Goal: Communication & Community: Answer question/provide support

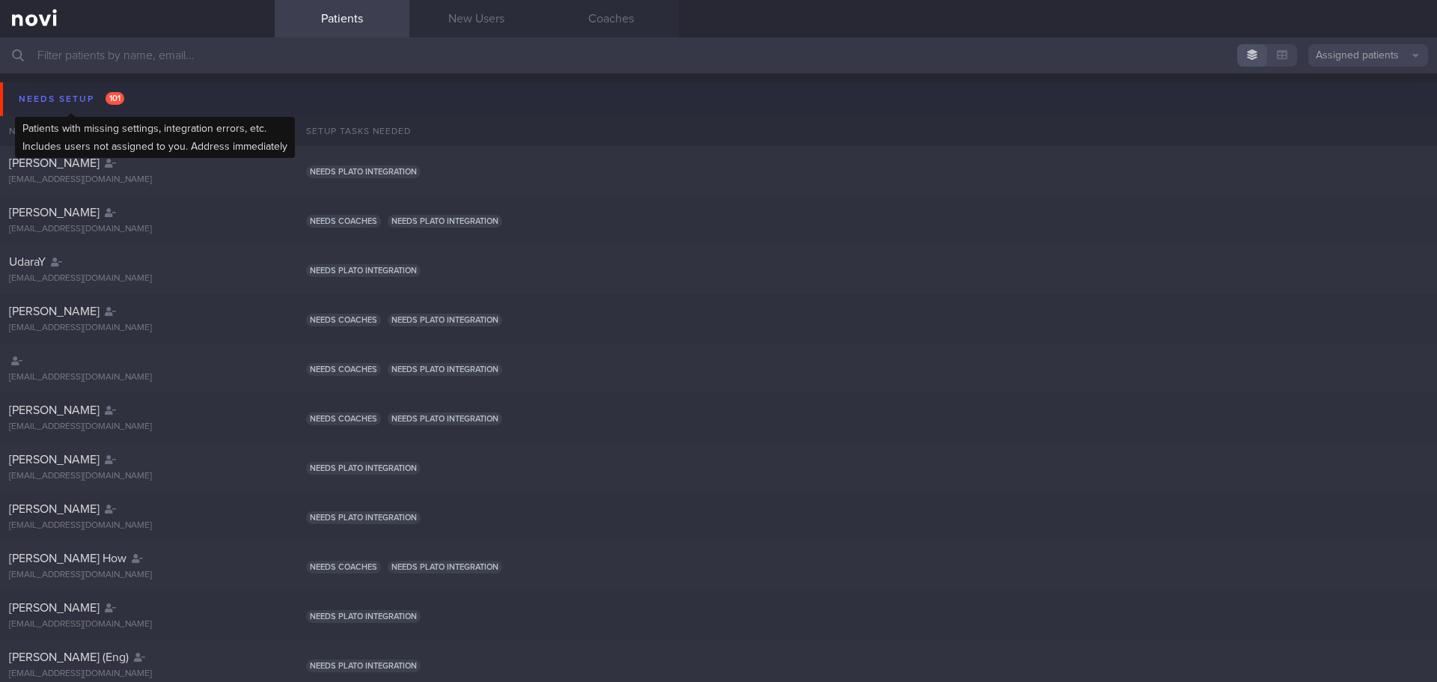
click at [54, 100] on div "Needs setup 101" at bounding box center [71, 99] width 113 height 20
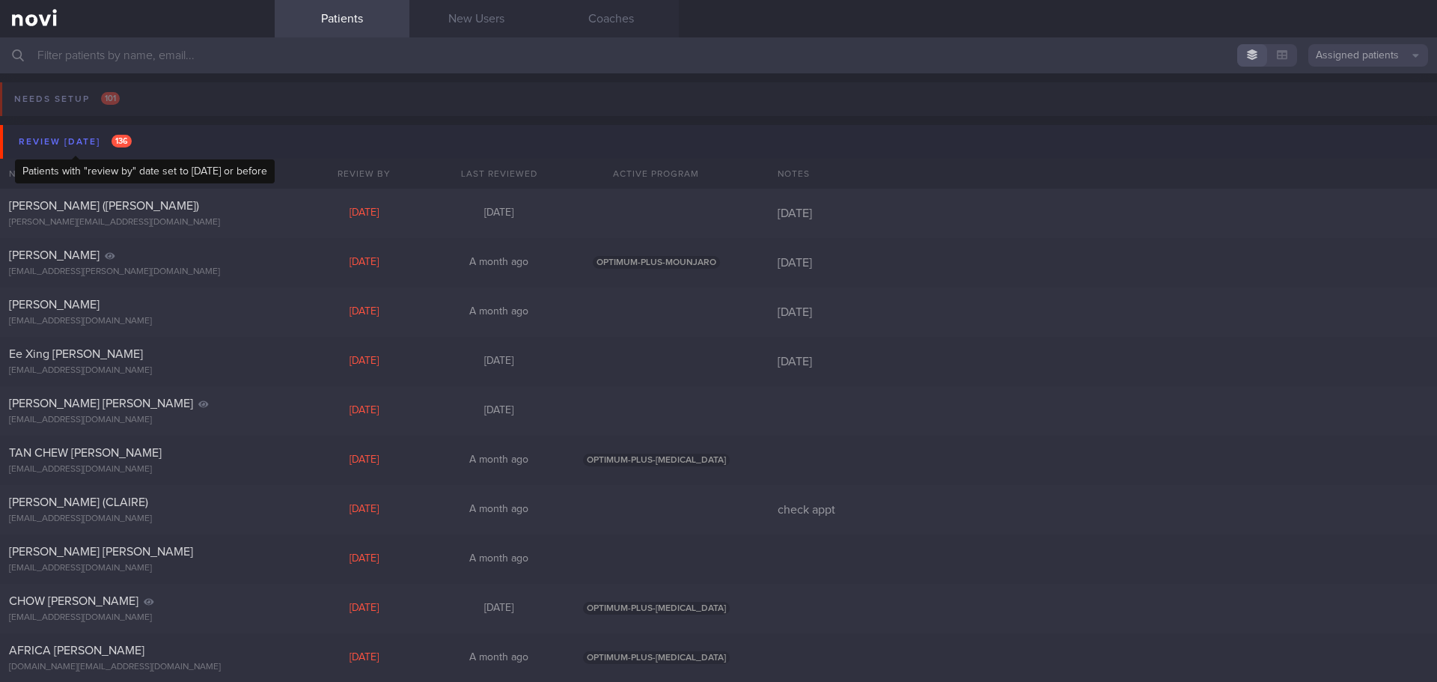
click at [76, 141] on div "Review [DATE] 136" at bounding box center [75, 142] width 121 height 20
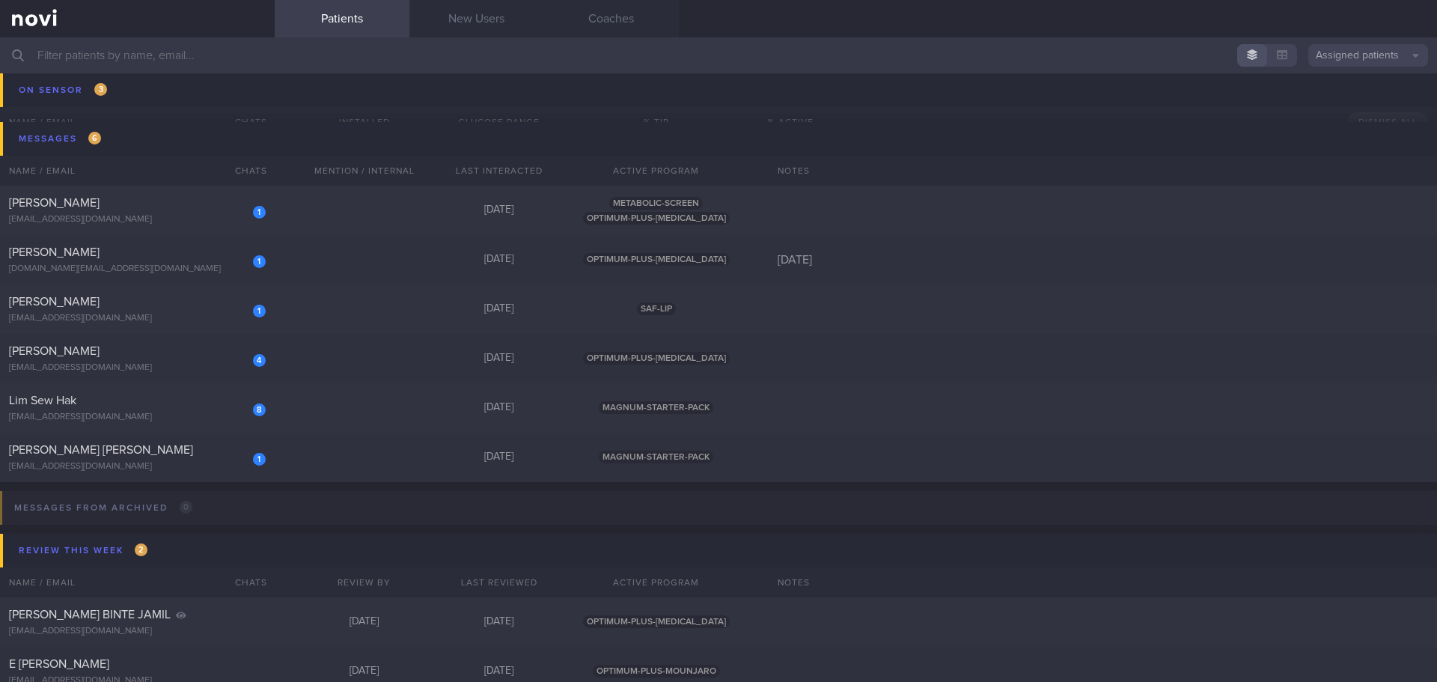
scroll to position [299, 0]
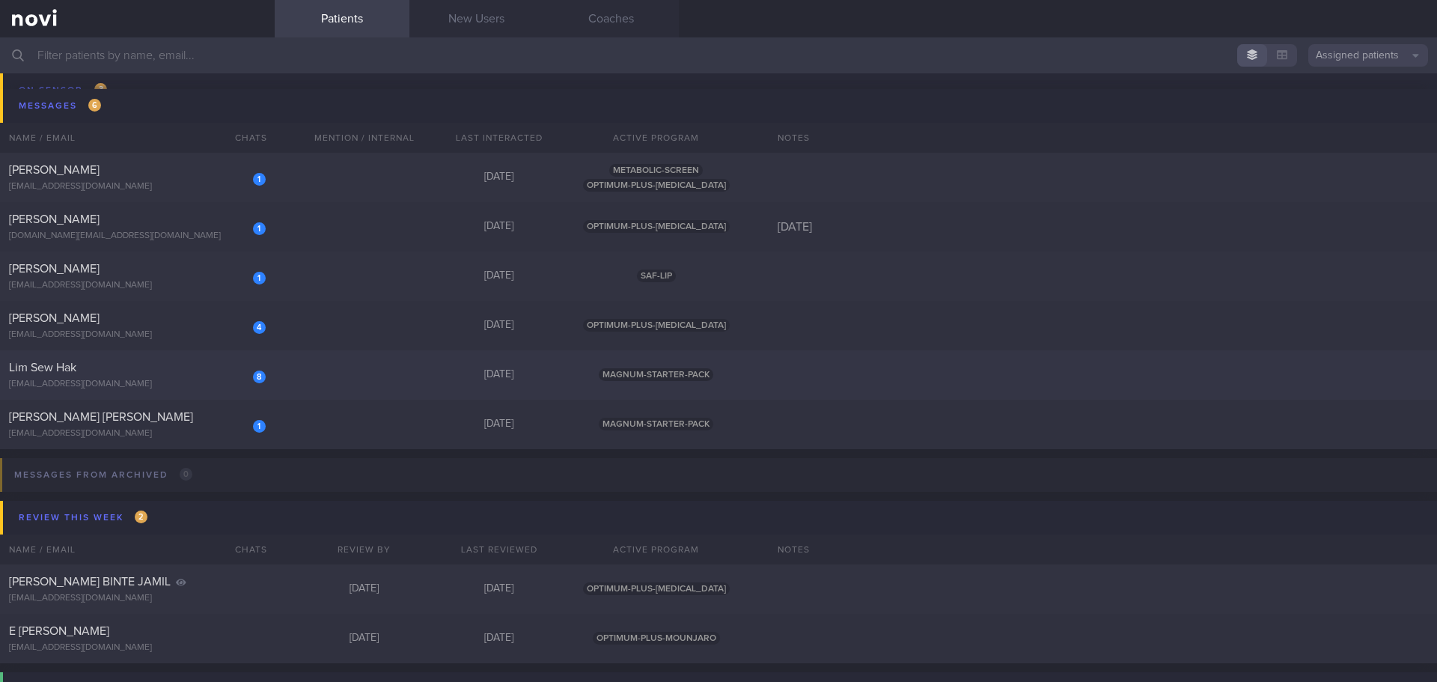
drag, startPoint x: 192, startPoint y: 376, endPoint x: 219, endPoint y: 374, distance: 27.1
click at [192, 376] on div "8 Lim Sew Hak kuick77@gmail.com" at bounding box center [137, 375] width 275 height 30
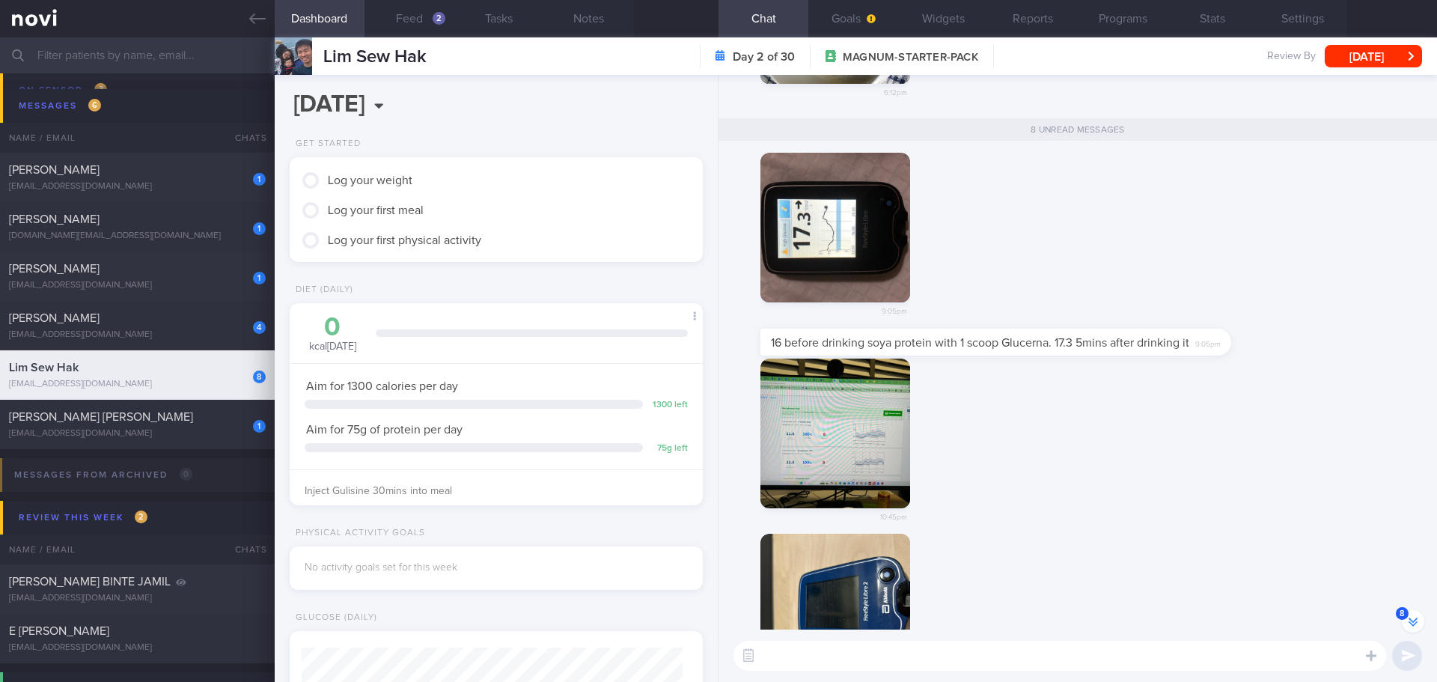
scroll to position [-442, 0]
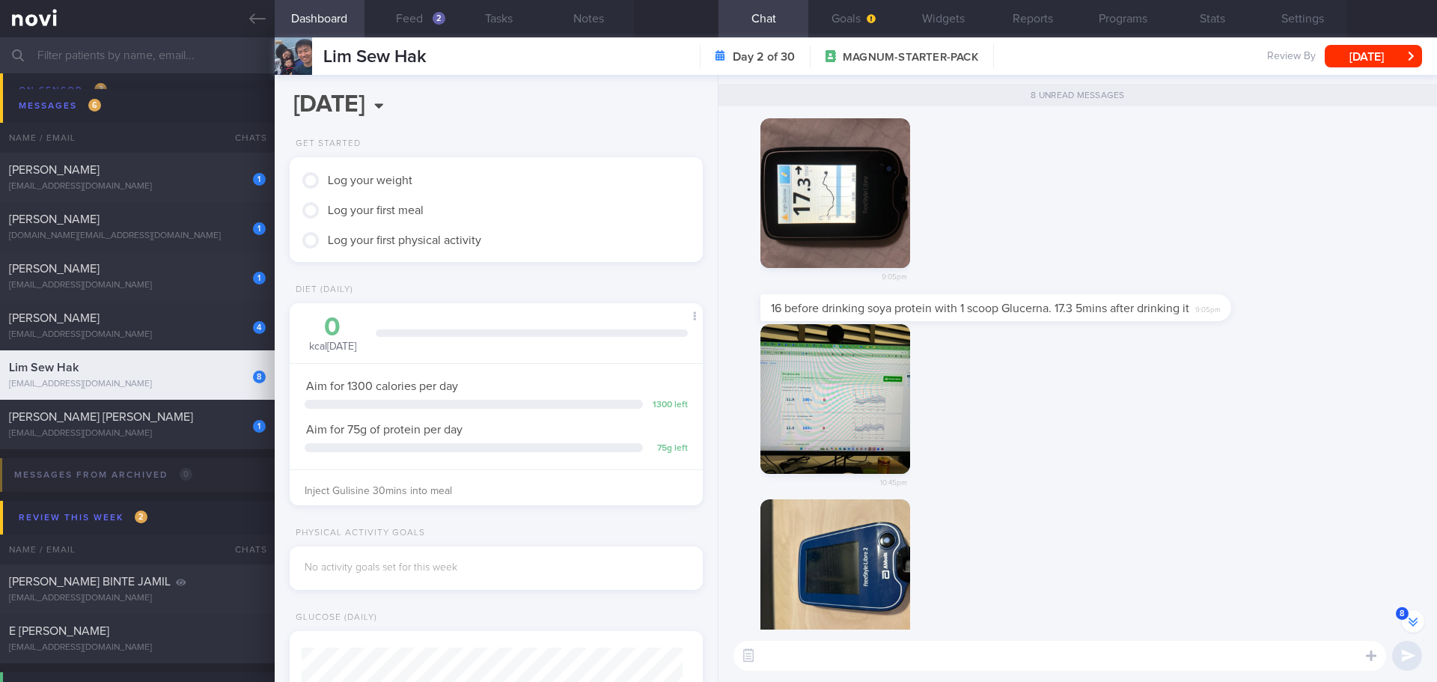
click at [1118, 433] on div "10:45pm" at bounding box center [1078, 412] width 701 height 176
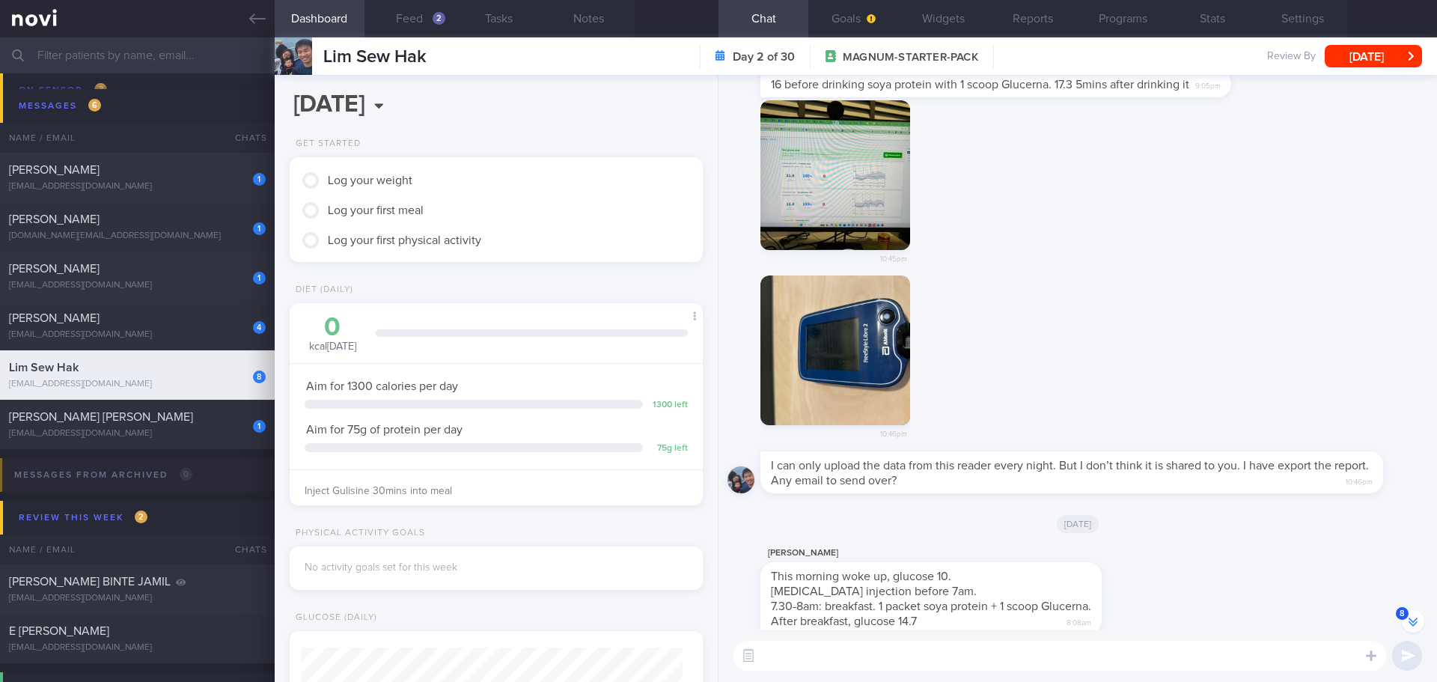
scroll to position [0, 0]
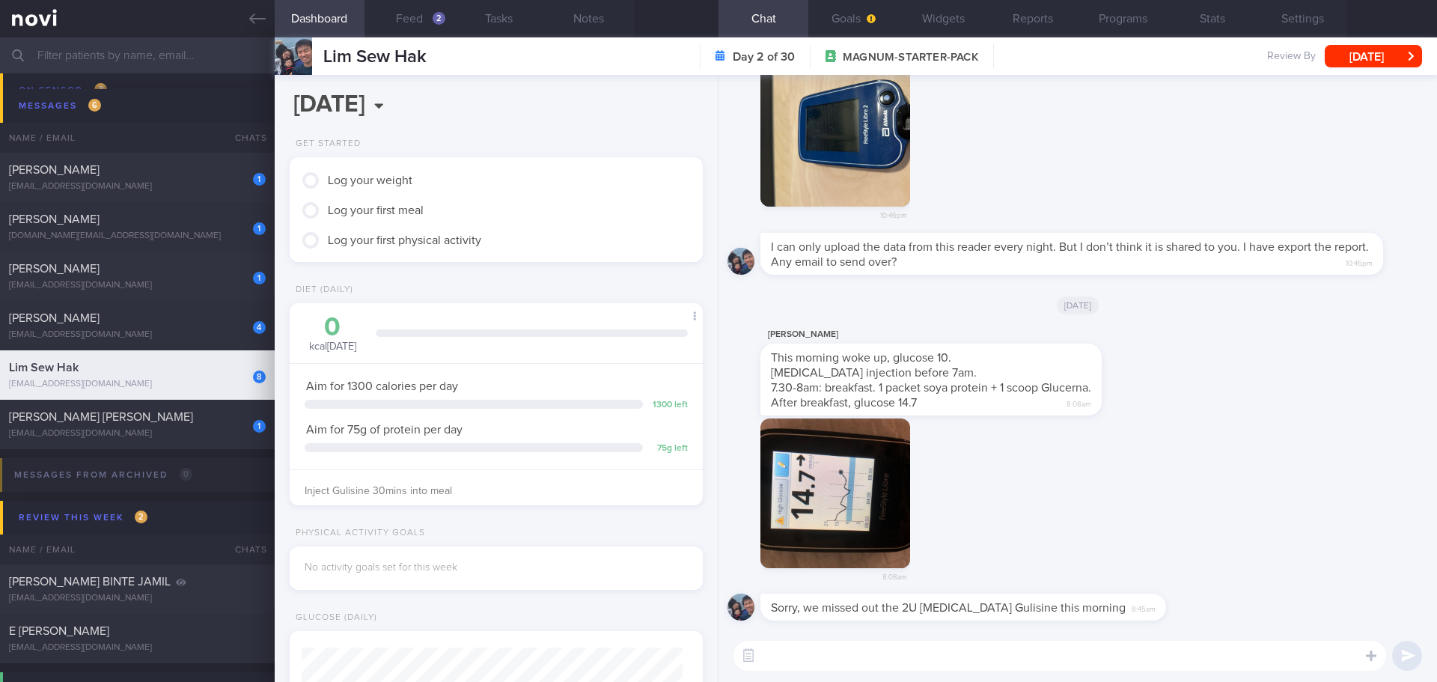
click at [1149, 437] on div "8:08am" at bounding box center [1078, 506] width 701 height 176
click at [1149, 439] on div "8:08am" at bounding box center [1078, 506] width 701 height 176
click at [1149, 442] on div "8:08am" at bounding box center [1078, 506] width 701 height 176
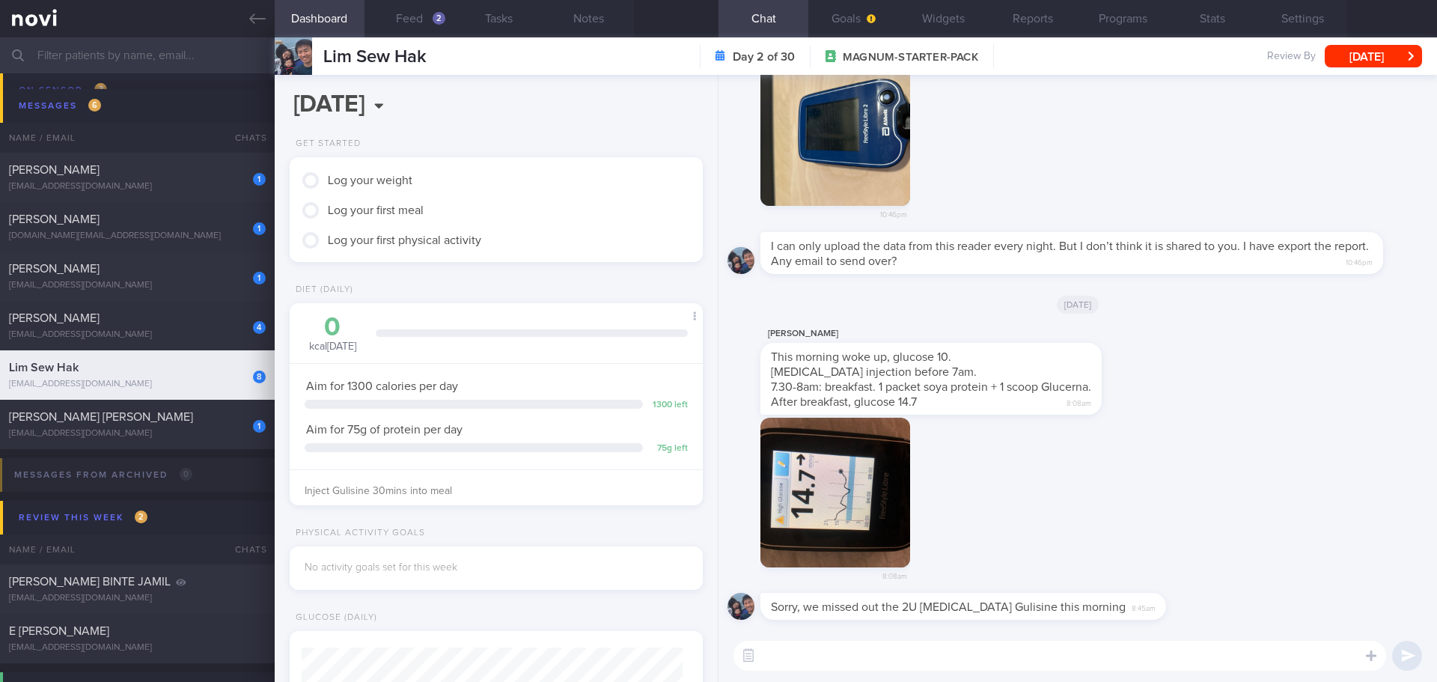
click at [1149, 442] on div "8:08am" at bounding box center [1078, 506] width 701 height 176
click at [1149, 424] on div "8:08am" at bounding box center [1078, 506] width 701 height 176
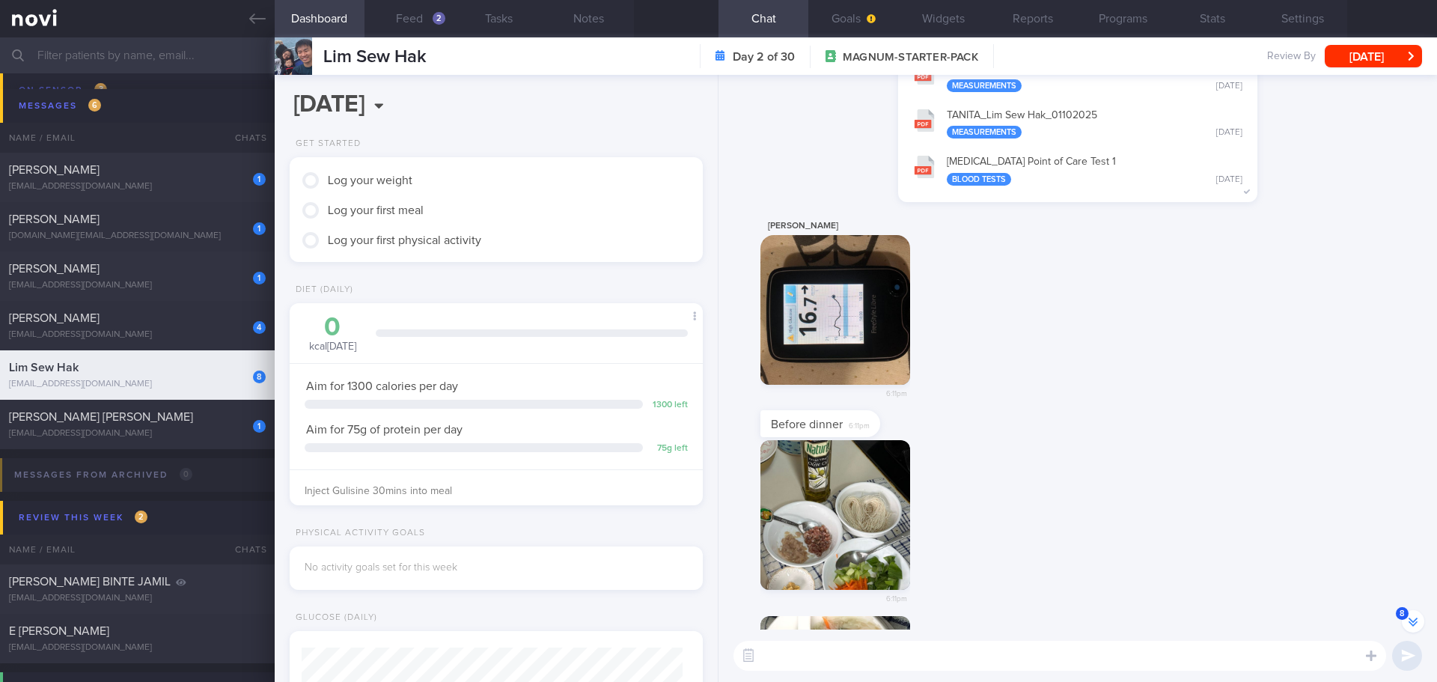
scroll to position [-1272, 0]
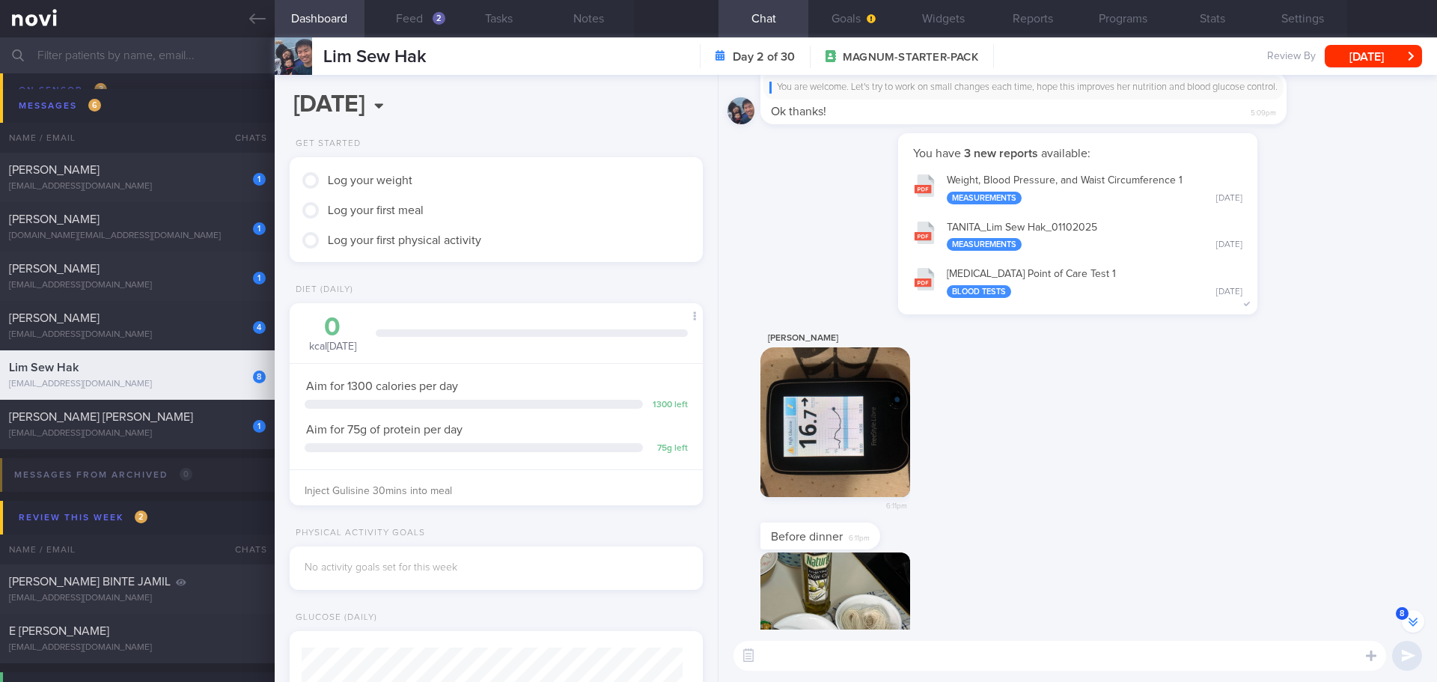
click at [830, 422] on button "button" at bounding box center [835, 422] width 150 height 150
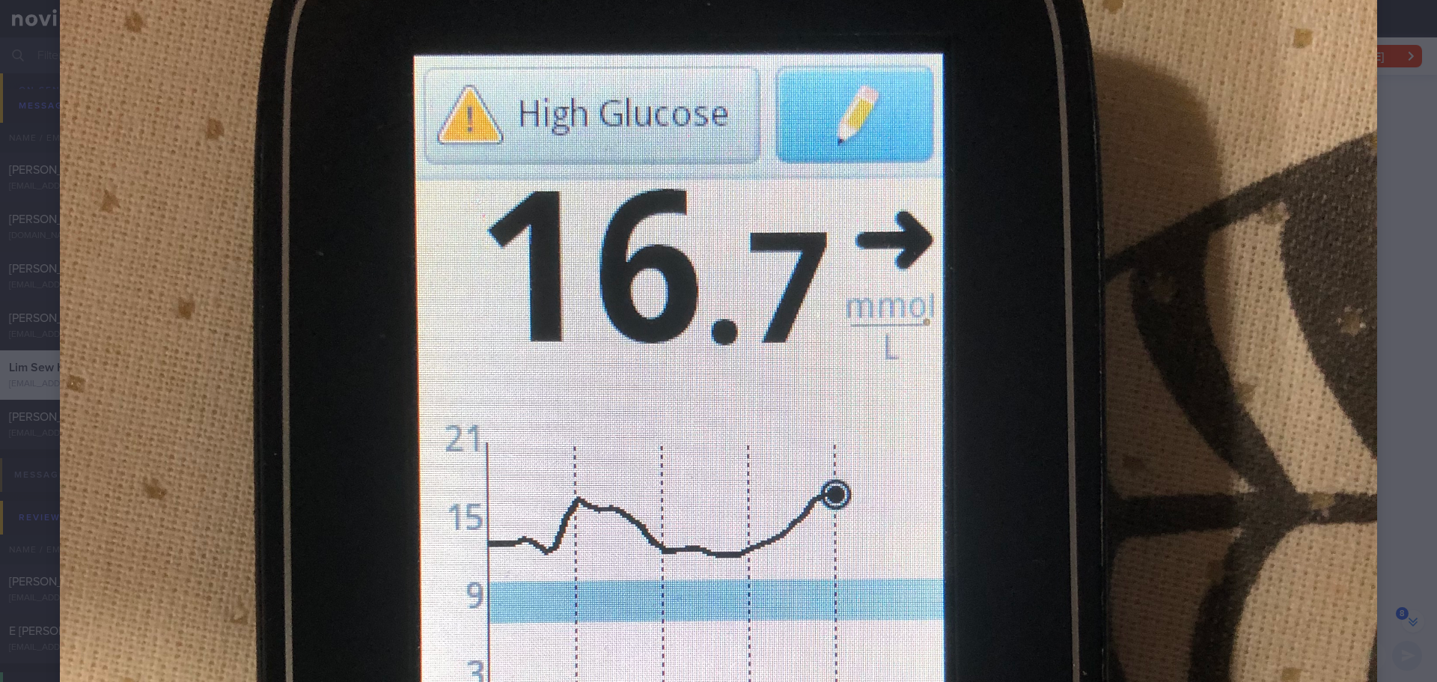
scroll to position [674, 0]
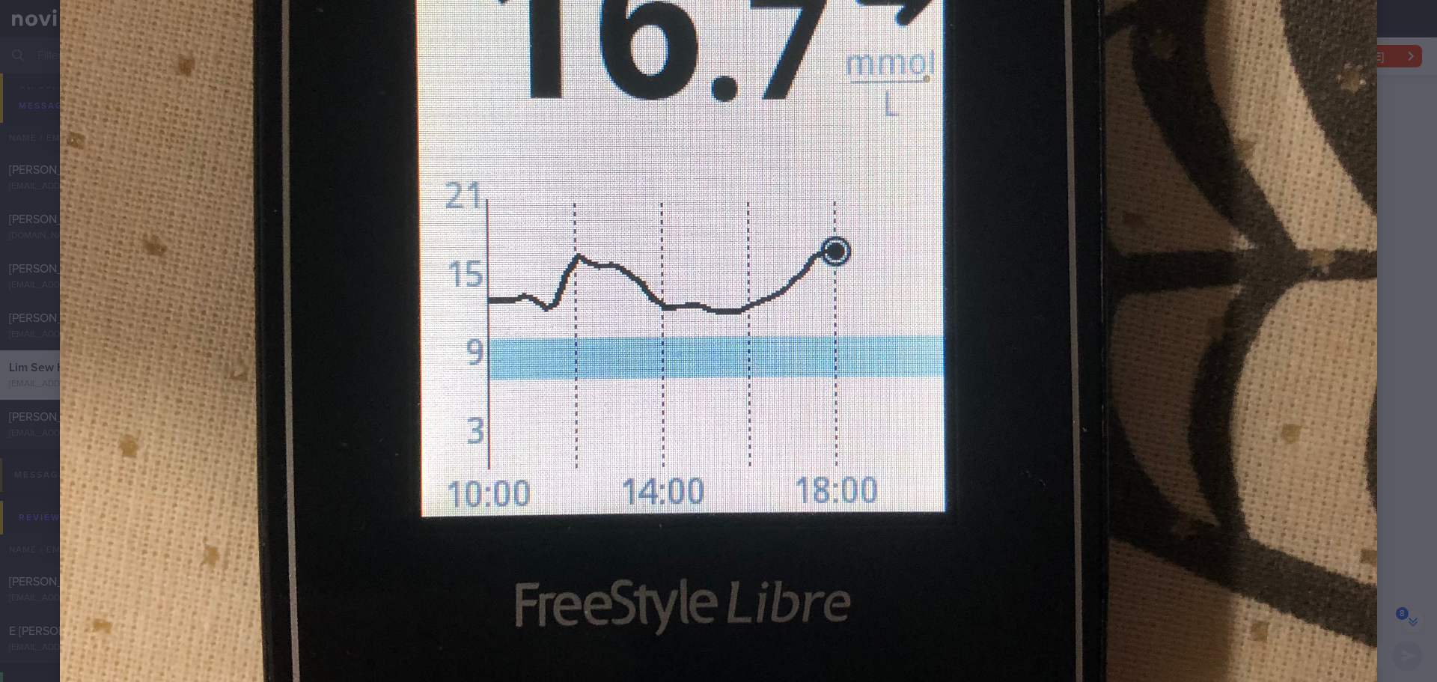
click at [1069, 358] on img at bounding box center [718, 264] width 1317 height 1757
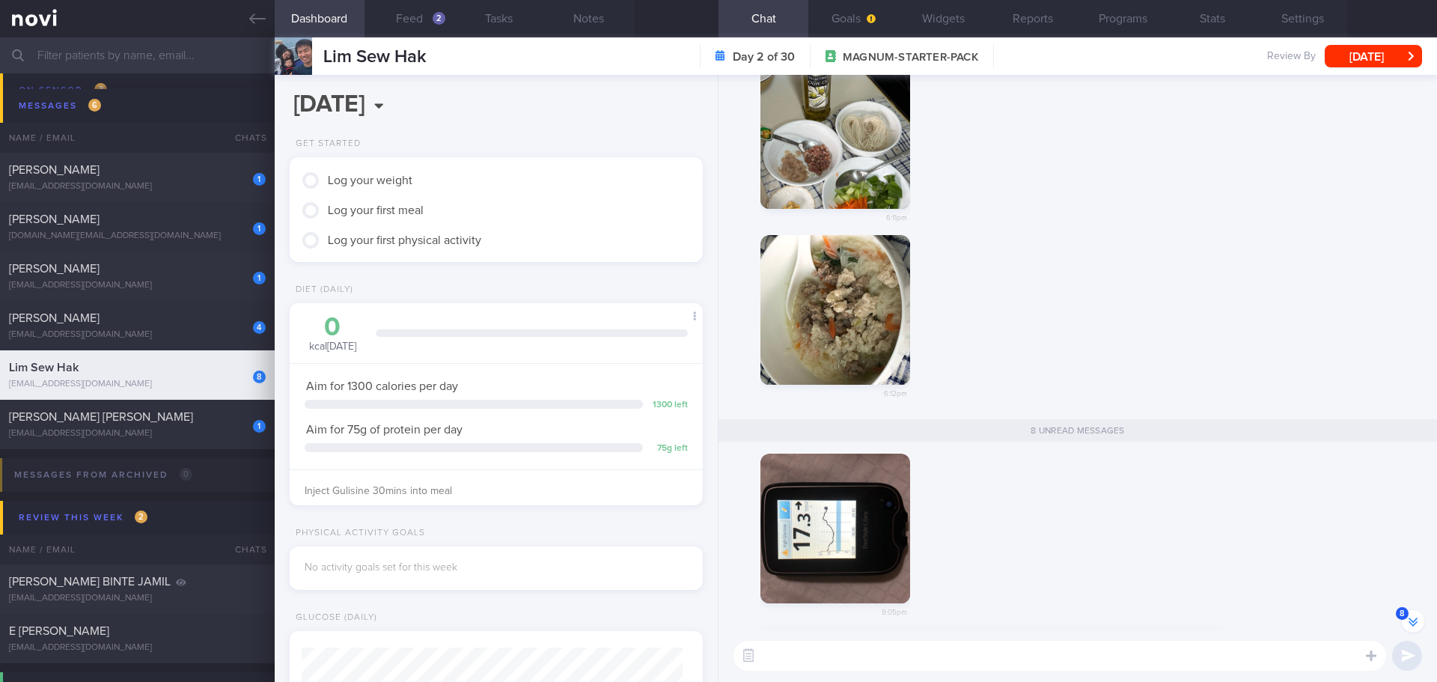
scroll to position [-597, 0]
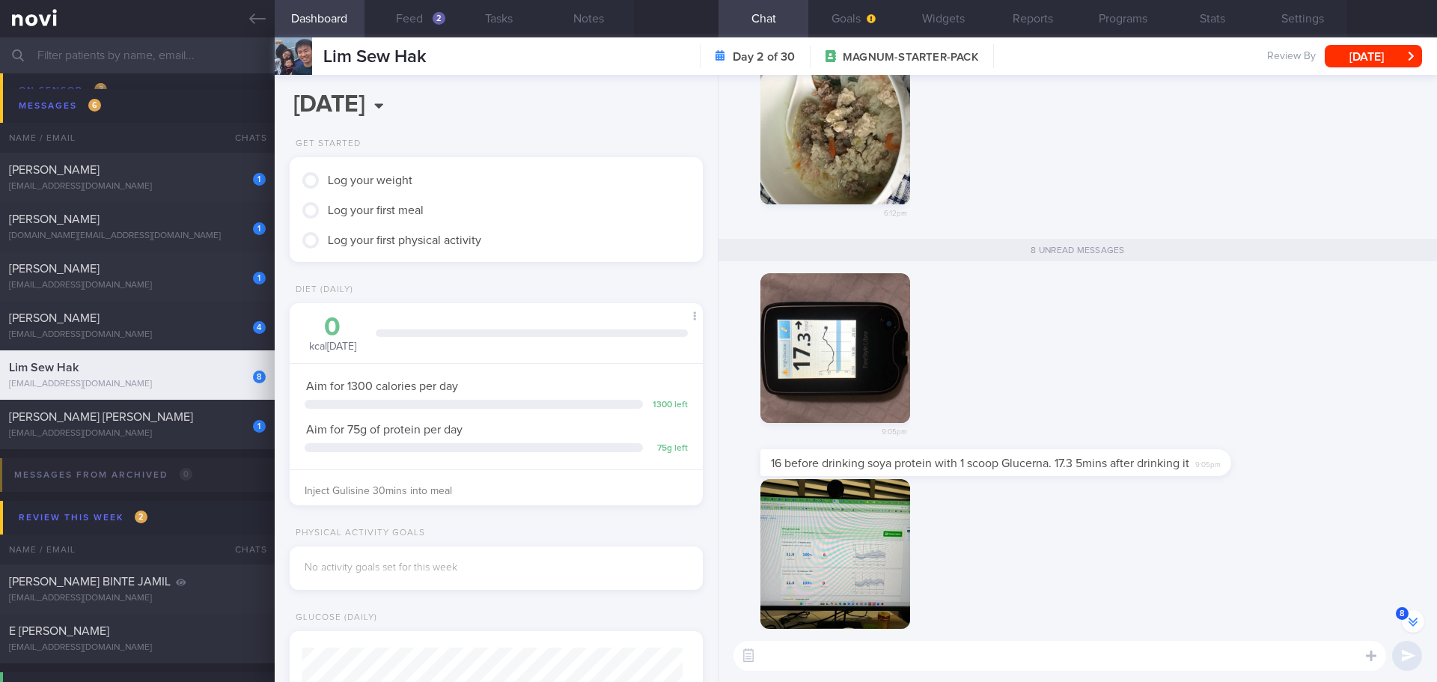
click at [878, 345] on button "button" at bounding box center [835, 348] width 150 height 150
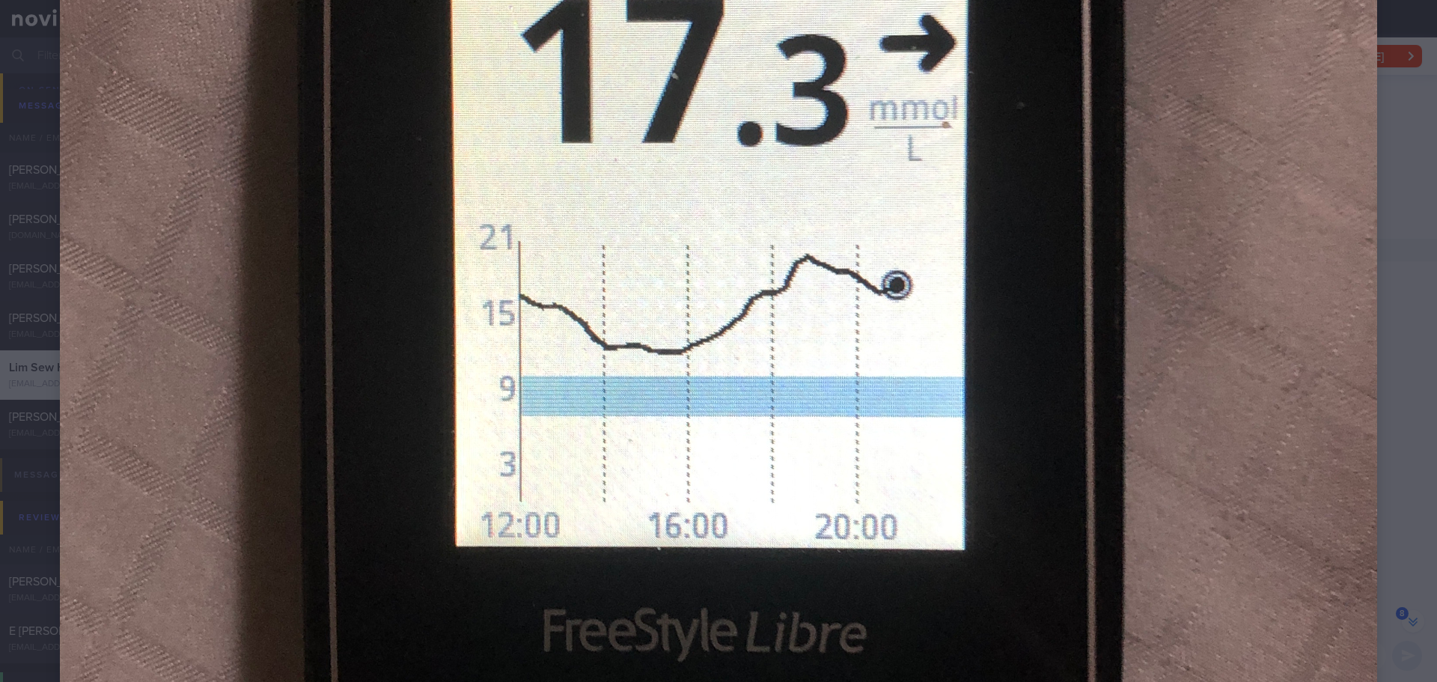
scroll to position [599, 0]
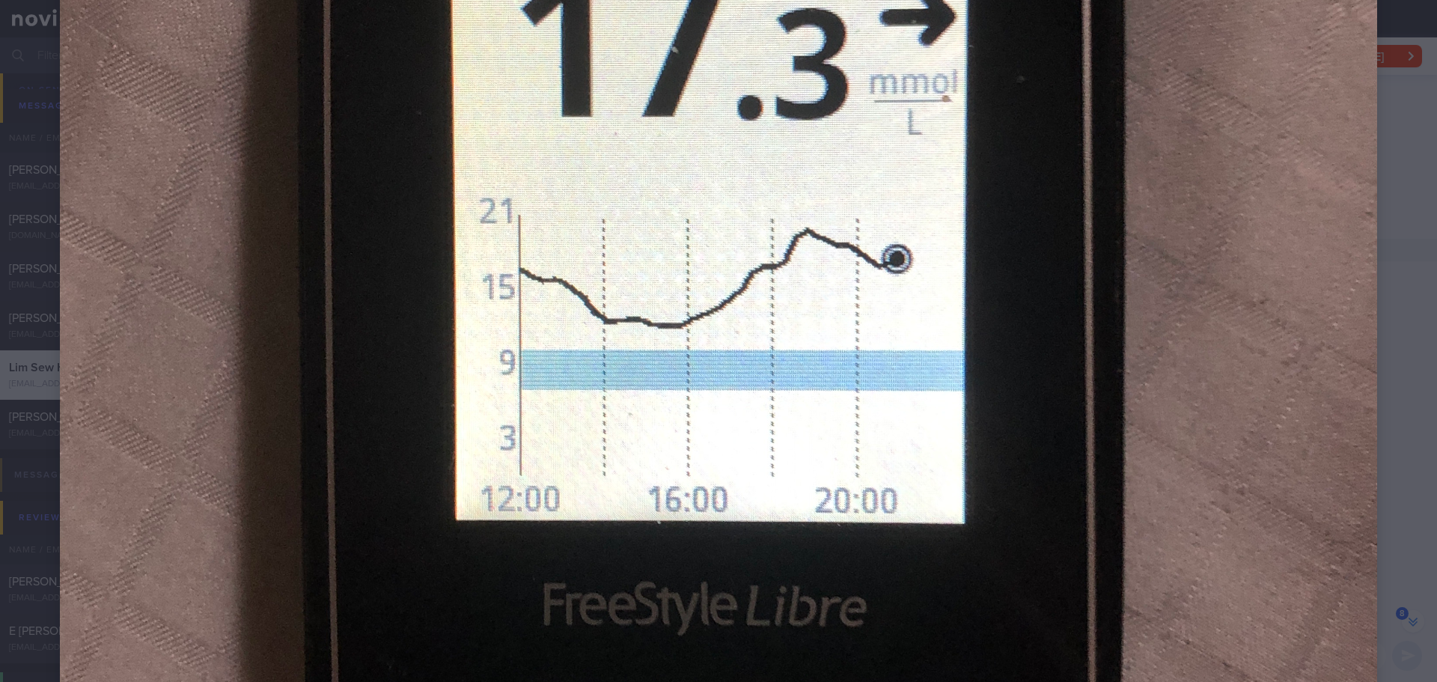
click at [1149, 296] on img at bounding box center [718, 339] width 1317 height 1757
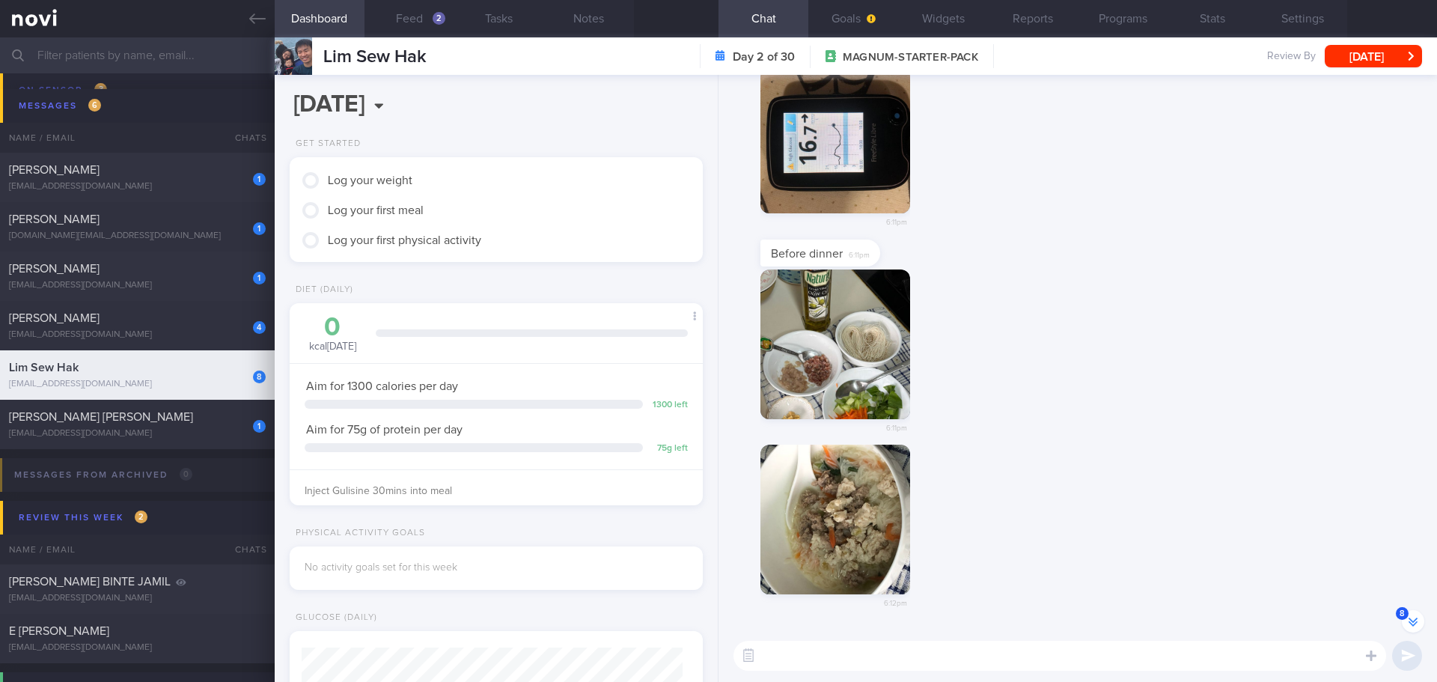
scroll to position [-1048, 0]
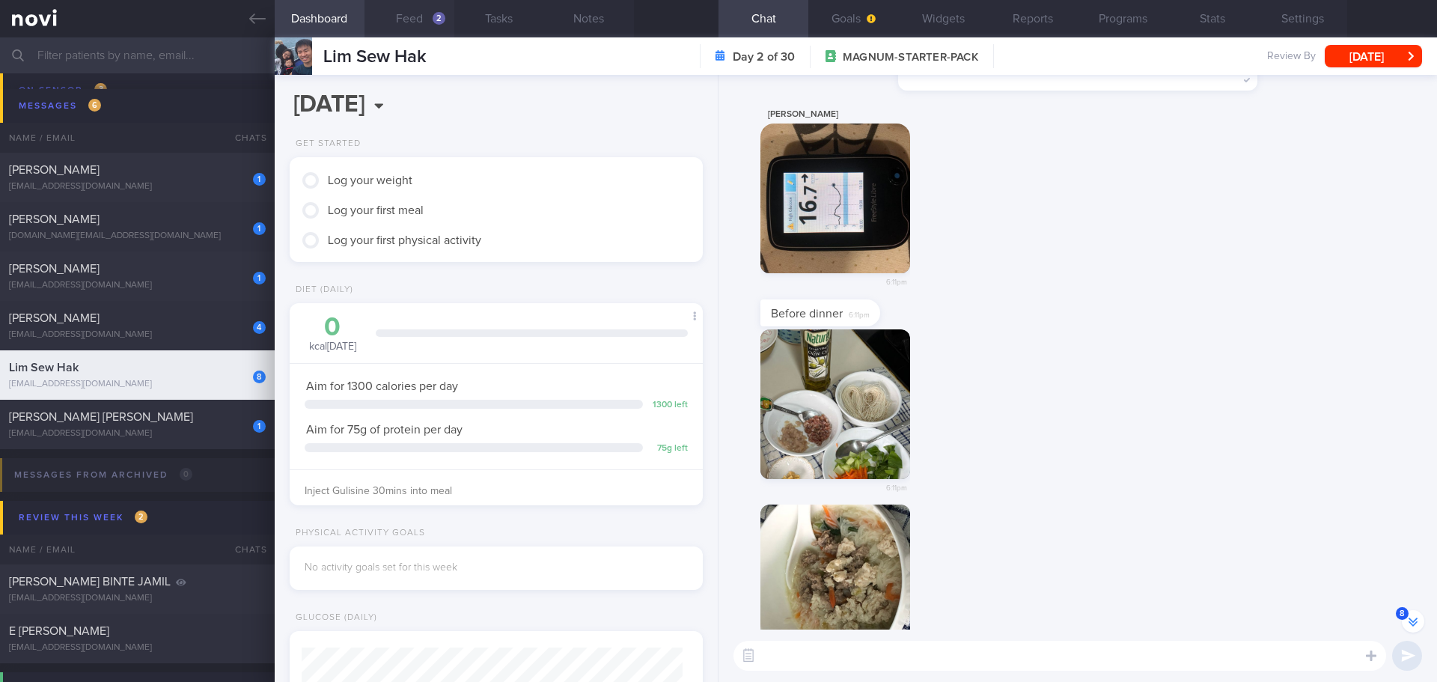
click at [431, 26] on button "Feed 2" at bounding box center [410, 18] width 90 height 37
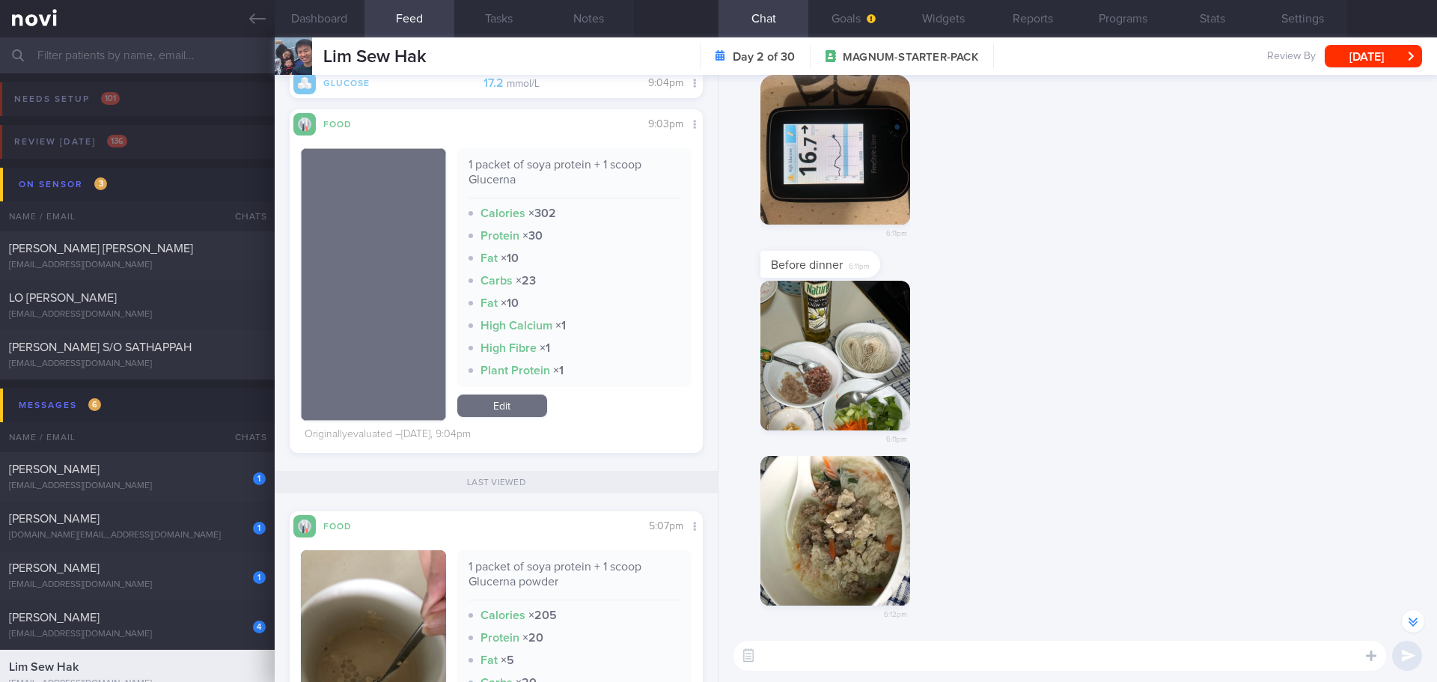
scroll to position [-855, 0]
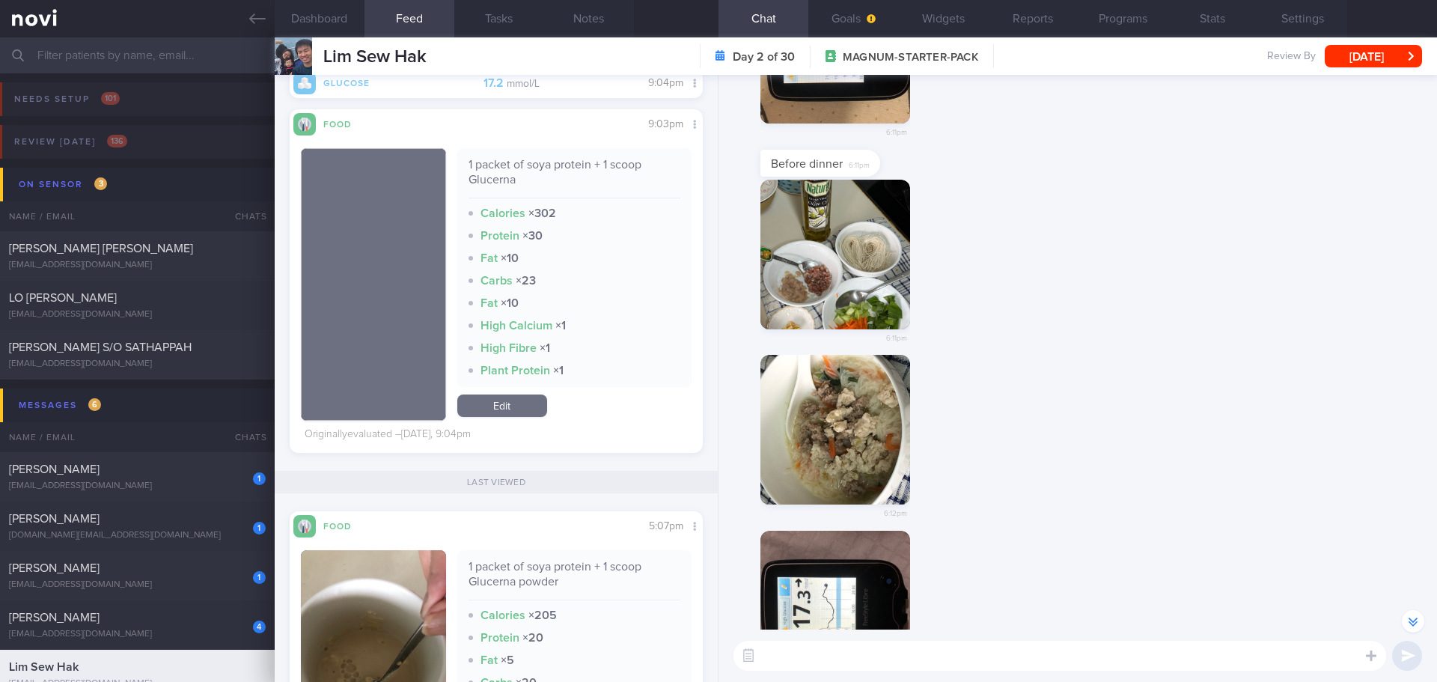
click at [876, 433] on button "button" at bounding box center [835, 430] width 150 height 150
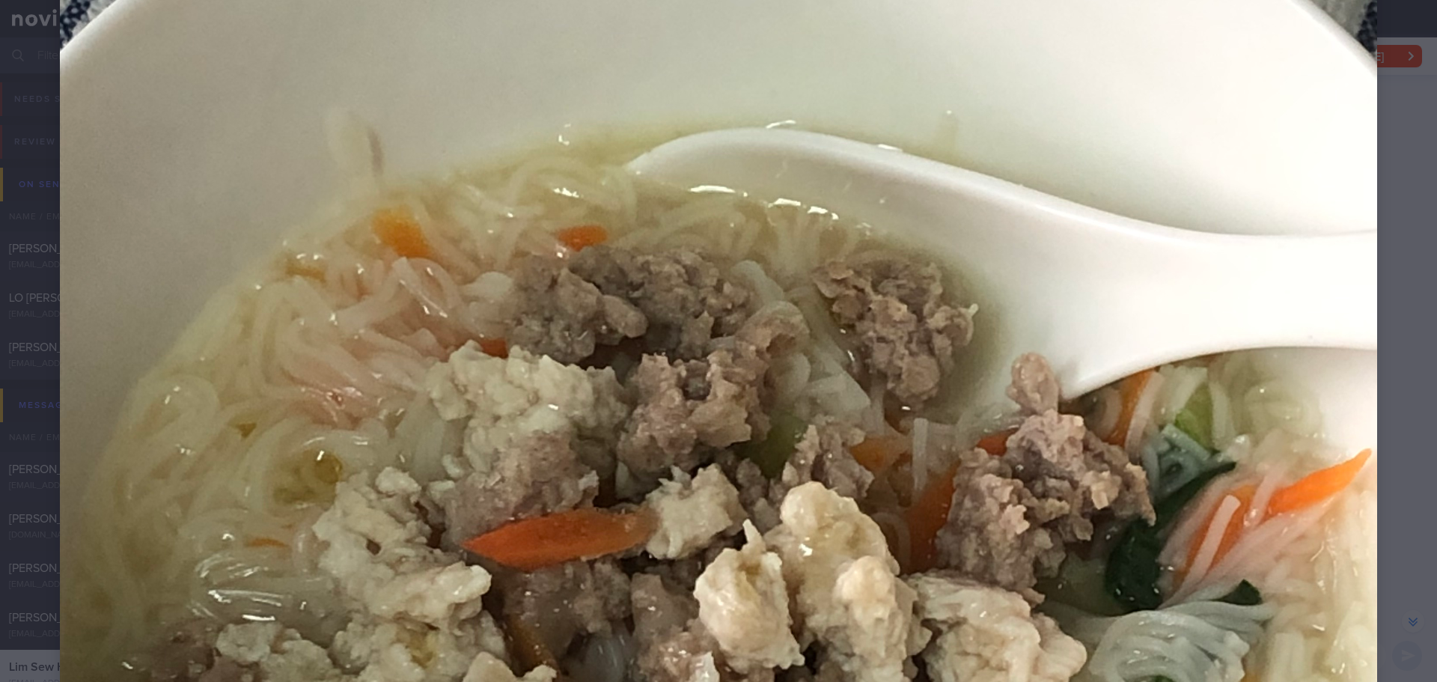
scroll to position [599, 0]
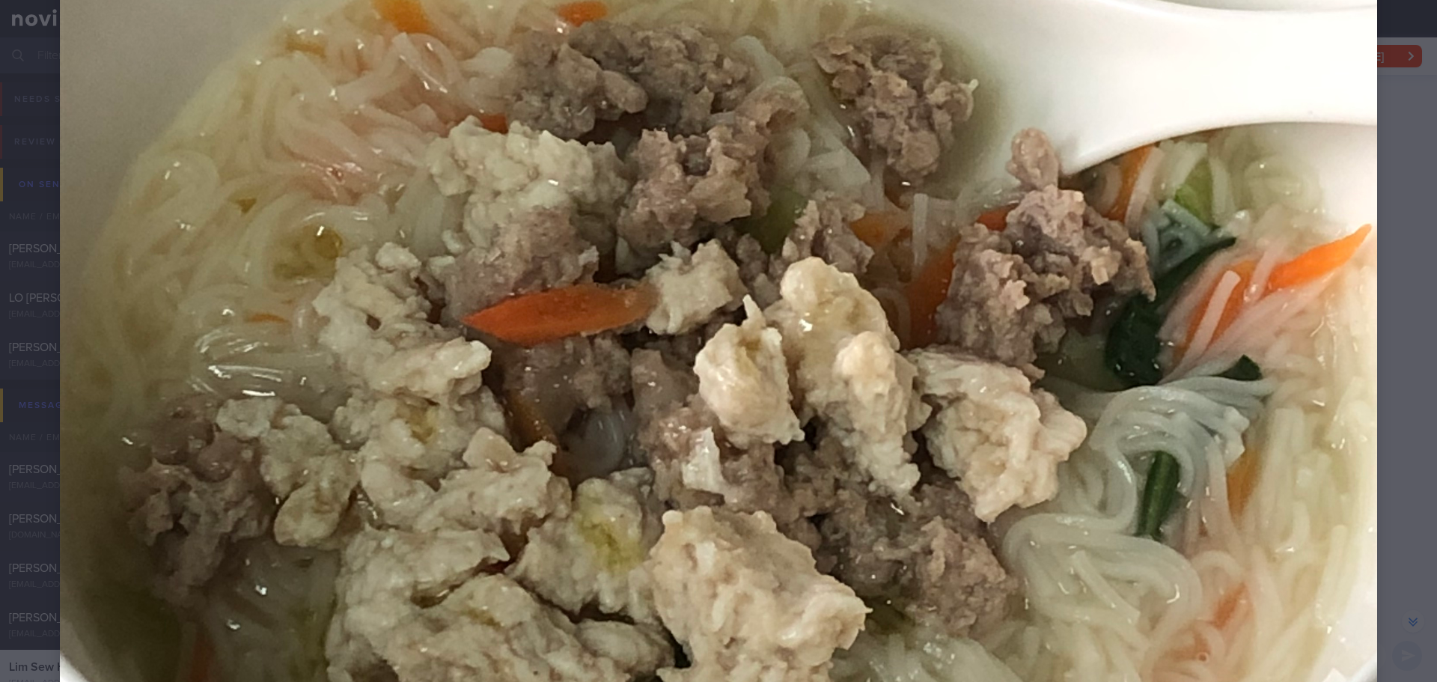
click at [1149, 344] on div at bounding box center [718, 339] width 1437 height 1876
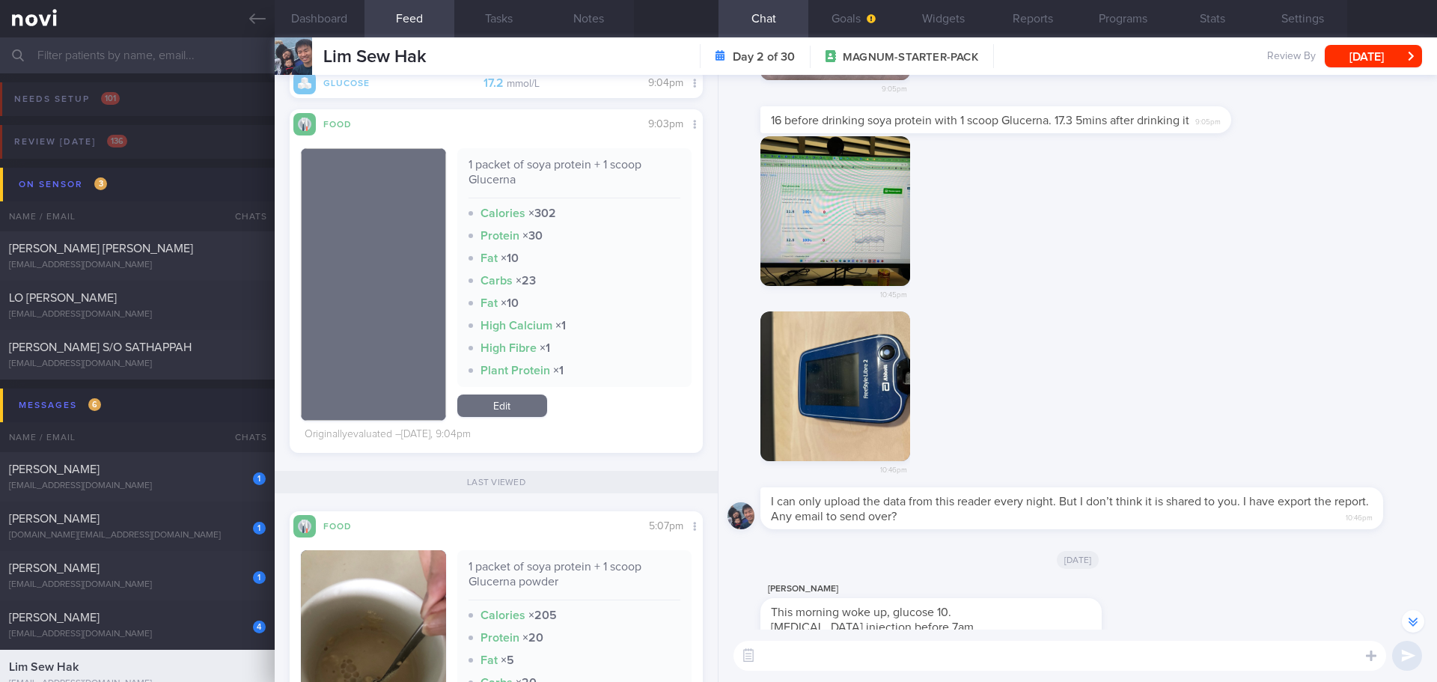
scroll to position [-329, 0]
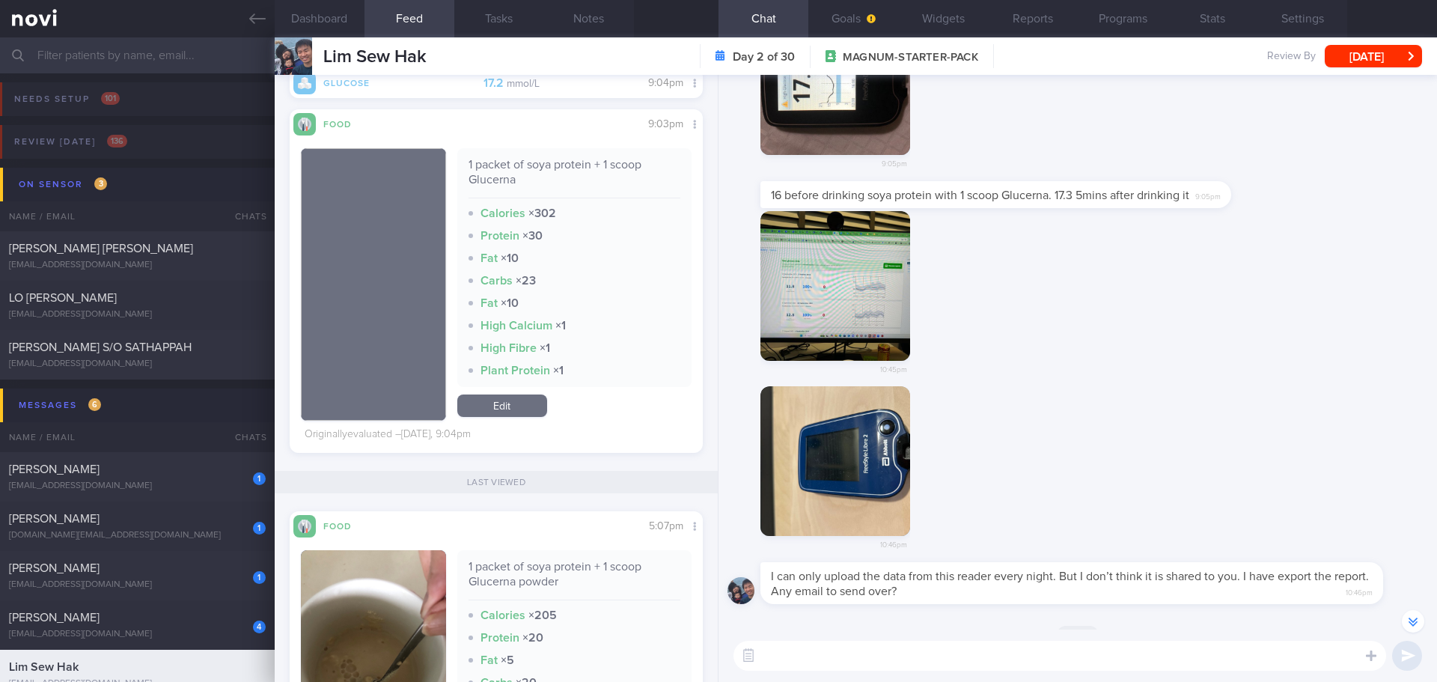
click at [1143, 338] on div "10:45pm" at bounding box center [1078, 299] width 701 height 176
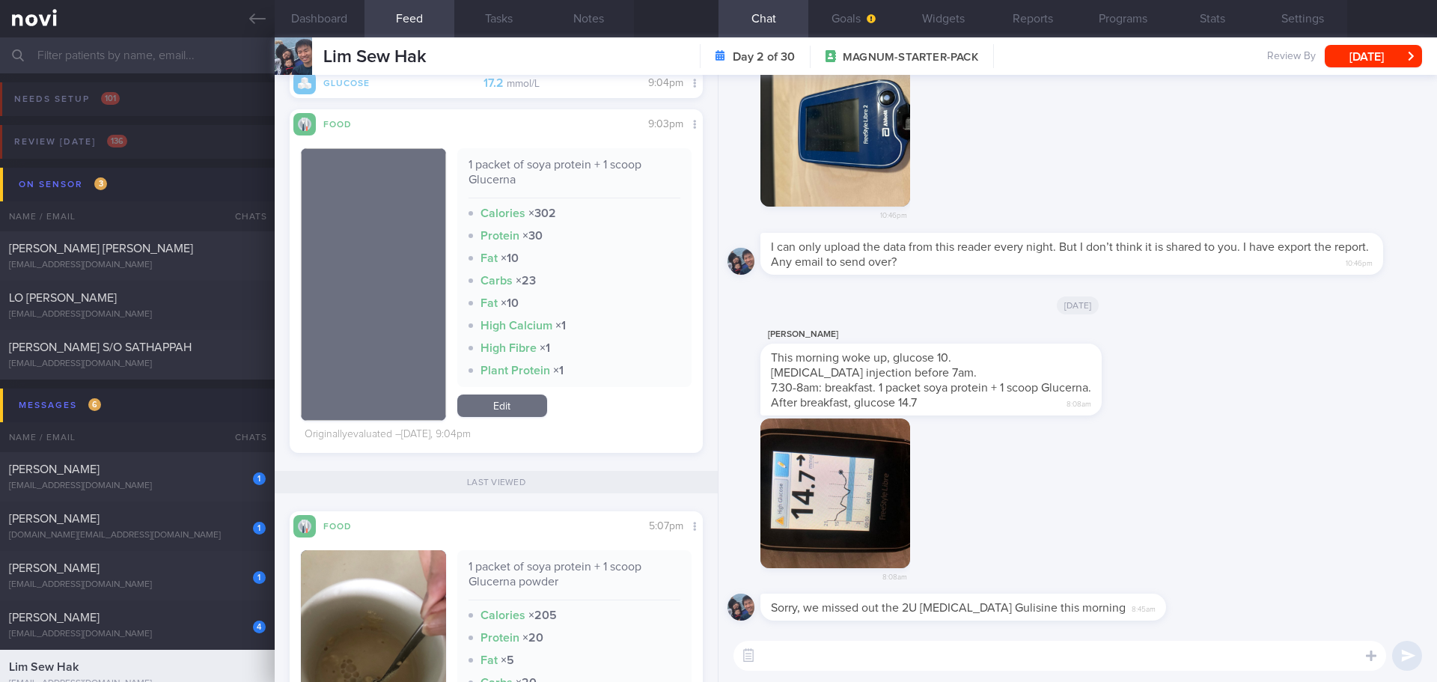
scroll to position [1, 0]
click at [966, 591] on textarea at bounding box center [1060, 656] width 653 height 30
click at [1149, 591] on textarea "Good morning Kuick, thanks for updating us the glucose readings" at bounding box center [1060, 656] width 653 height 30
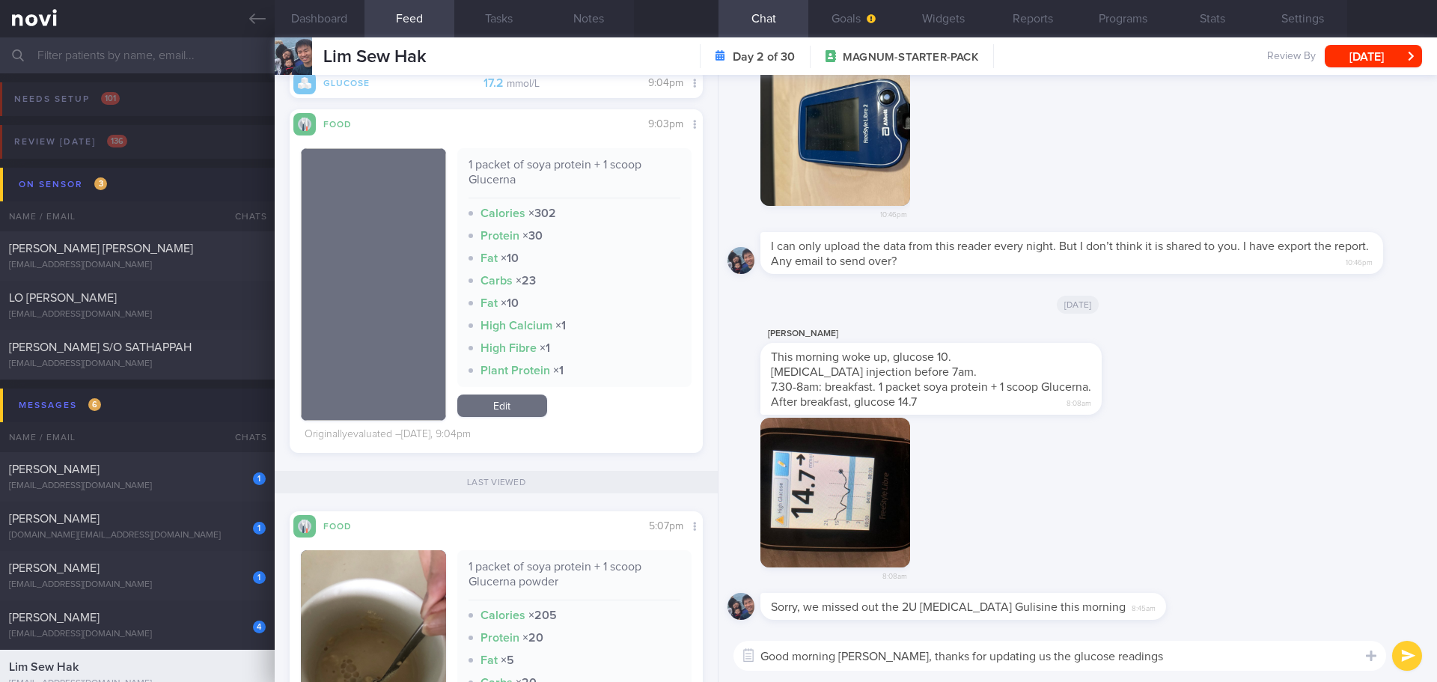
click at [1149, 591] on textarea "Good morning Kuick, thanks for updating us the glucose readings" at bounding box center [1060, 656] width 653 height 30
type textarea "Good morning [PERSON_NAME], thanks for updating us the glucose readings."
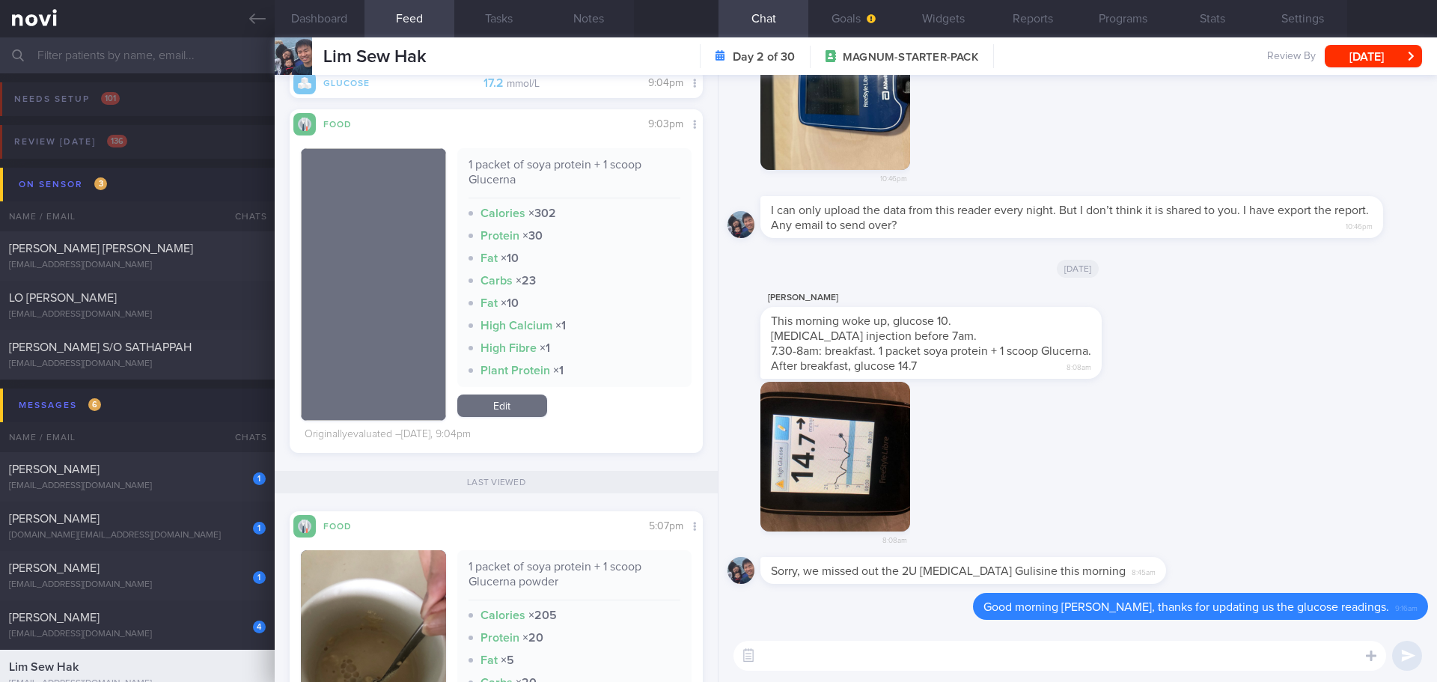
scroll to position [0, 0]
click at [1149, 591] on label at bounding box center [1351, 611] width 30 height 30
click at [0, 0] on input "file" at bounding box center [0, 0] width 0 height 0
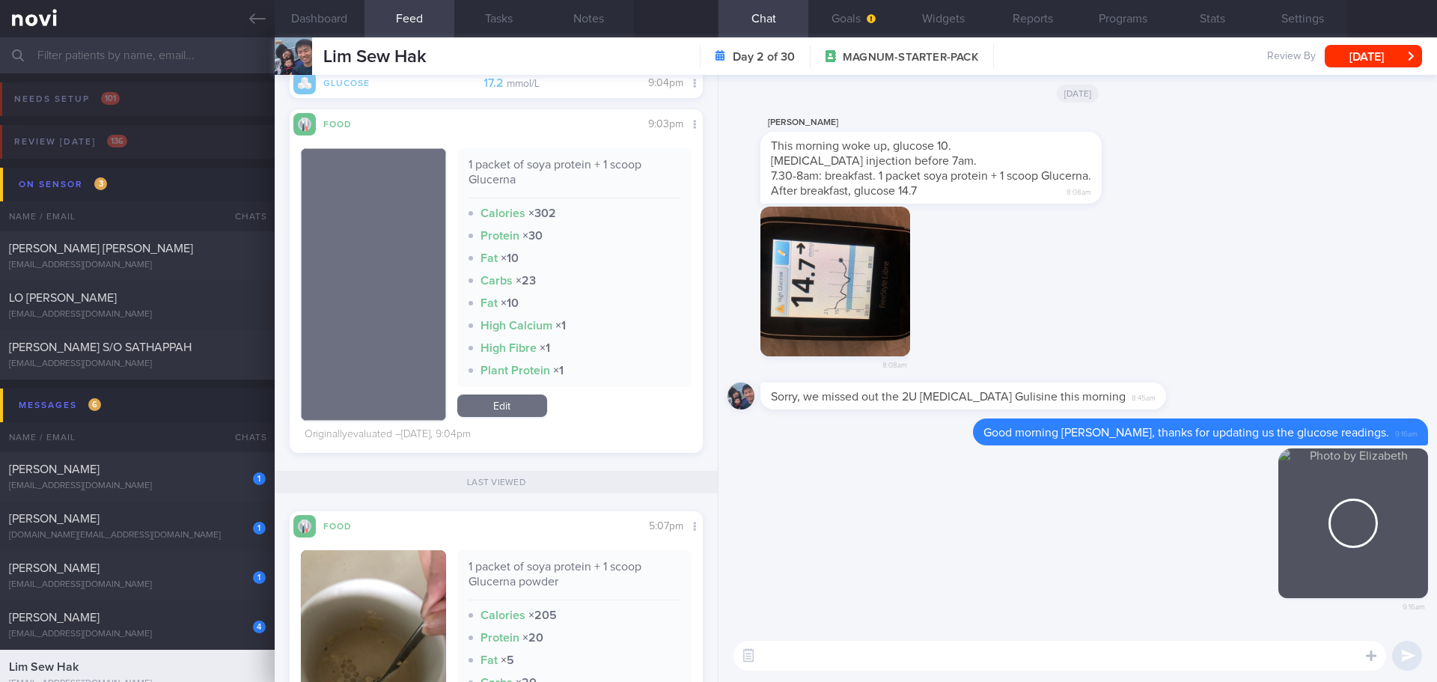
click at [993, 591] on textarea at bounding box center [1060, 656] width 653 height 30
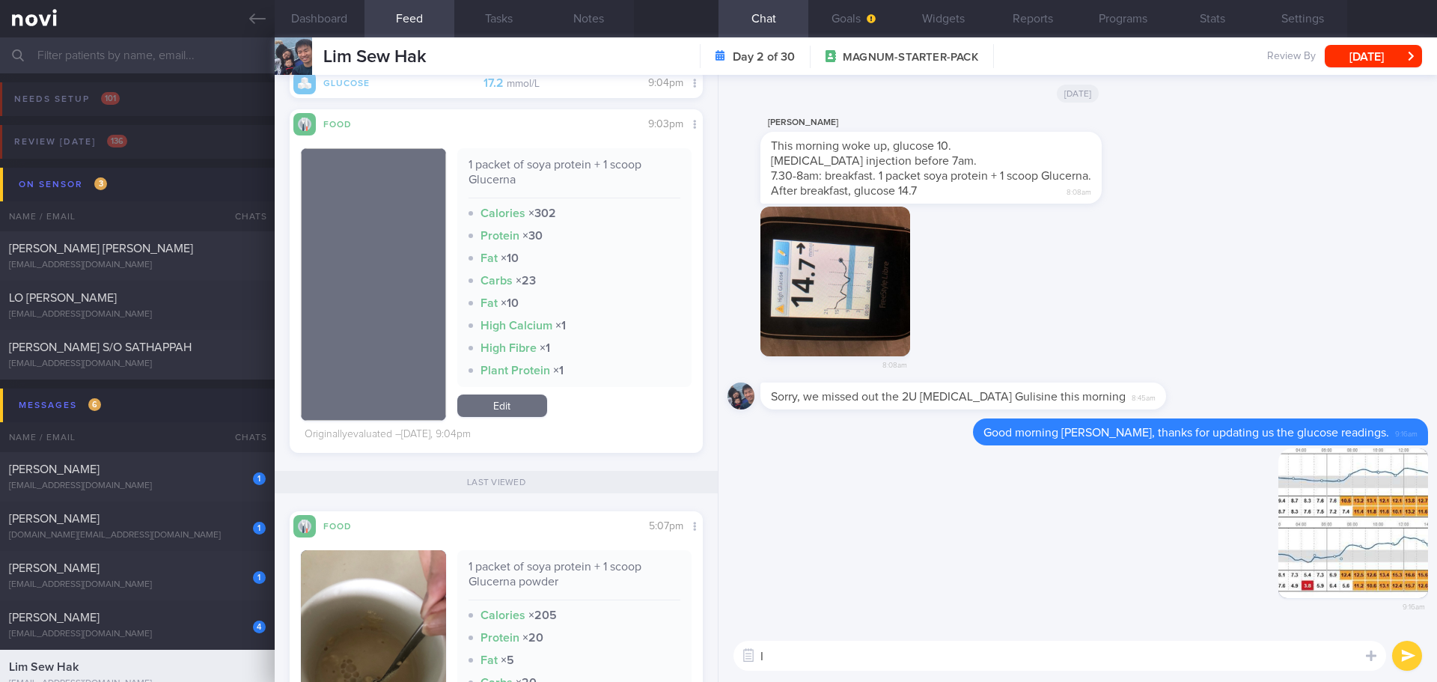
type textarea "I"
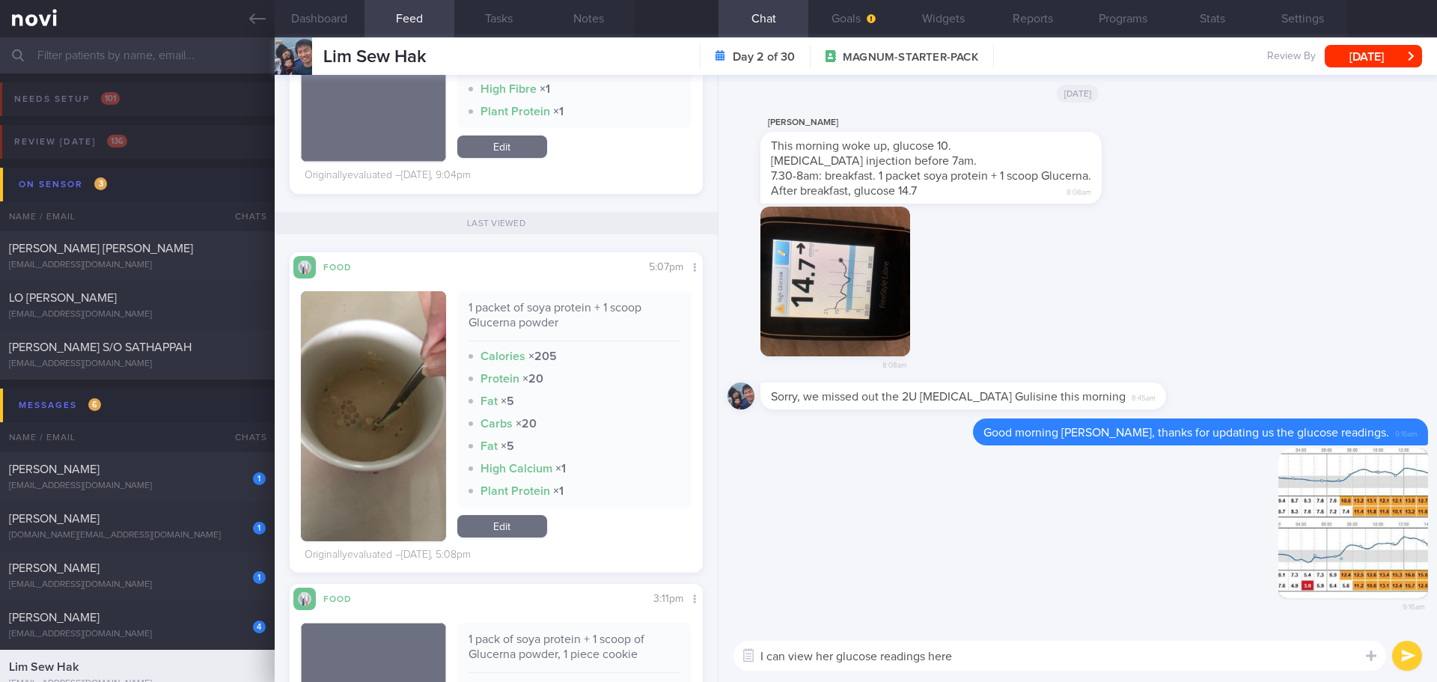
scroll to position [409, 0]
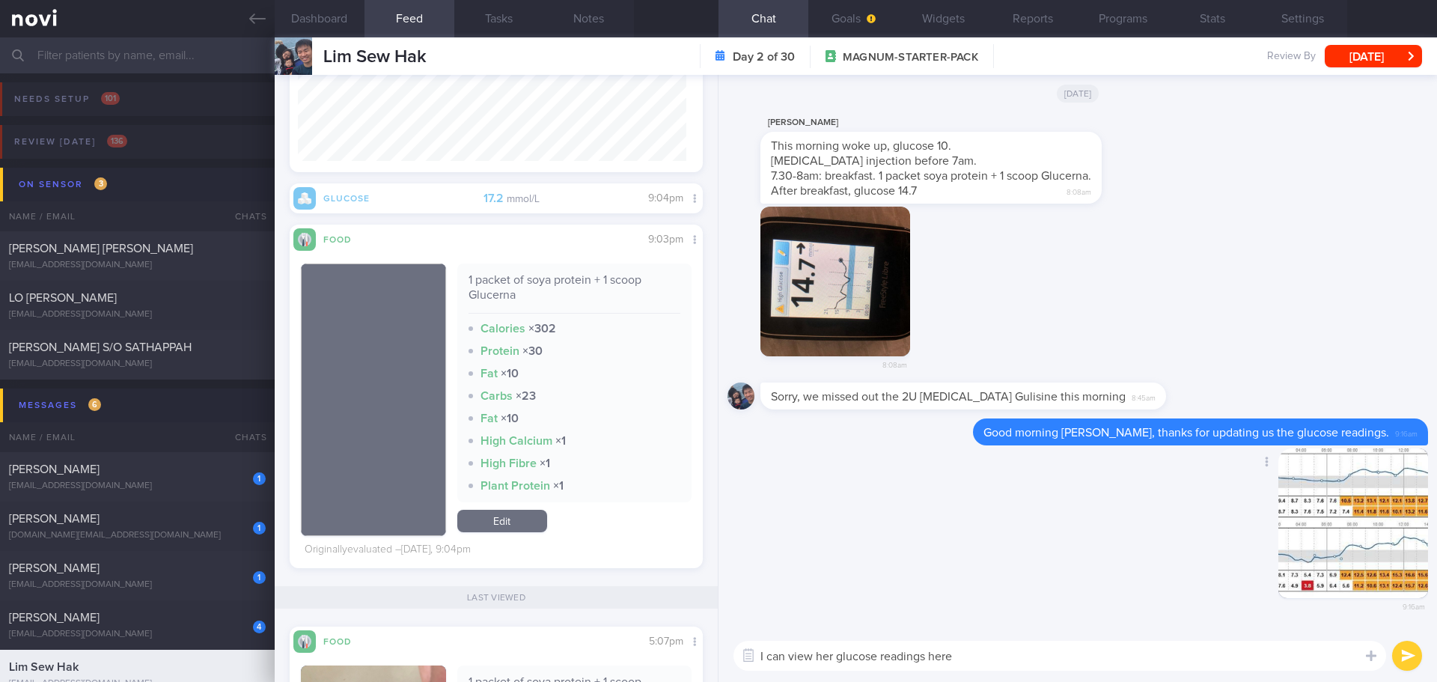
click at [1149, 553] on button "button" at bounding box center [1353, 523] width 150 height 150
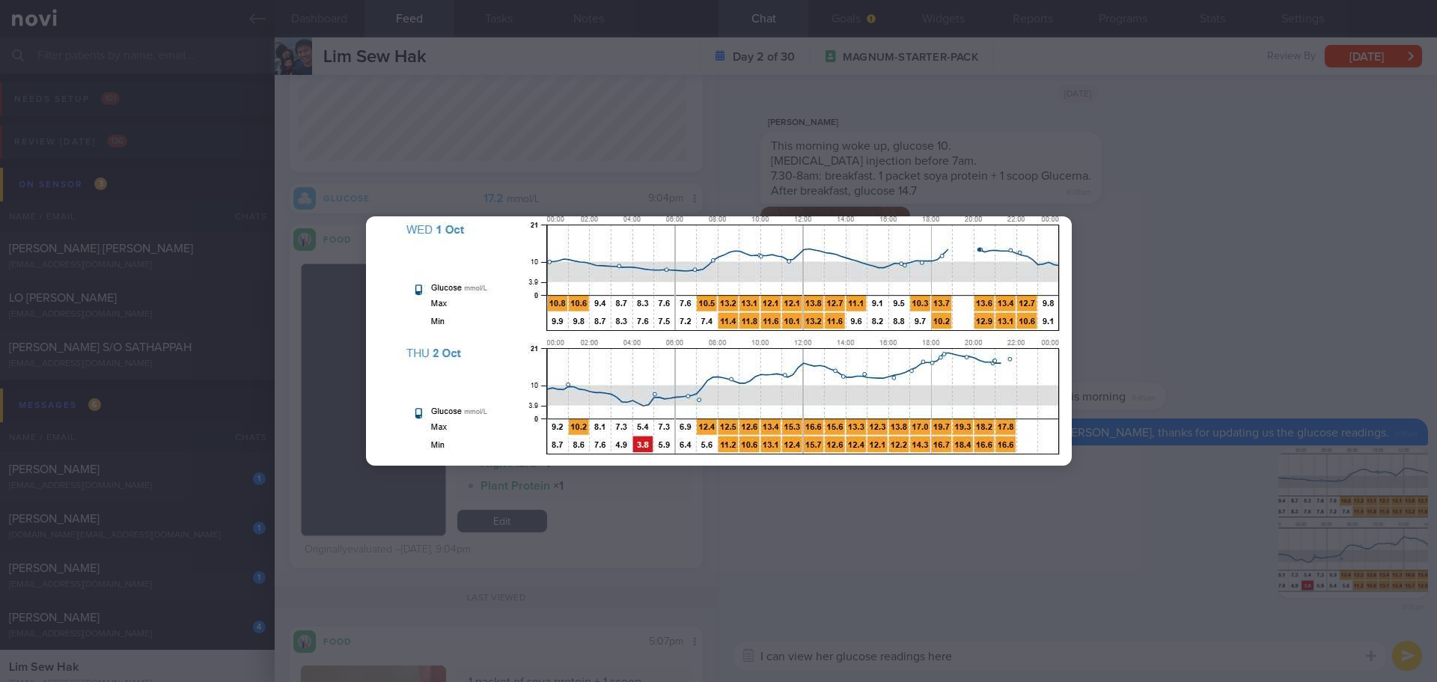
click at [1149, 354] on div at bounding box center [718, 341] width 1437 height 682
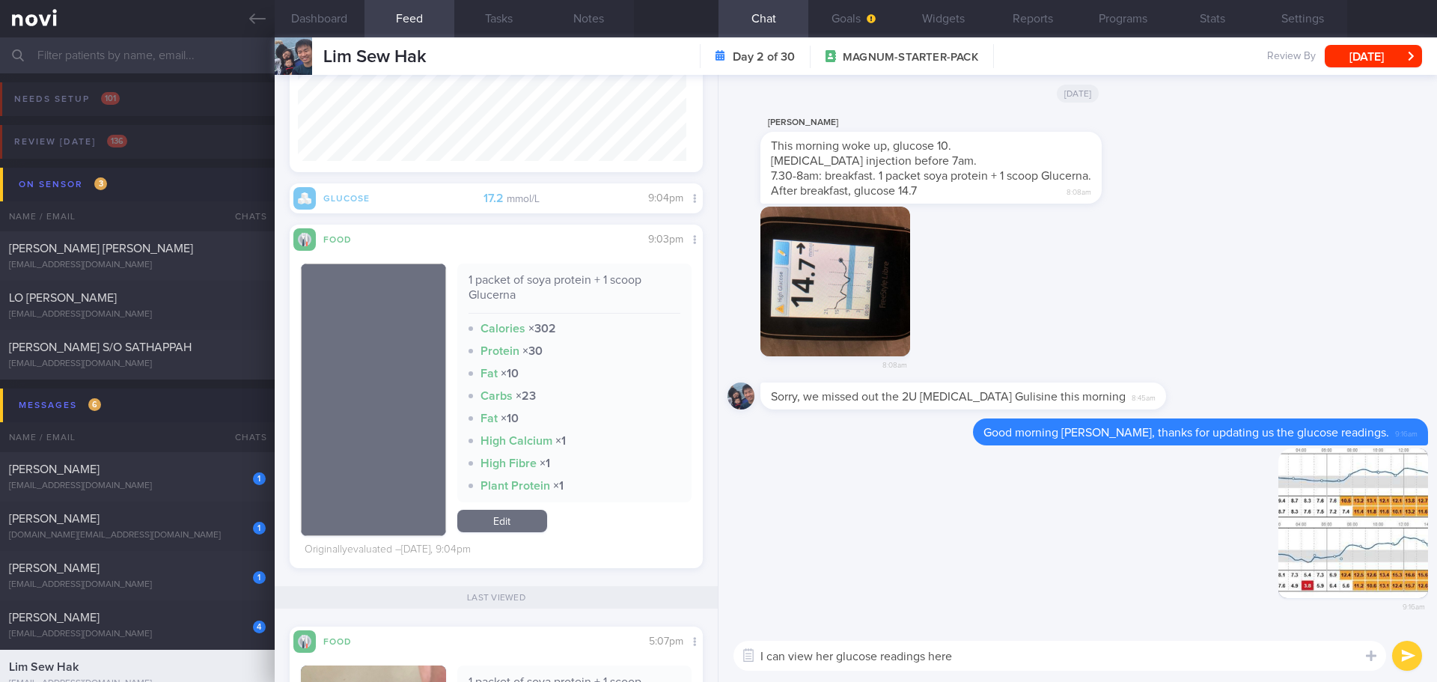
click at [1033, 591] on textarea "I can view her glucose readings here" at bounding box center [1060, 656] width 653 height 30
type textarea "I can view her glucose readings here so don't need to email us the report."
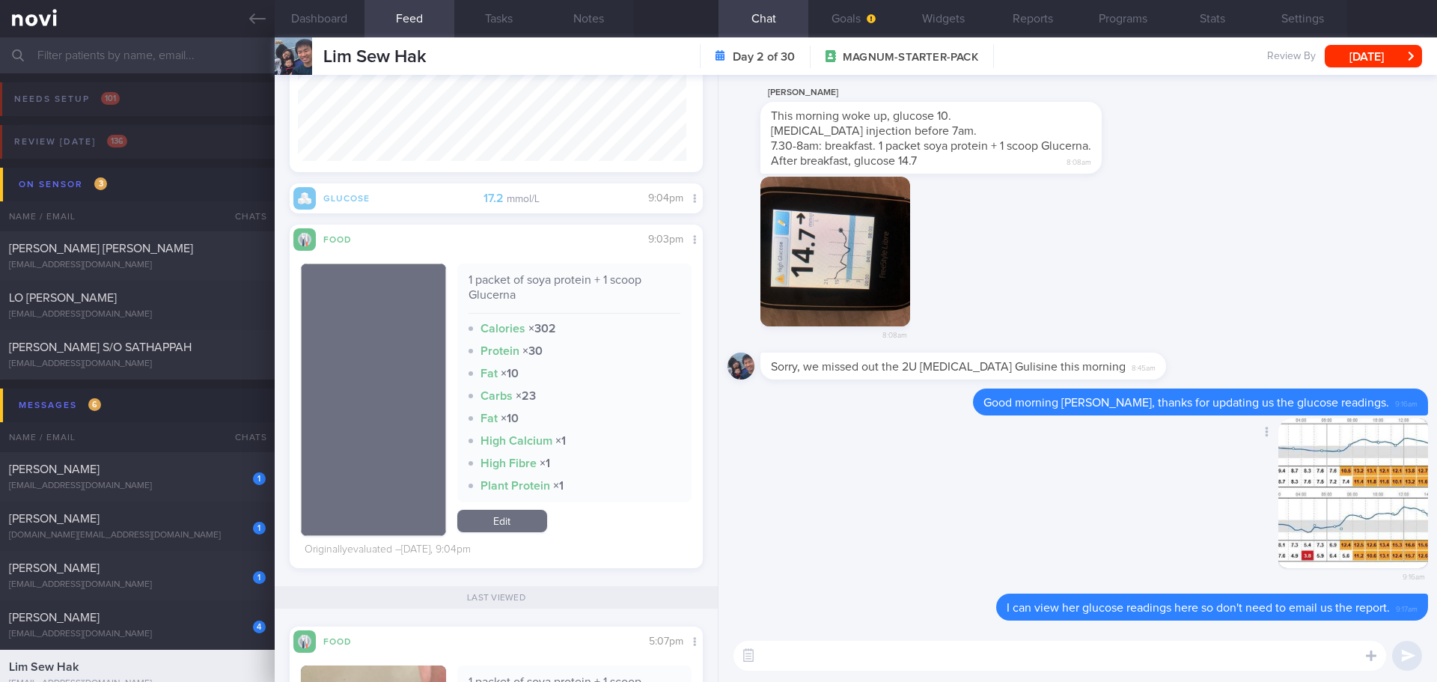
click at [1066, 476] on div "Delete 9:16am" at bounding box center [1078, 506] width 701 height 176
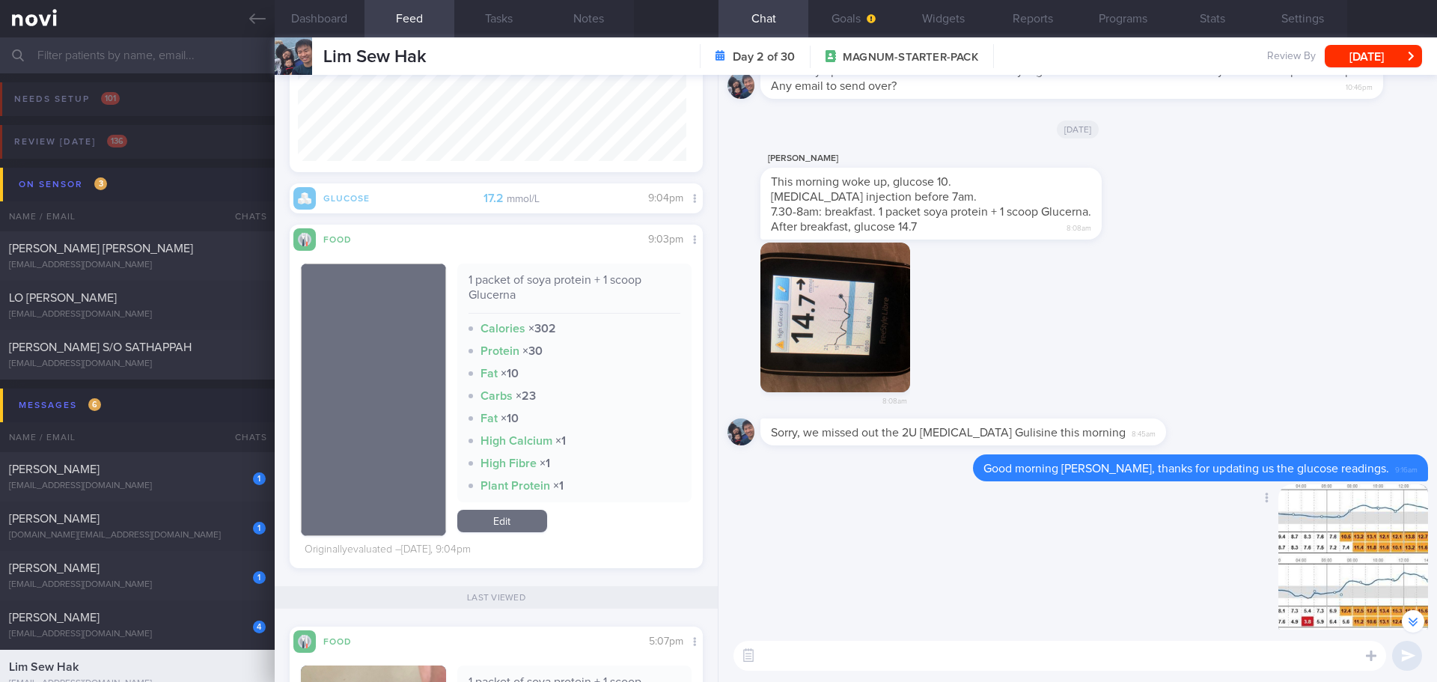
scroll to position [-150, 0]
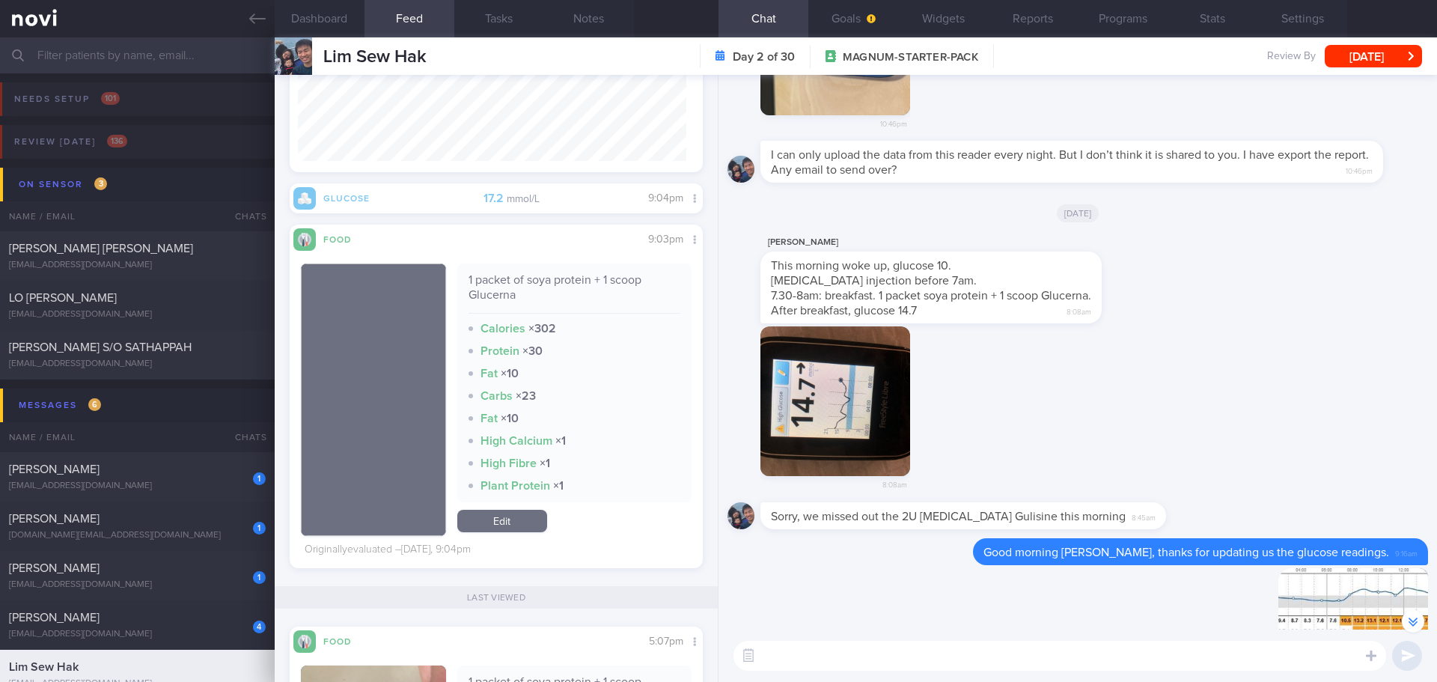
click at [1020, 394] on div "8:08am" at bounding box center [1078, 414] width 701 height 176
click at [989, 380] on div "8:08am" at bounding box center [1078, 414] width 701 height 176
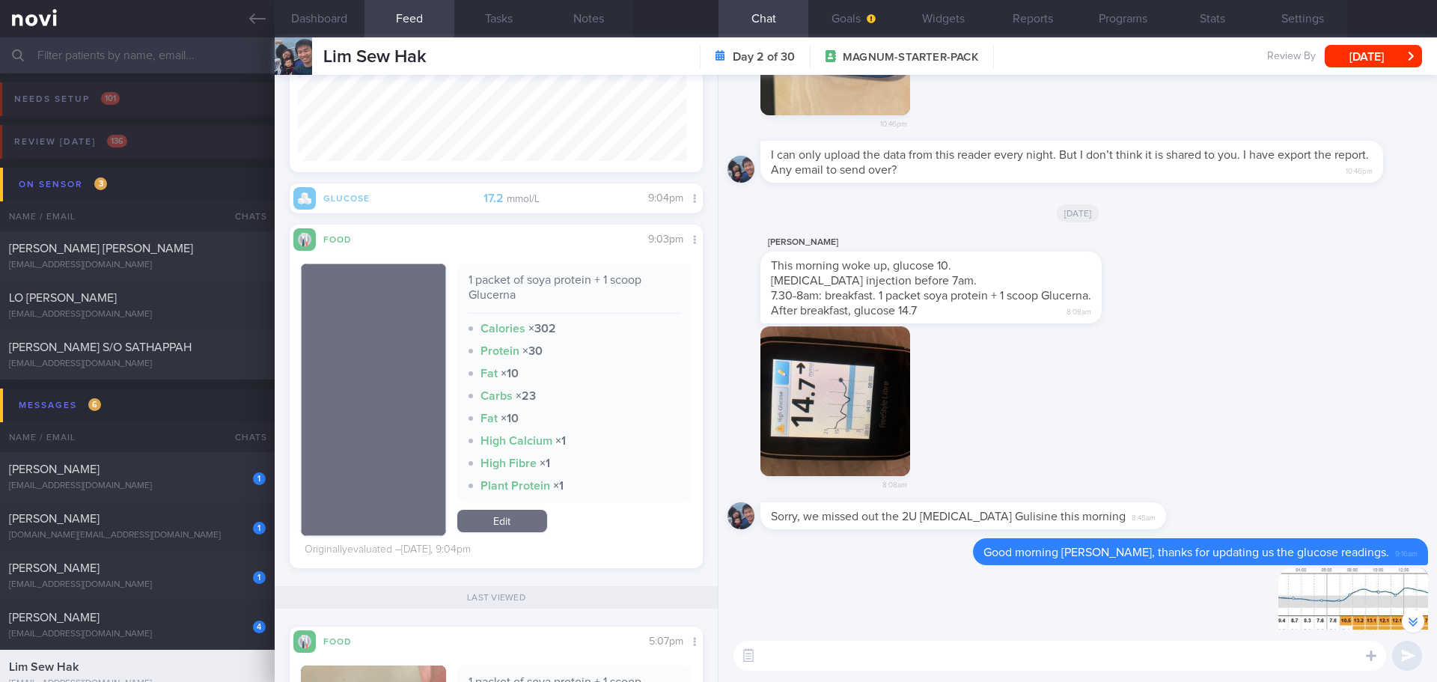
click at [989, 379] on div "8:08am" at bounding box center [1078, 414] width 701 height 176
click at [993, 370] on div "8:08am" at bounding box center [1078, 414] width 701 height 176
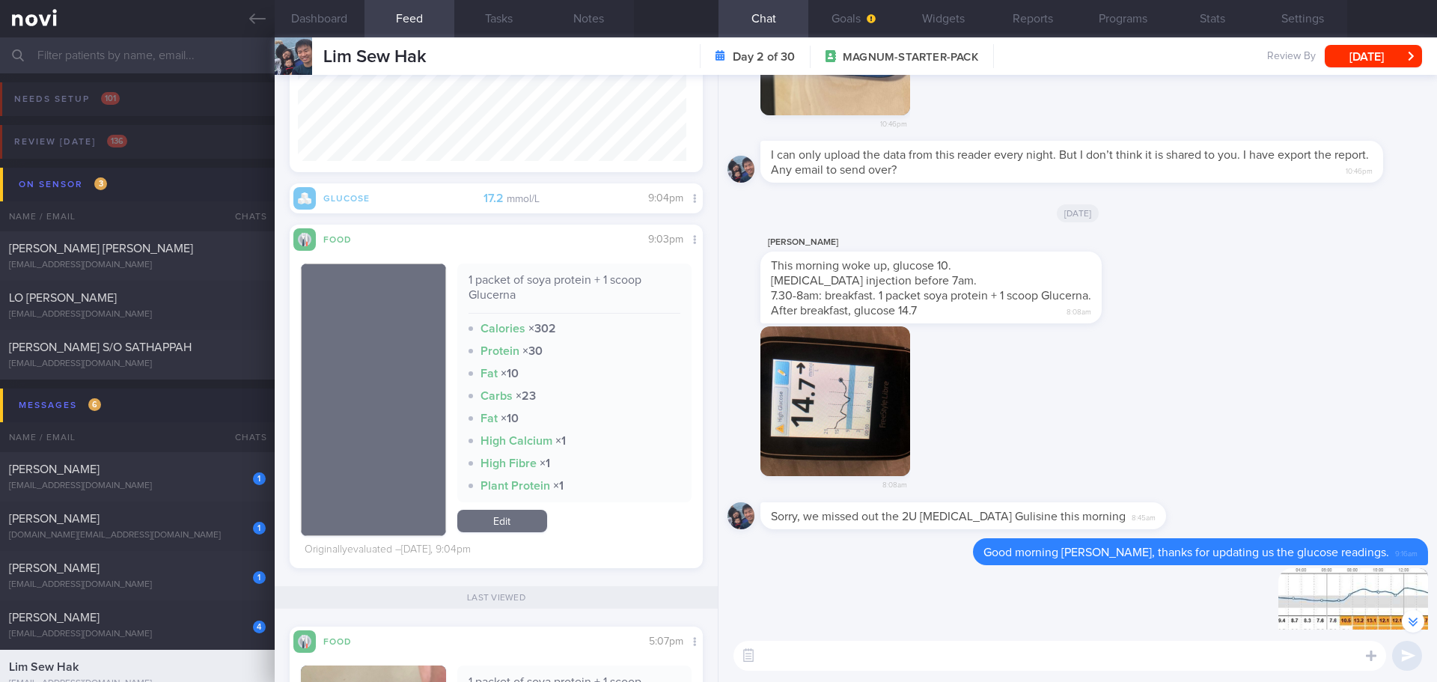
click at [996, 315] on div "This morning woke up, glucose 10. insulin injection before 7am. 7.30-8am: break…" at bounding box center [930, 287] width 341 height 72
drag, startPoint x: 1045, startPoint y: 523, endPoint x: 1177, endPoint y: 528, distance: 131.8
click at [1149, 528] on div "Sorry, we missed out the 2U Insulin Gulisine this morning 8:45am" at bounding box center [1078, 520] width 701 height 36
click at [1053, 591] on textarea at bounding box center [1060, 656] width 653 height 30
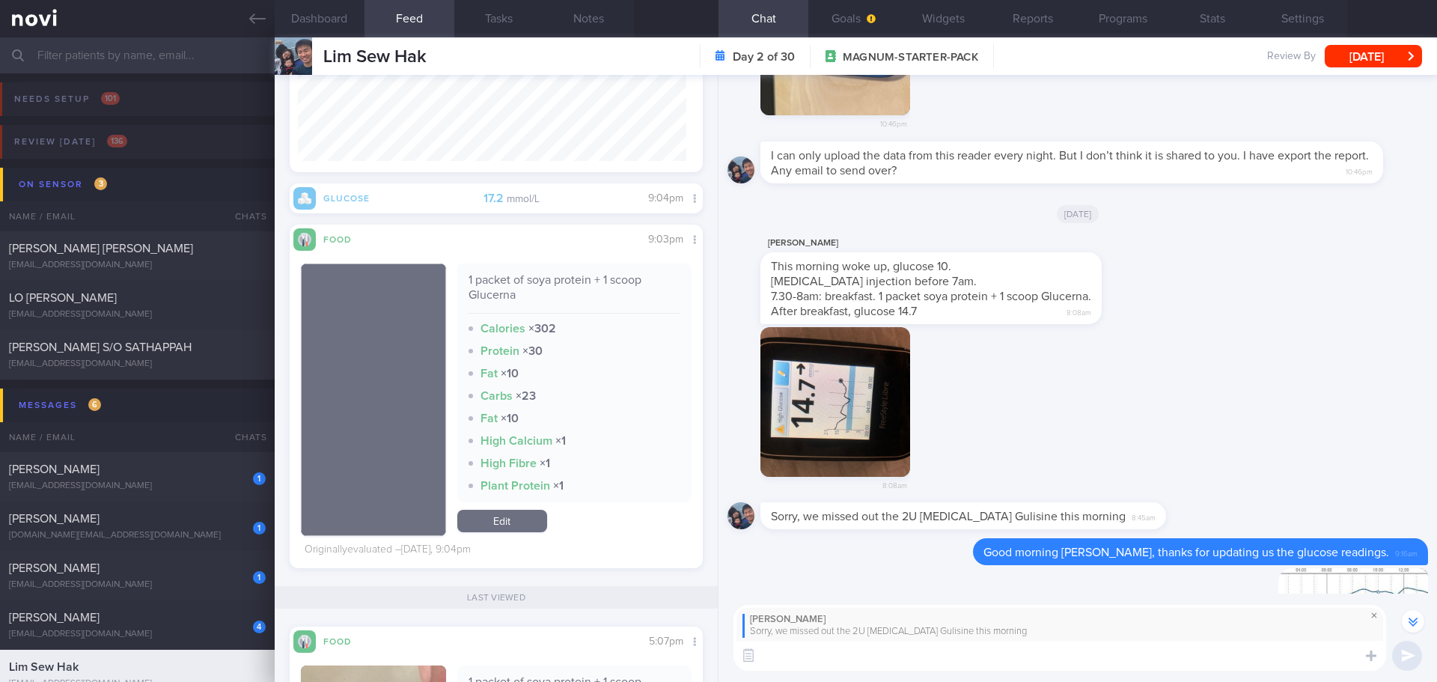
click at [1149, 591] on span at bounding box center [1374, 615] width 18 height 18
click at [1142, 201] on div "[DATE]" at bounding box center [1078, 213] width 701 height 42
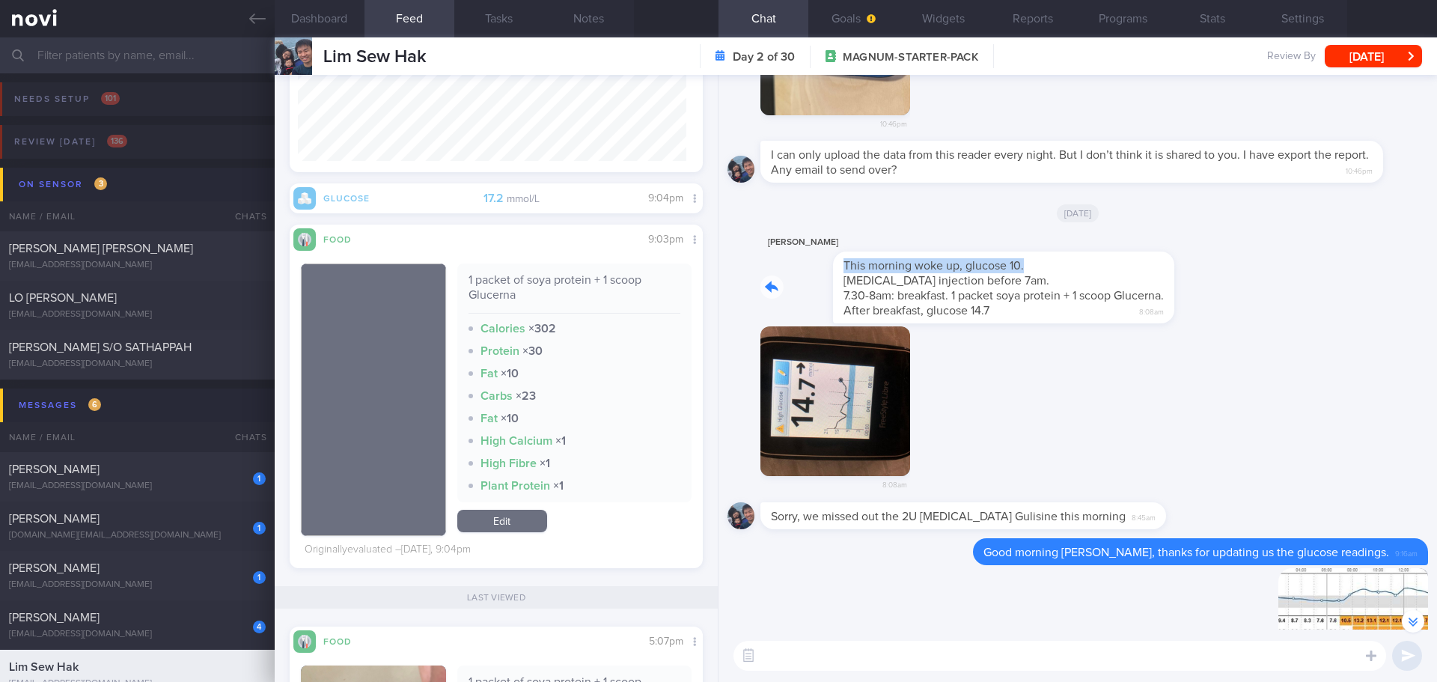
drag, startPoint x: 1090, startPoint y: 272, endPoint x: 1281, endPoint y: 273, distance: 191.6
click at [1149, 272] on div "CHIK HONG KUICK This morning woke up, glucose 10. insulin injection before 7am.…" at bounding box center [1078, 280] width 701 height 93
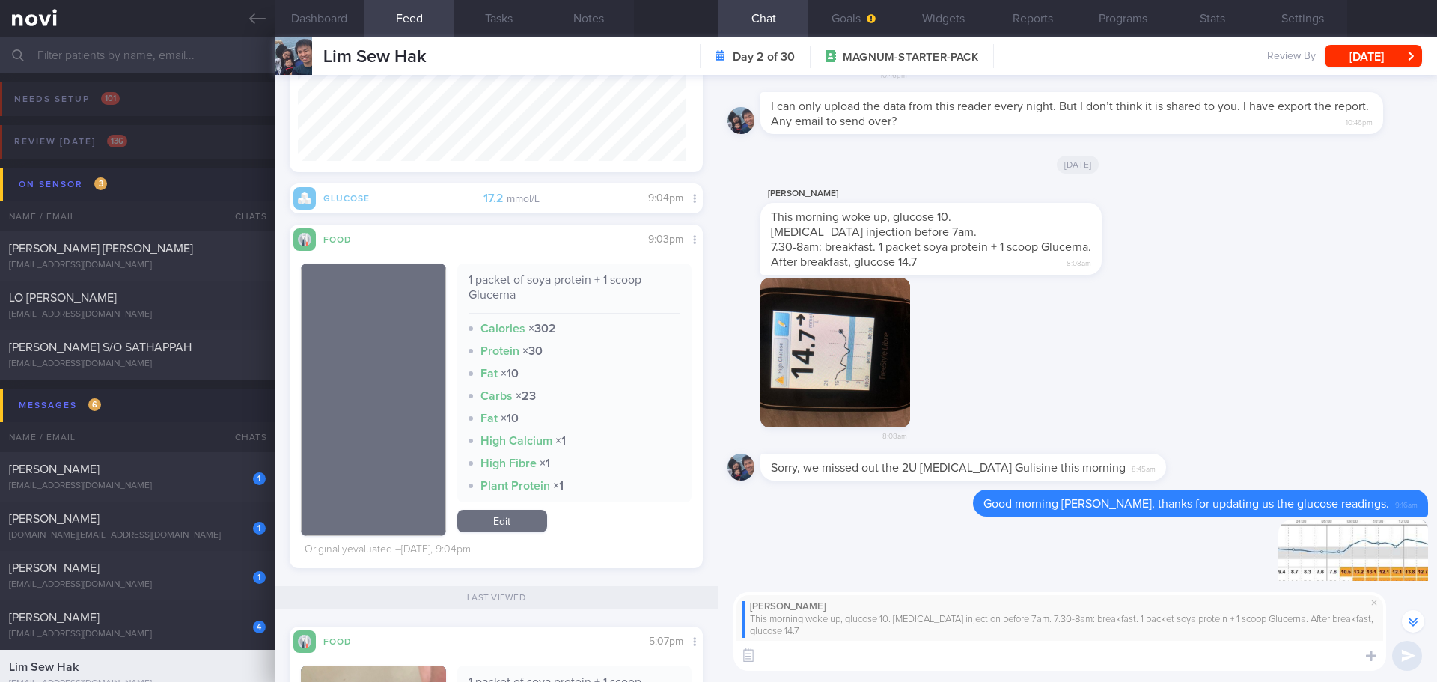
scroll to position [-198, 0]
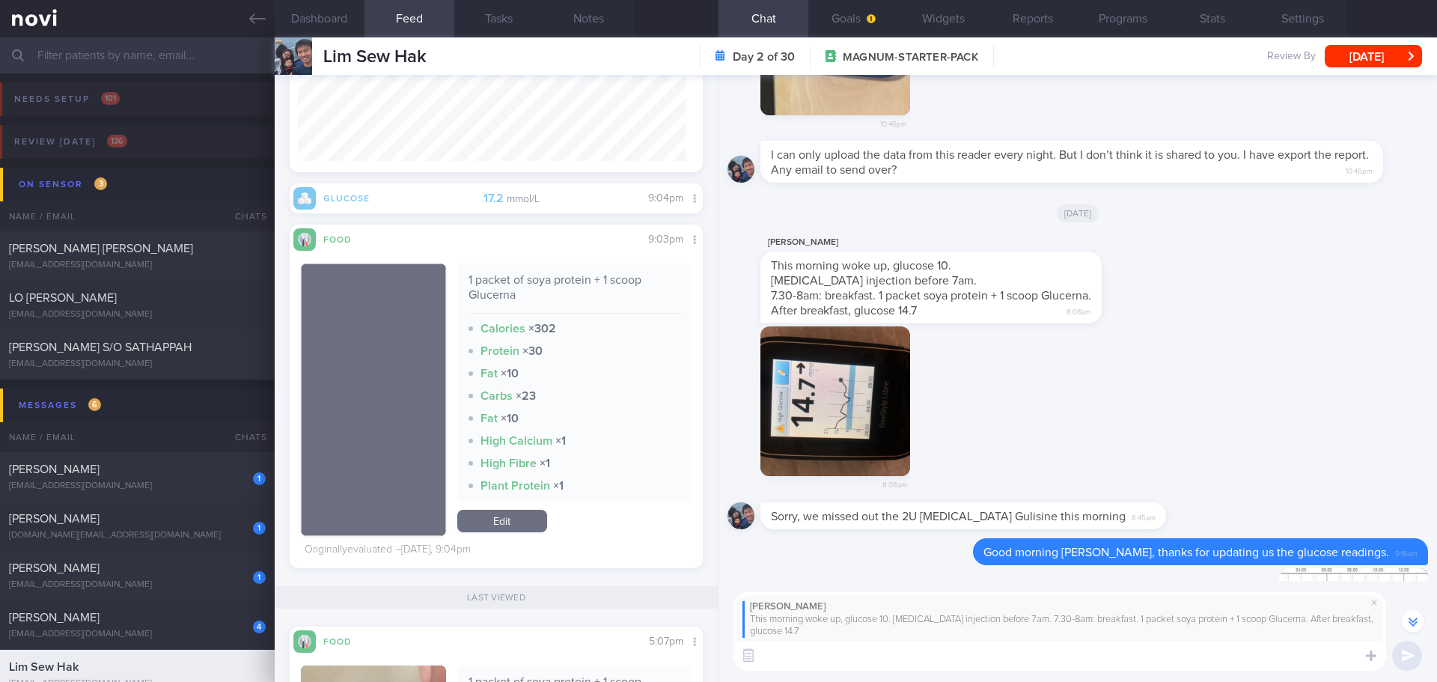
click at [1090, 591] on textarea at bounding box center [1060, 656] width 653 height 30
type textarea "A"
type textarea "Did she eat bread?"
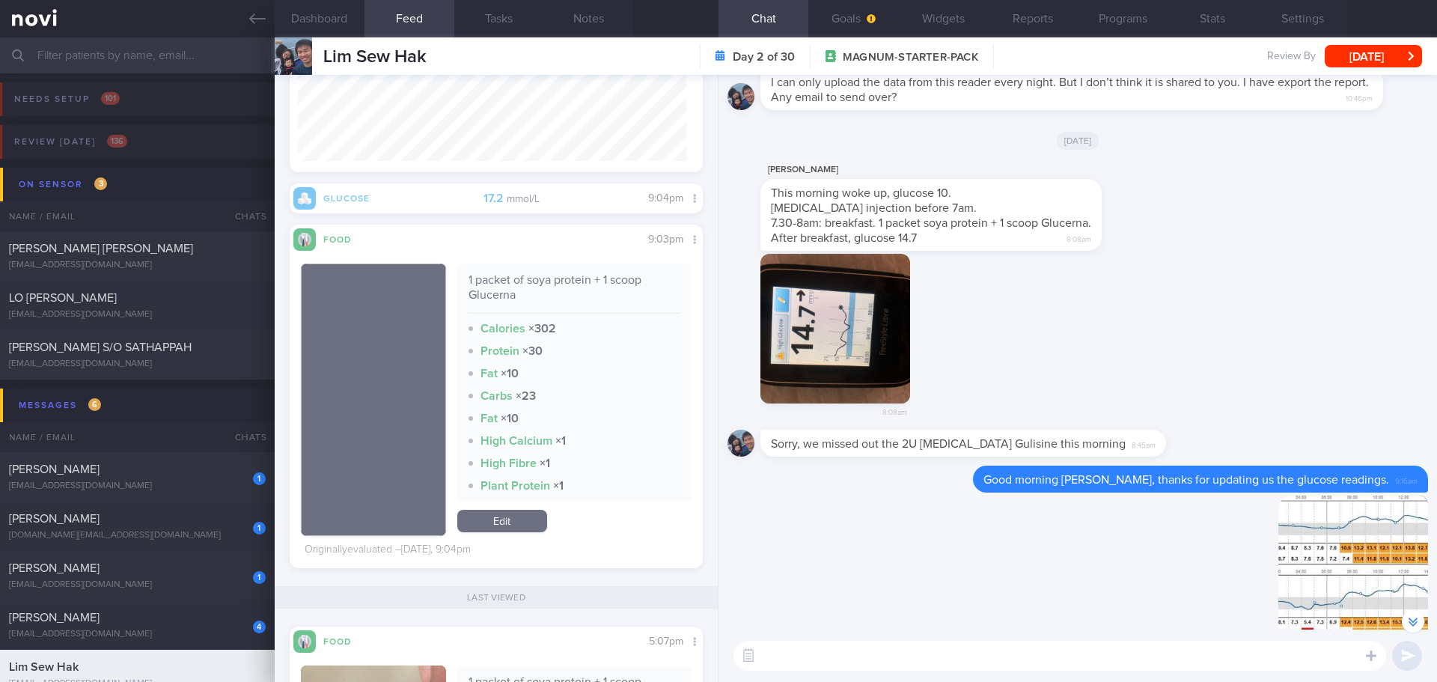
scroll to position [-224, 0]
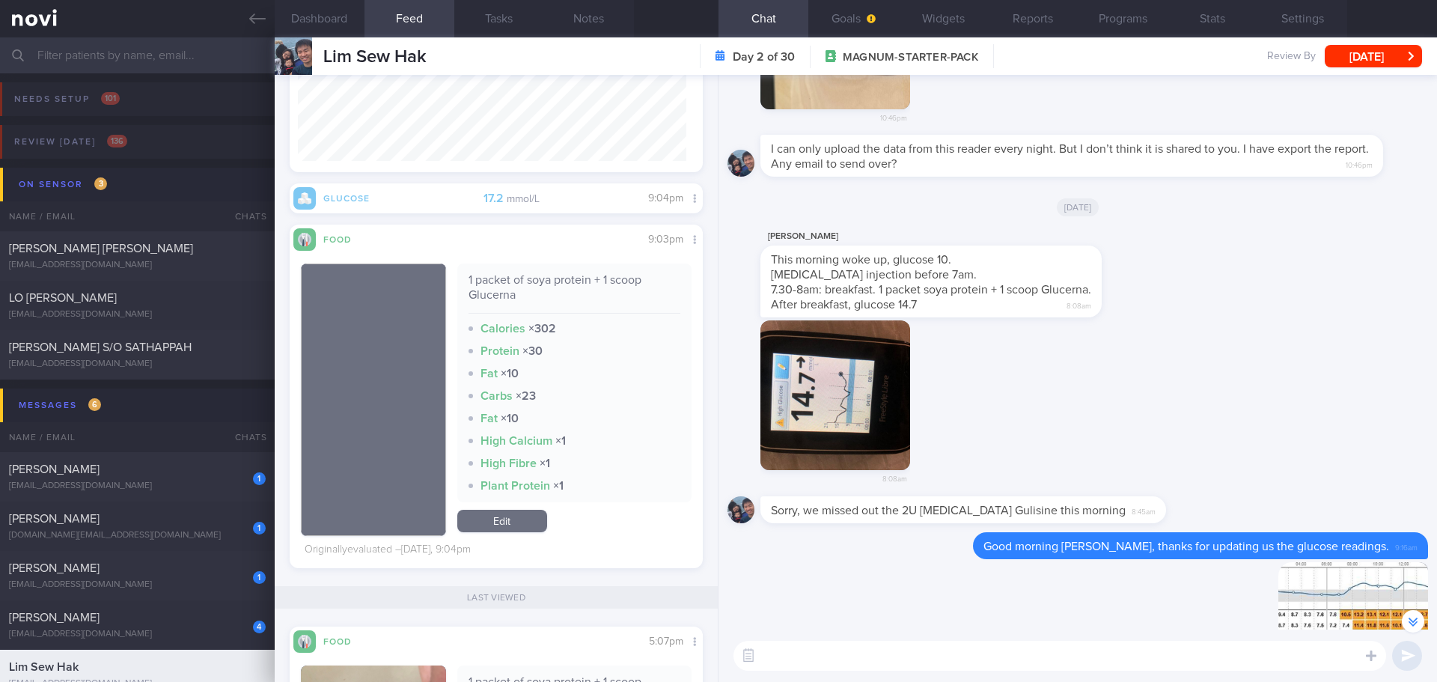
click at [1149, 299] on div "CHIK HONG KUICK This morning woke up, glucose 10. insulin injection before 7am.…" at bounding box center [1078, 274] width 701 height 93
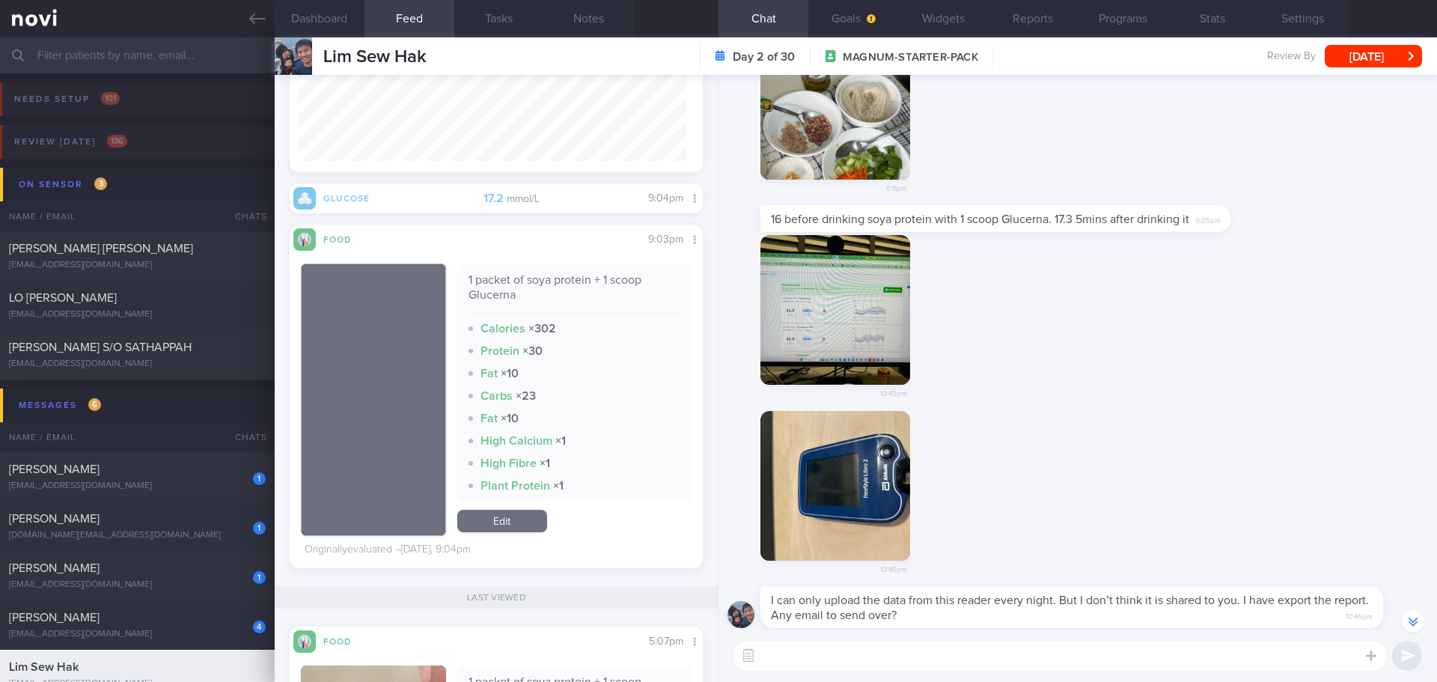
scroll to position [-749, 0]
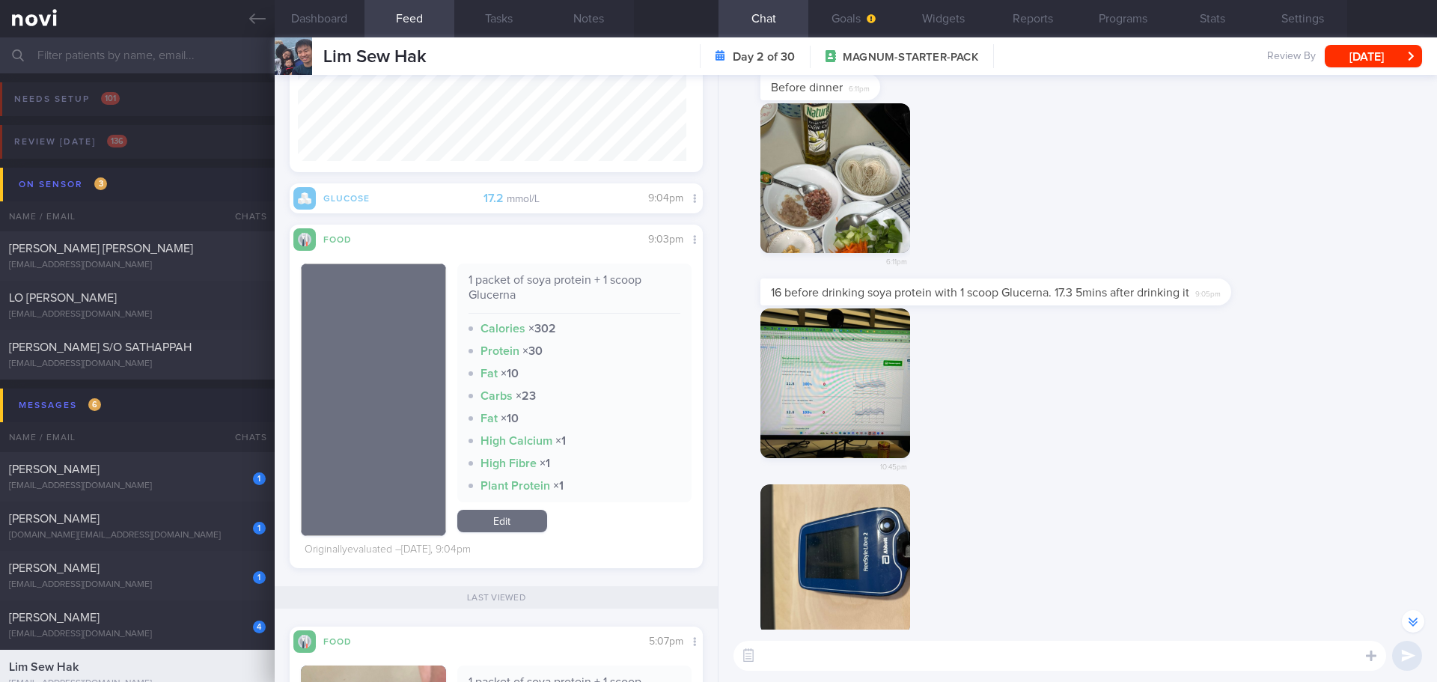
click at [862, 372] on button "button" at bounding box center [835, 383] width 150 height 150
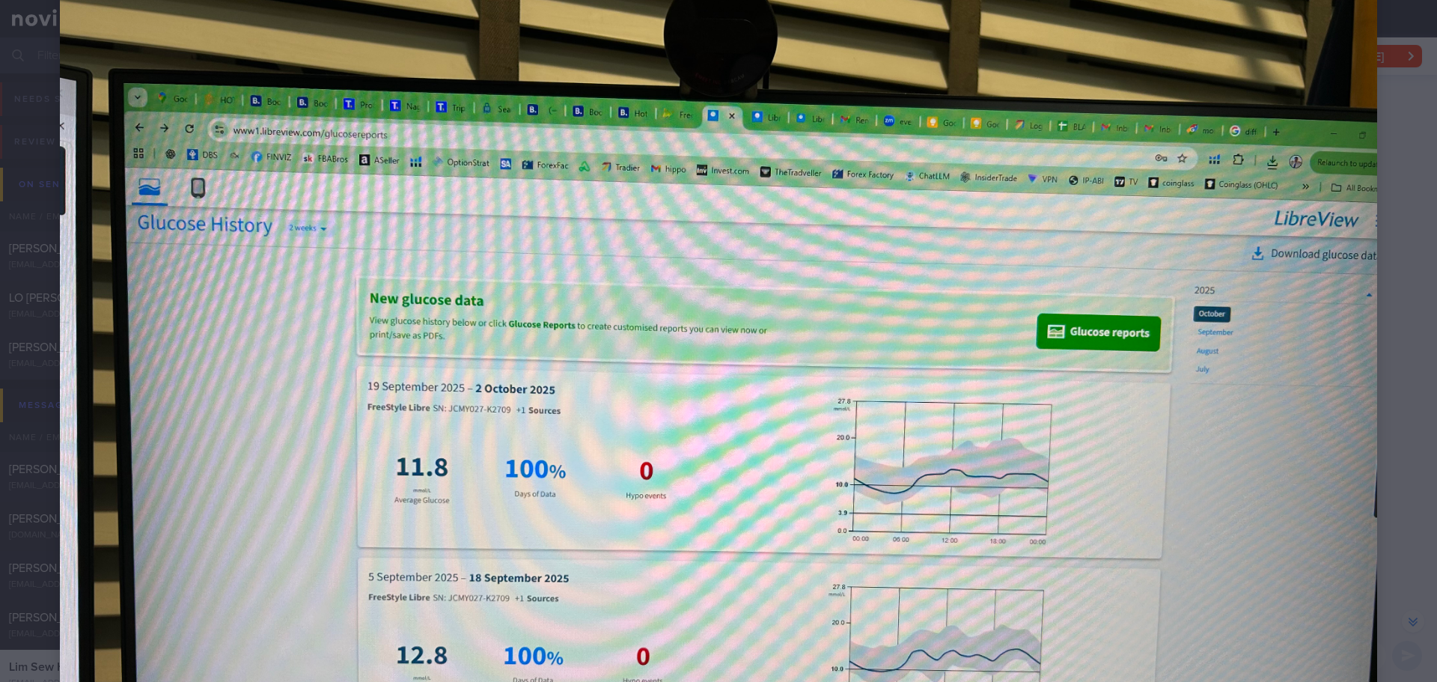
scroll to position [150, 0]
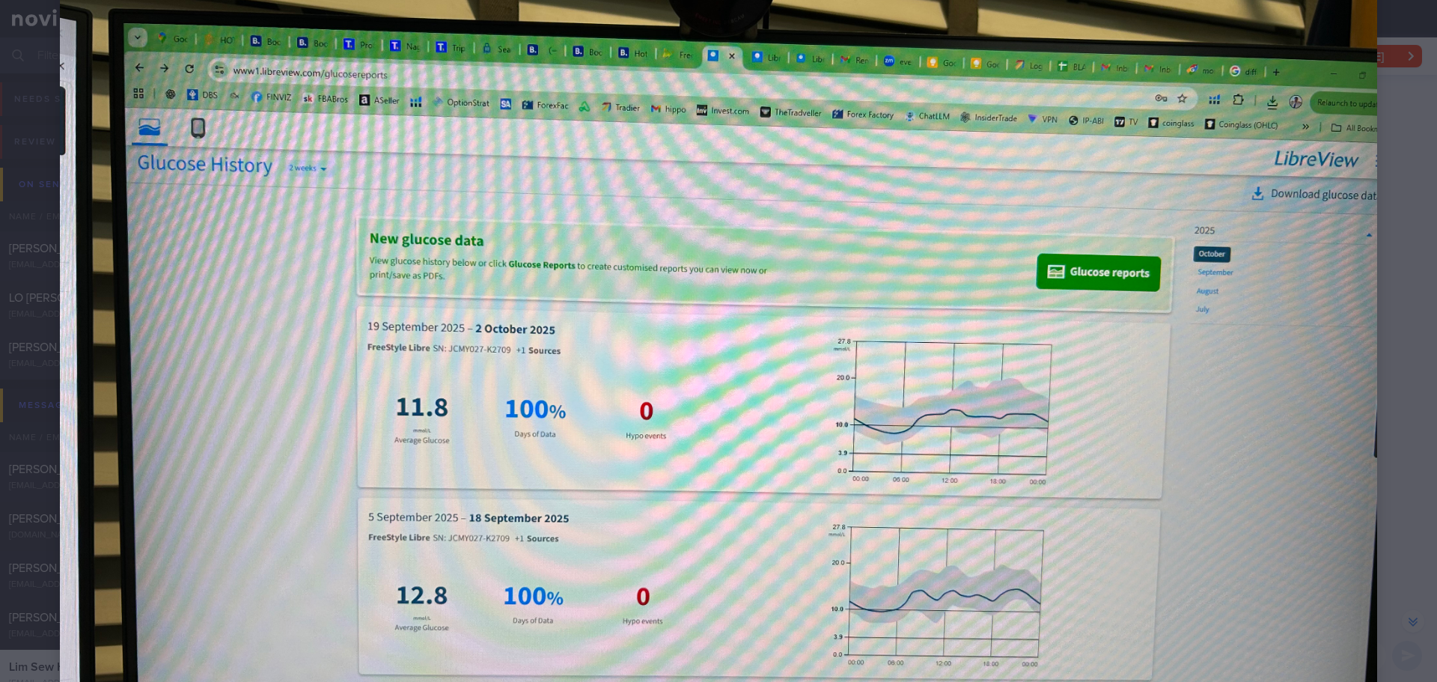
click at [1149, 335] on div at bounding box center [718, 404] width 1437 height 1108
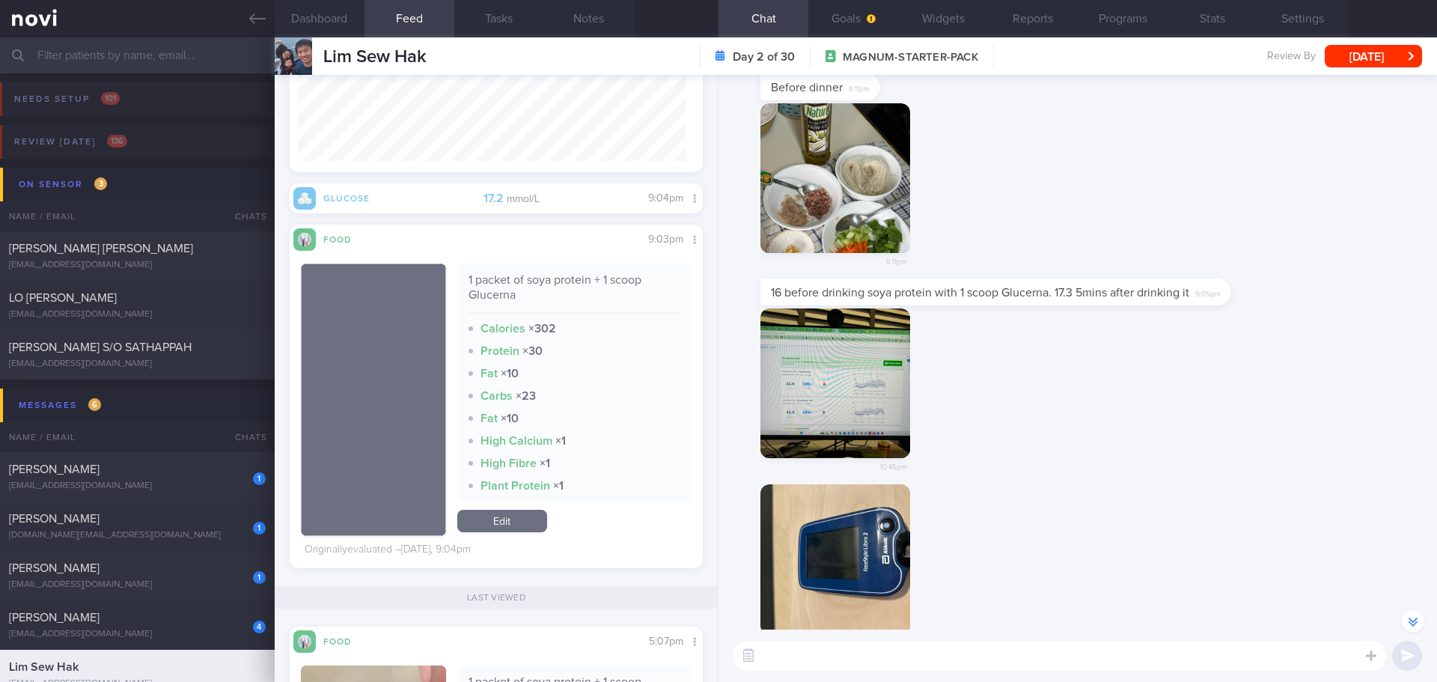
click at [1149, 295] on div "16 before drinking soya protein with 1 scoop Glucerna. 17.3 5mins after drinkin…" at bounding box center [1078, 293] width 701 height 30
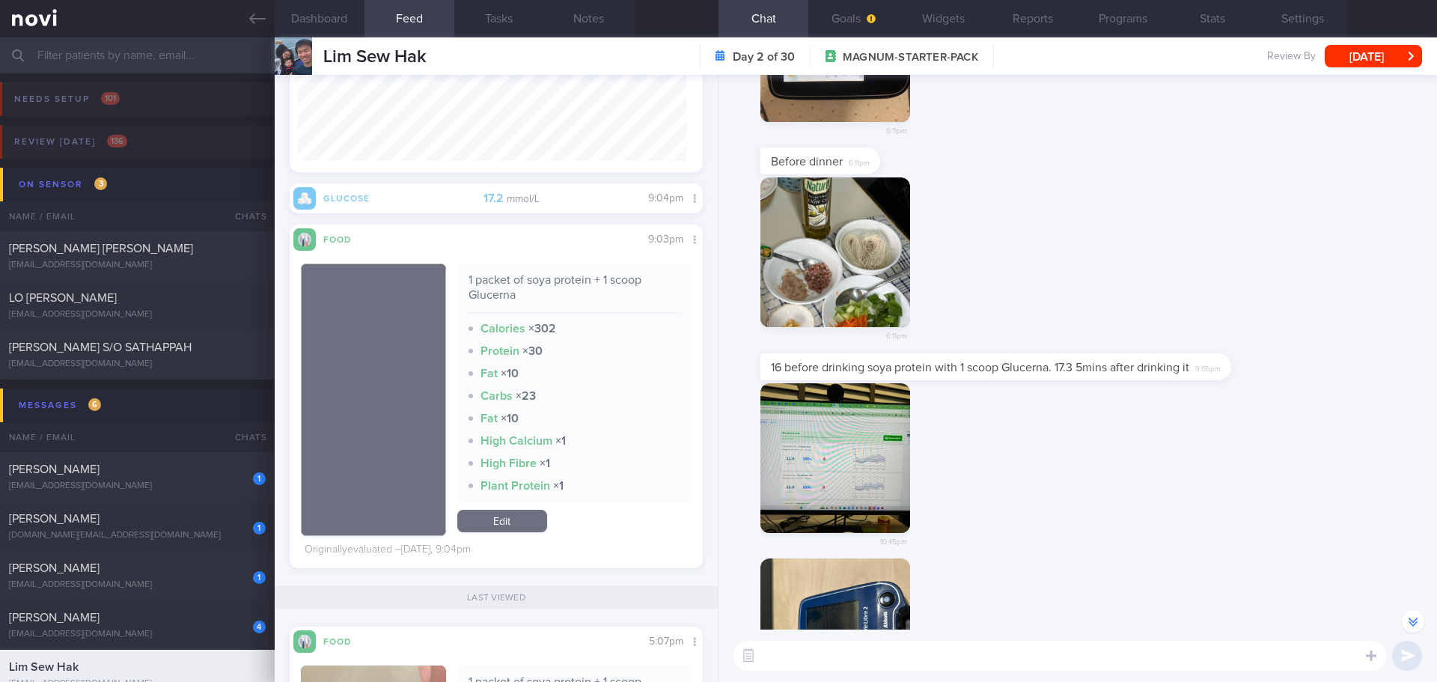
scroll to position [-899, 0]
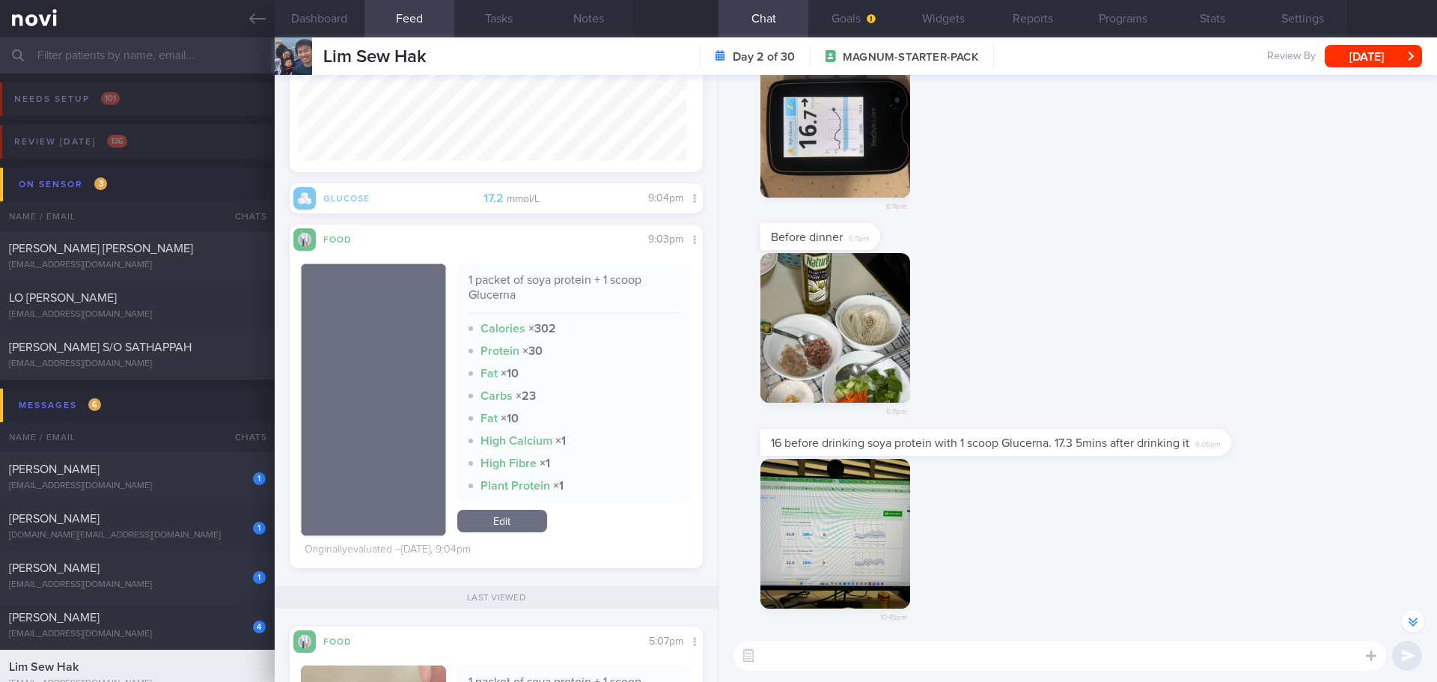
click at [1149, 370] on div "6:11pm" at bounding box center [1078, 341] width 701 height 176
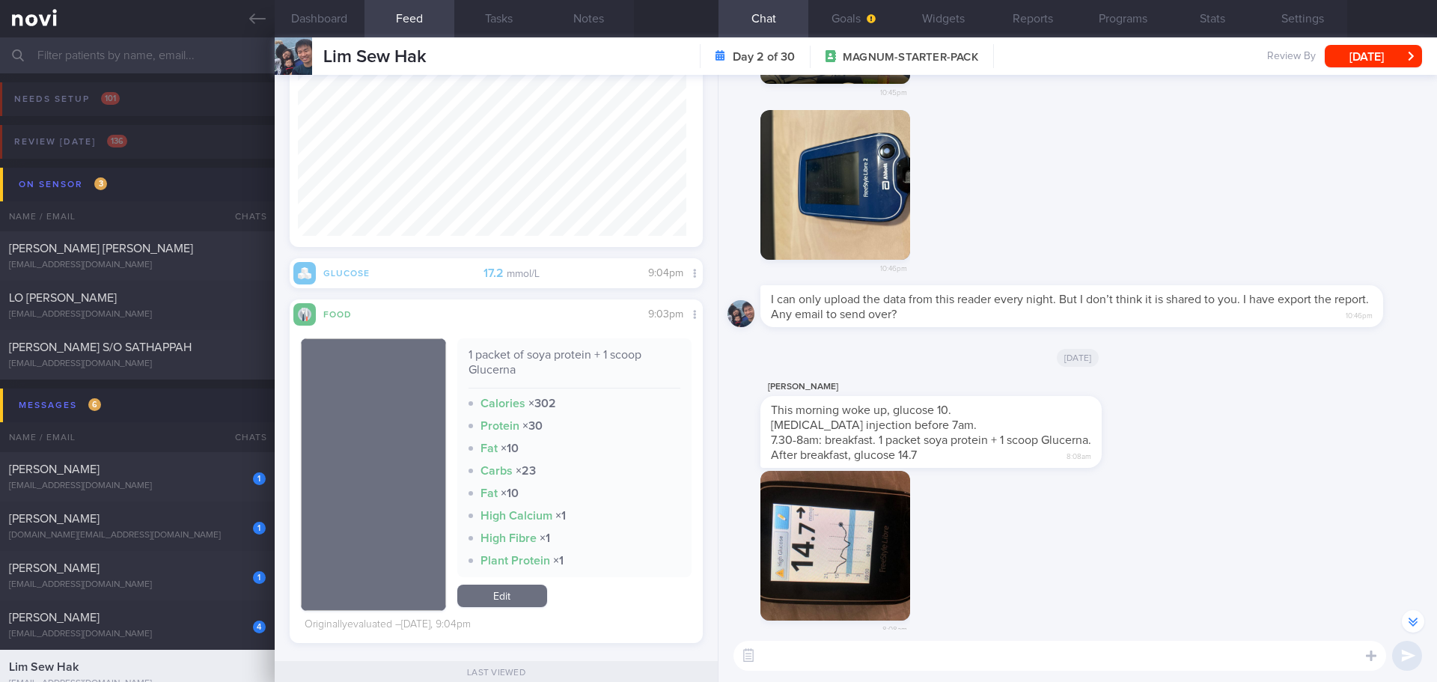
scroll to position [0, 0]
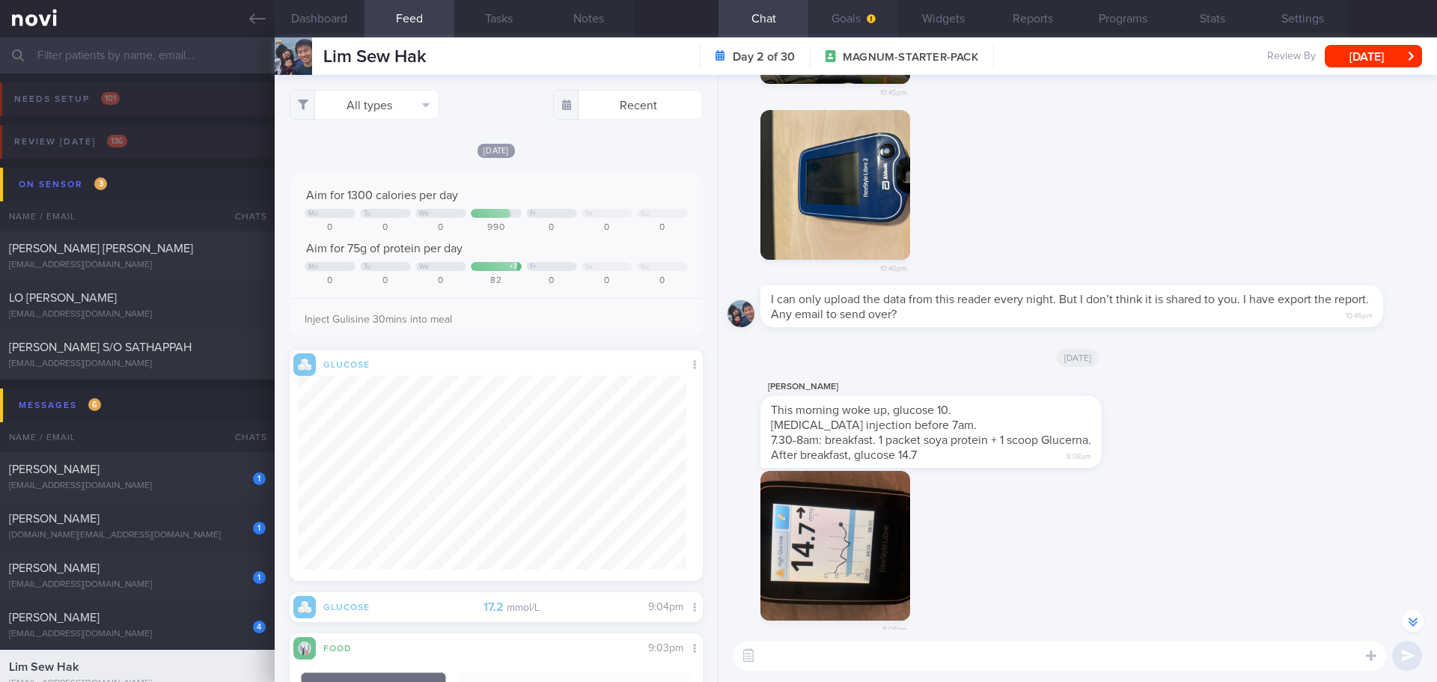
click at [839, 25] on button "Goals" at bounding box center [853, 18] width 90 height 37
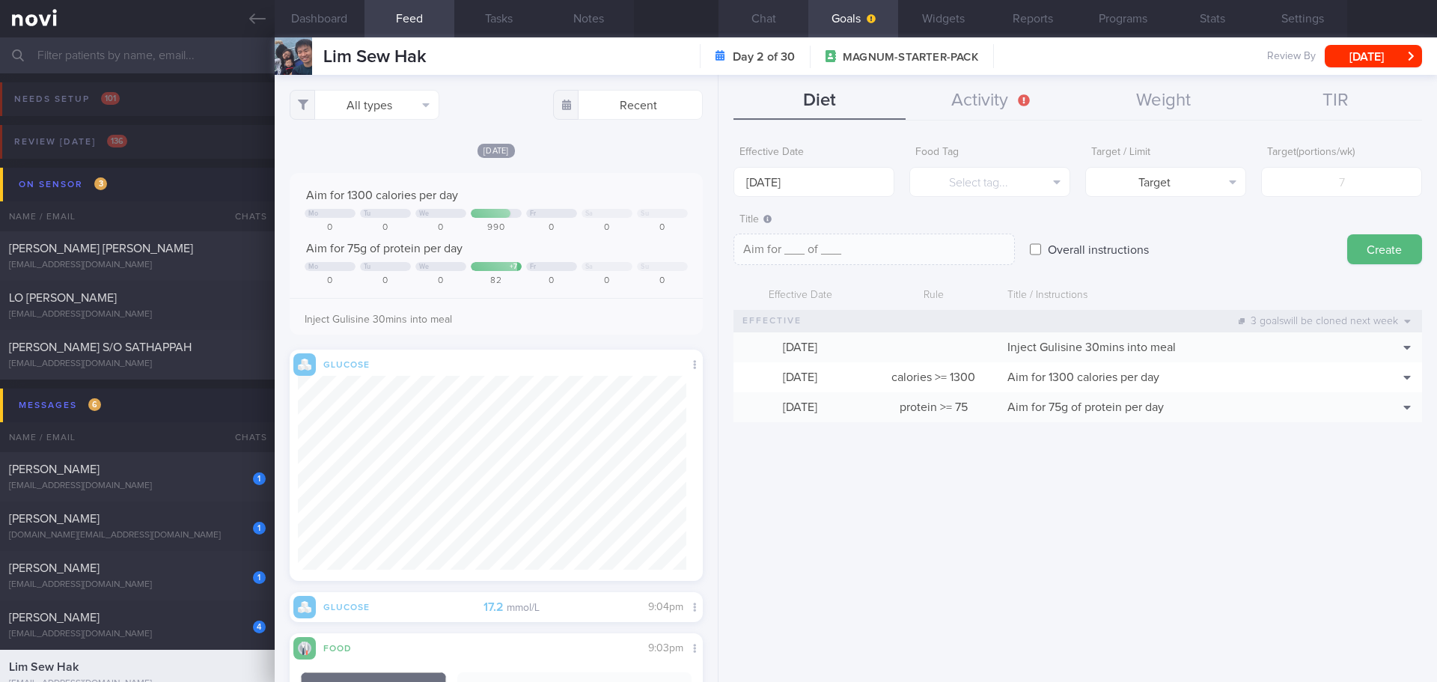
click at [768, 19] on button "Chat" at bounding box center [764, 18] width 90 height 37
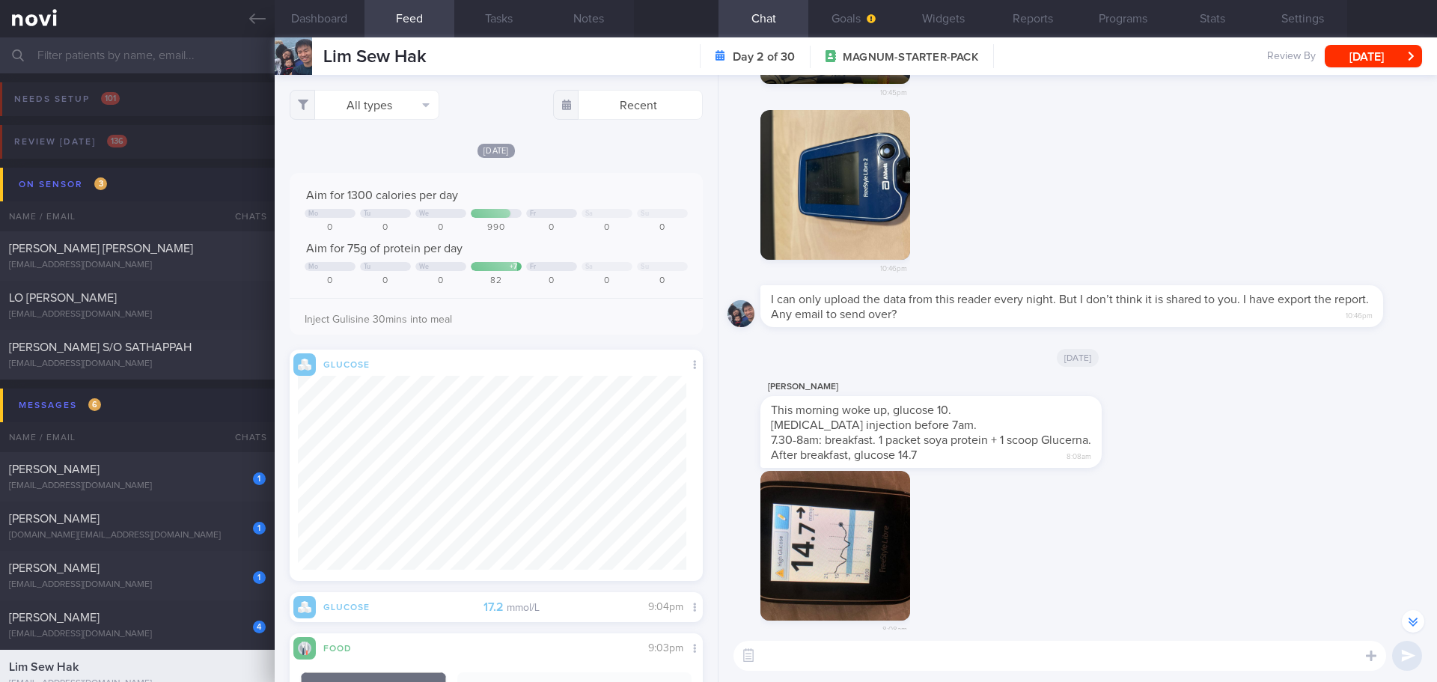
click at [1013, 204] on div "10:46pm" at bounding box center [1078, 198] width 701 height 176
click at [1079, 219] on div "10:46pm" at bounding box center [1078, 198] width 701 height 176
click at [1082, 201] on div "10:46pm" at bounding box center [1078, 198] width 701 height 176
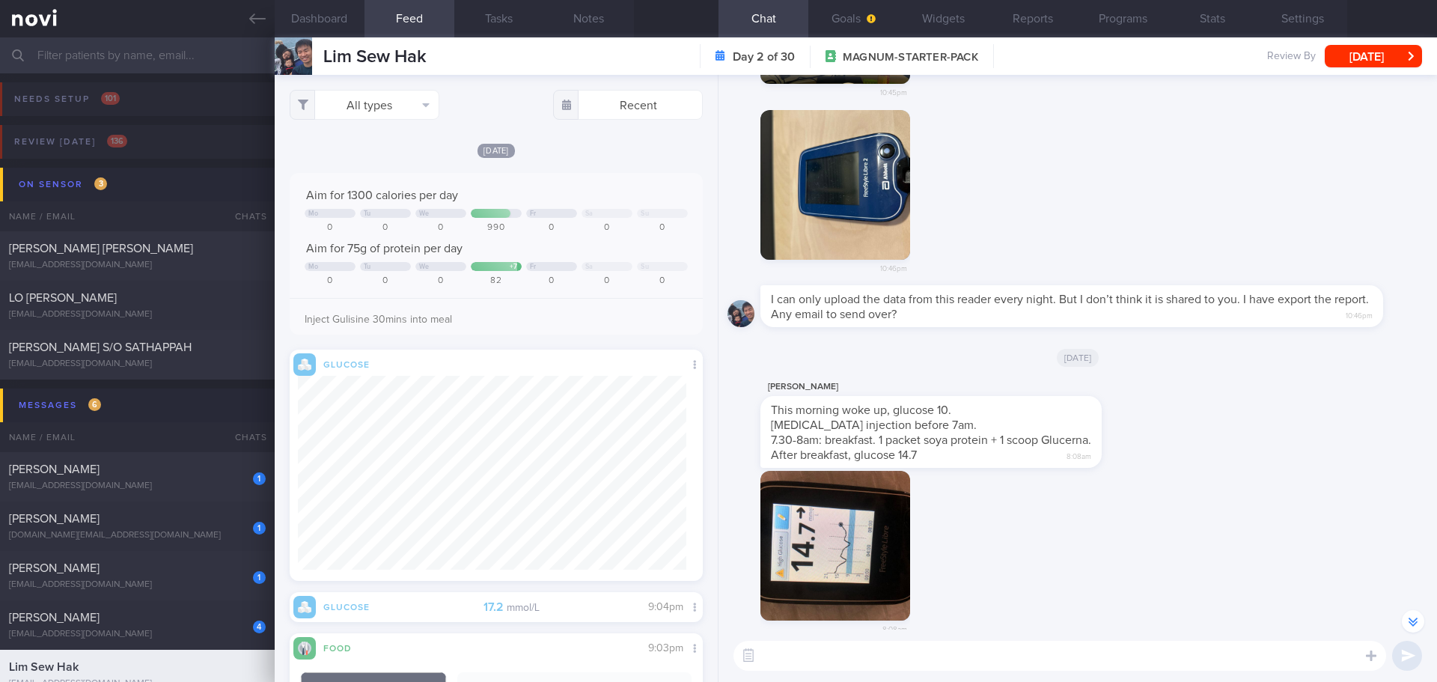
click at [1082, 200] on div "10:46pm" at bounding box center [1078, 198] width 701 height 176
click at [1082, 199] on div "10:46pm" at bounding box center [1078, 198] width 701 height 176
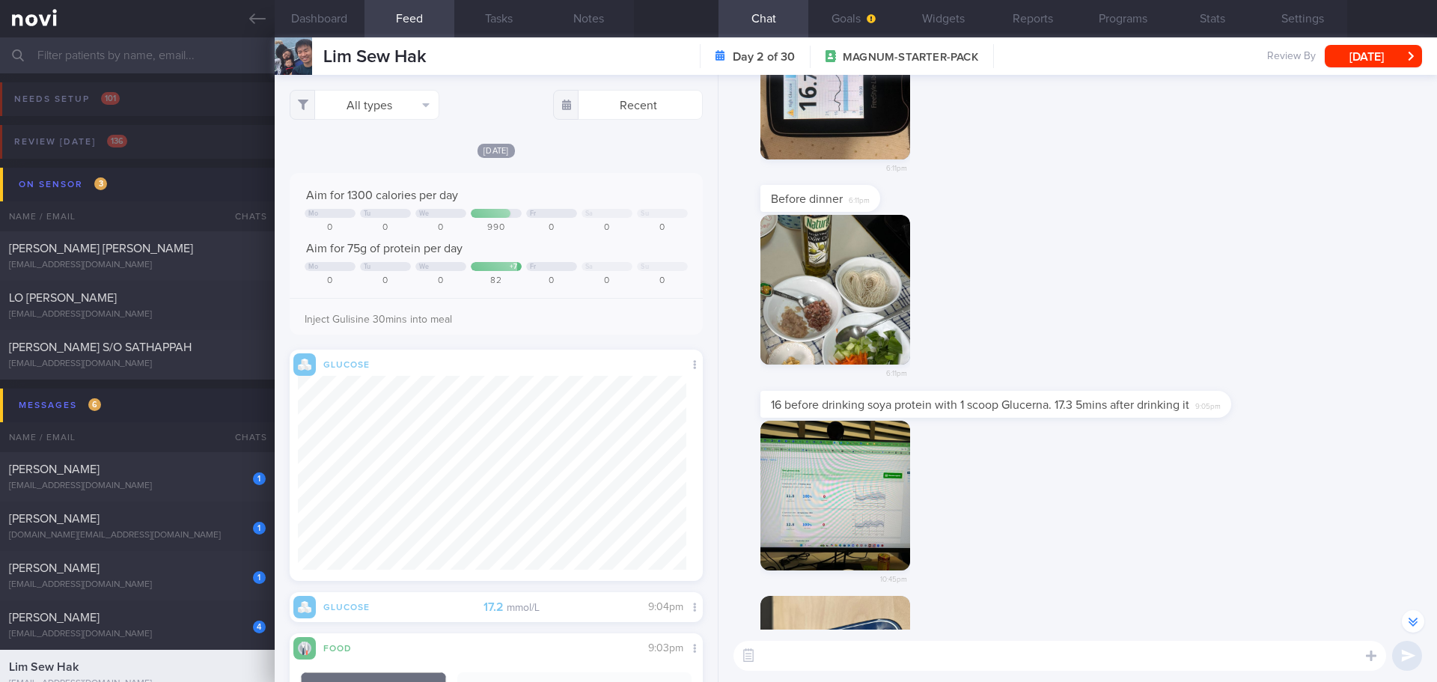
scroll to position [-899, 0]
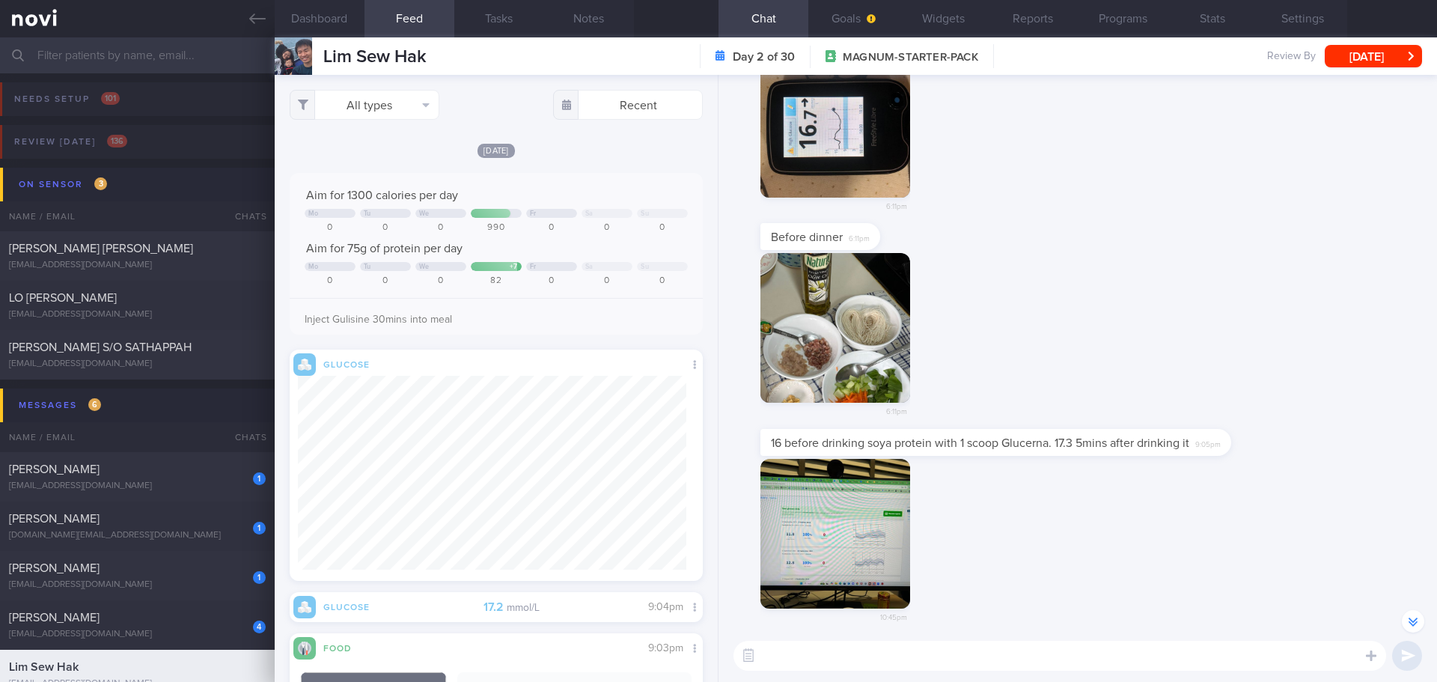
click at [871, 270] on button "button" at bounding box center [835, 328] width 150 height 150
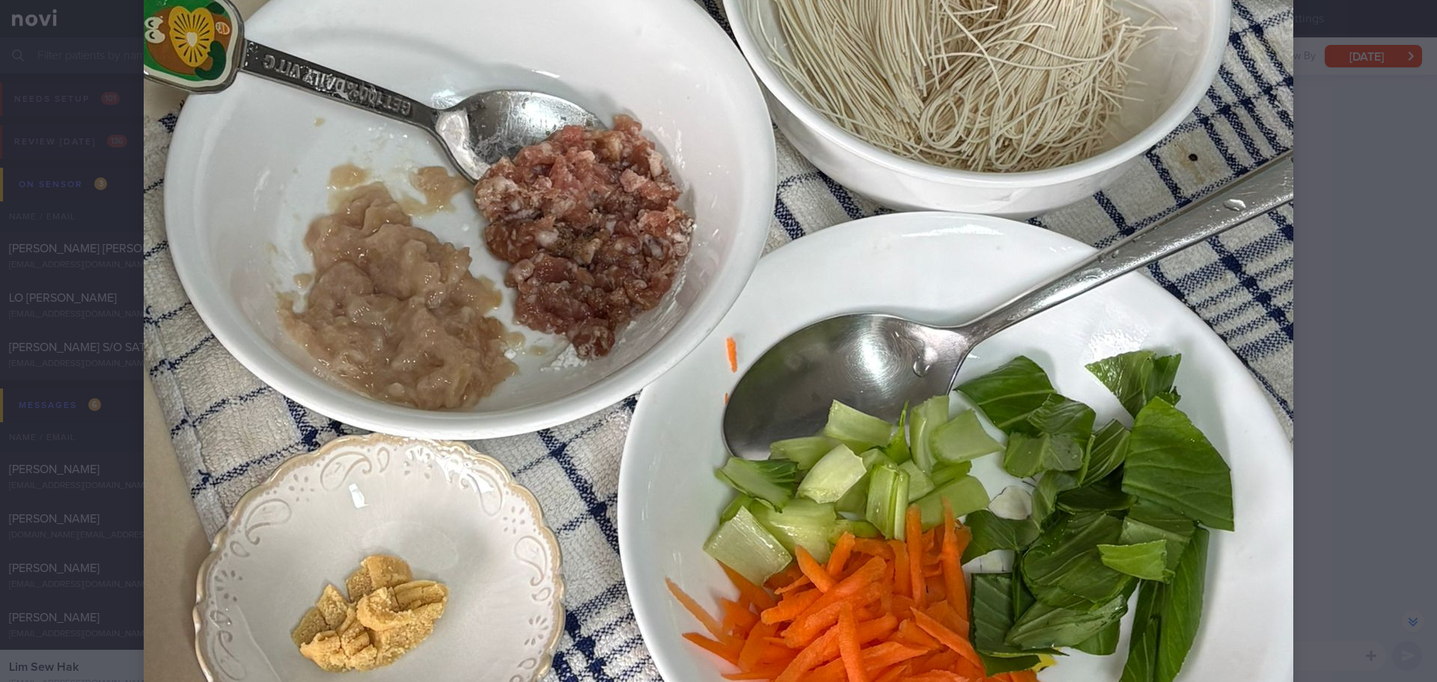
scroll to position [823, 0]
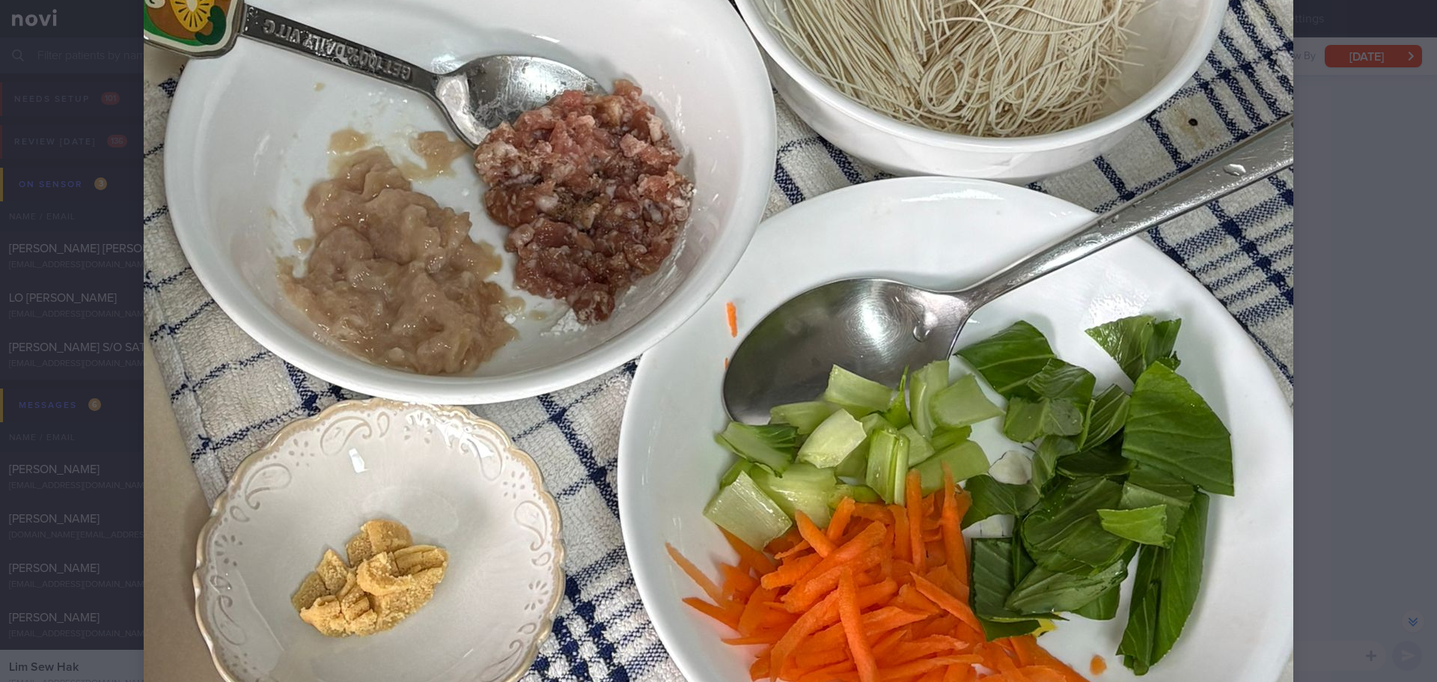
click at [1149, 290] on div at bounding box center [718, 3] width 1269 height 1653
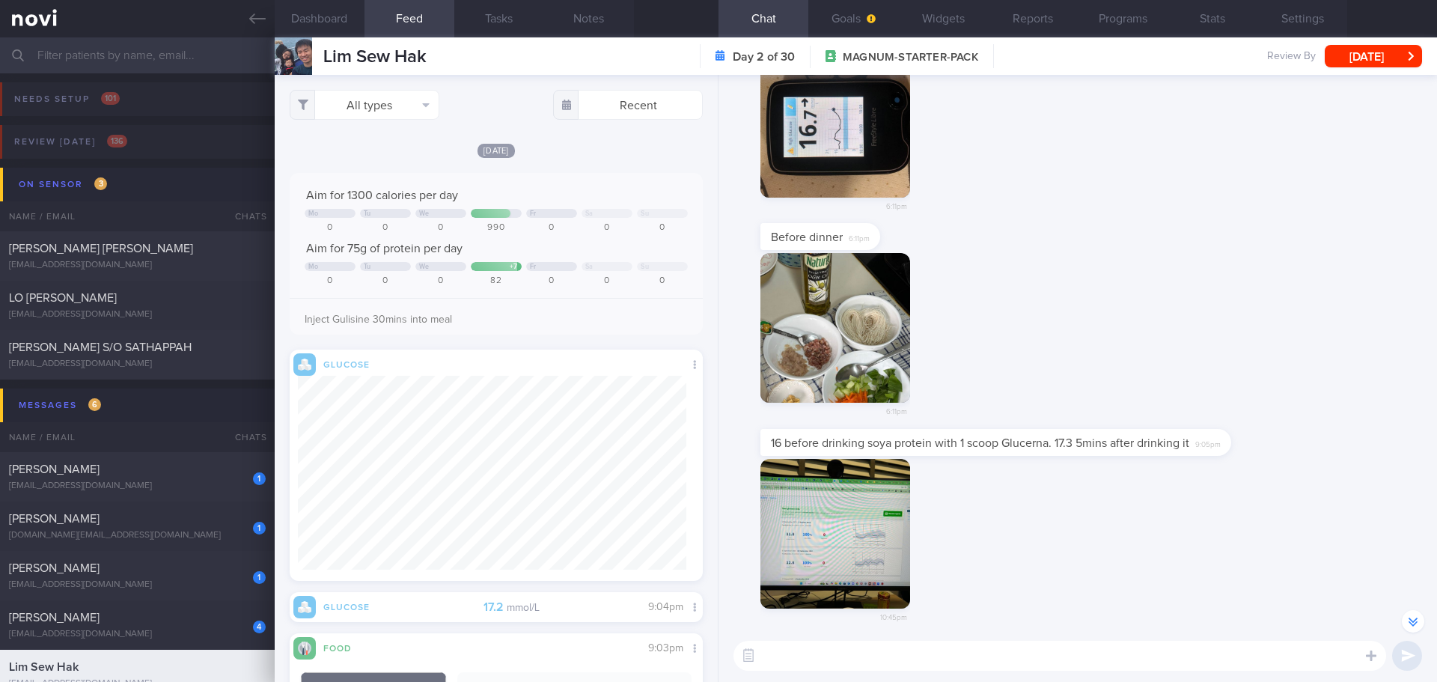
click at [1149, 290] on div "6:11pm" at bounding box center [1078, 341] width 701 height 176
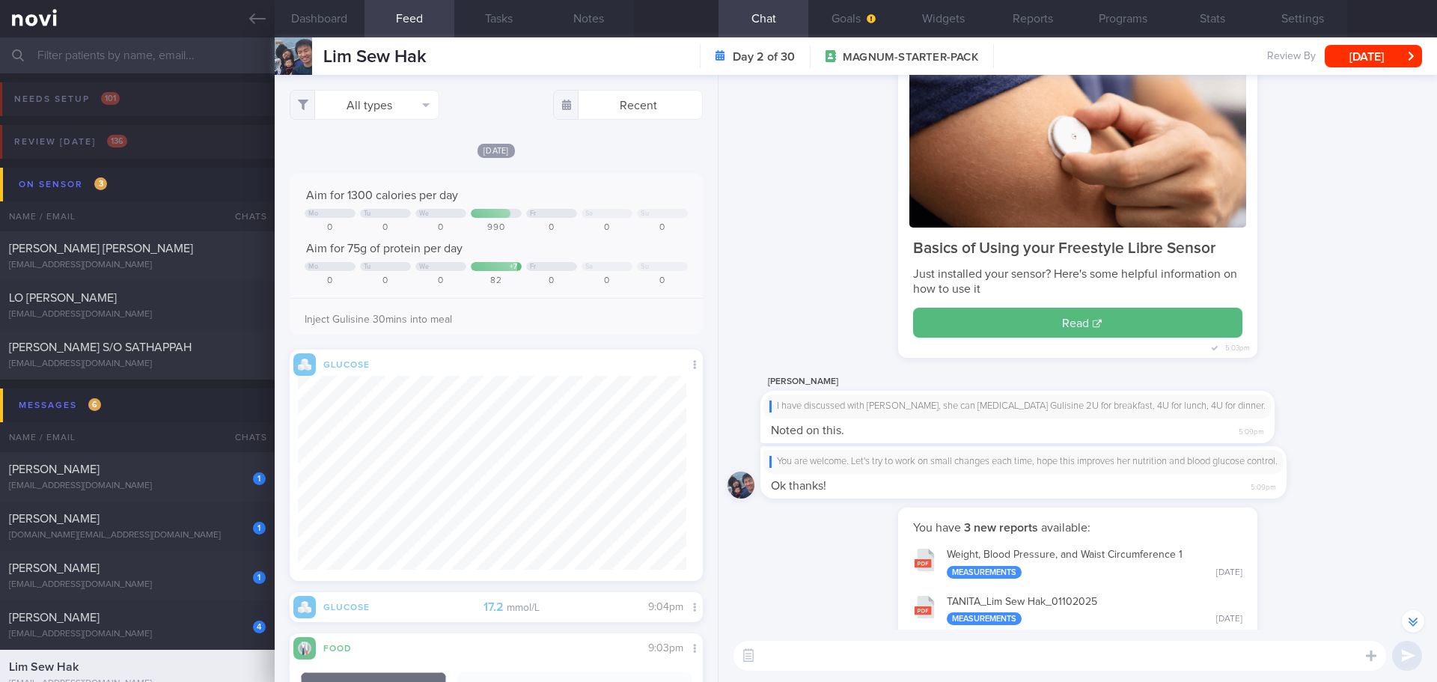
scroll to position [374, 0]
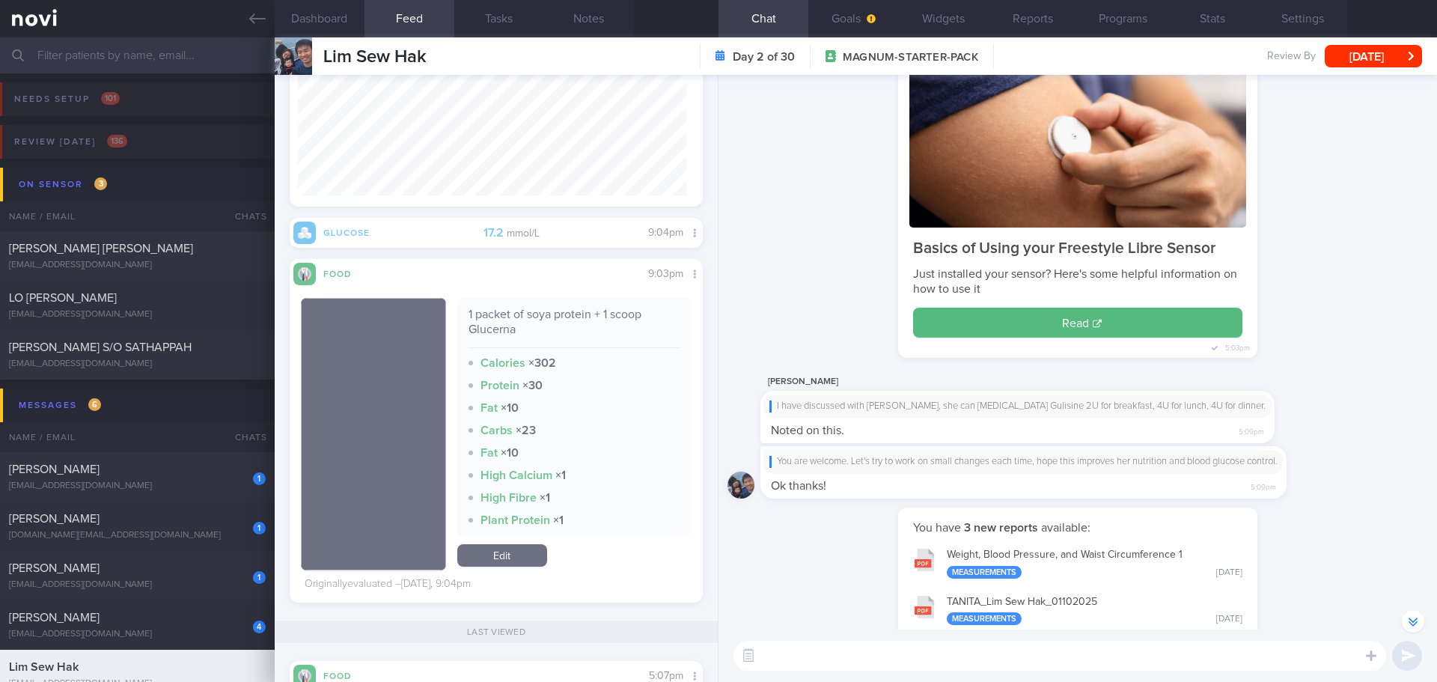
click at [1149, 329] on div "Basics of Using your Freestyle Libre Sensor Just installed your sensor? Here's …" at bounding box center [1078, 199] width 701 height 345
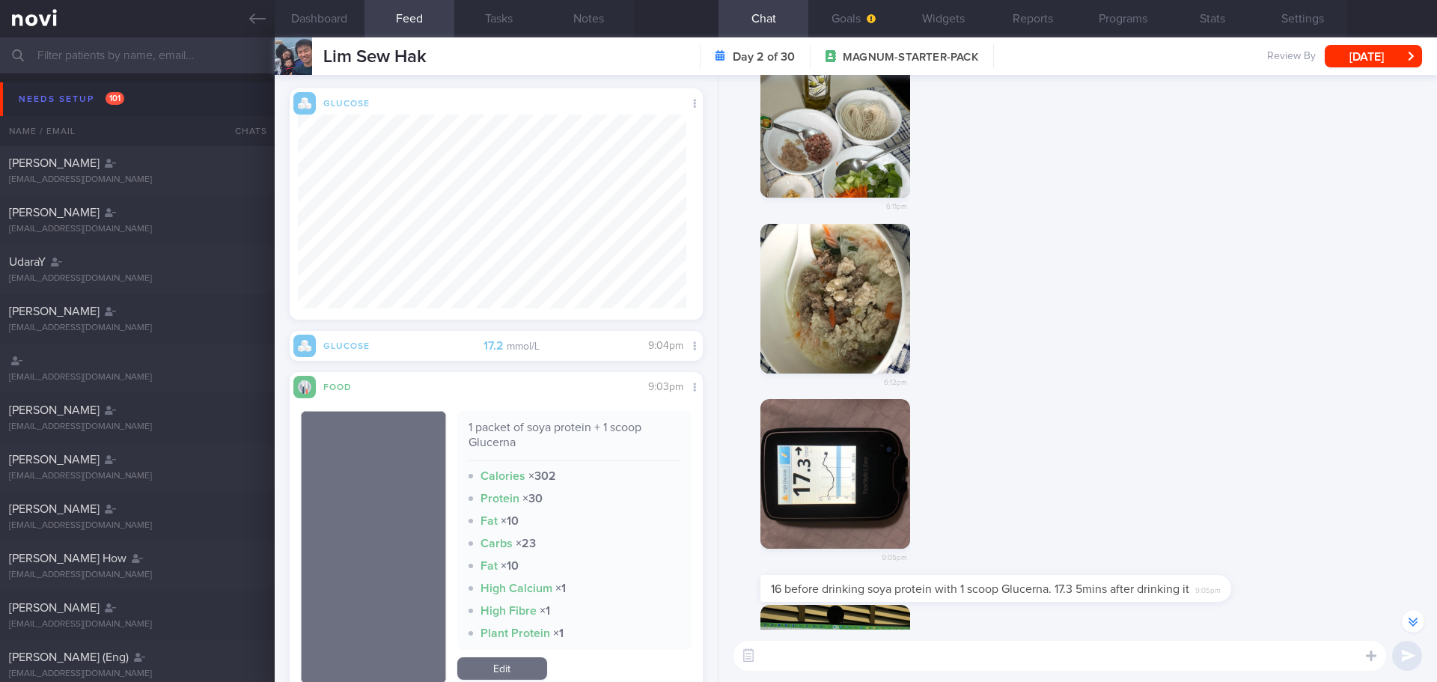
scroll to position [-1049, 0]
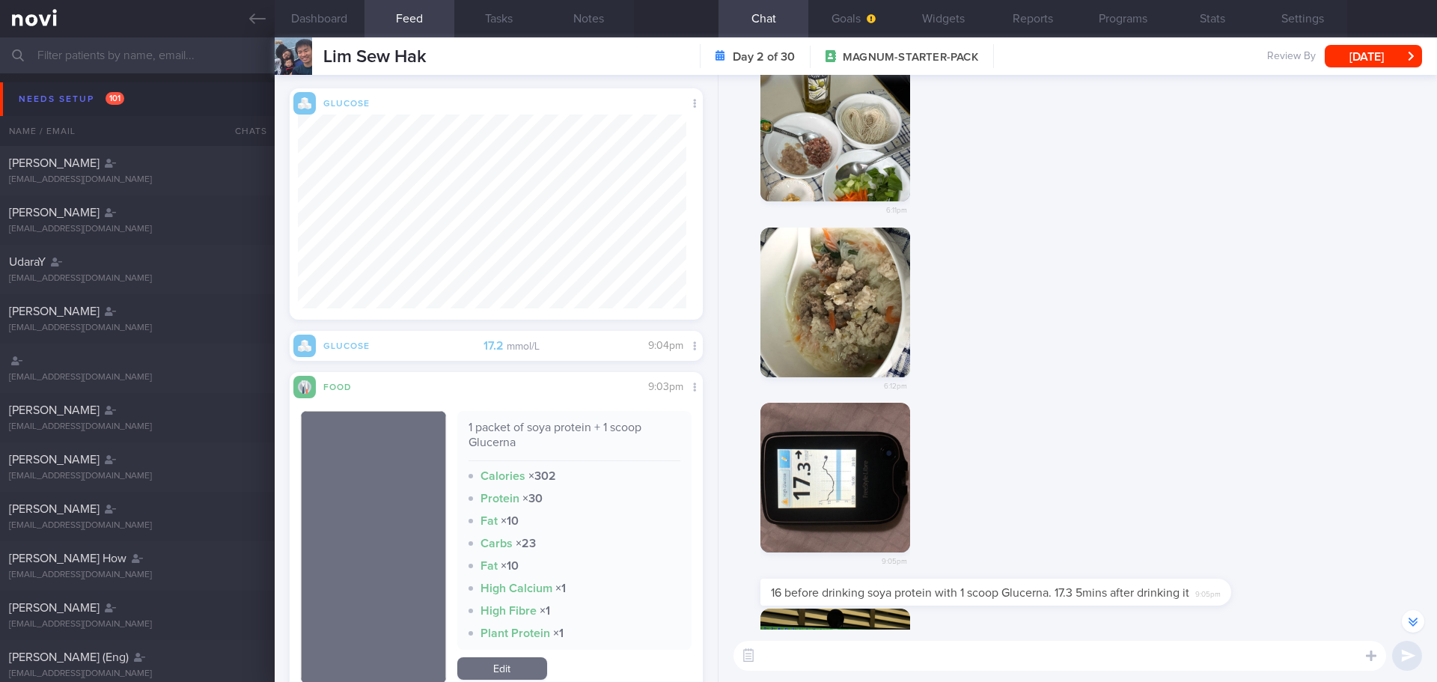
click at [867, 309] on button "button" at bounding box center [835, 303] width 150 height 150
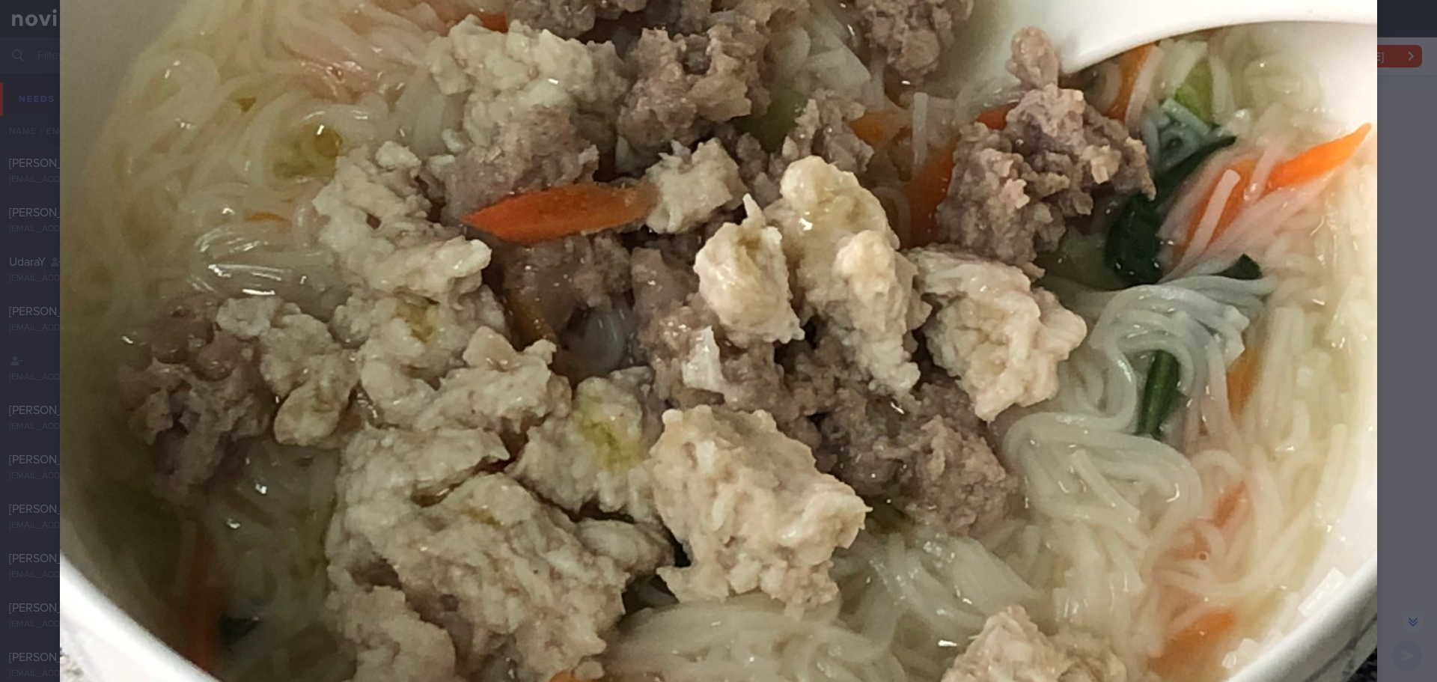
scroll to position [674, 0]
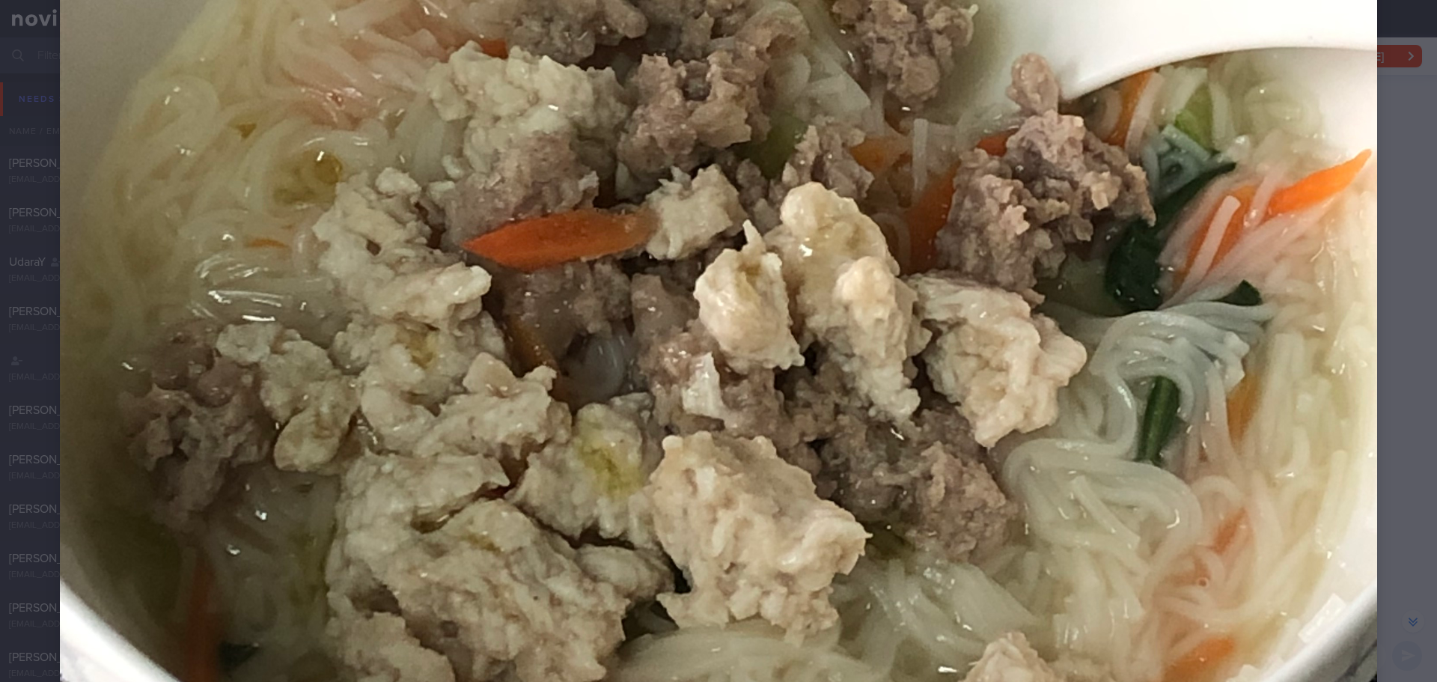
click at [1410, 359] on div at bounding box center [718, 264] width 1437 height 1876
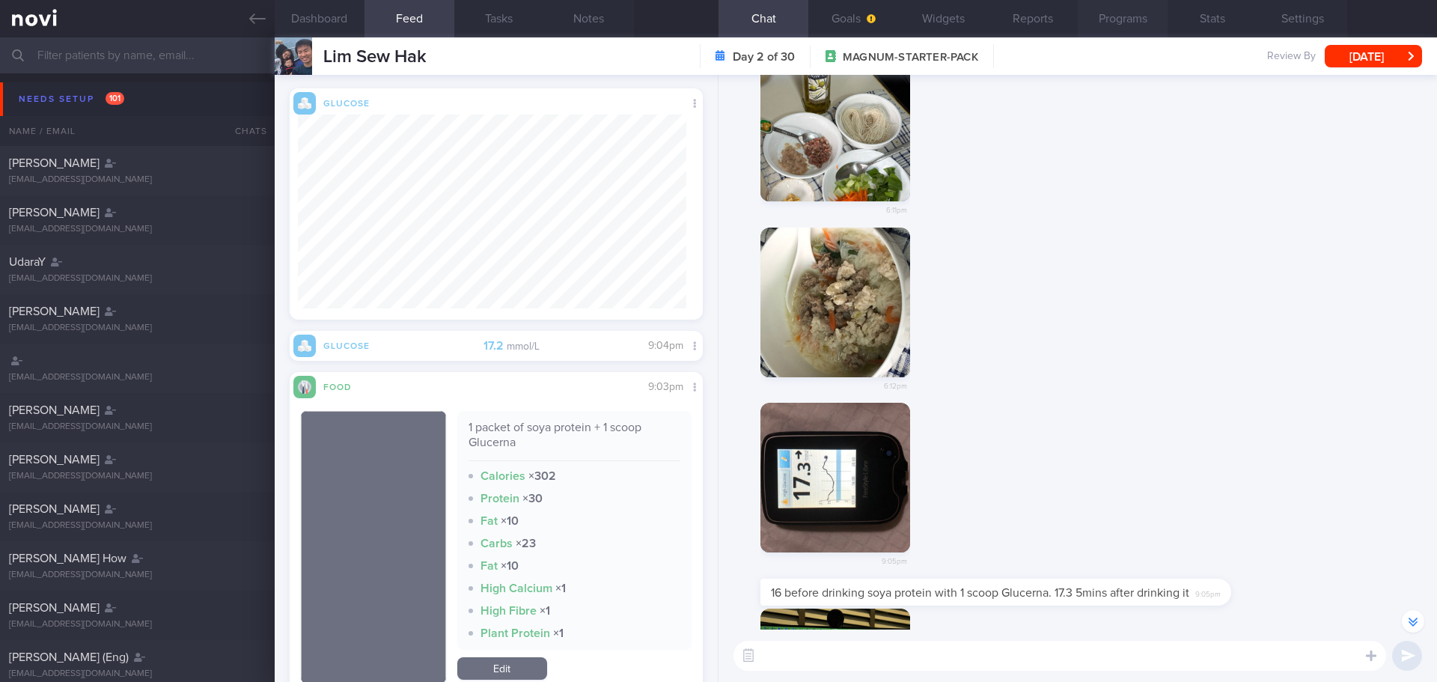
click at [1121, 19] on button "Programs" at bounding box center [1123, 18] width 90 height 37
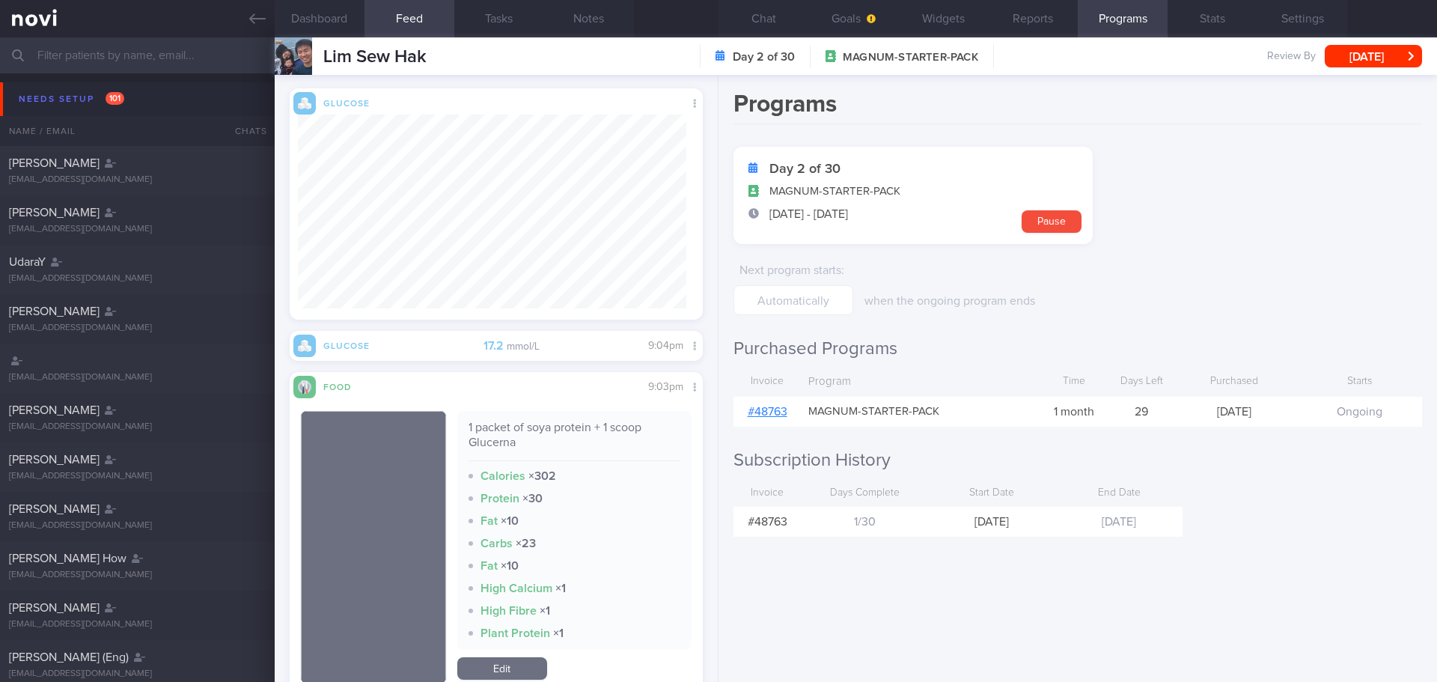
click at [776, 413] on link "# 48763" at bounding box center [768, 412] width 40 height 12
click at [765, 4] on button "Chat" at bounding box center [764, 18] width 90 height 37
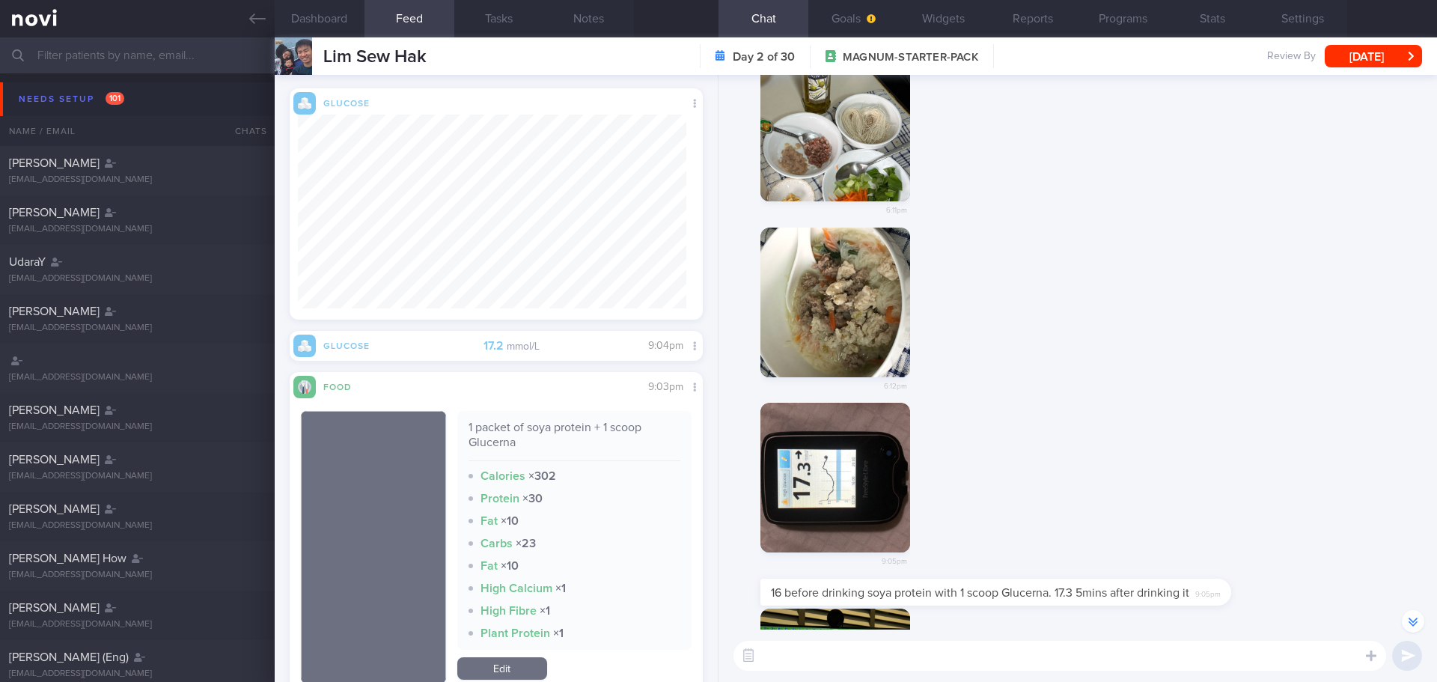
click at [1133, 344] on div "6:12pm" at bounding box center [1078, 316] width 701 height 176
click at [961, 335] on div "6:12pm" at bounding box center [1078, 316] width 701 height 176
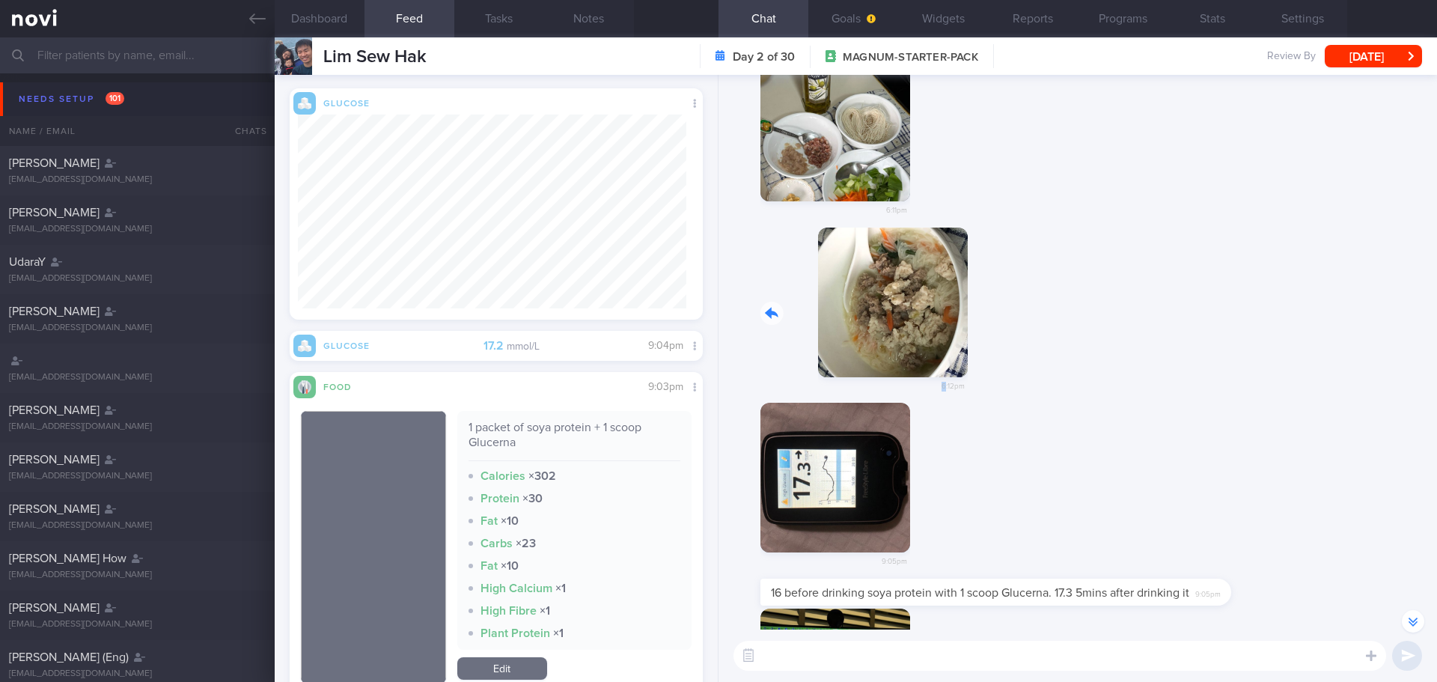
drag, startPoint x: 864, startPoint y: 322, endPoint x: 983, endPoint y: 326, distance: 119.1
click at [983, 326] on div "6:12pm" at bounding box center [1078, 316] width 701 height 176
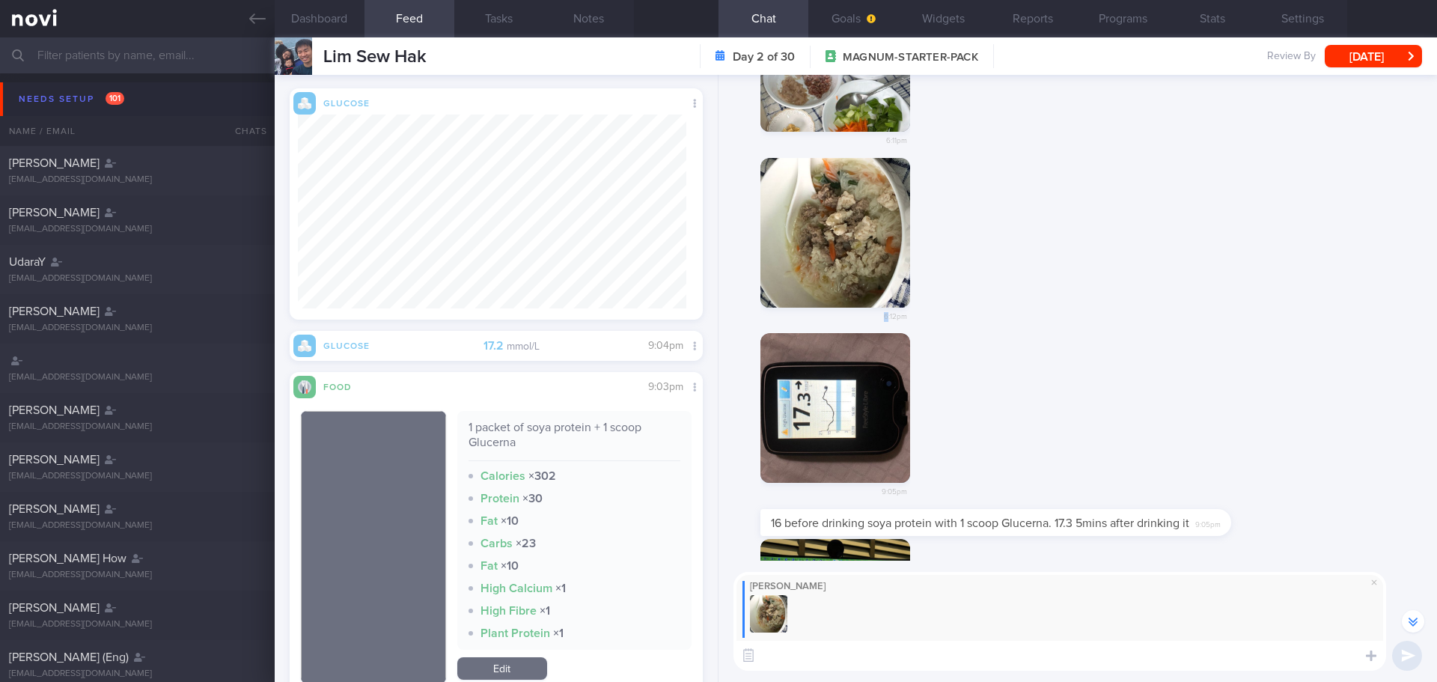
scroll to position [-1118, 0]
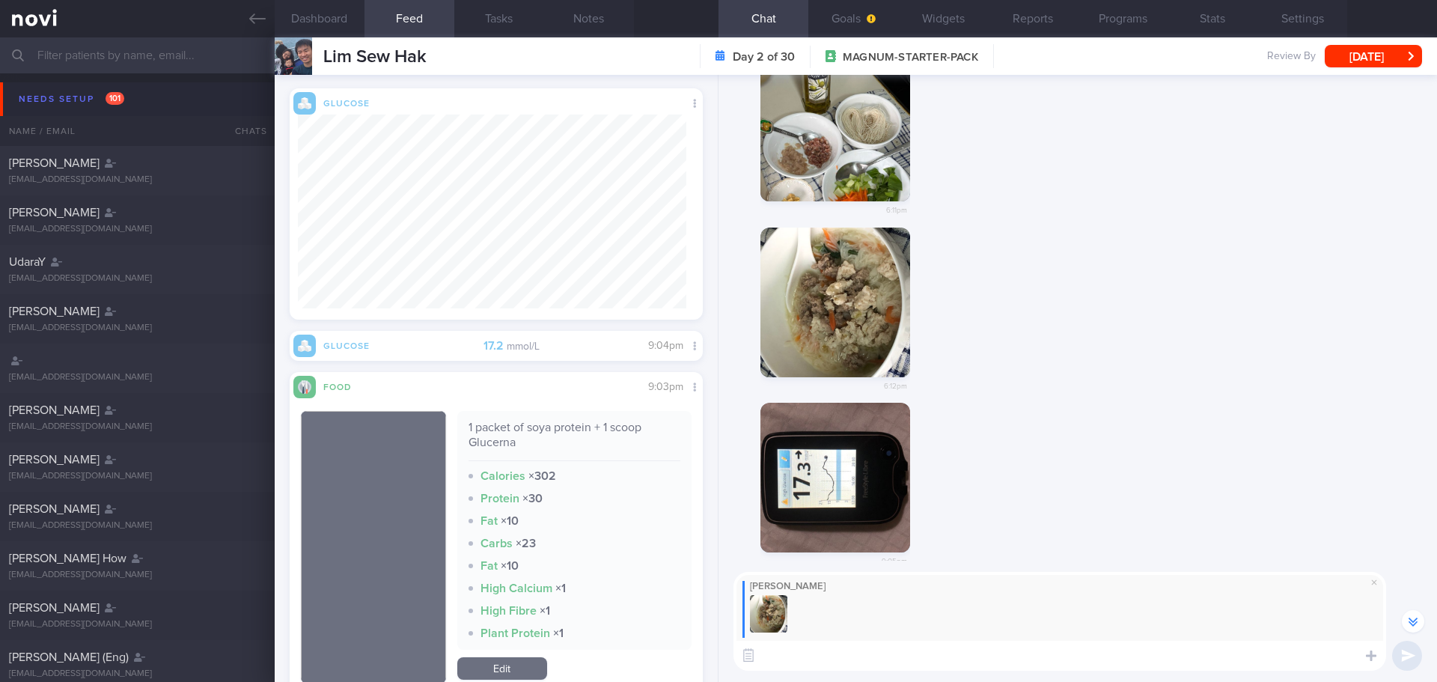
click at [954, 653] on textarea at bounding box center [1060, 656] width 653 height 30
click at [1372, 585] on span at bounding box center [1374, 582] width 18 height 18
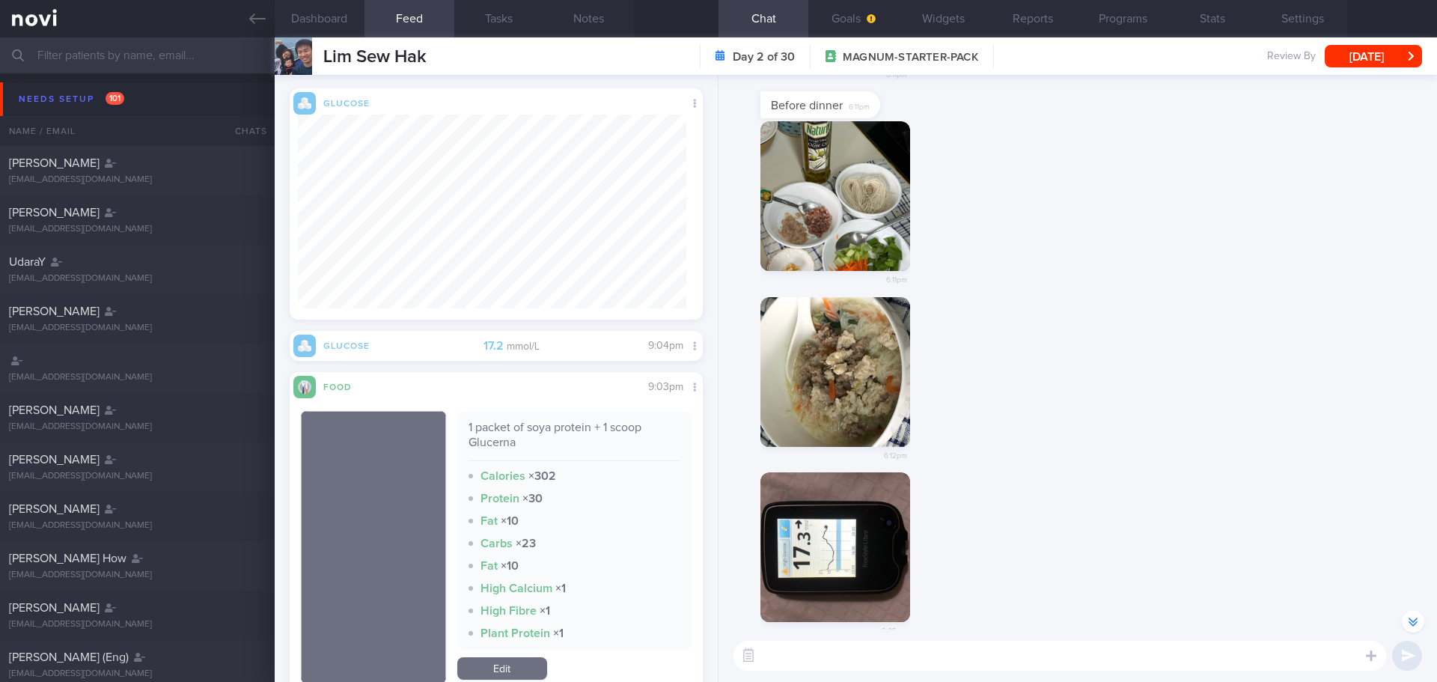
scroll to position [-1049, 0]
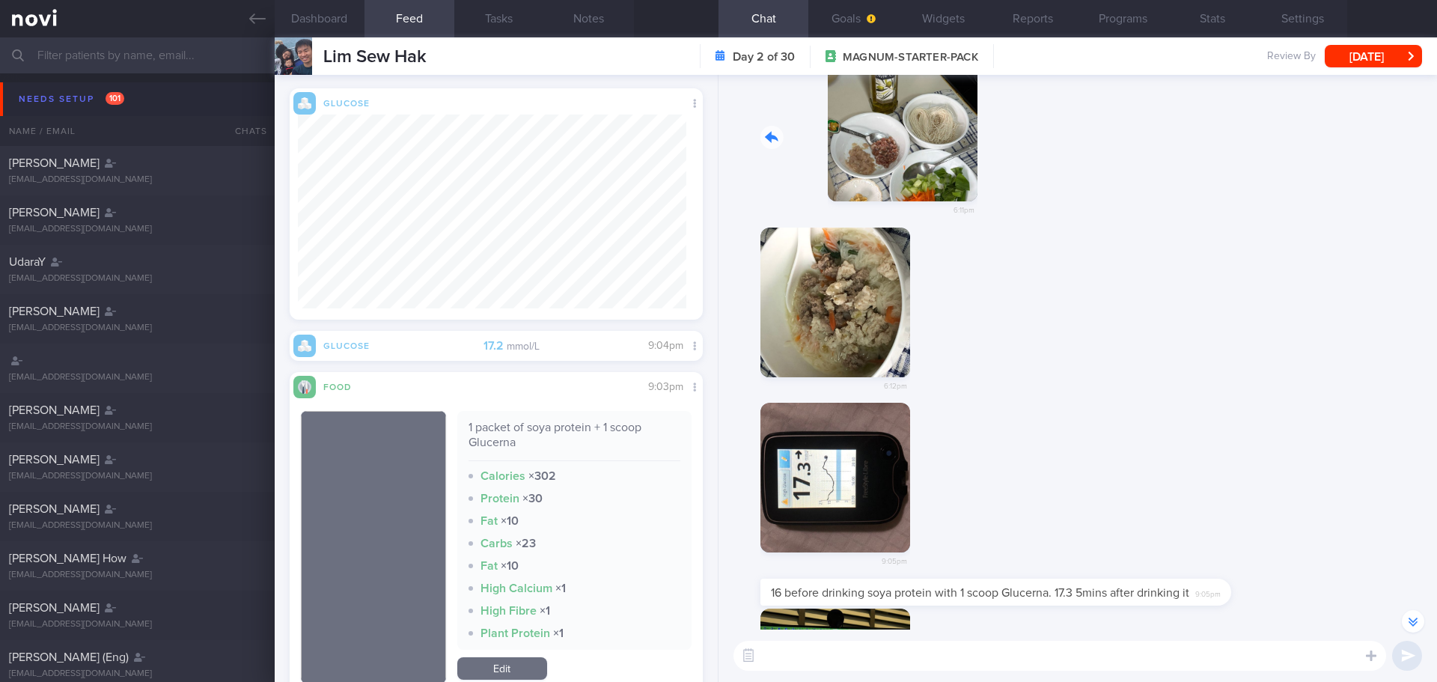
drag, startPoint x: 870, startPoint y: 167, endPoint x: 1028, endPoint y: 182, distance: 158.6
click at [1028, 182] on div "6:11pm" at bounding box center [1078, 140] width 701 height 176
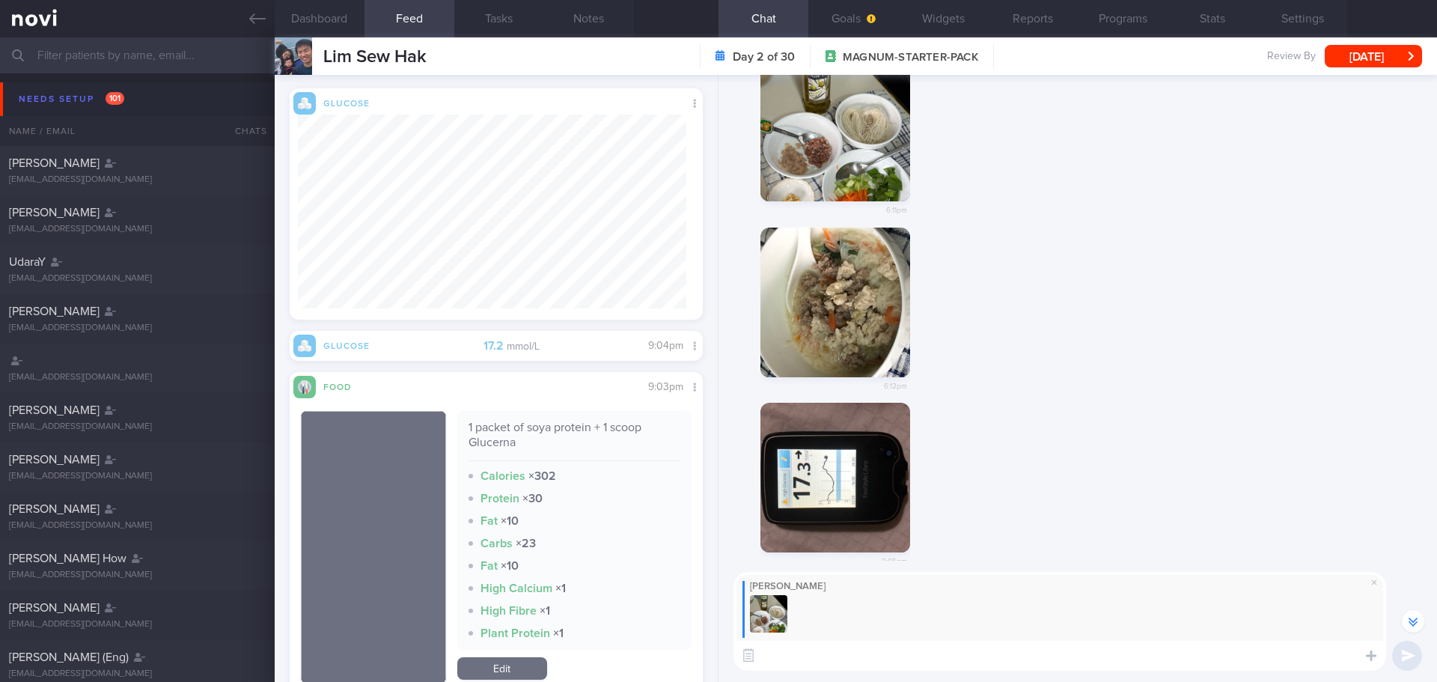
click at [939, 653] on textarea at bounding box center [1060, 656] width 653 height 30
type textarea "T"
type textarea "M"
type textarea "T"
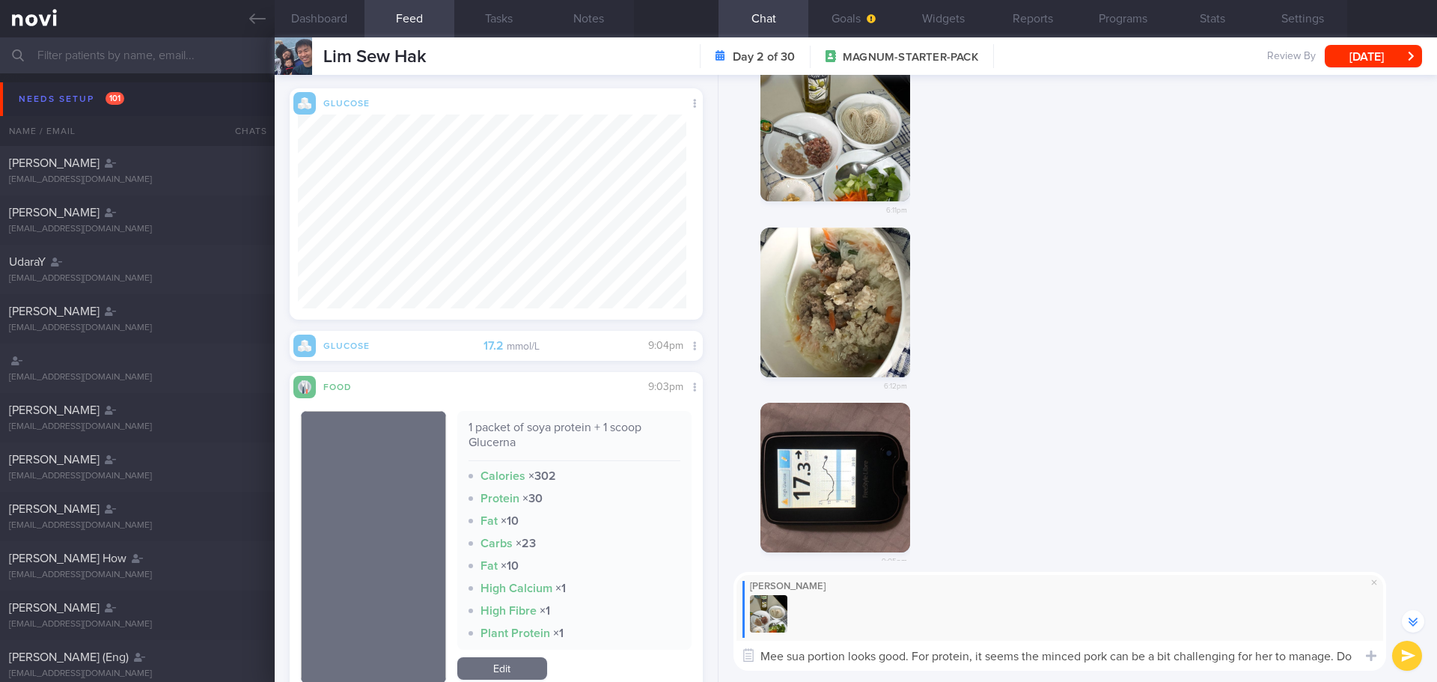
scroll to position [-1133, 0]
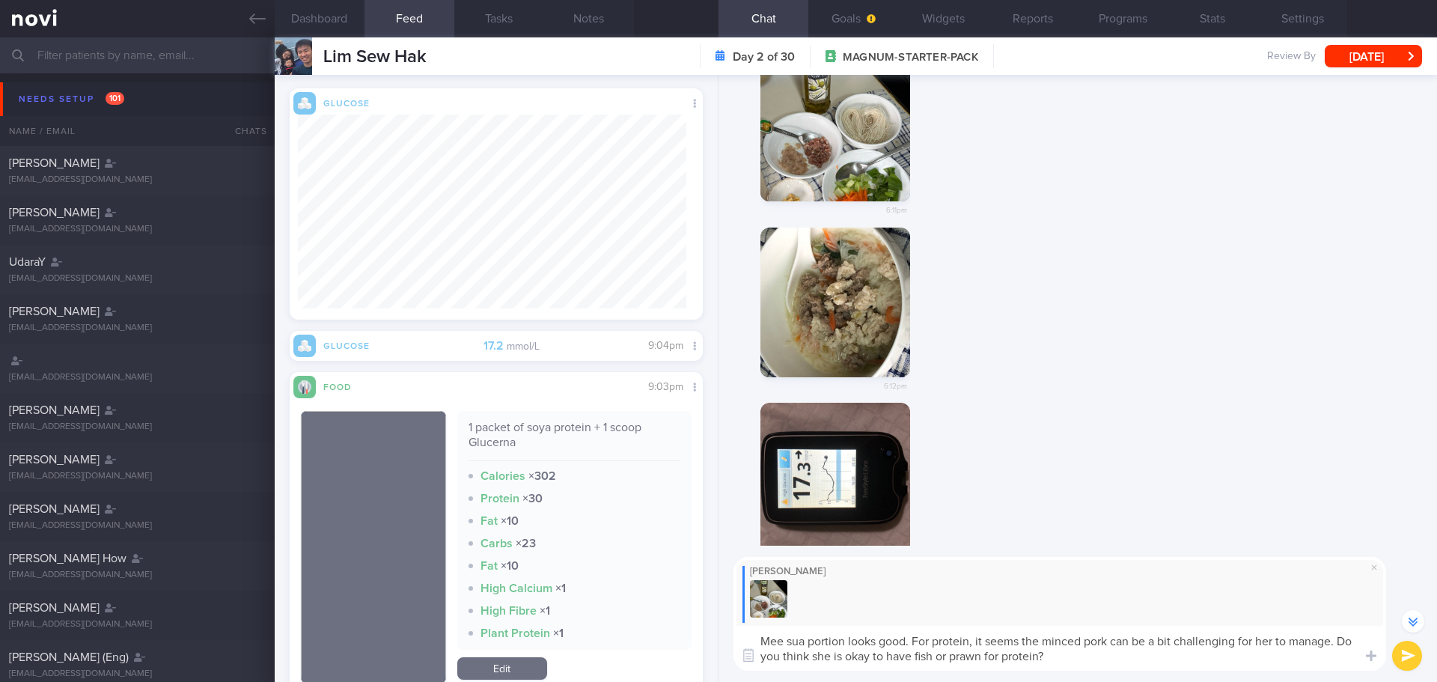
type textarea "Mee sua portion looks good. For protein, it seems the minced pork can be a bit …"
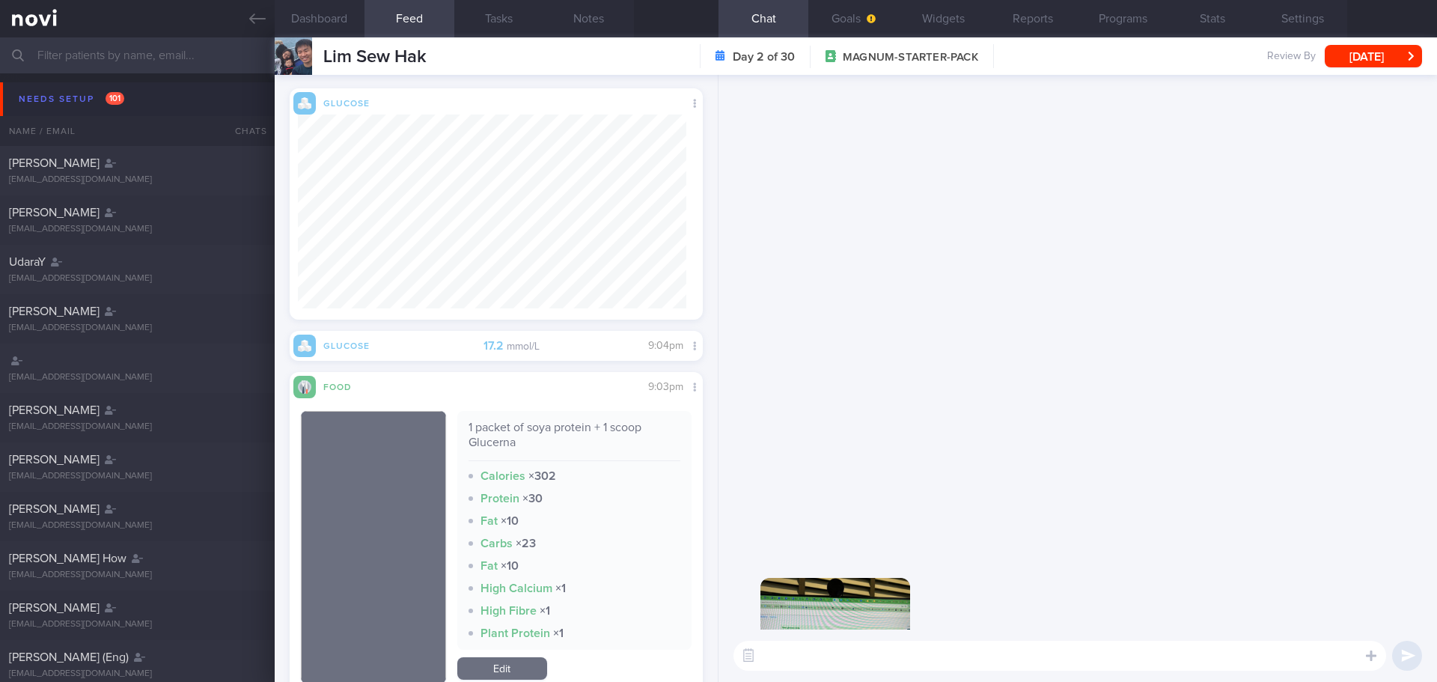
scroll to position [0, 0]
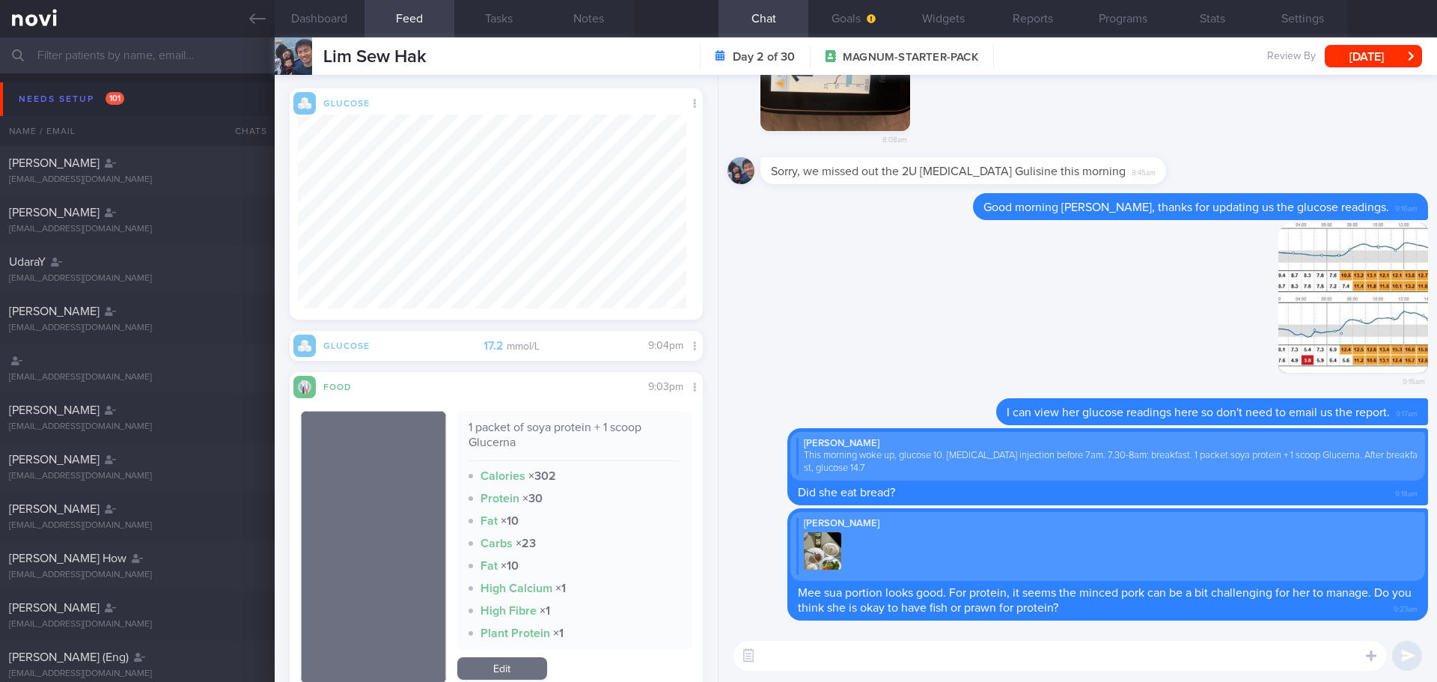
type textarea "F"
type textarea "I"
click at [73, 96] on div "Needs setup 101" at bounding box center [71, 99] width 113 height 20
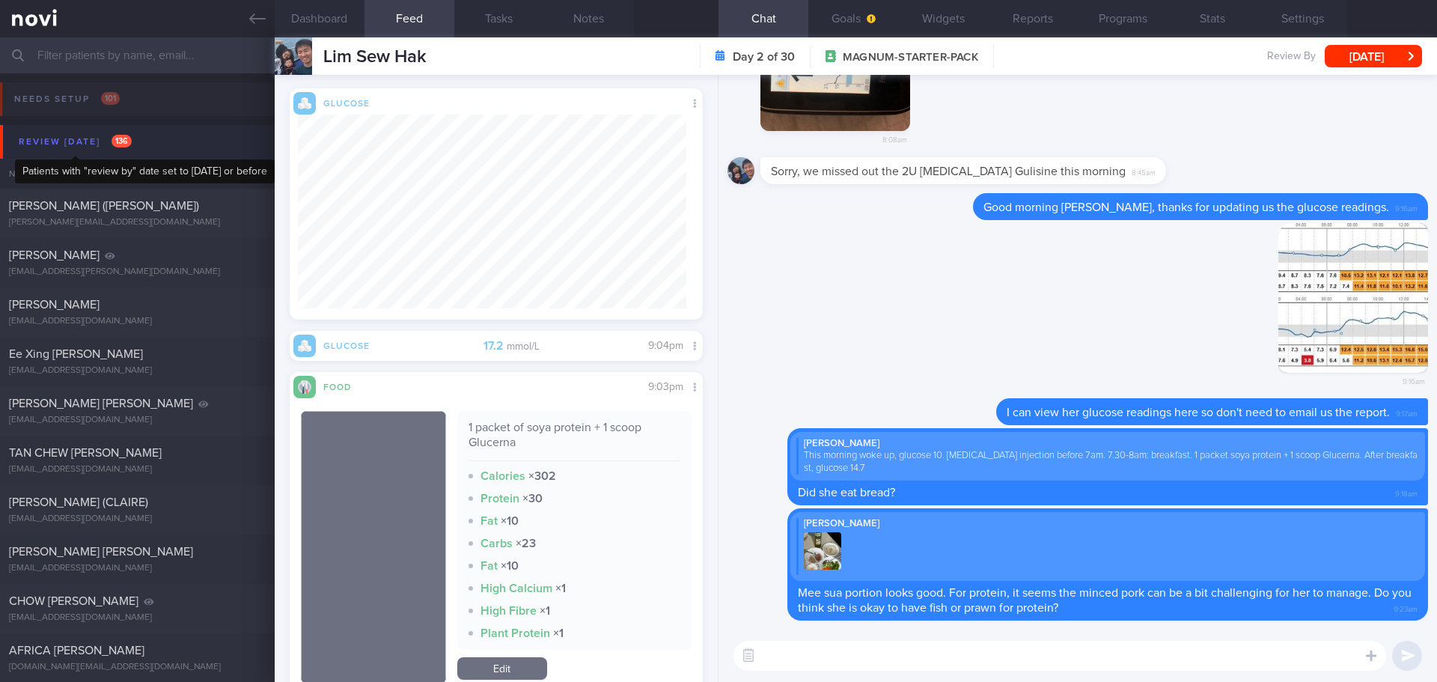
click at [67, 144] on div "Review [DATE] 136" at bounding box center [75, 142] width 121 height 20
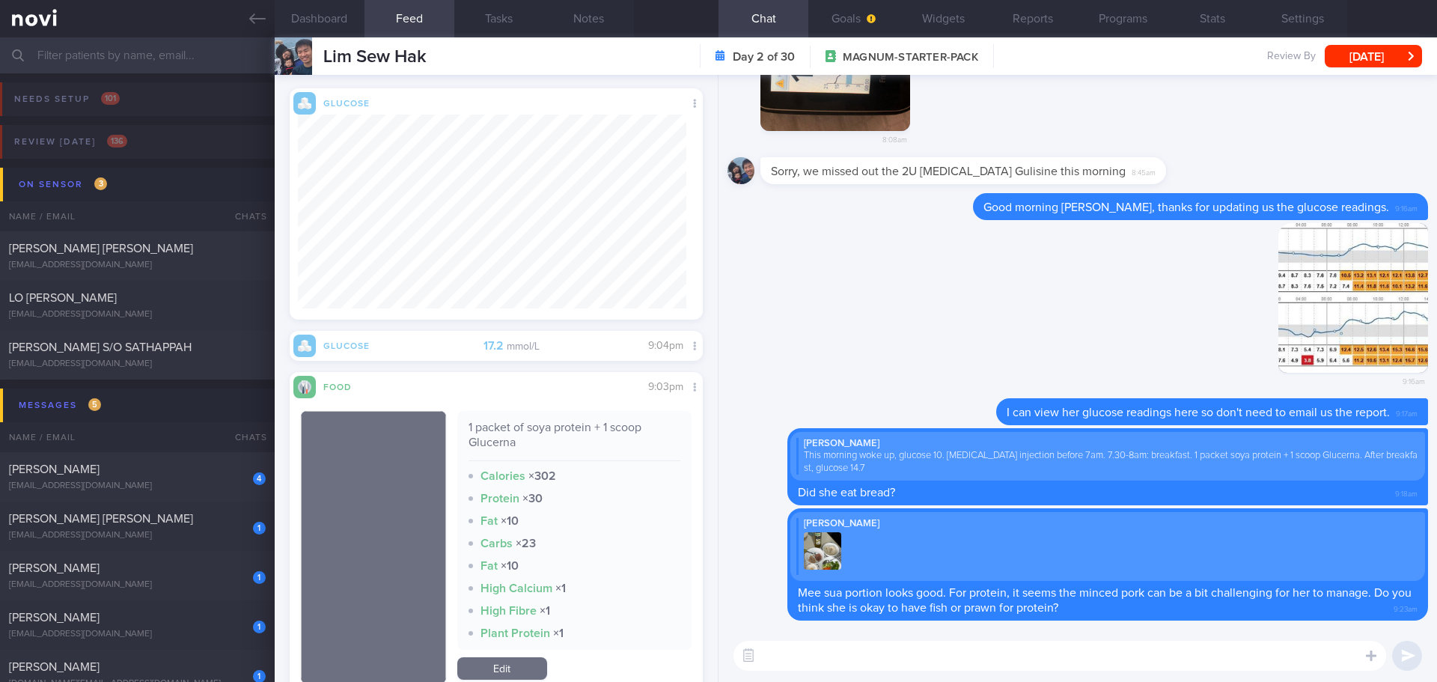
click at [99, 64] on input "text" at bounding box center [718, 55] width 1437 height 36
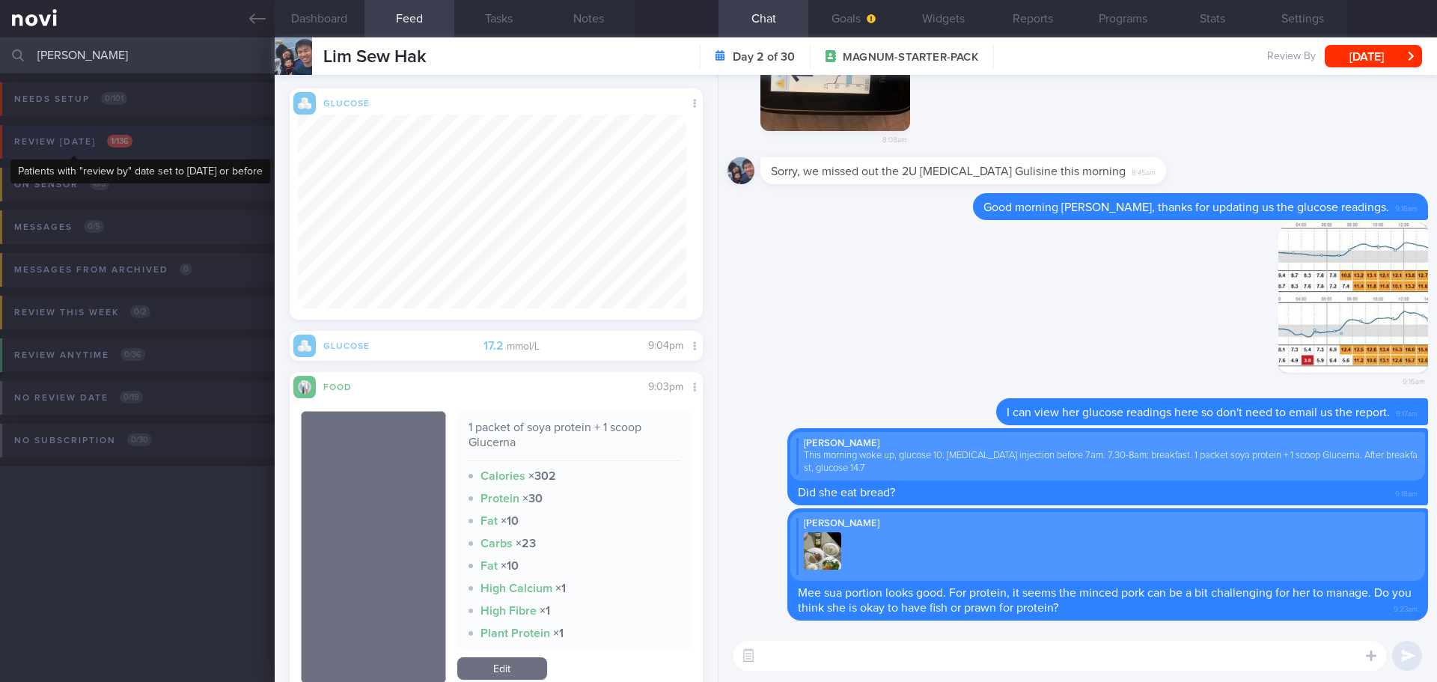
type input "[PERSON_NAME]"
click at [106, 141] on div "Review [DATE] 1 / 136" at bounding box center [73, 142] width 126 height 20
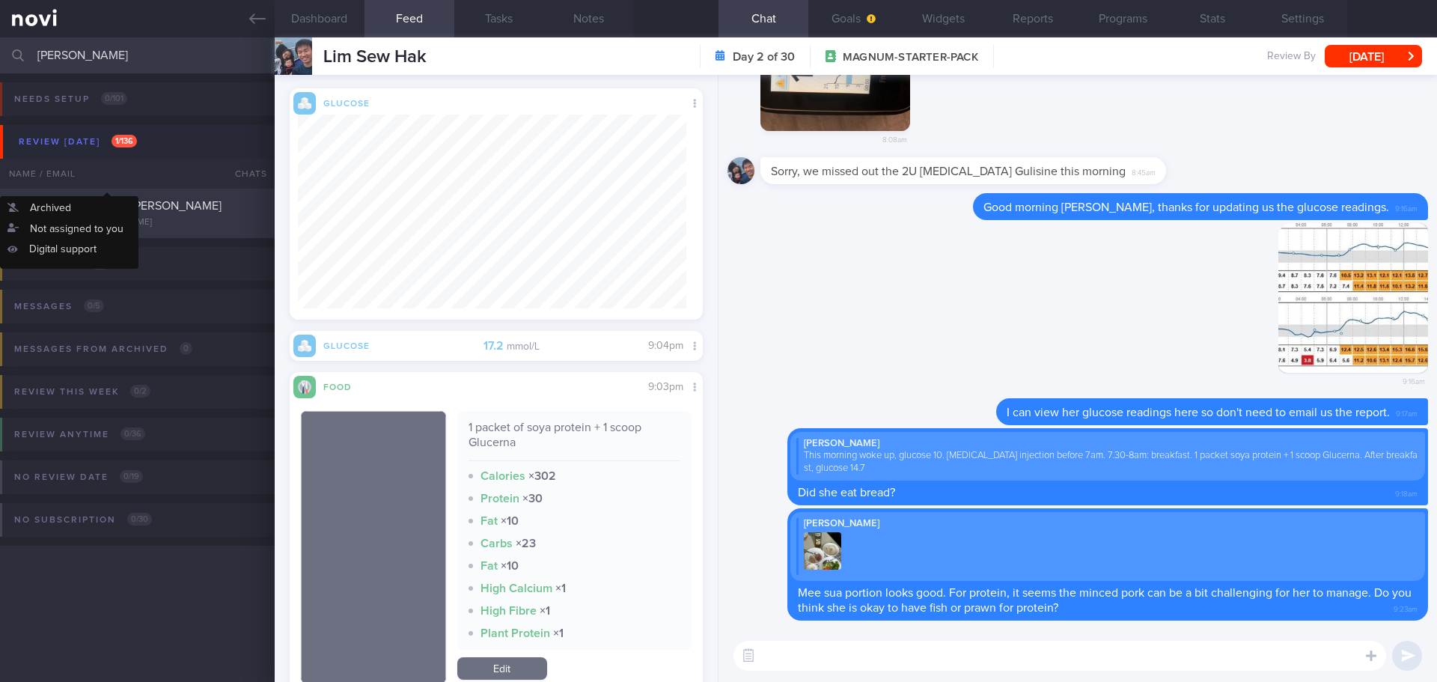
click at [163, 201] on div "GOH [PERSON_NAME] [PERSON_NAME]" at bounding box center [135, 205] width 253 height 15
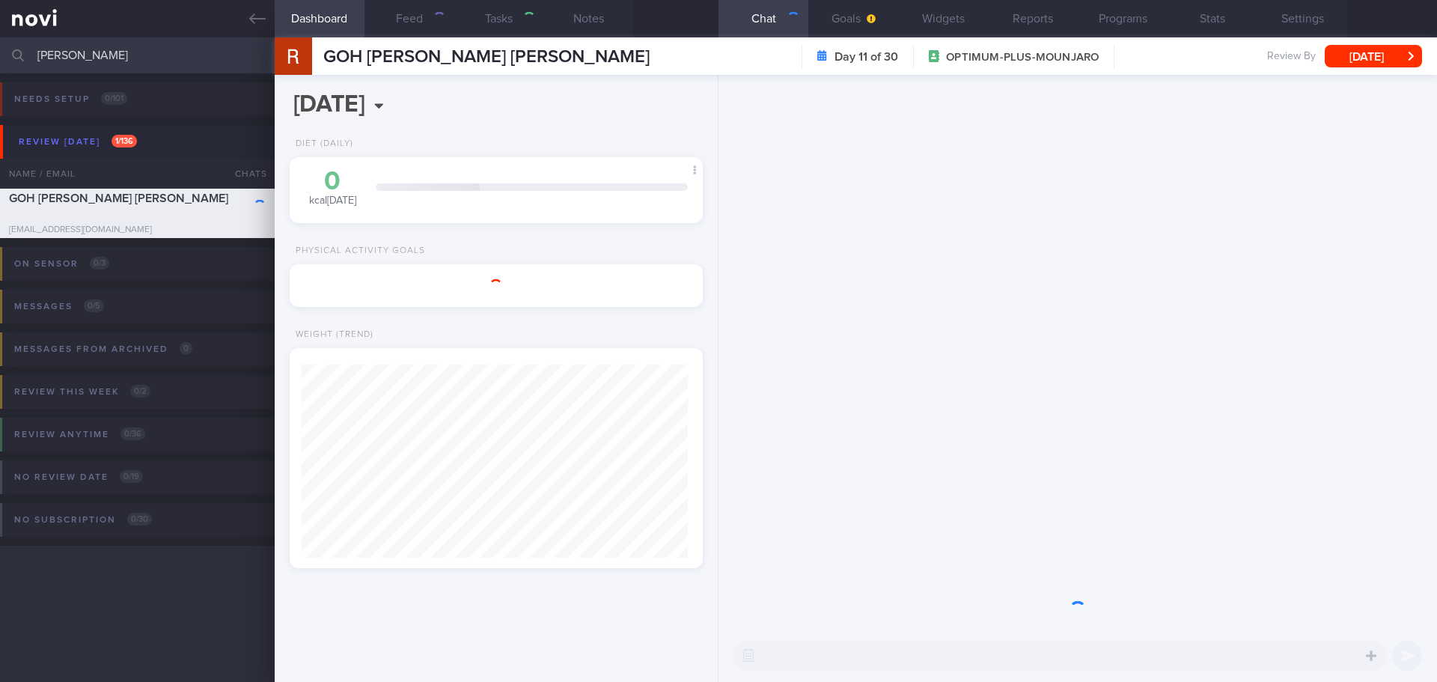
select select "8"
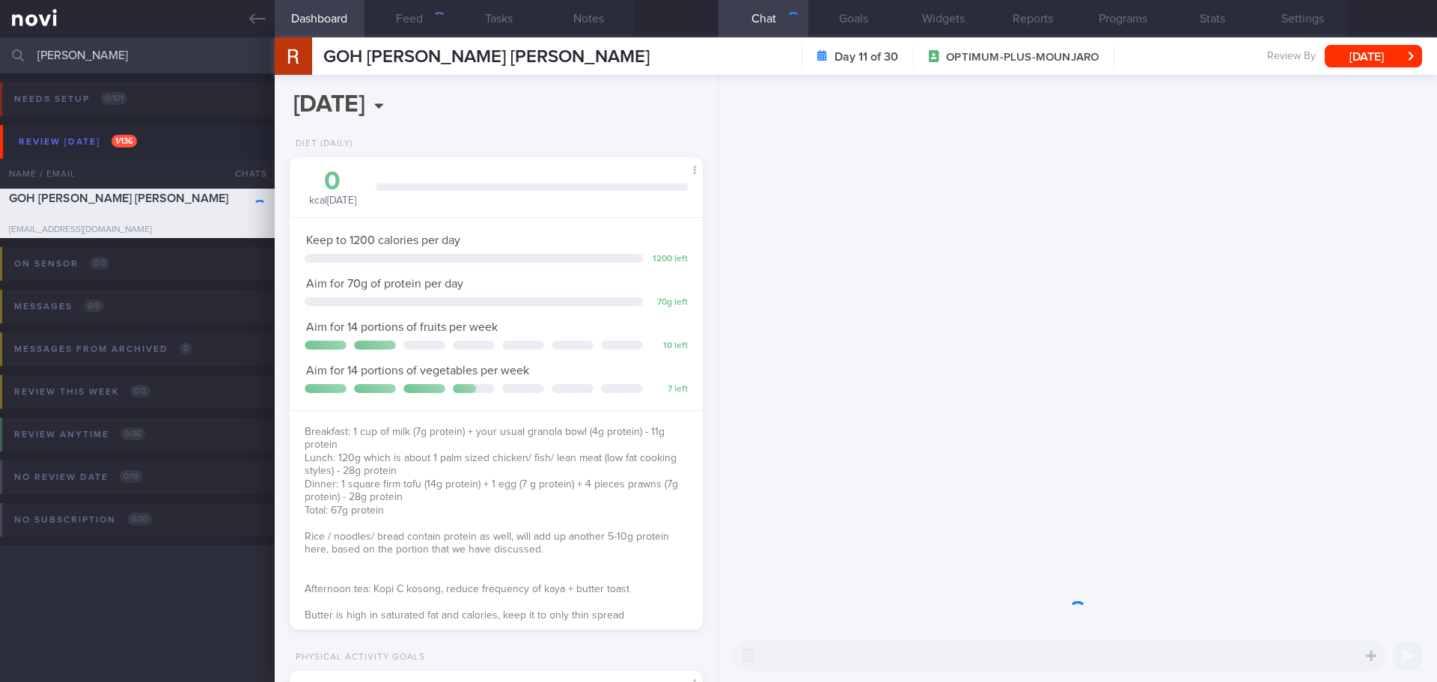
scroll to position [209, 376]
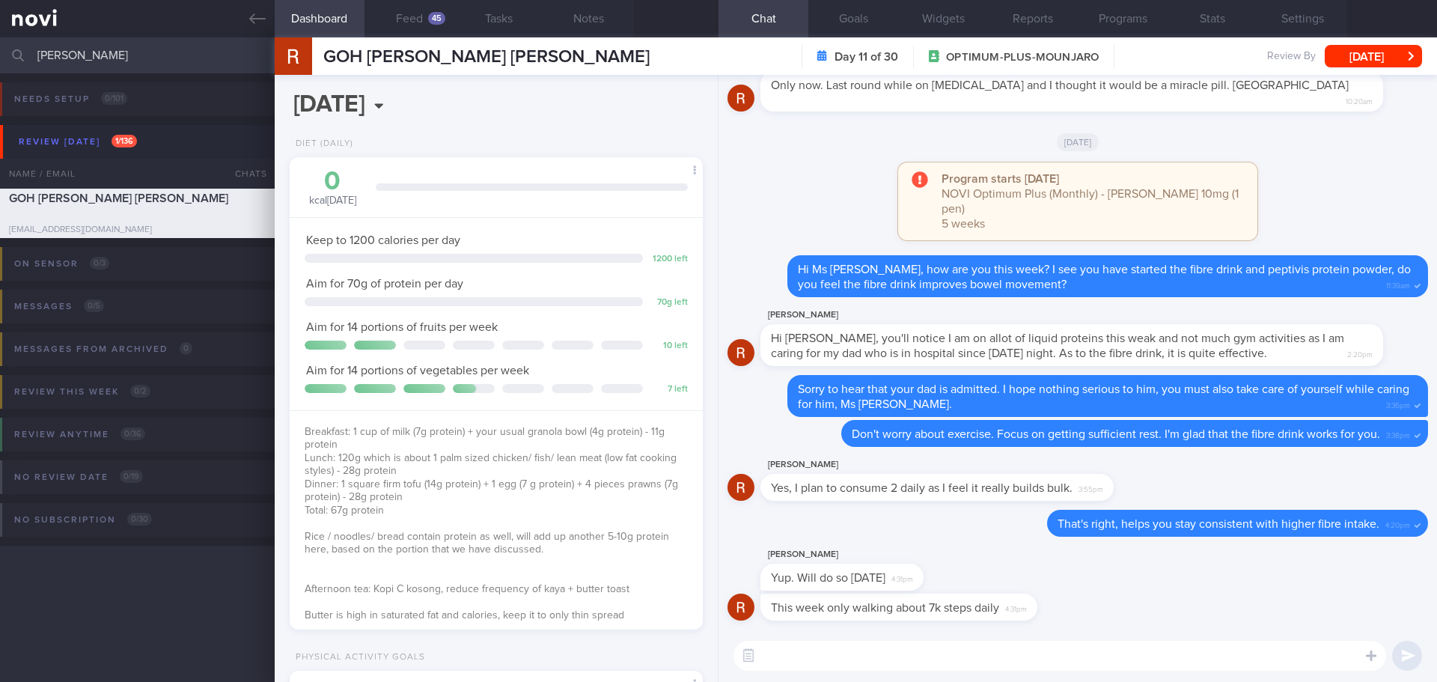
click at [920, 648] on textarea at bounding box center [1060, 656] width 653 height 30
click at [392, 19] on button "Feed 45" at bounding box center [410, 18] width 90 height 37
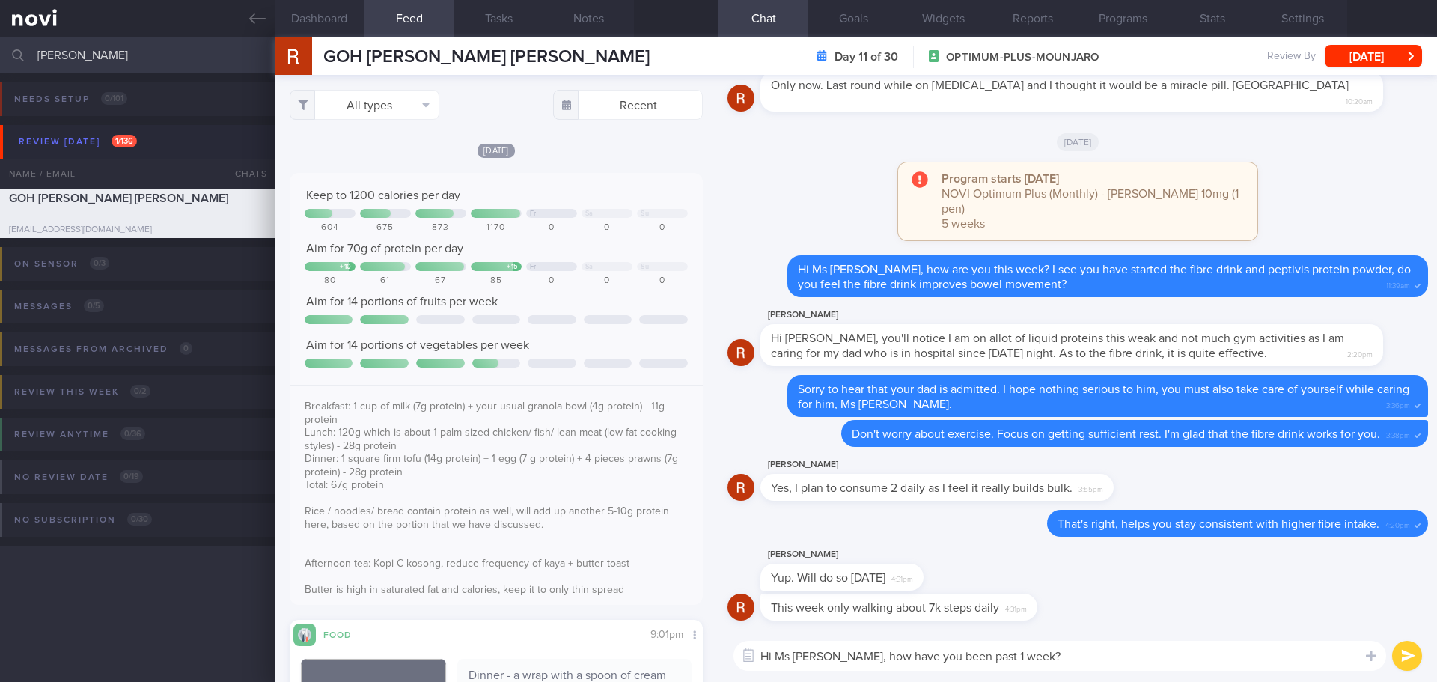
click at [958, 659] on textarea "Hi Ms [PERSON_NAME], how have you been past 1 week?" at bounding box center [1060, 656] width 653 height 30
click at [1092, 652] on textarea "Hi Ms [PERSON_NAME], how have you been over the past 1 week?" at bounding box center [1060, 656] width 653 height 30
drag, startPoint x: 1323, startPoint y: 651, endPoint x: 1073, endPoint y: 657, distance: 250.1
click at [1073, 657] on textarea "Hi Ms [PERSON_NAME], how have you been over the past 1 week? Have your dad been…" at bounding box center [1060, 656] width 653 height 30
click at [1336, 660] on textarea "Hi Ms [PERSON_NAME], how have you been over the past 1 week? Have your dad been…" at bounding box center [1060, 656] width 653 height 30
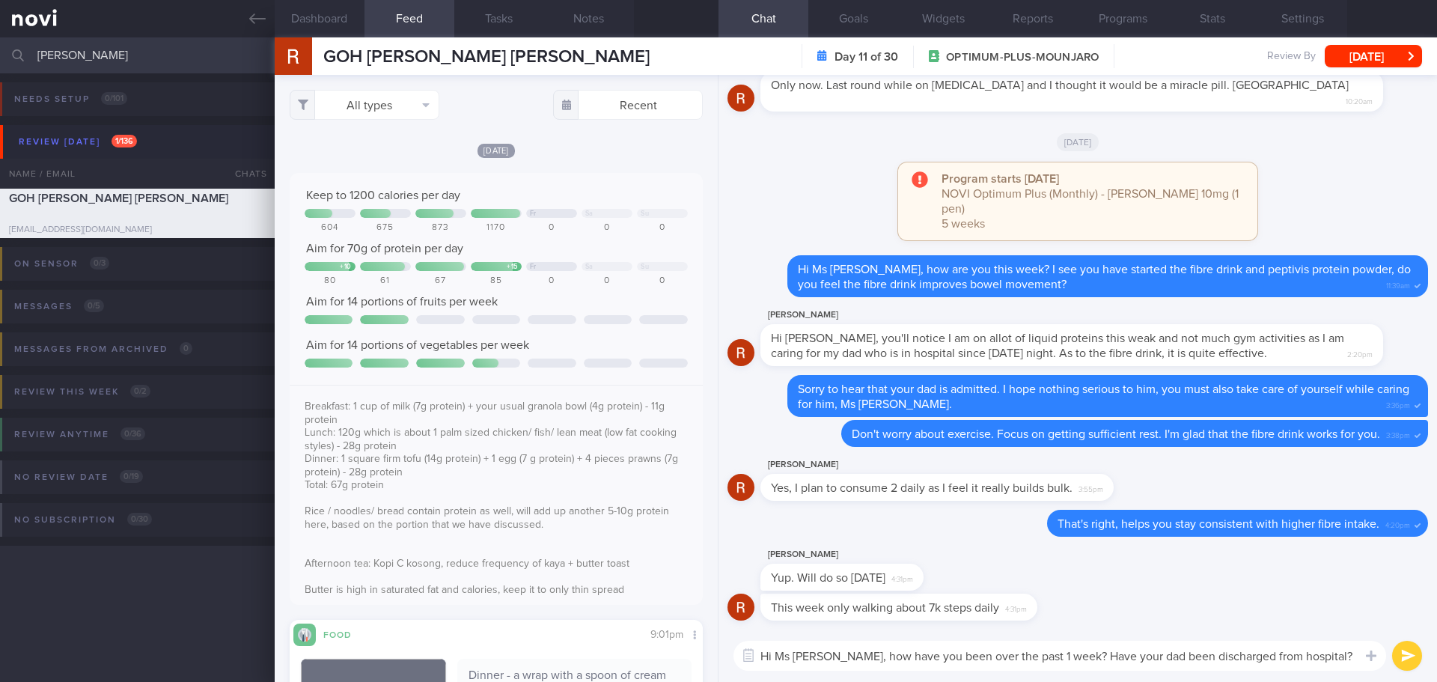
drag, startPoint x: 1331, startPoint y: 652, endPoint x: 1075, endPoint y: 661, distance: 256.1
click at [1075, 661] on textarea "Hi Ms [PERSON_NAME], how have you been over the past 1 week? Have your dad been…" at bounding box center [1060, 656] width 653 height 30
paste textarea "s your dad been discharged from the"
type textarea "Hi Ms [PERSON_NAME], how have you been over the past 1 week? Has your dad been …"
click at [1232, 604] on div "This week only walking about 7k steps daily 4:31pm" at bounding box center [1078, 612] width 701 height 36
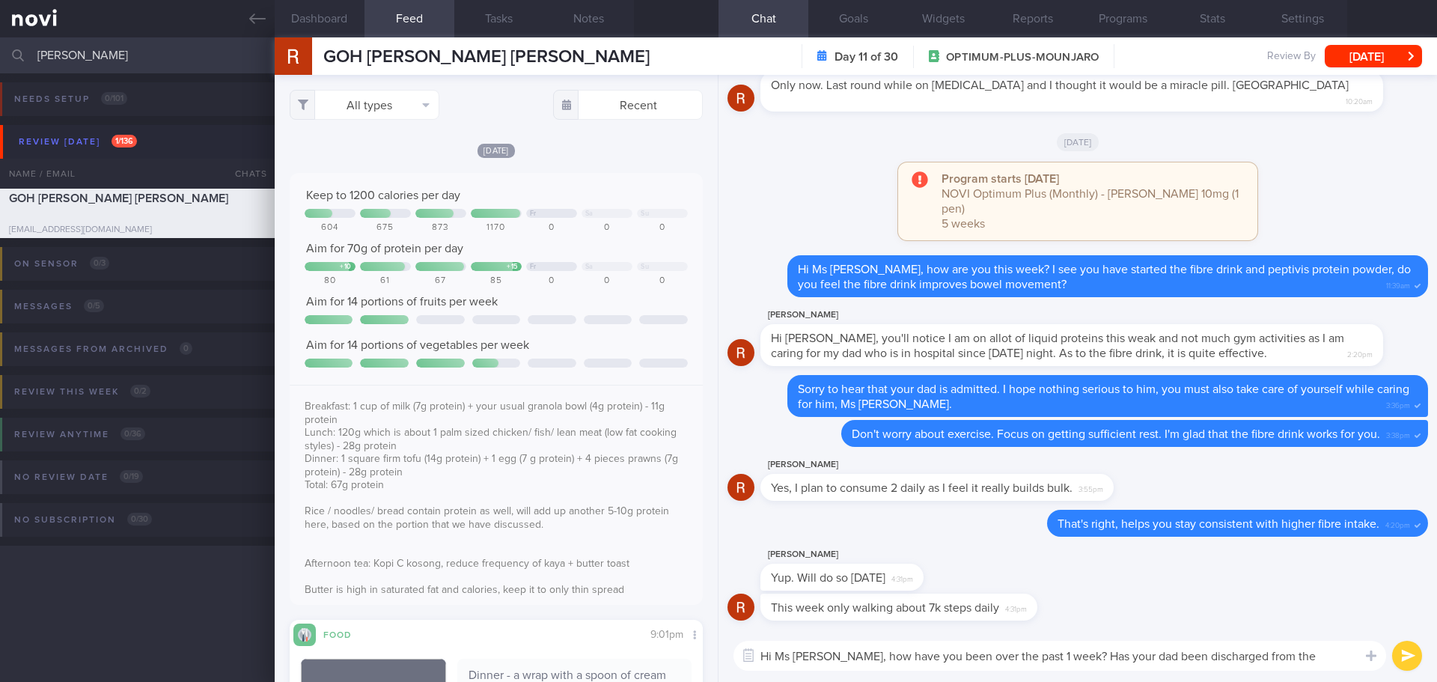
click at [1350, 657] on textarea "Hi Ms [PERSON_NAME], how have you been over the past 1 week? Has your dad been …" at bounding box center [1060, 656] width 653 height 30
click at [1409, 661] on button "submit" at bounding box center [1407, 656] width 30 height 30
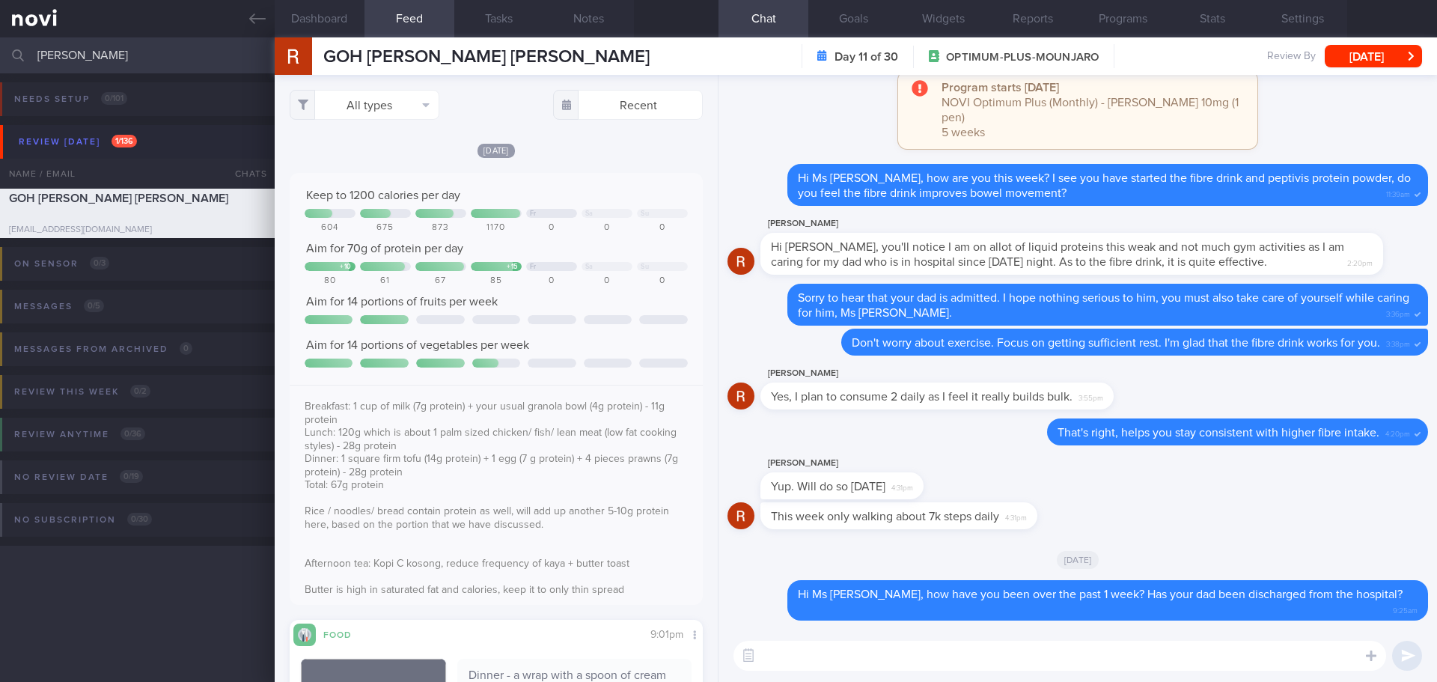
drag, startPoint x: 112, startPoint y: 50, endPoint x: -112, endPoint y: 75, distance: 225.9
click at [0, 75] on html "You are offline! Some functionality will be unavailable Patients New Users Coac…" at bounding box center [718, 341] width 1437 height 682
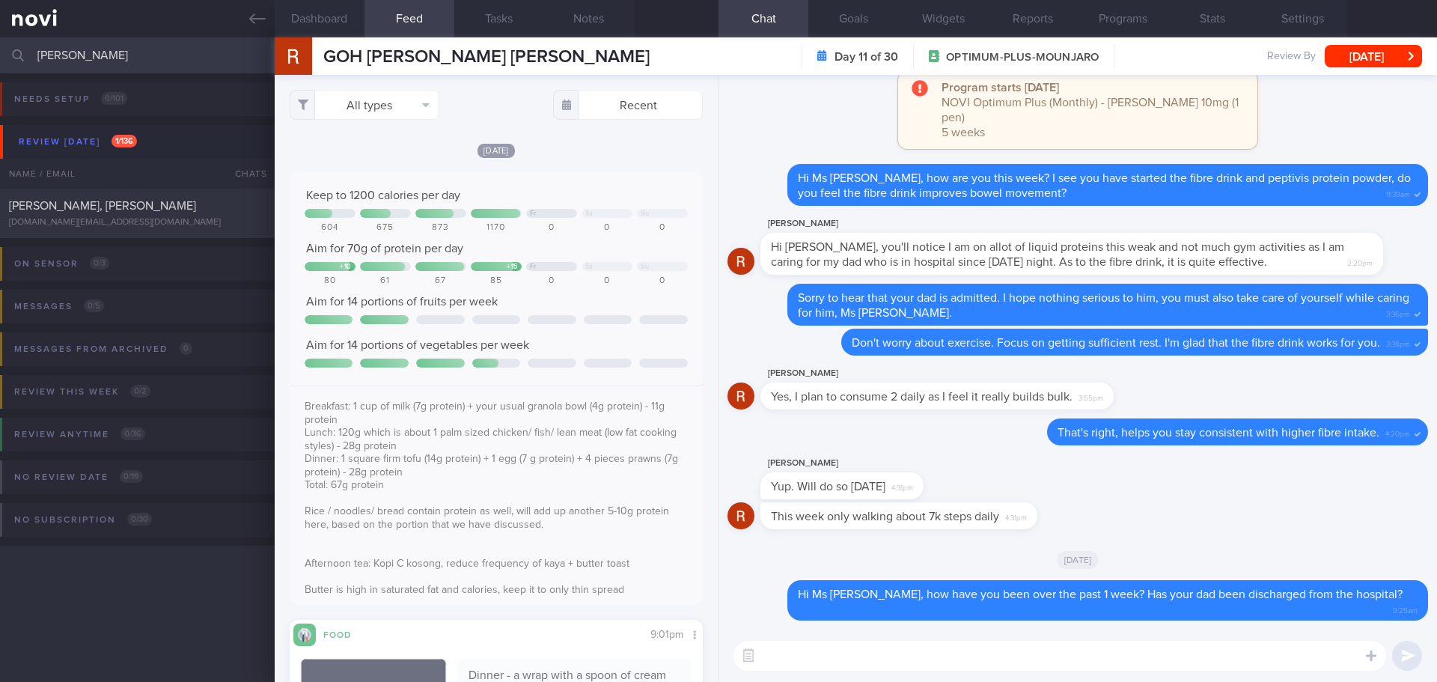
type input "[PERSON_NAME]"
click at [190, 201] on div "[PERSON_NAME], [PERSON_NAME]" at bounding box center [135, 205] width 253 height 15
click at [88, 207] on span "[PERSON_NAME], [PERSON_NAME]" at bounding box center [102, 206] width 187 height 12
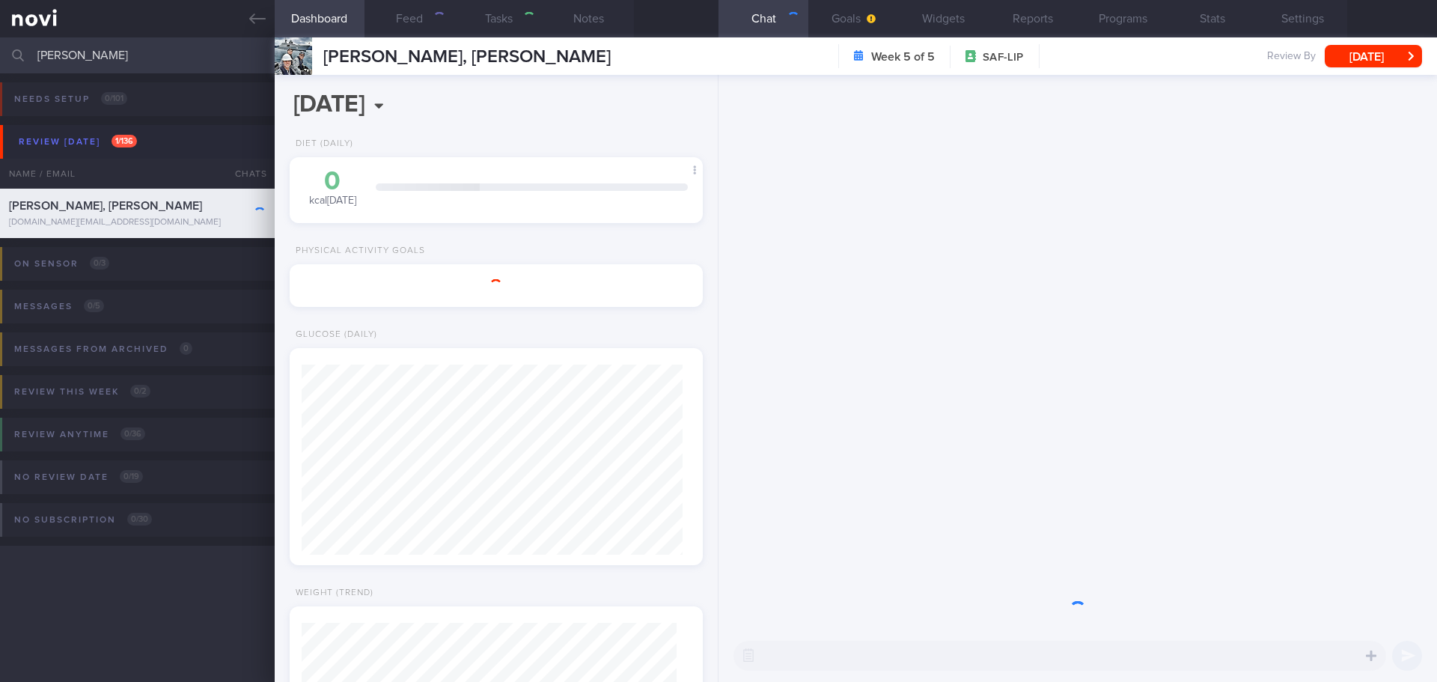
select select "9"
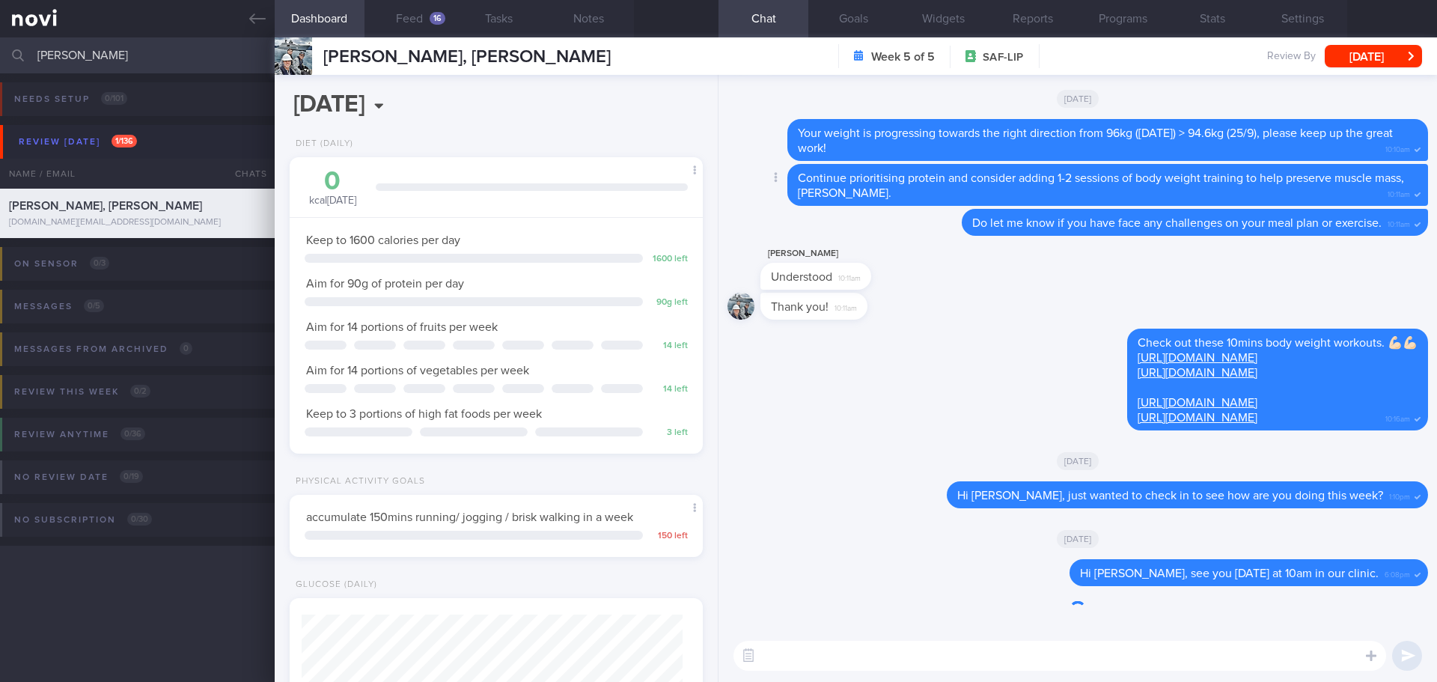
scroll to position [190, 382]
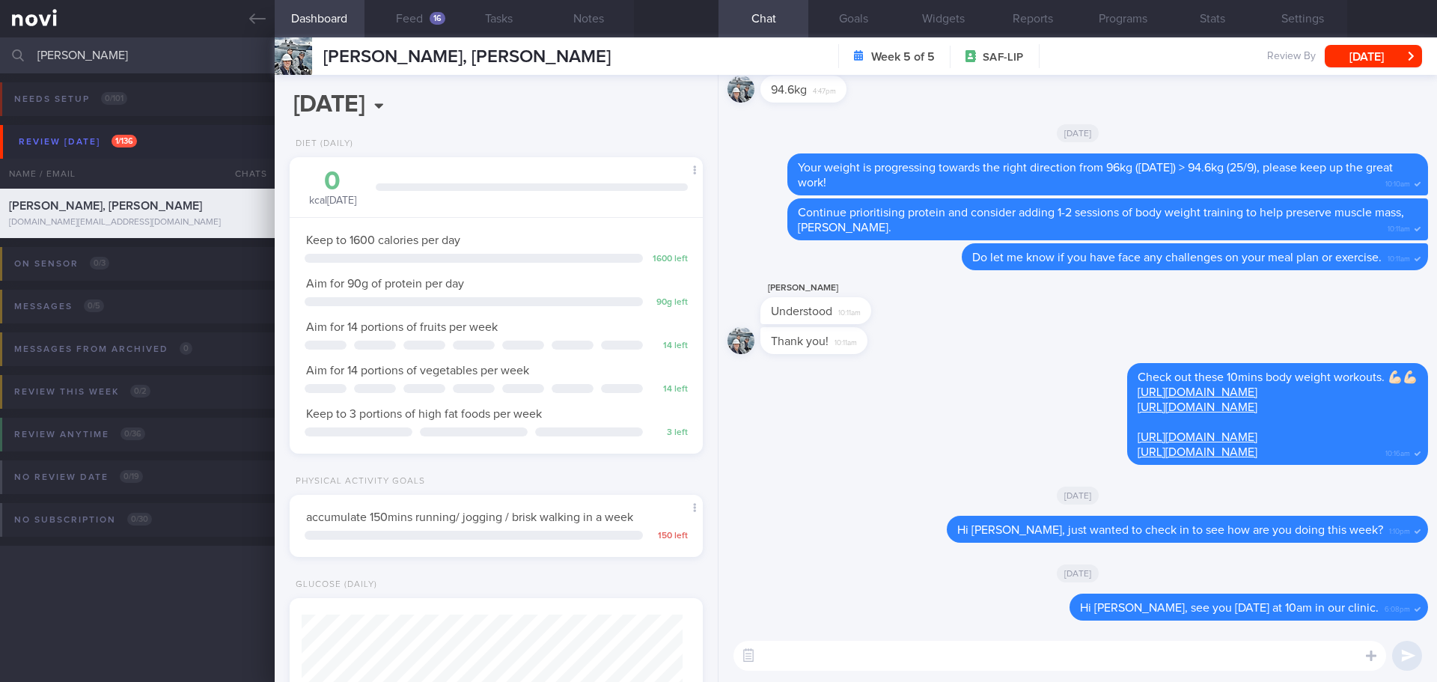
click at [1168, 106] on div "[PERSON_NAME] 94.6kg 4:47pm" at bounding box center [1078, 85] width 701 height 54
click at [1109, 14] on button "Programs" at bounding box center [1123, 18] width 90 height 37
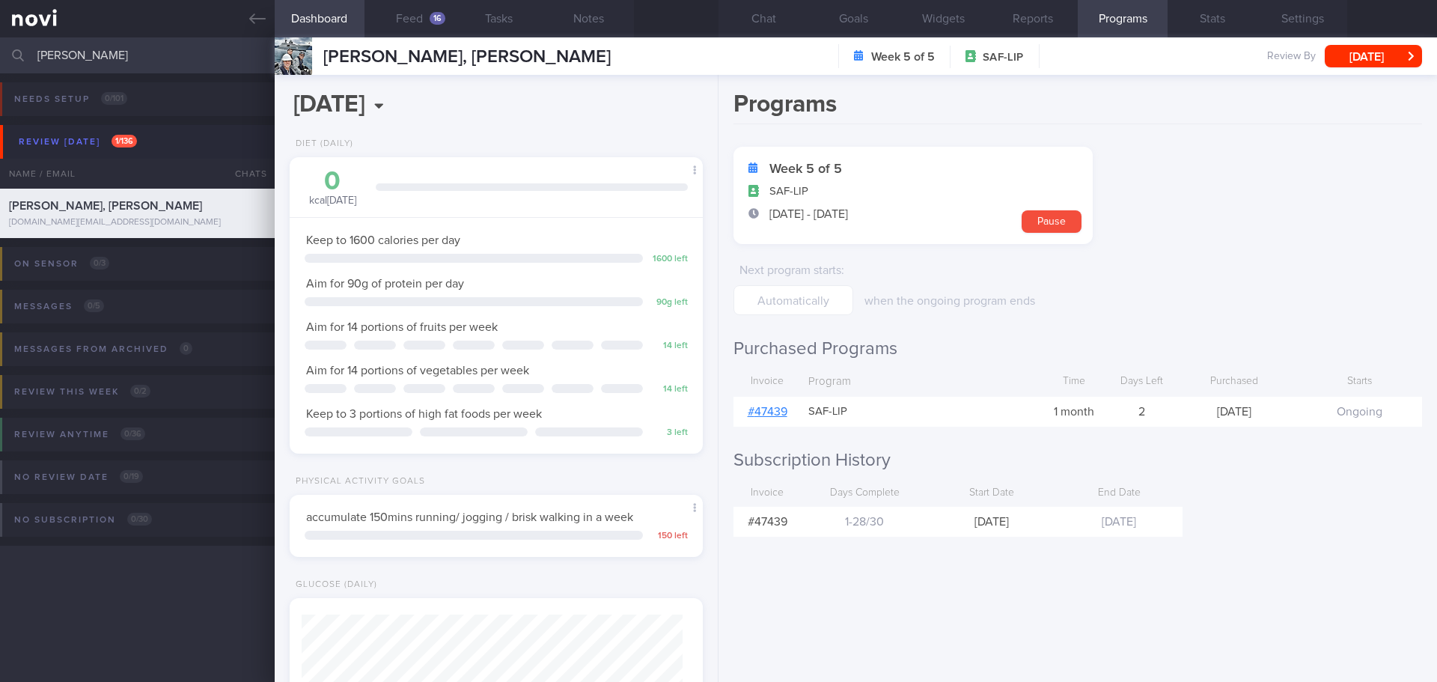
click at [756, 417] on link "# 47439" at bounding box center [768, 412] width 40 height 12
click at [423, 7] on button "Feed 16" at bounding box center [410, 18] width 90 height 37
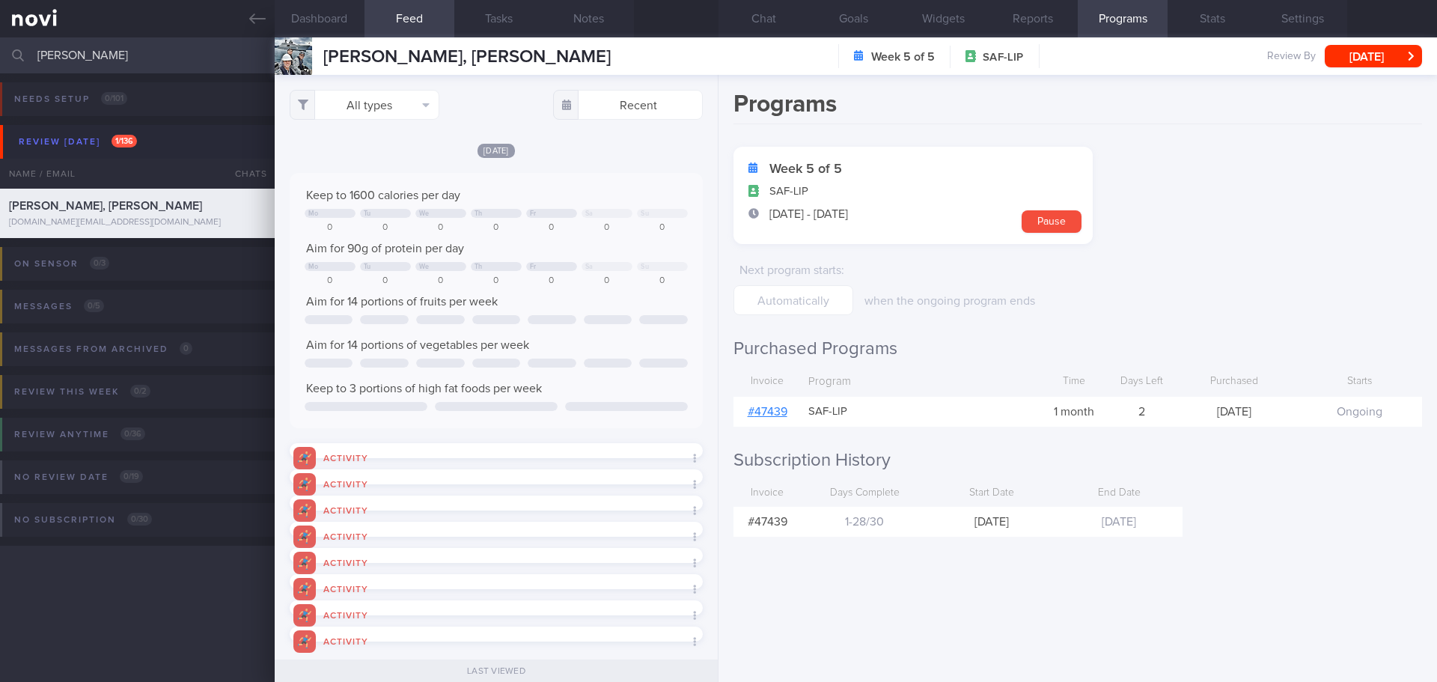
scroll to position [190, 382]
click at [428, 103] on icon "button" at bounding box center [425, 105] width 7 height 12
click at [406, 156] on button "Activity" at bounding box center [364, 156] width 148 height 22
checkbox input "false"
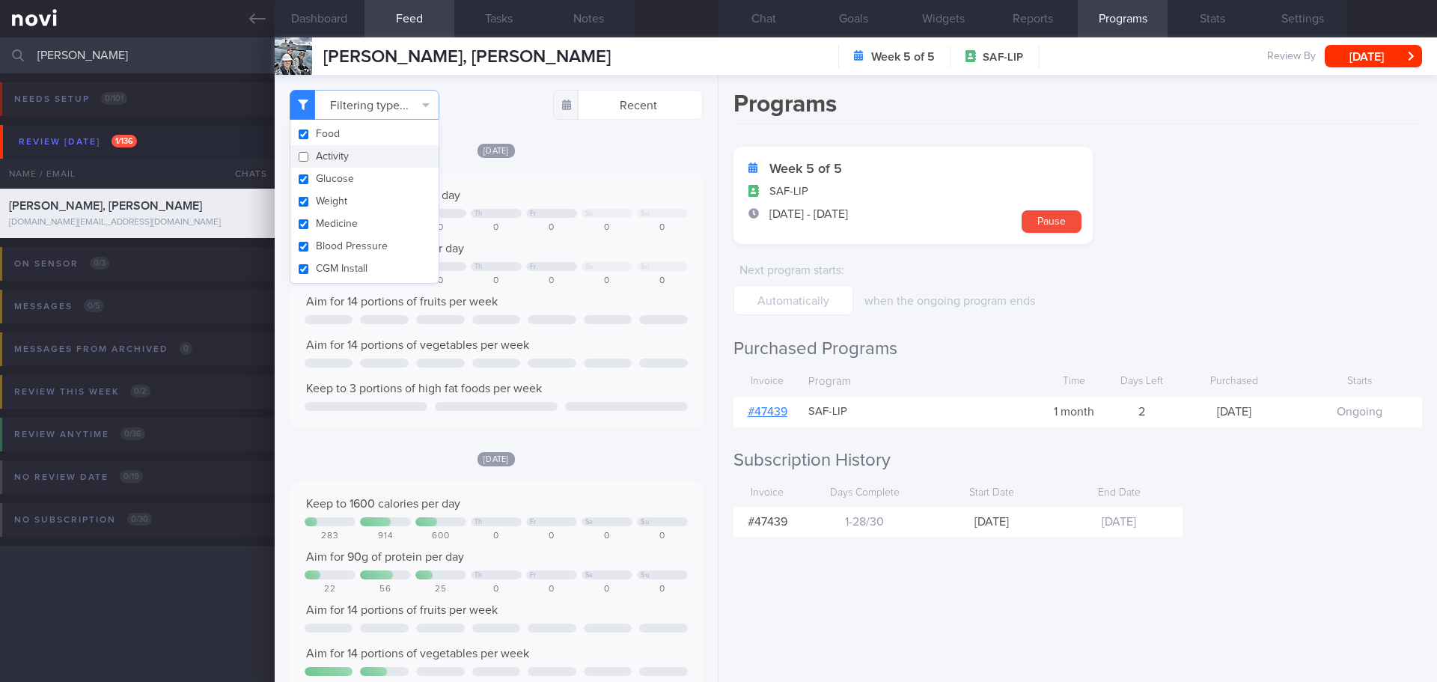
click at [598, 174] on div "Keep to 1600 calories per day Mo Tu We Th Fr Sa Su 0 0 0 0 0 0 0 Aim for 90g of…" at bounding box center [496, 300] width 413 height 255
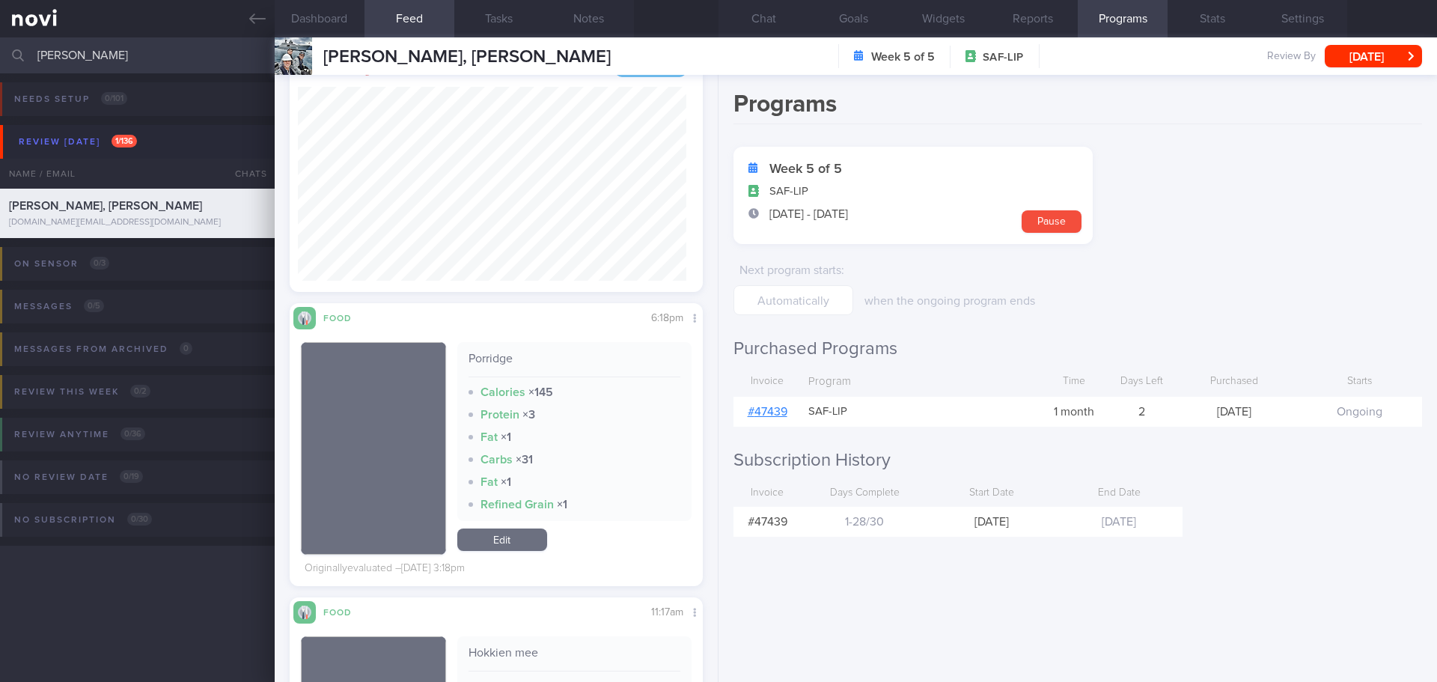
scroll to position [245, 389]
click at [417, 296] on div "[DATE] Keep to 1600 calories per day Sa Su 949 918 642 478 235 0 0 Aim for 90g …" at bounding box center [496, 156] width 413 height 861
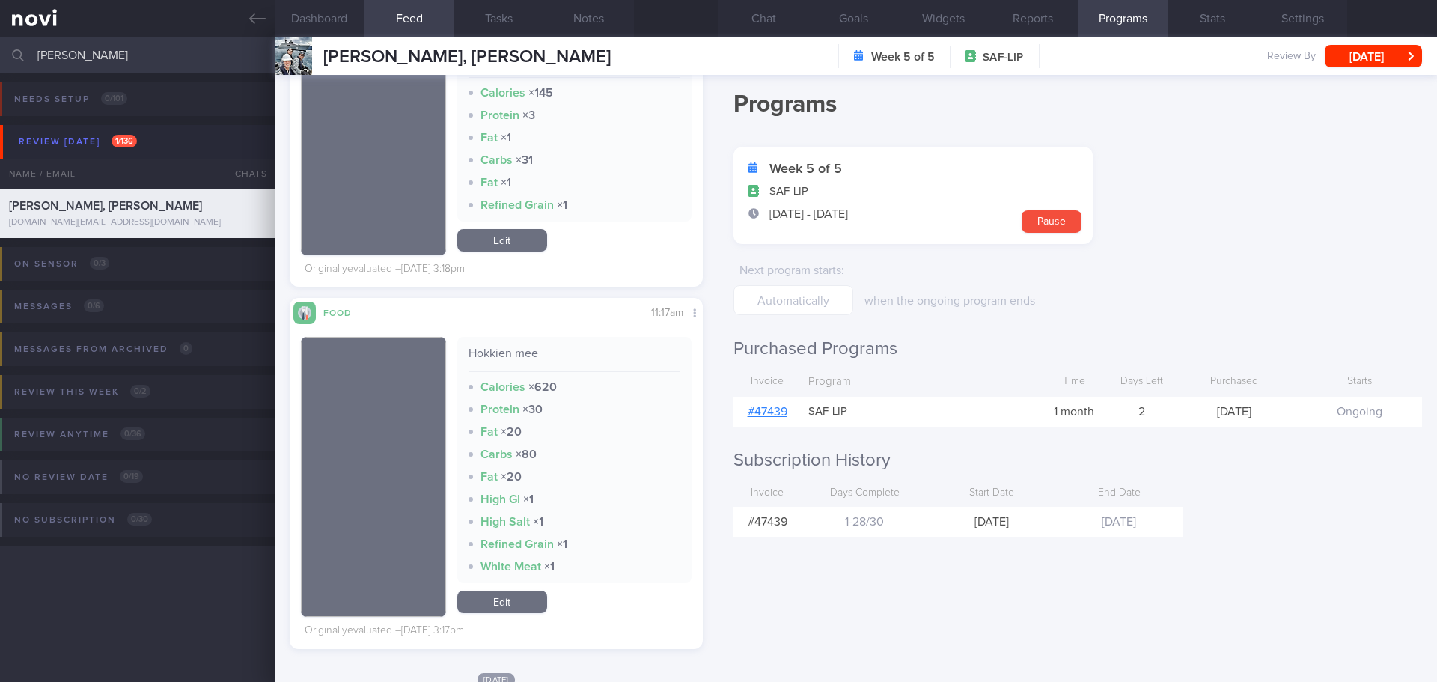
click at [561, 353] on div "Hokkien mee" at bounding box center [575, 359] width 213 height 26
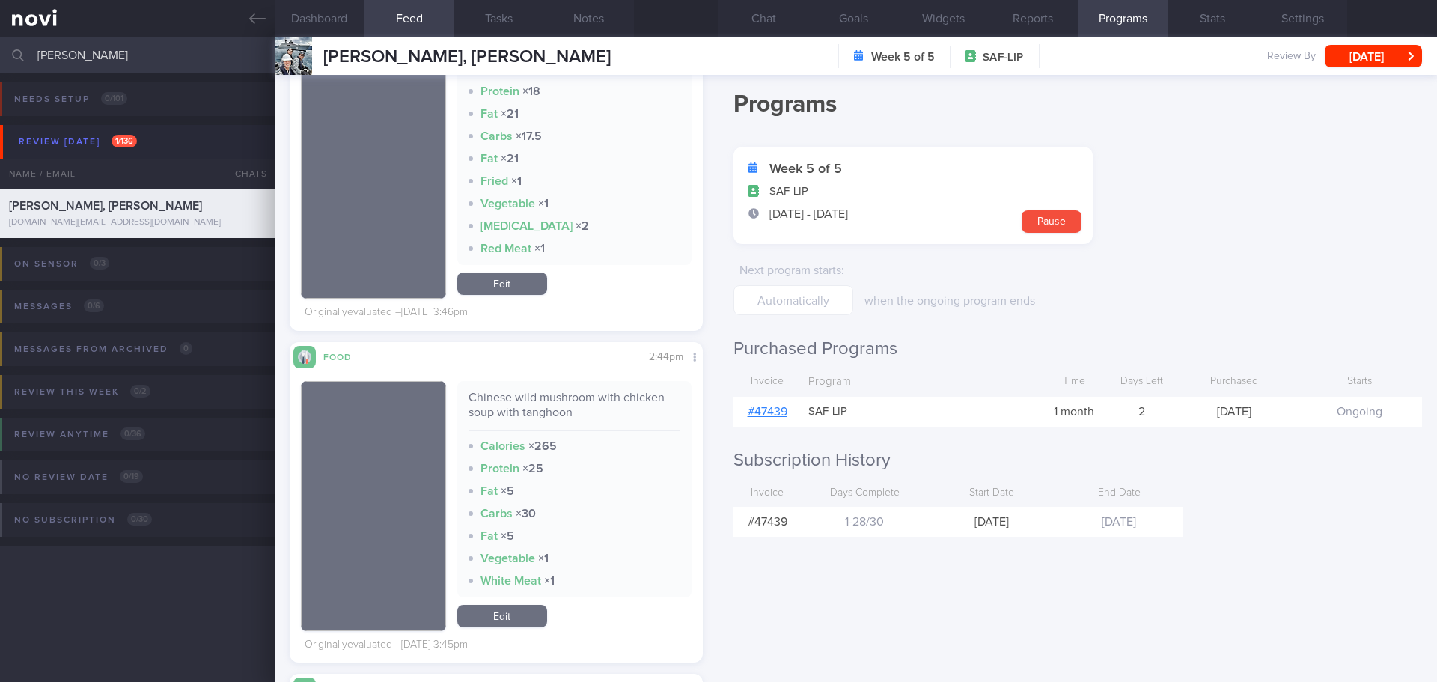
scroll to position [0, 0]
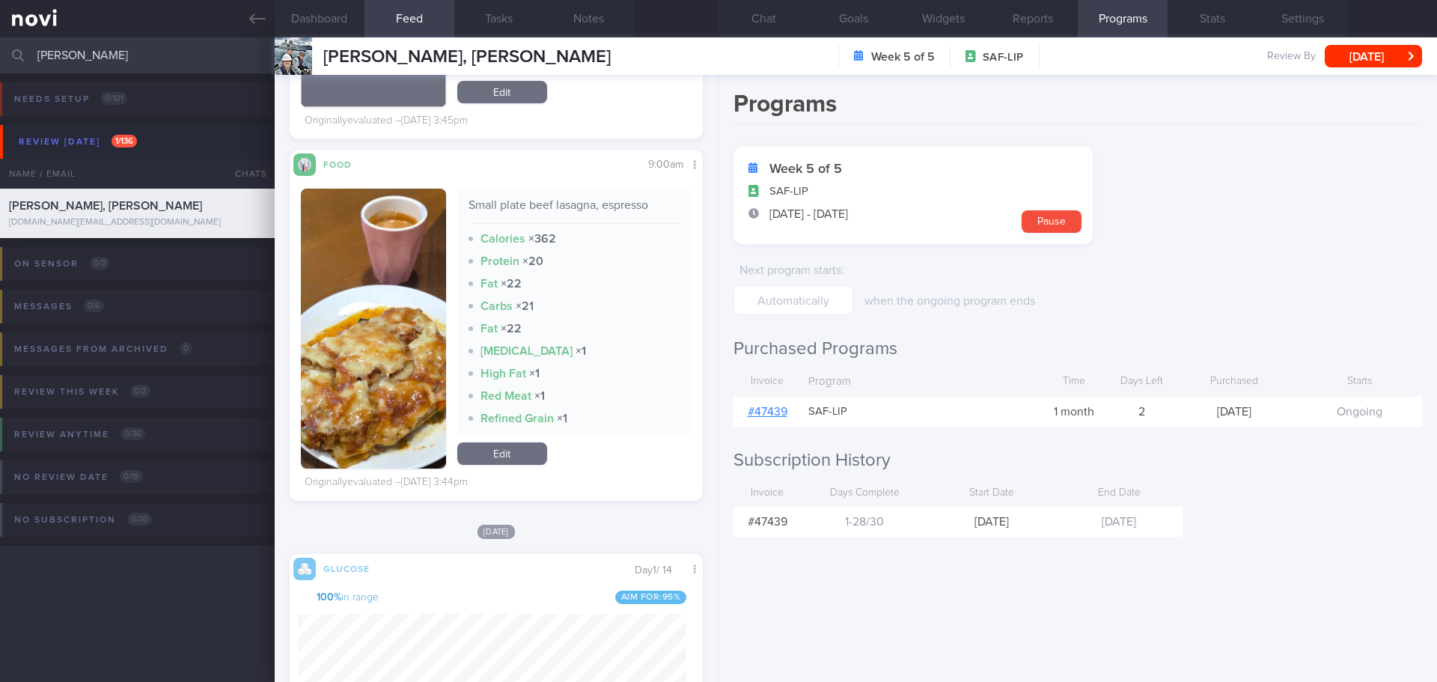
click at [353, 369] on button "button" at bounding box center [373, 329] width 145 height 280
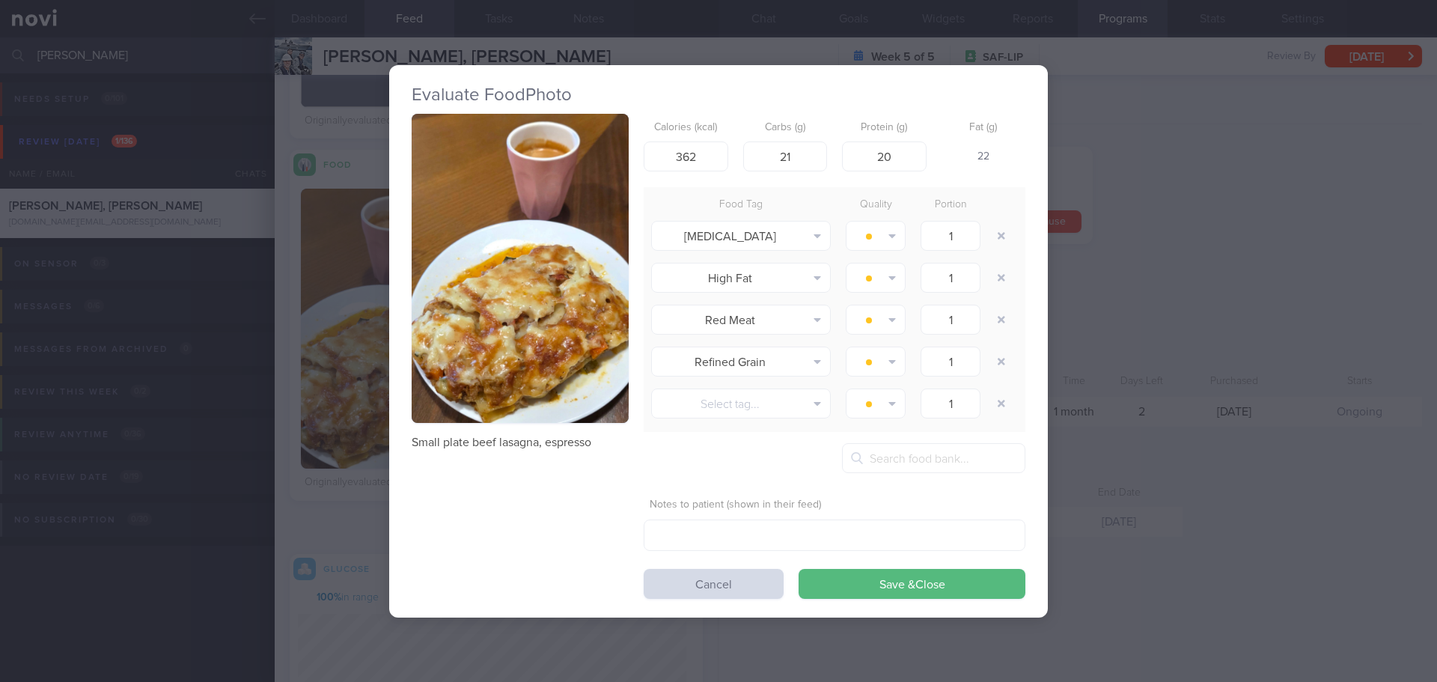
click at [569, 344] on button "button" at bounding box center [520, 268] width 217 height 309
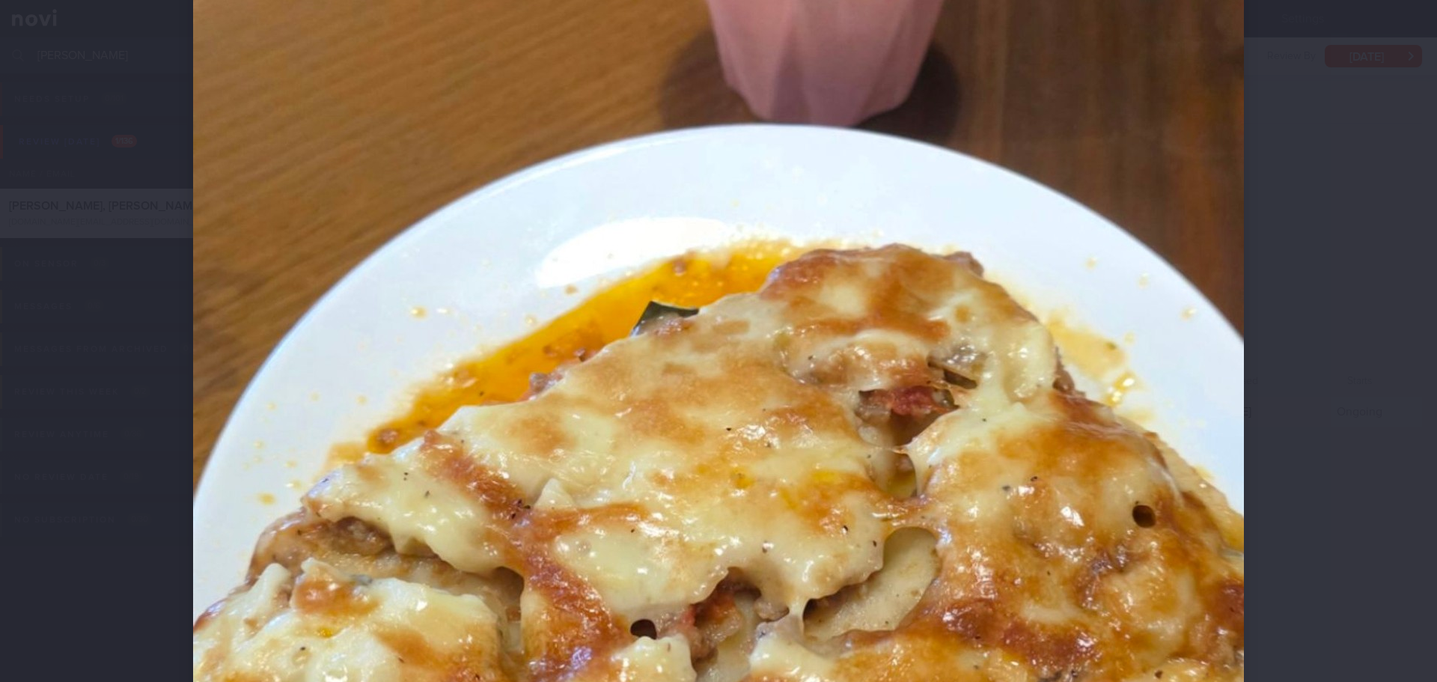
click at [1281, 398] on div at bounding box center [718, 359] width 1171 height 1617
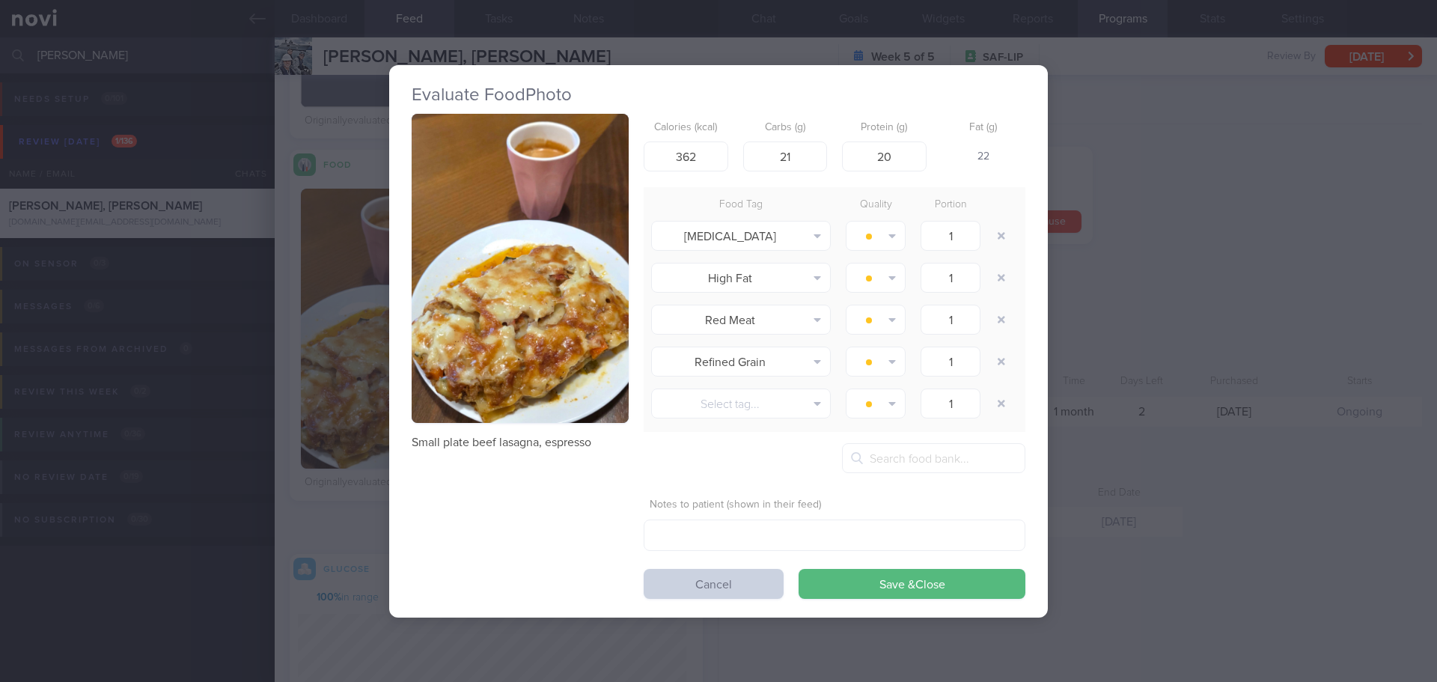
click at [697, 588] on button "Cancel" at bounding box center [714, 584] width 140 height 30
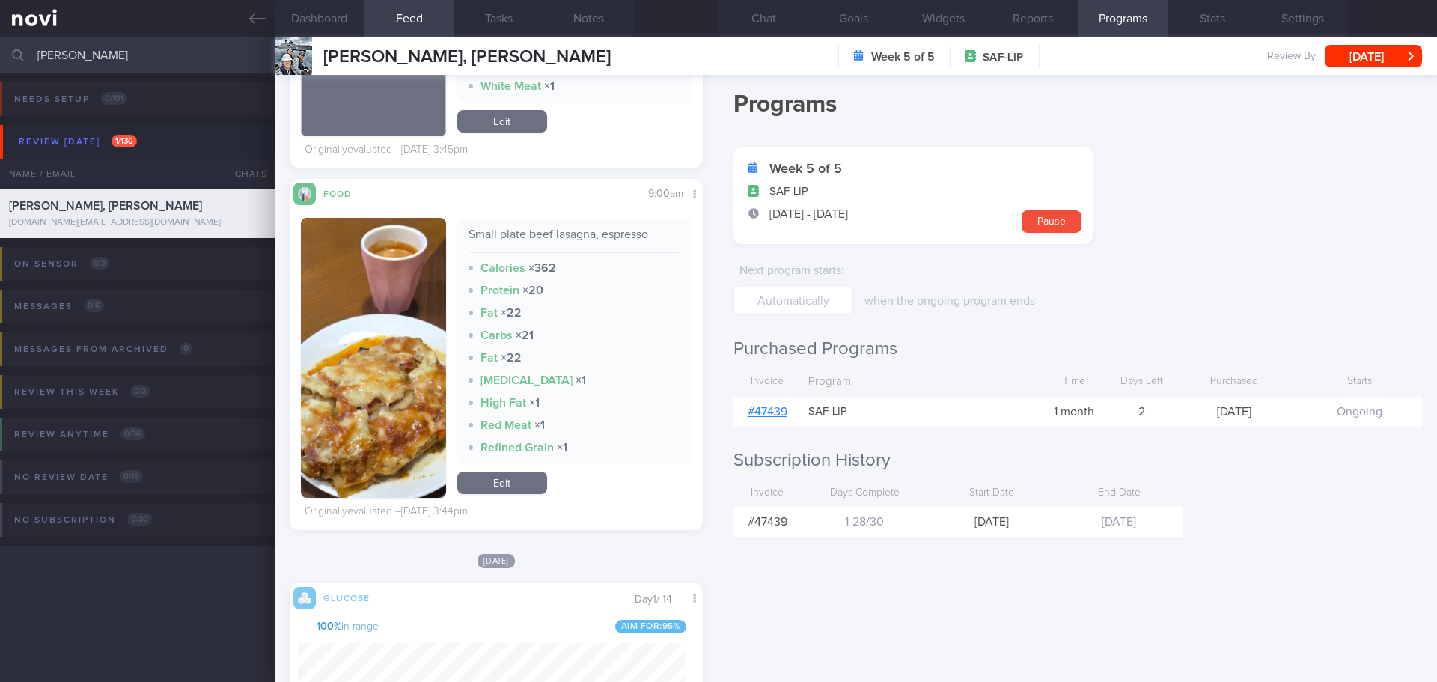
click at [371, 309] on button "button" at bounding box center [373, 358] width 145 height 280
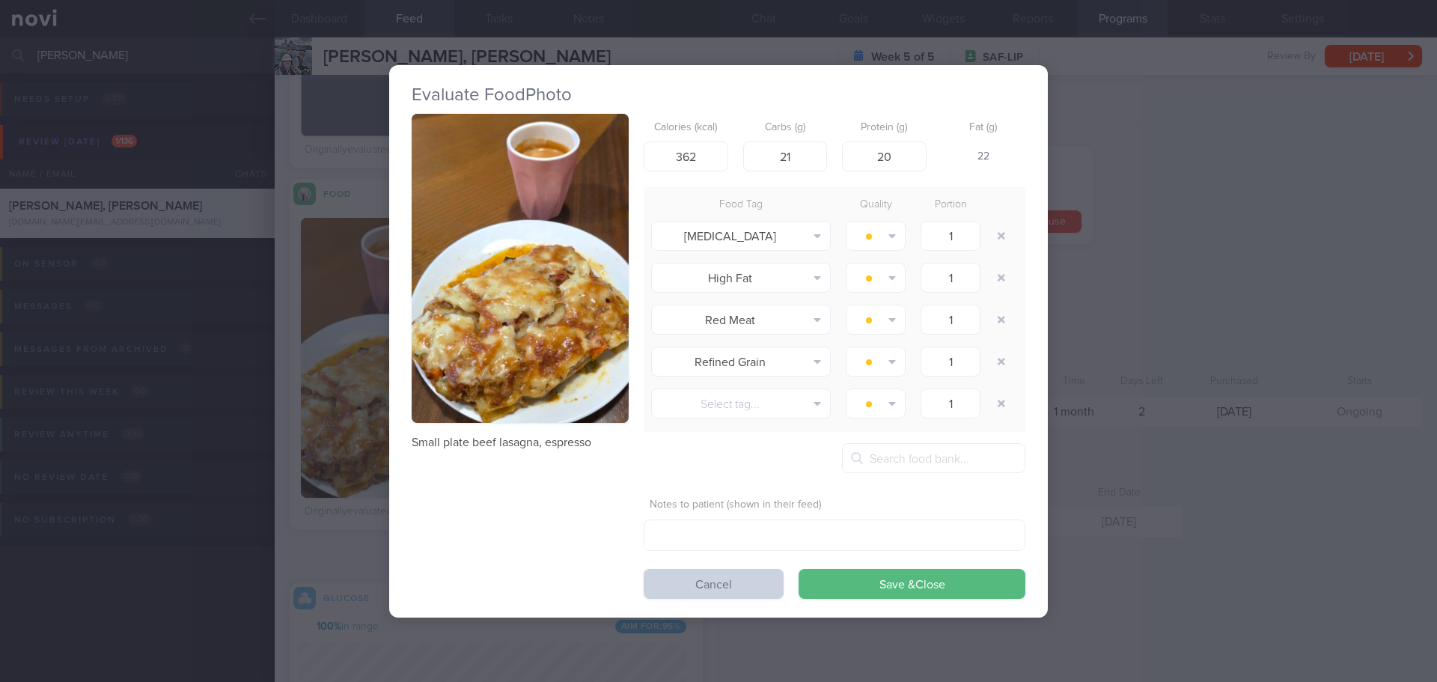
click at [707, 581] on button "Cancel" at bounding box center [714, 584] width 140 height 30
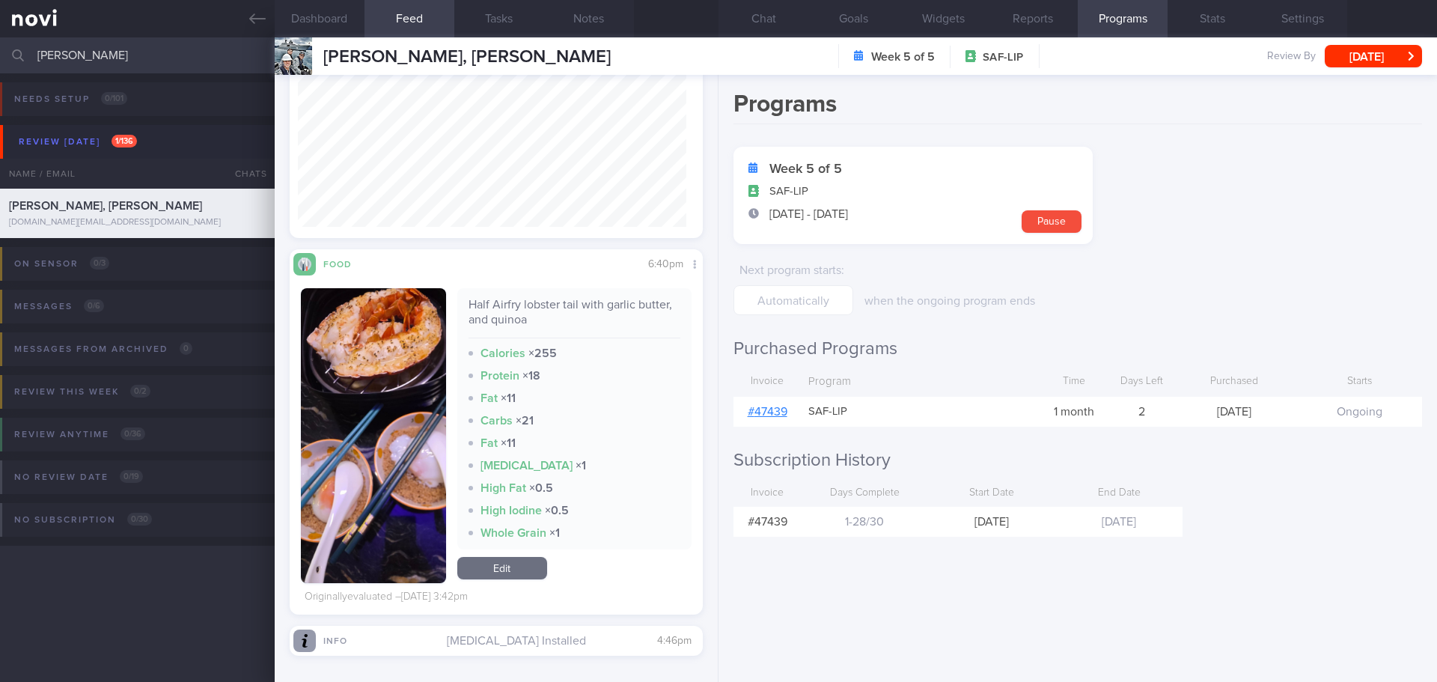
click at [399, 389] on button "button" at bounding box center [373, 435] width 145 height 295
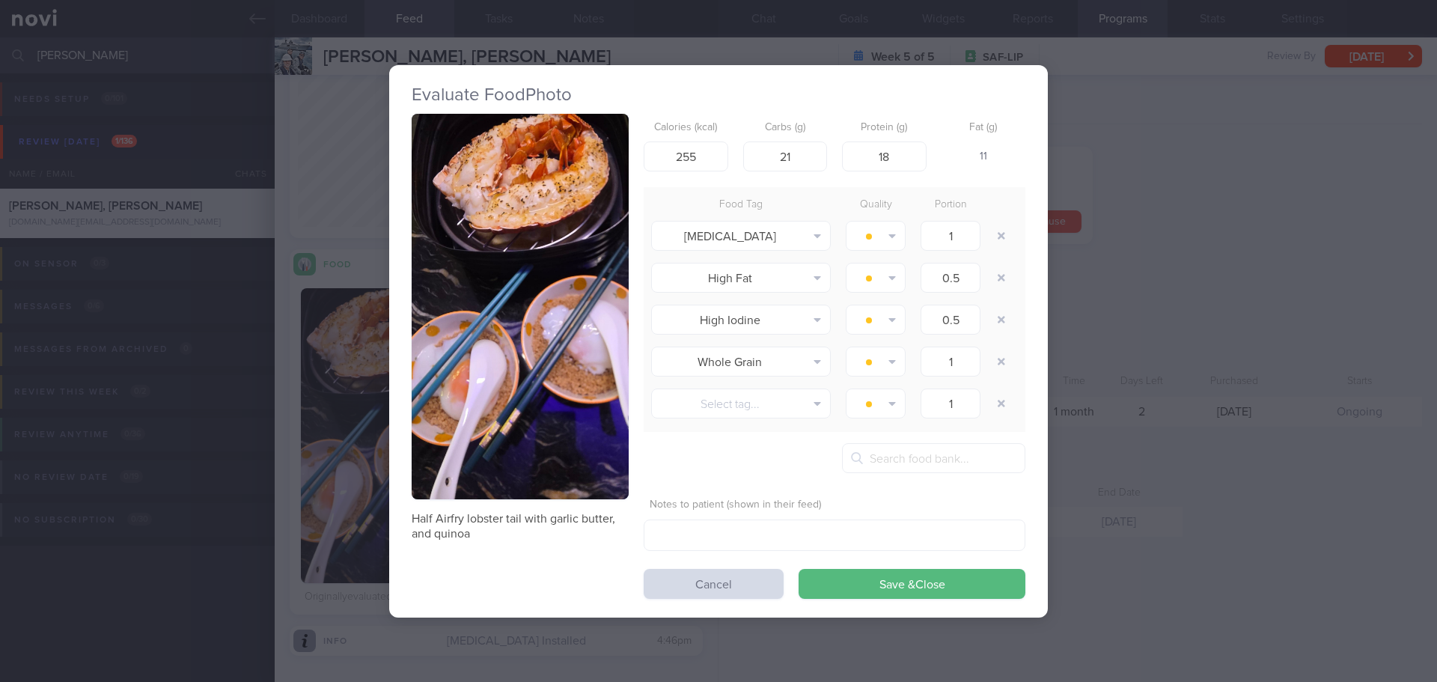
click at [492, 245] on button "button" at bounding box center [520, 306] width 217 height 385
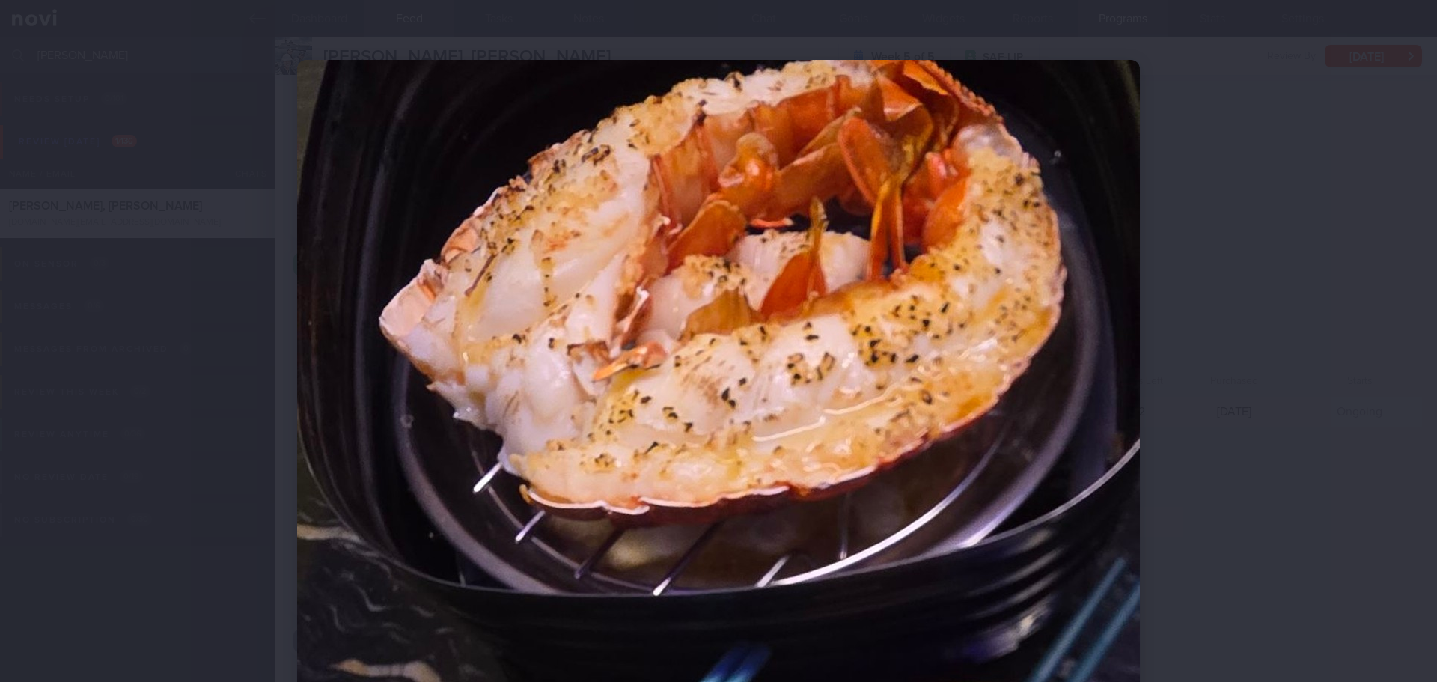
click at [1341, 318] on div at bounding box center [718, 341] width 1437 height 682
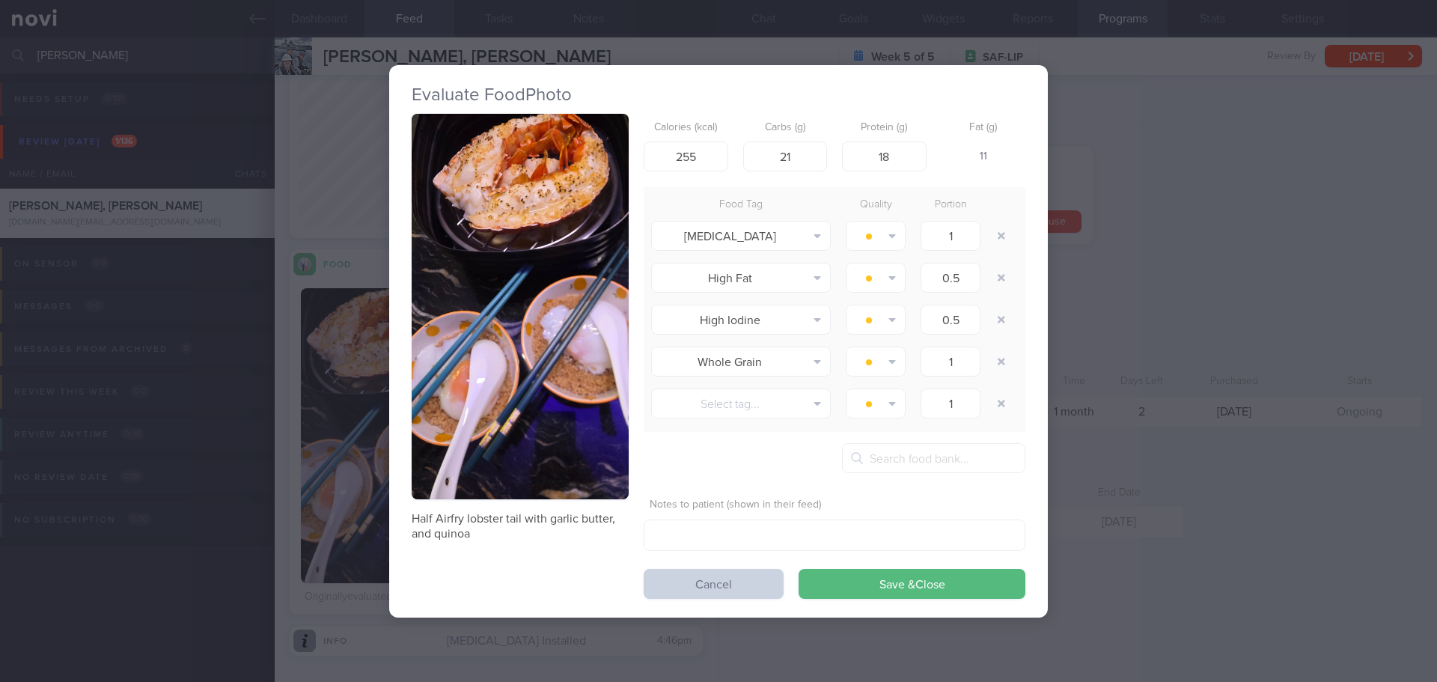
click at [706, 587] on button "Cancel" at bounding box center [714, 584] width 140 height 30
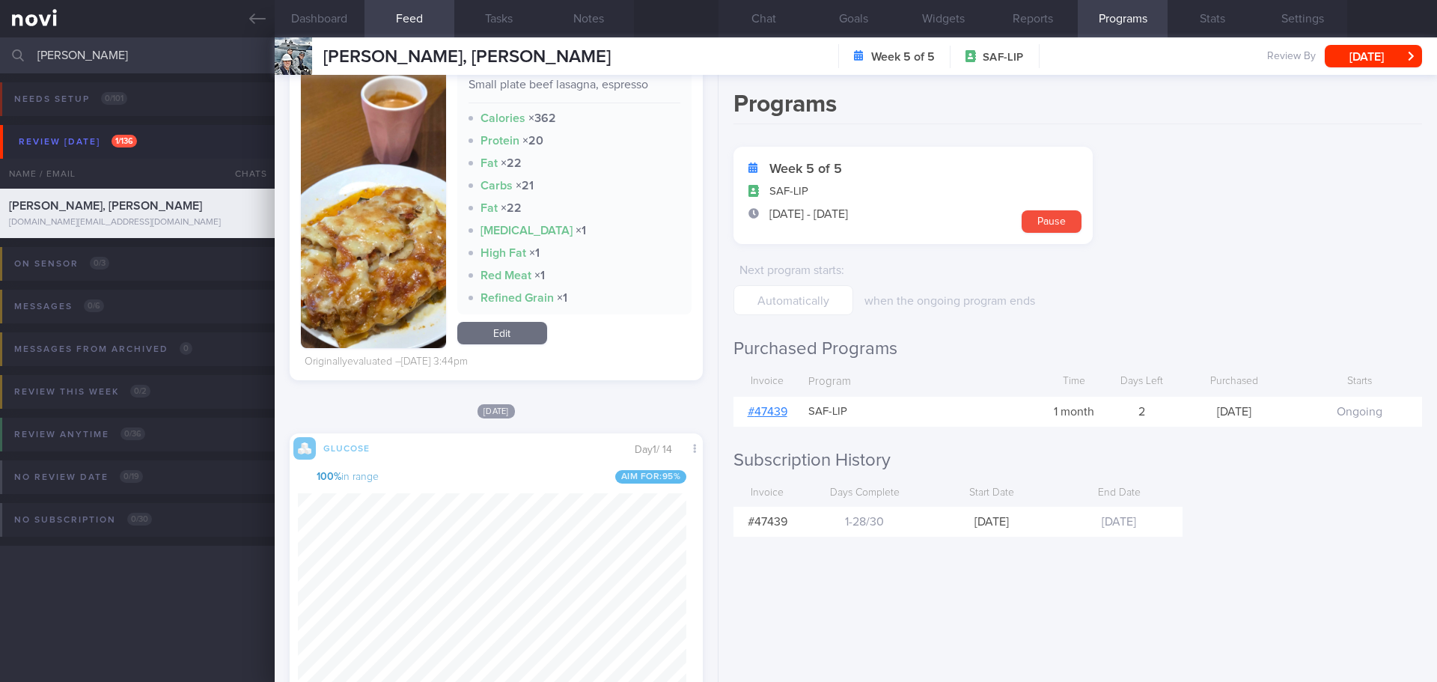
scroll to position [14118, 0]
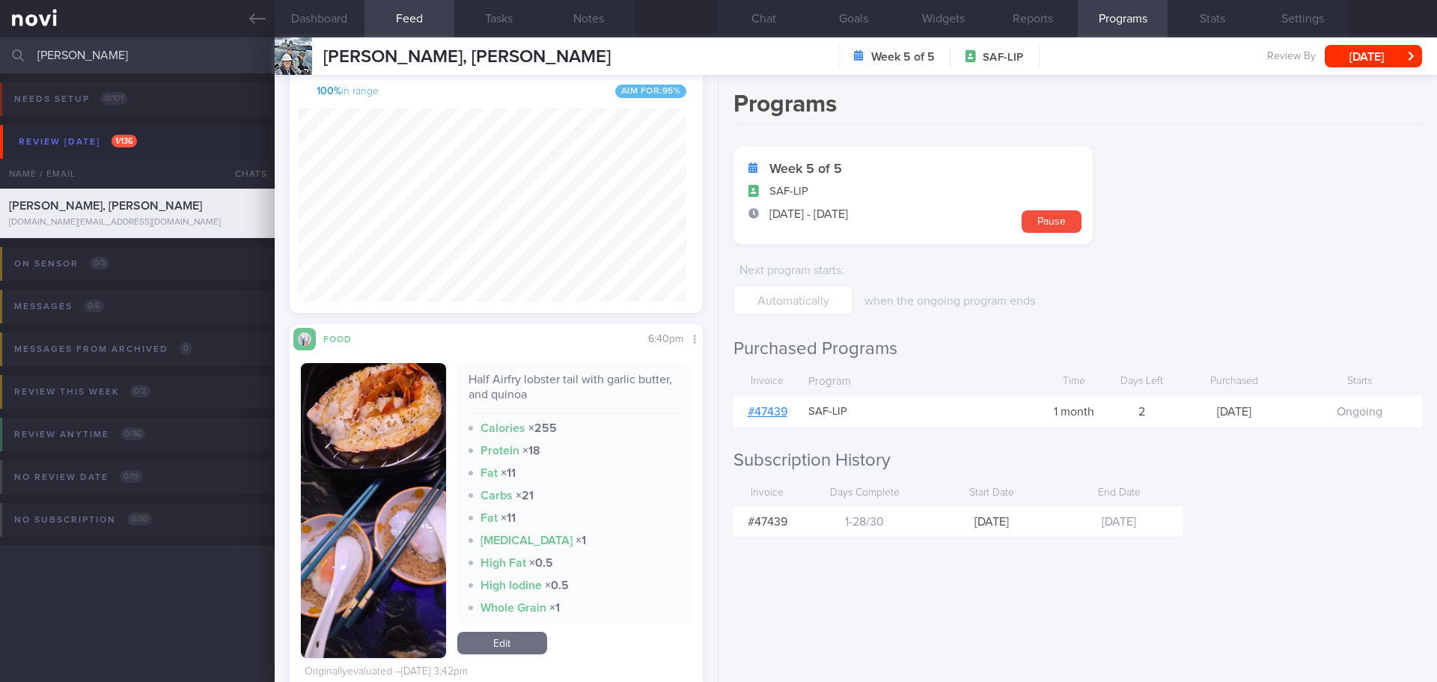
click at [368, 419] on img "button" at bounding box center [373, 510] width 145 height 295
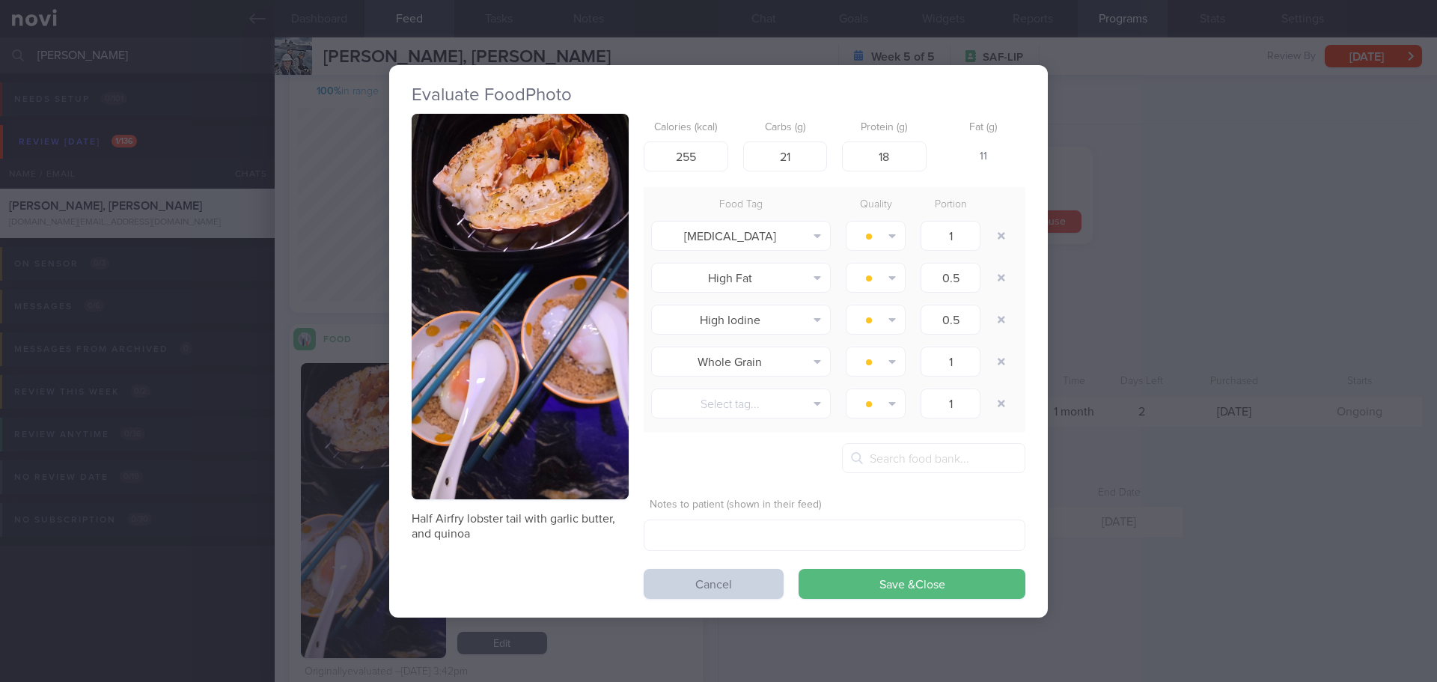
click at [682, 587] on button "Cancel" at bounding box center [714, 584] width 140 height 30
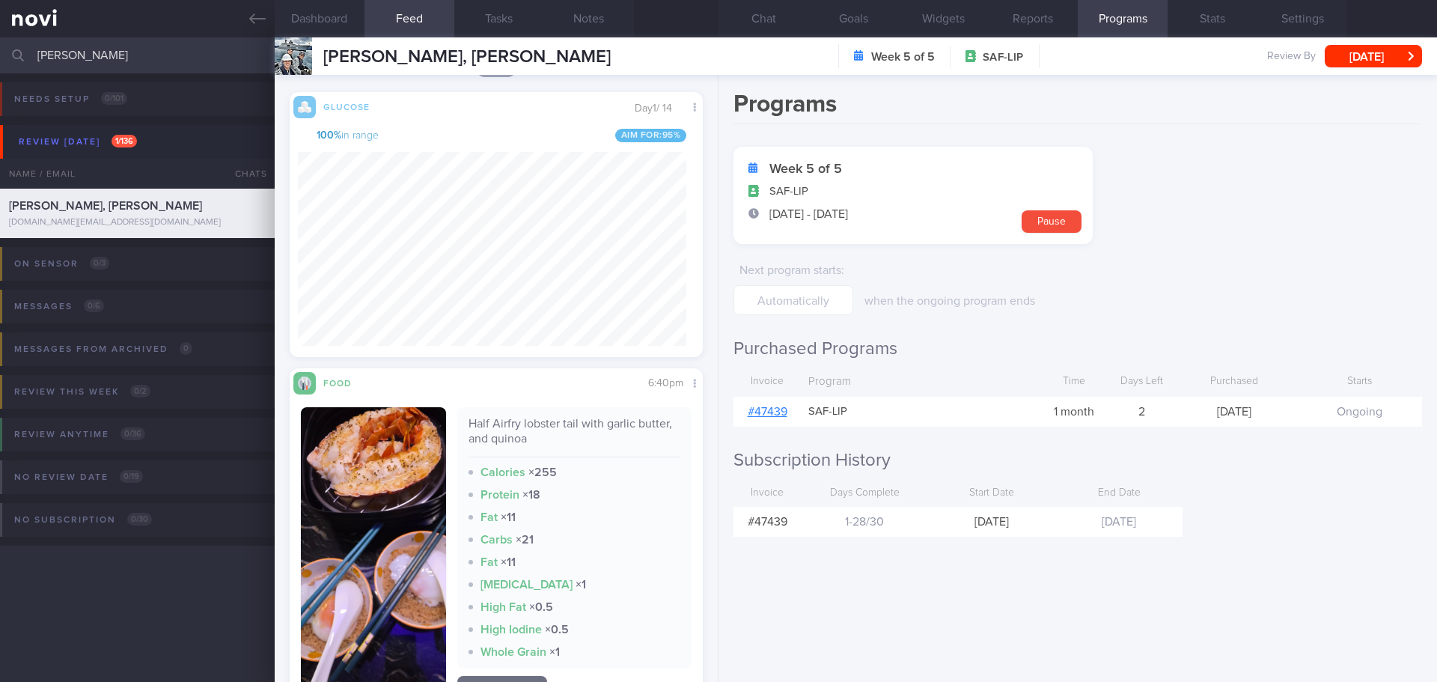
scroll to position [14171, 0]
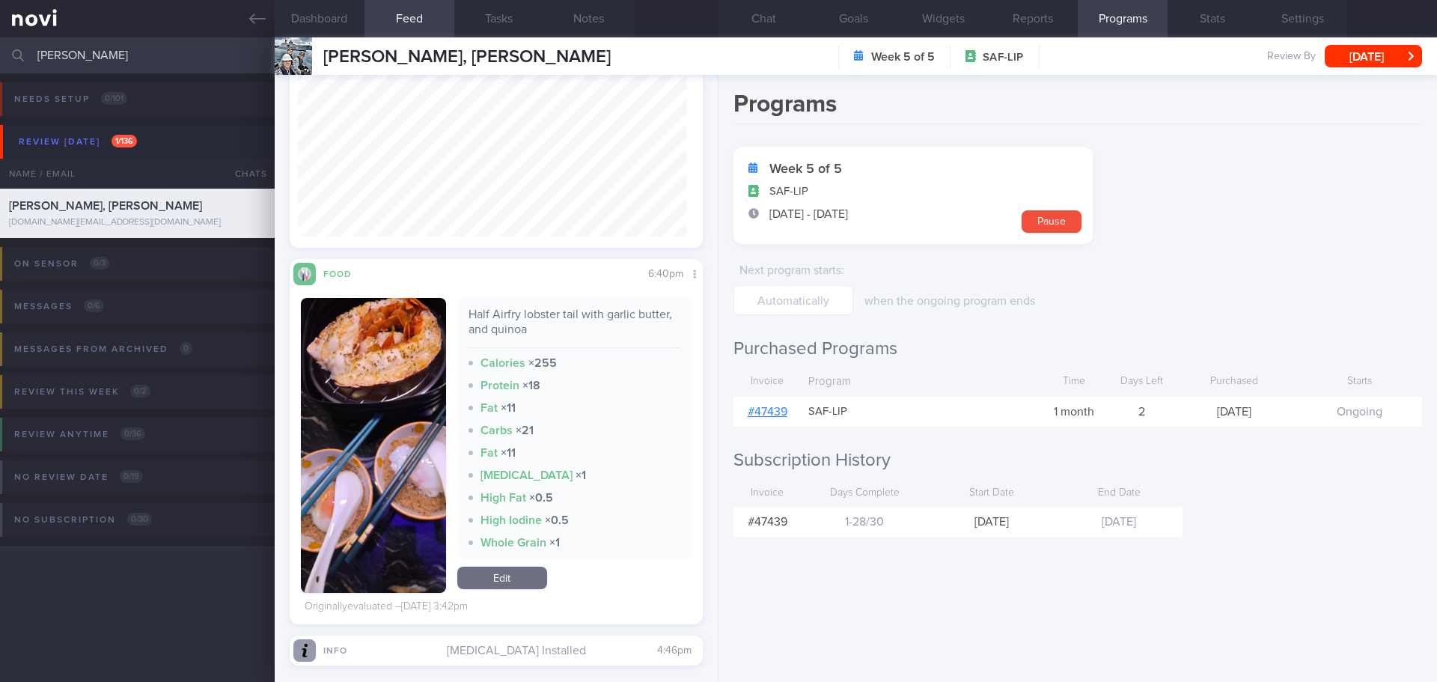
click at [397, 374] on img "button" at bounding box center [373, 445] width 145 height 295
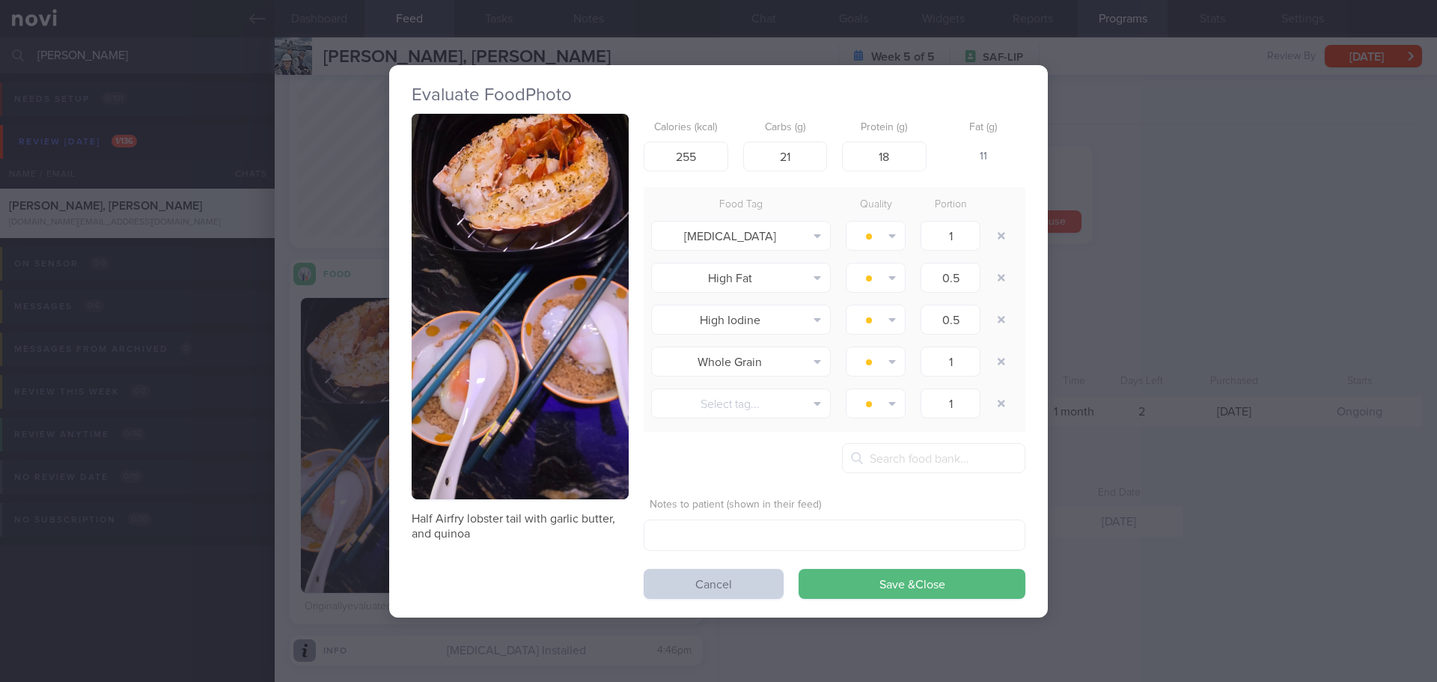
click at [654, 580] on button "Cancel" at bounding box center [714, 584] width 140 height 30
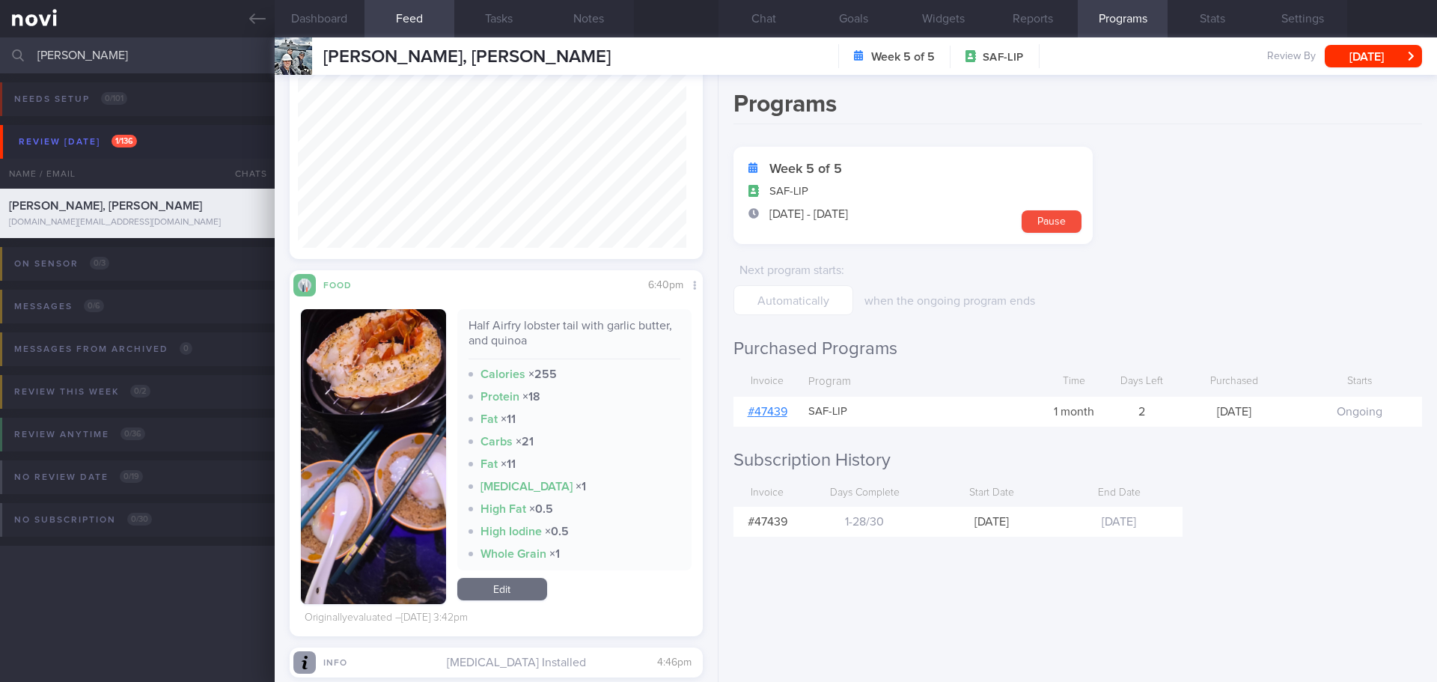
scroll to position [245, 389]
click at [429, 472] on button "button" at bounding box center [373, 456] width 145 height 295
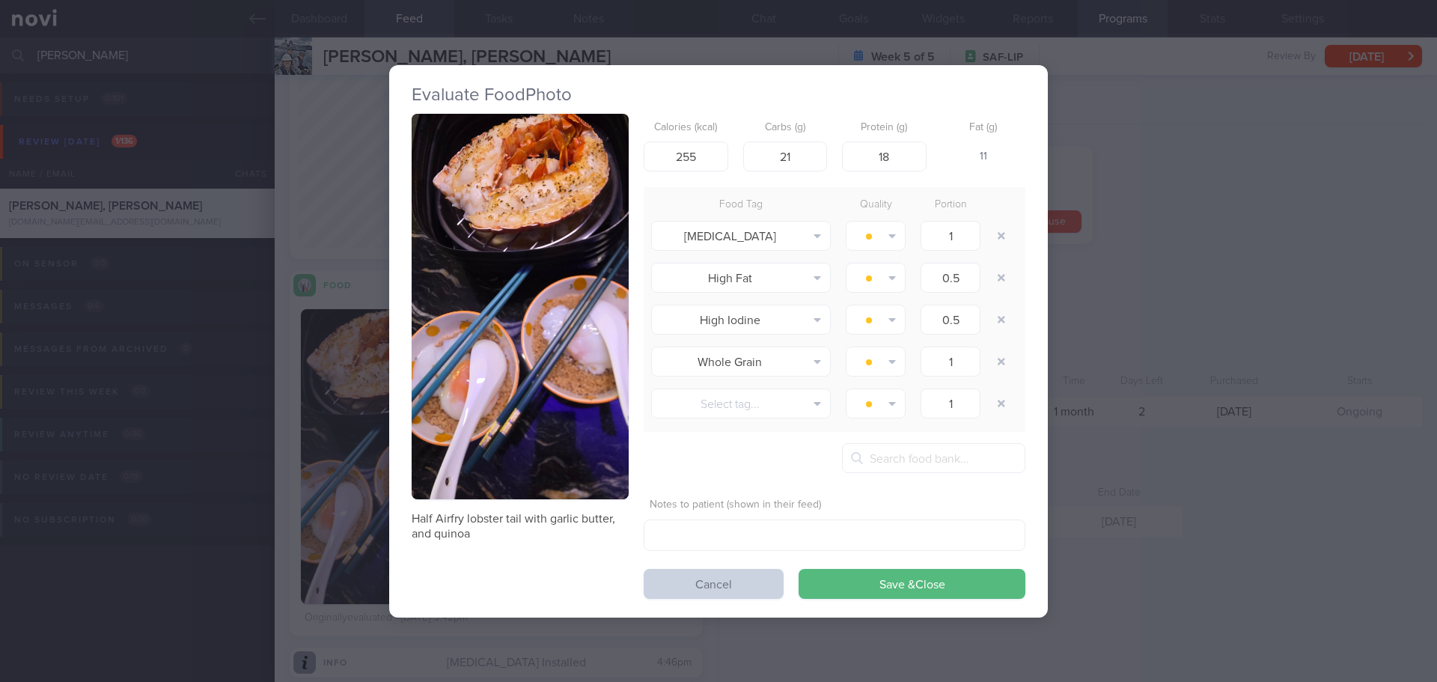
click at [720, 587] on button "Cancel" at bounding box center [714, 584] width 140 height 30
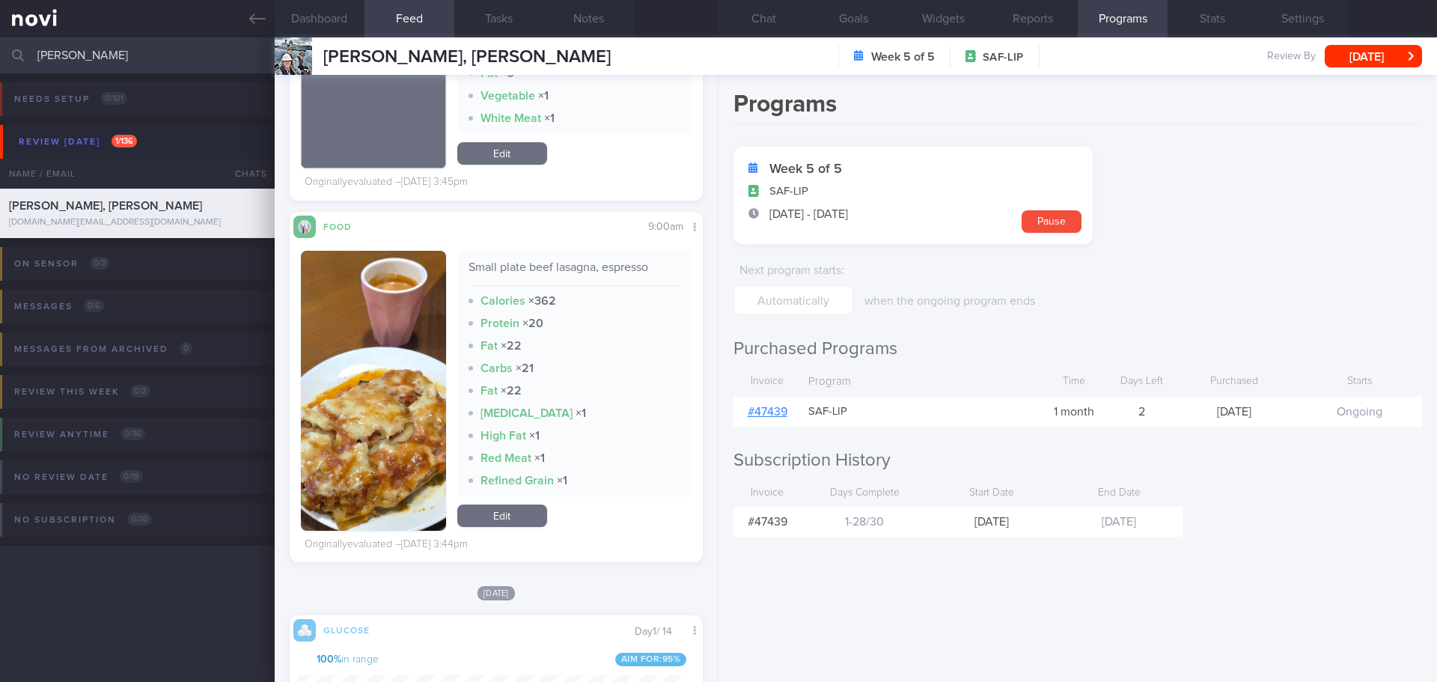
scroll to position [13543, 0]
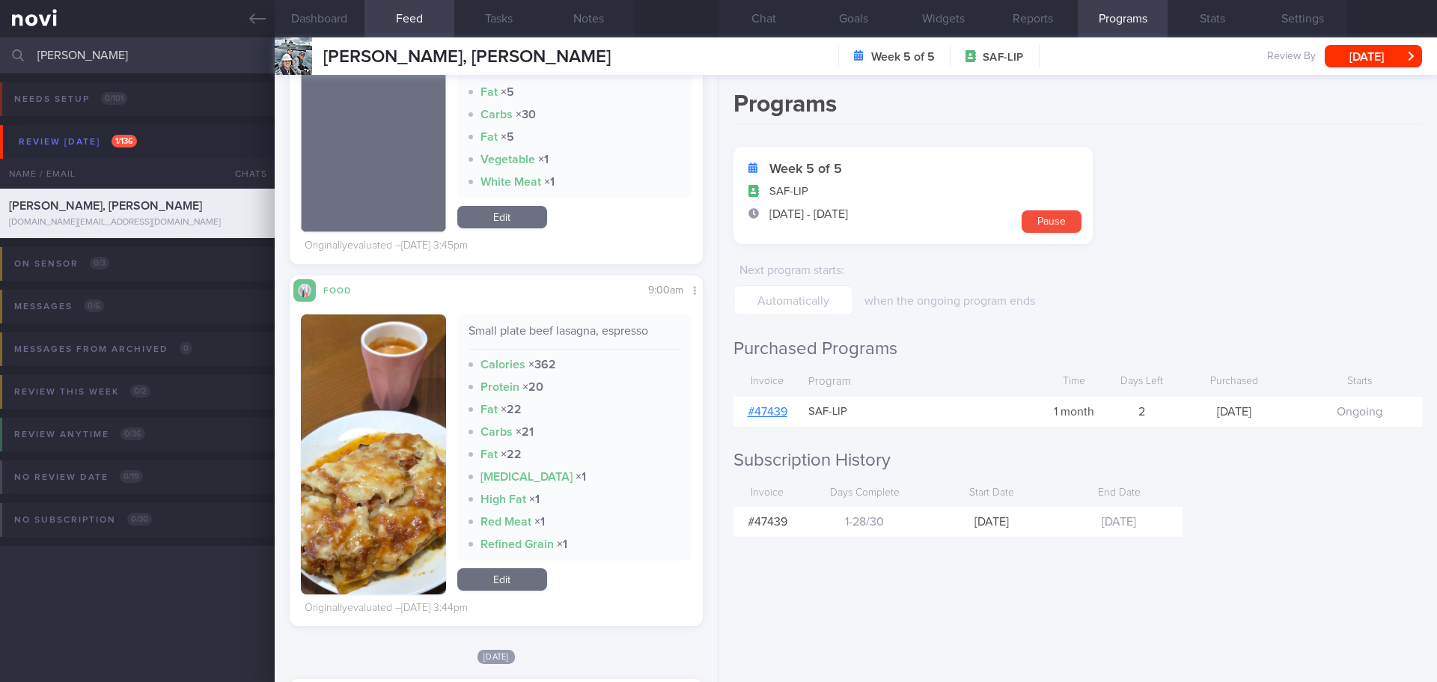
click at [372, 487] on button "button" at bounding box center [373, 454] width 145 height 280
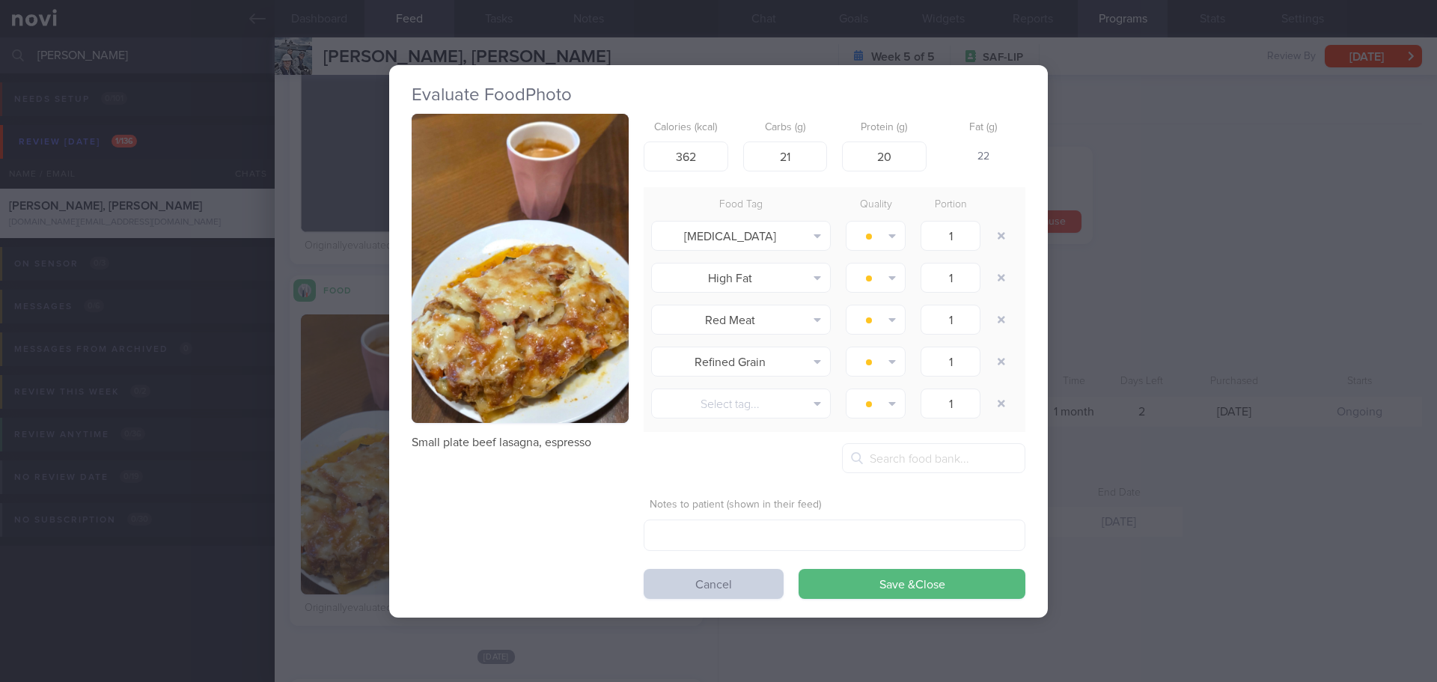
click at [722, 585] on button "Cancel" at bounding box center [714, 584] width 140 height 30
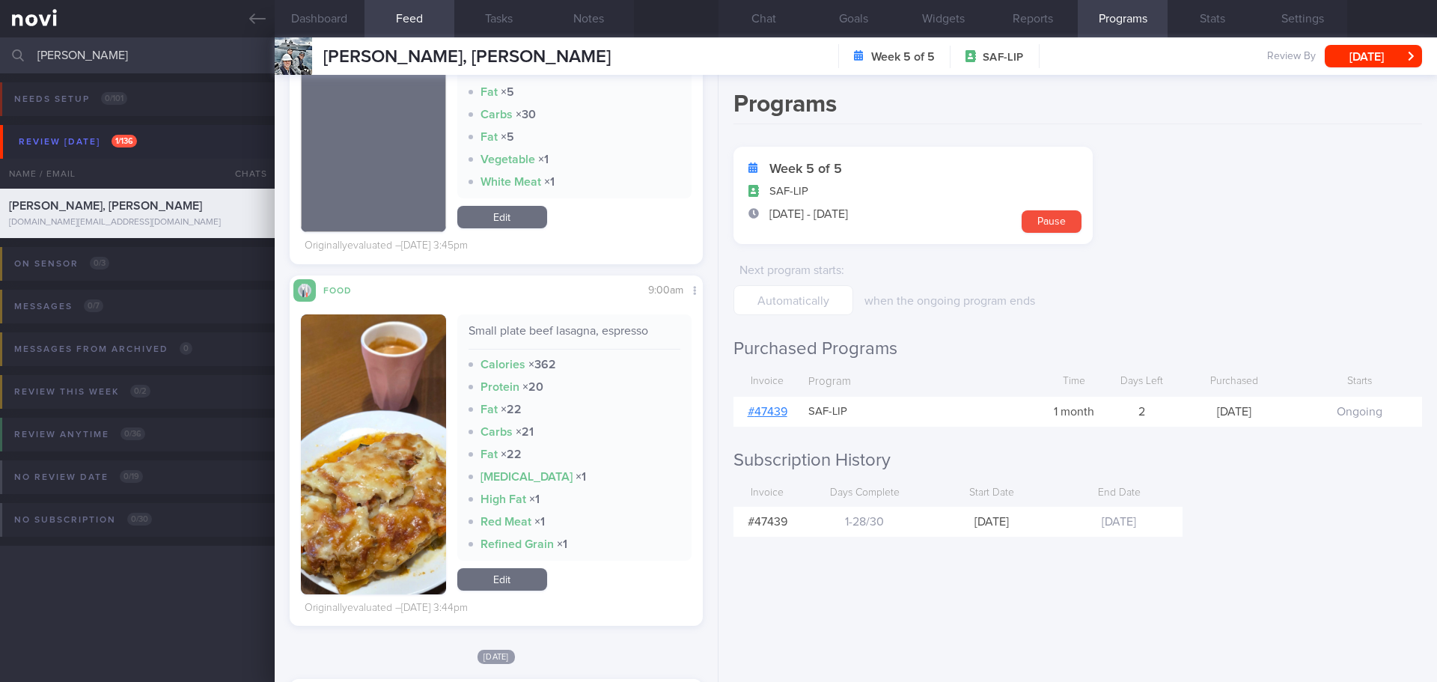
scroll to position [13992, 0]
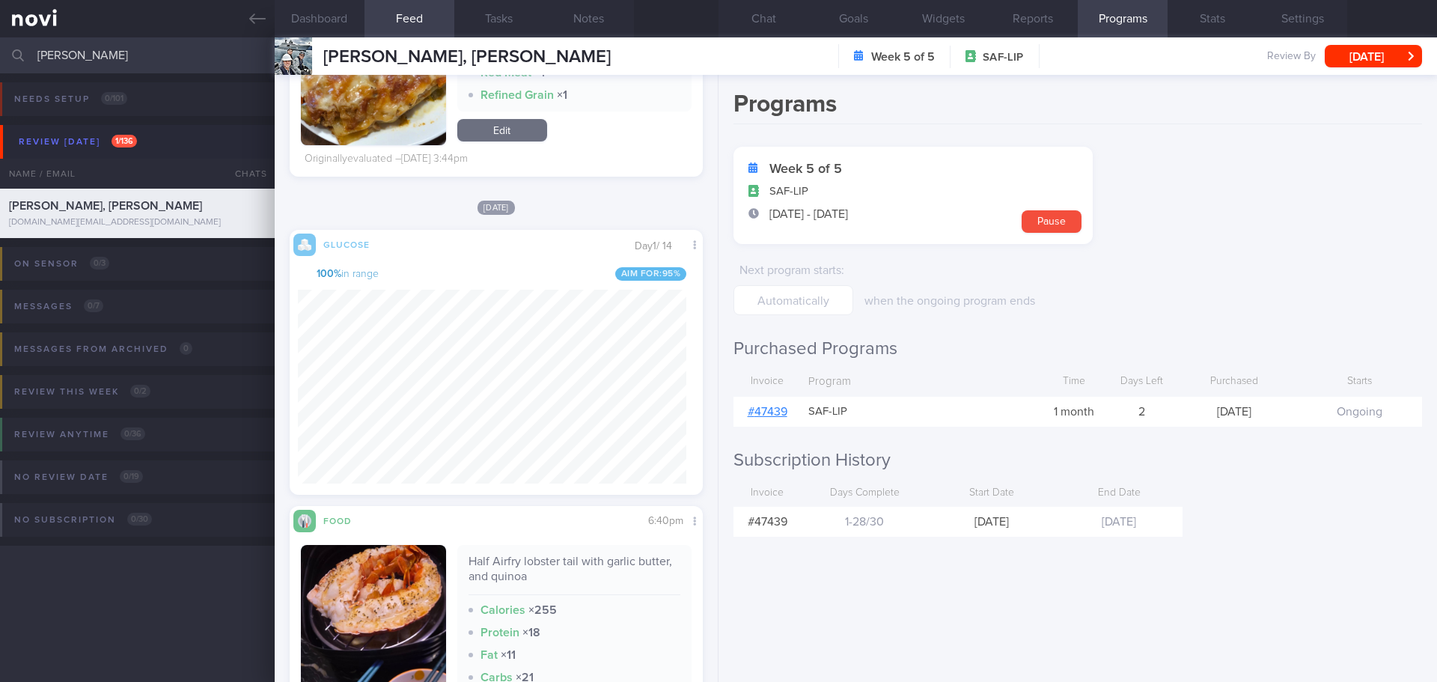
click at [384, 567] on img "button" at bounding box center [373, 692] width 145 height 295
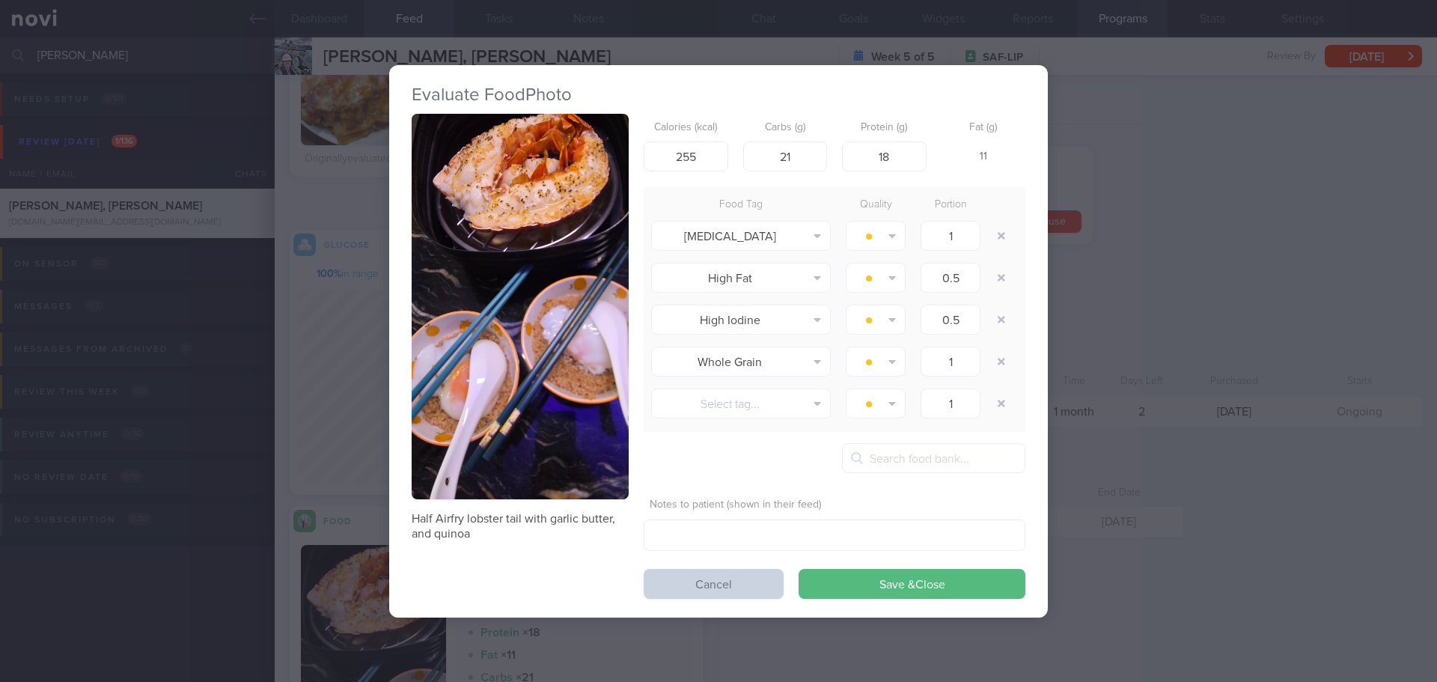
click at [731, 584] on button "Cancel" at bounding box center [714, 584] width 140 height 30
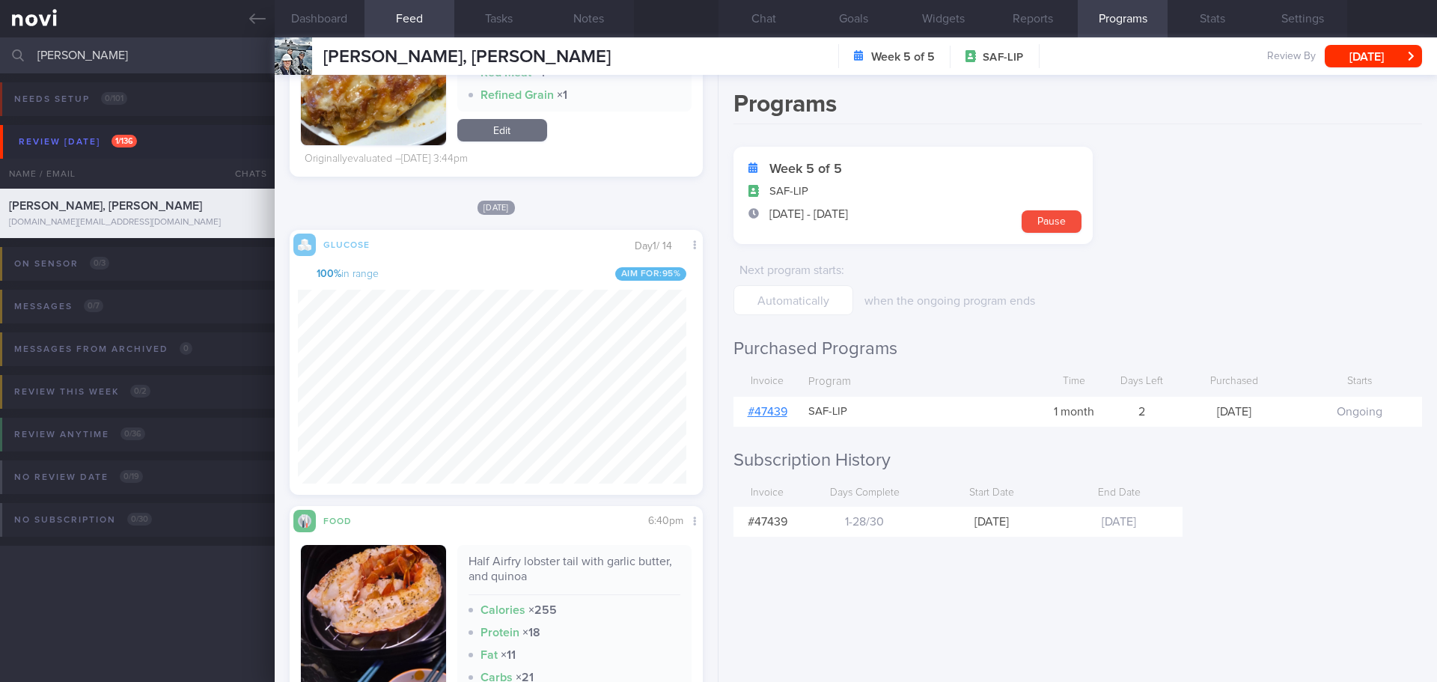
click at [1275, 218] on form "Week 5 of 5 SAF-LIP [DATE] - [DATE] Pause Next program starts : when the ongoin…" at bounding box center [1078, 231] width 689 height 168
drag, startPoint x: 129, startPoint y: 61, endPoint x: -26, endPoint y: 80, distance: 156.1
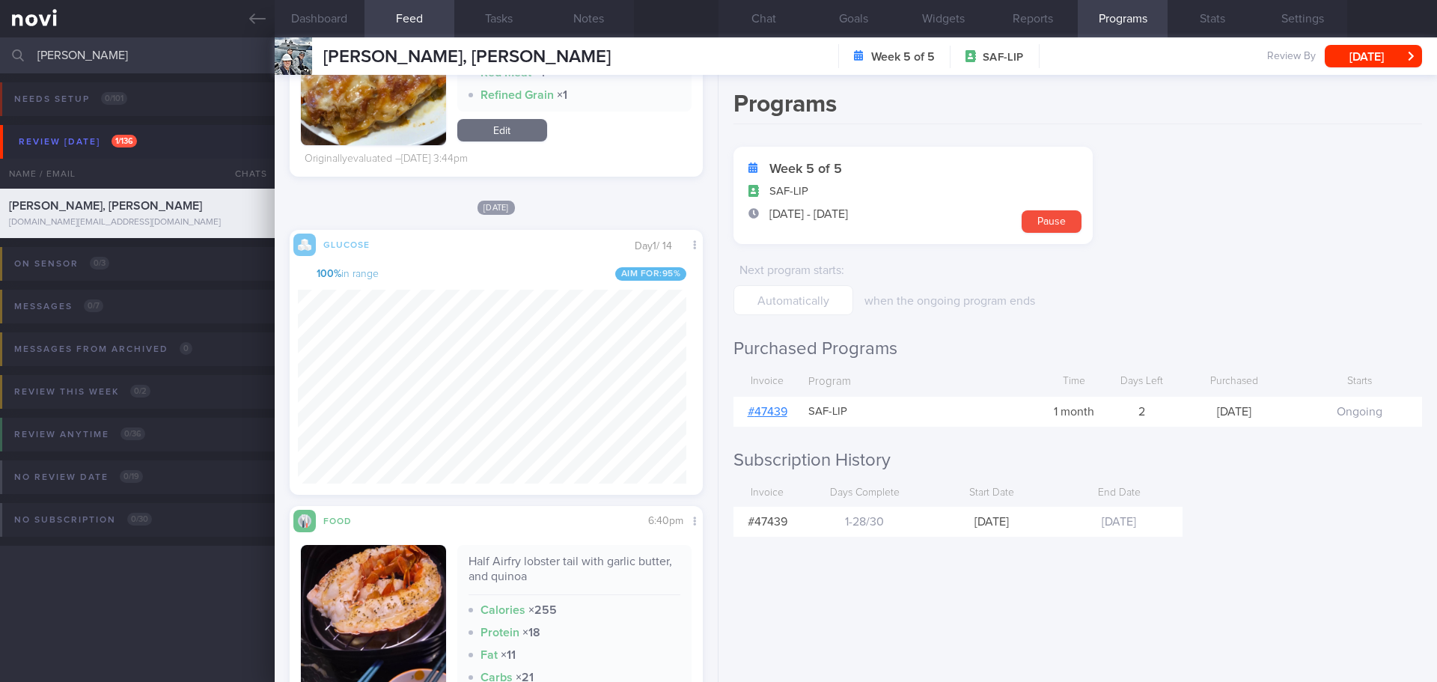
click at [0, 80] on html "You are offline! Some functionality will be unavailable Patients New Users Coac…" at bounding box center [718, 341] width 1437 height 682
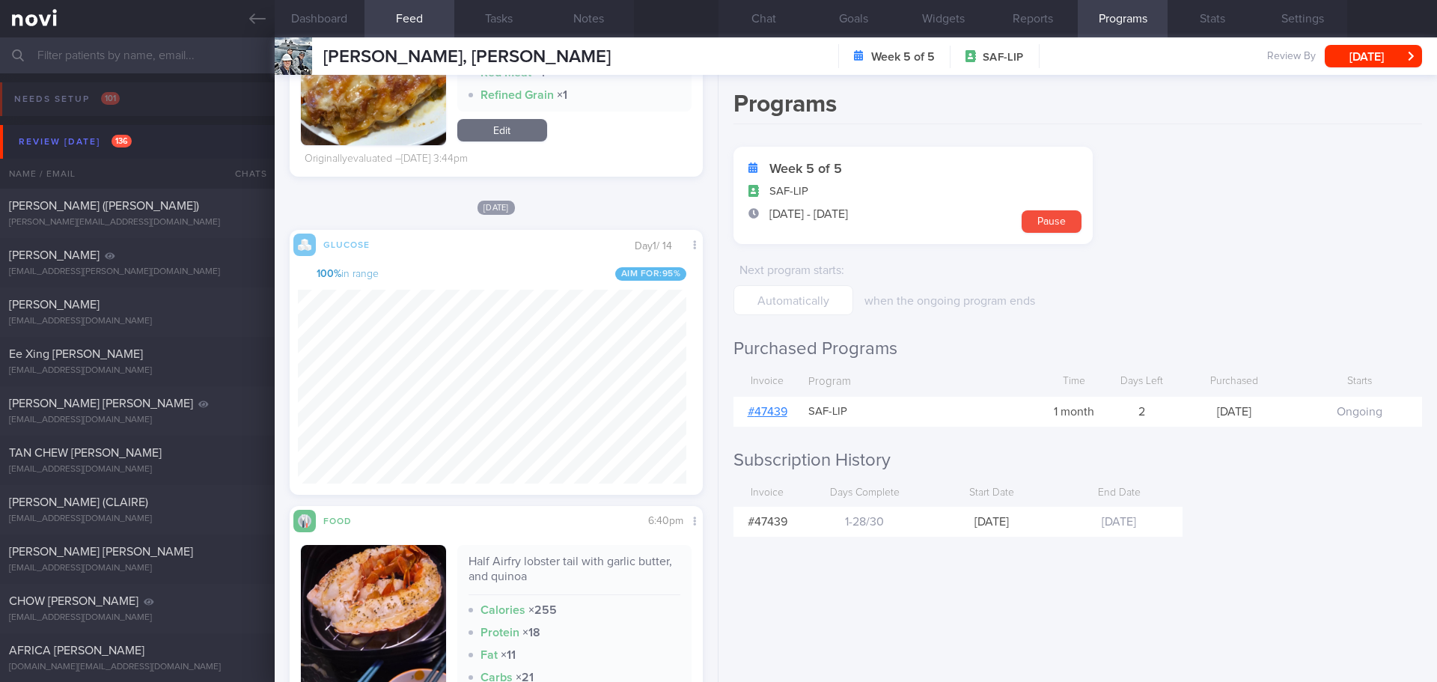
click at [1343, 473] on div "Programs Week 5 of 5 SAF-LIP [DATE] - [DATE] Pause Next program starts : when t…" at bounding box center [1078, 378] width 719 height 607
click at [1342, 473] on div "Programs Week 5 of 5 SAF-LIP [DATE] - [DATE] Pause Next program starts : when t…" at bounding box center [1078, 378] width 719 height 607
click at [257, 25] on icon at bounding box center [257, 18] width 16 height 16
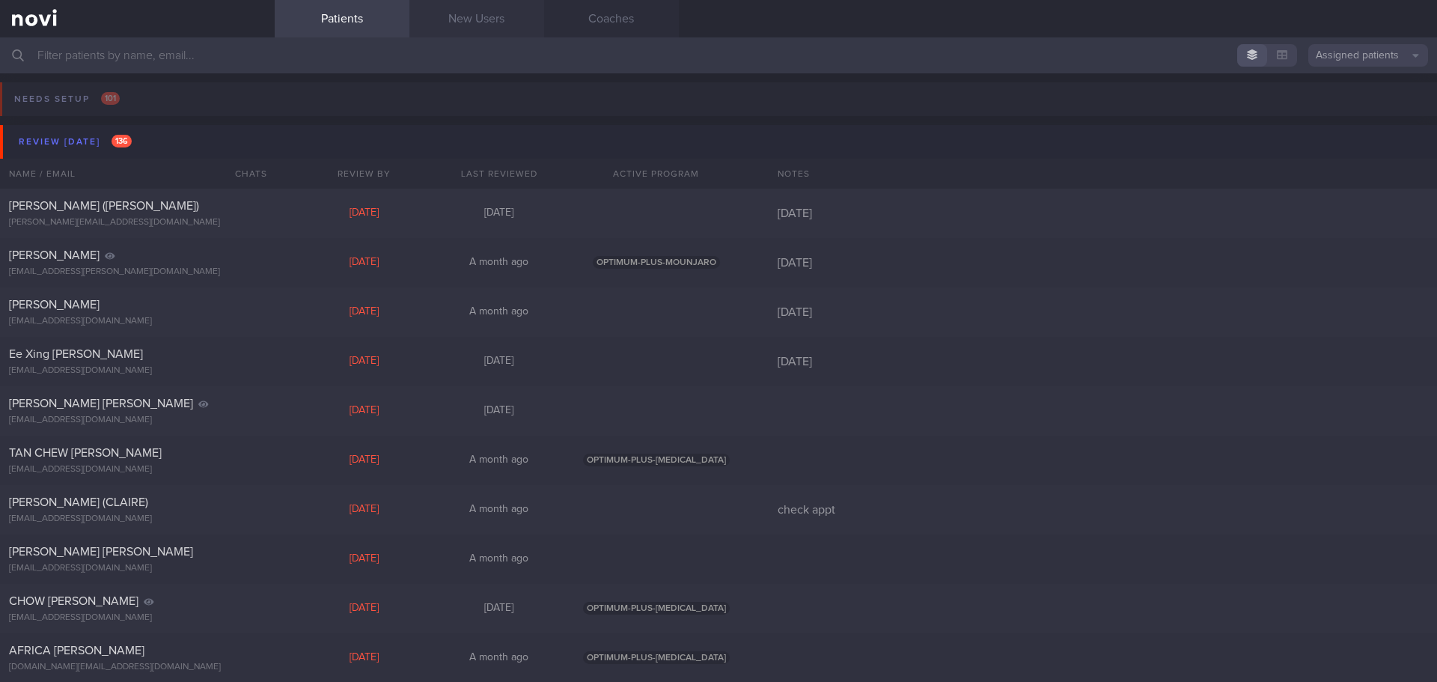
click at [461, 22] on link "New Users" at bounding box center [476, 18] width 135 height 37
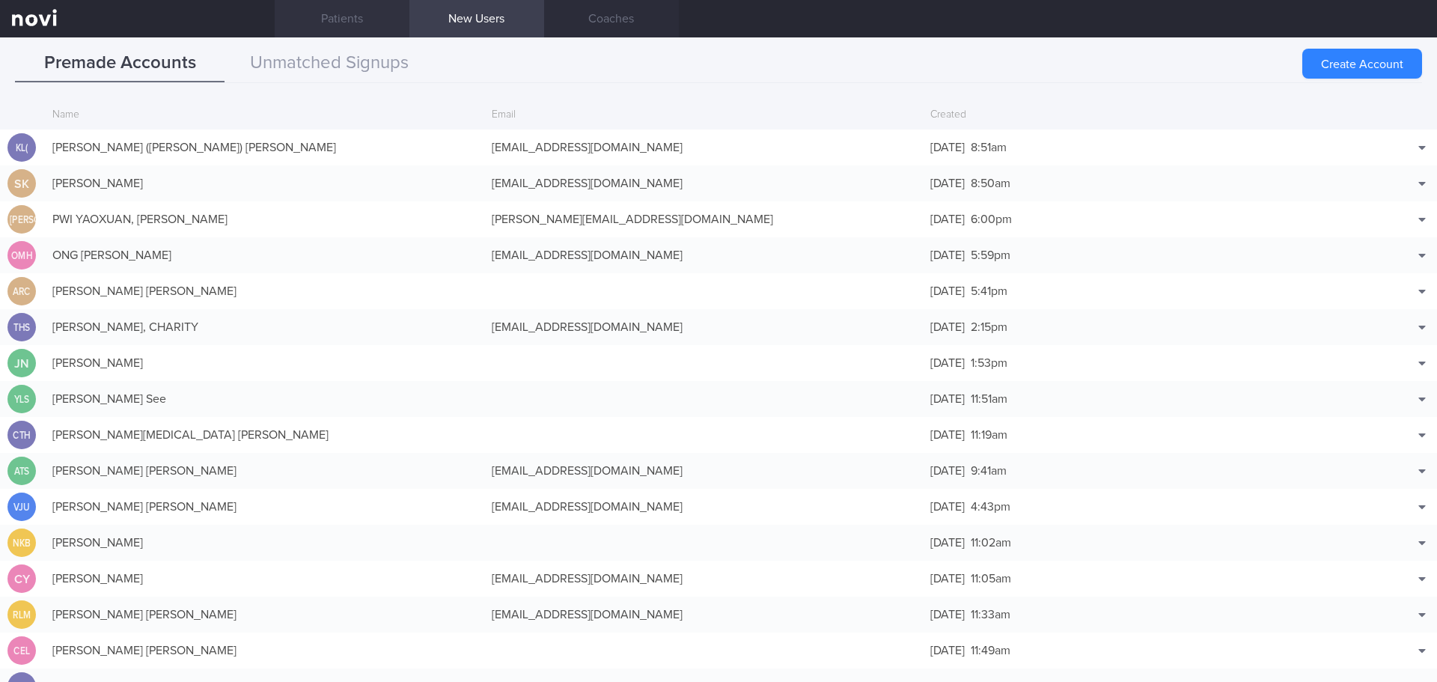
click at [344, 9] on link "Patients" at bounding box center [342, 18] width 135 height 37
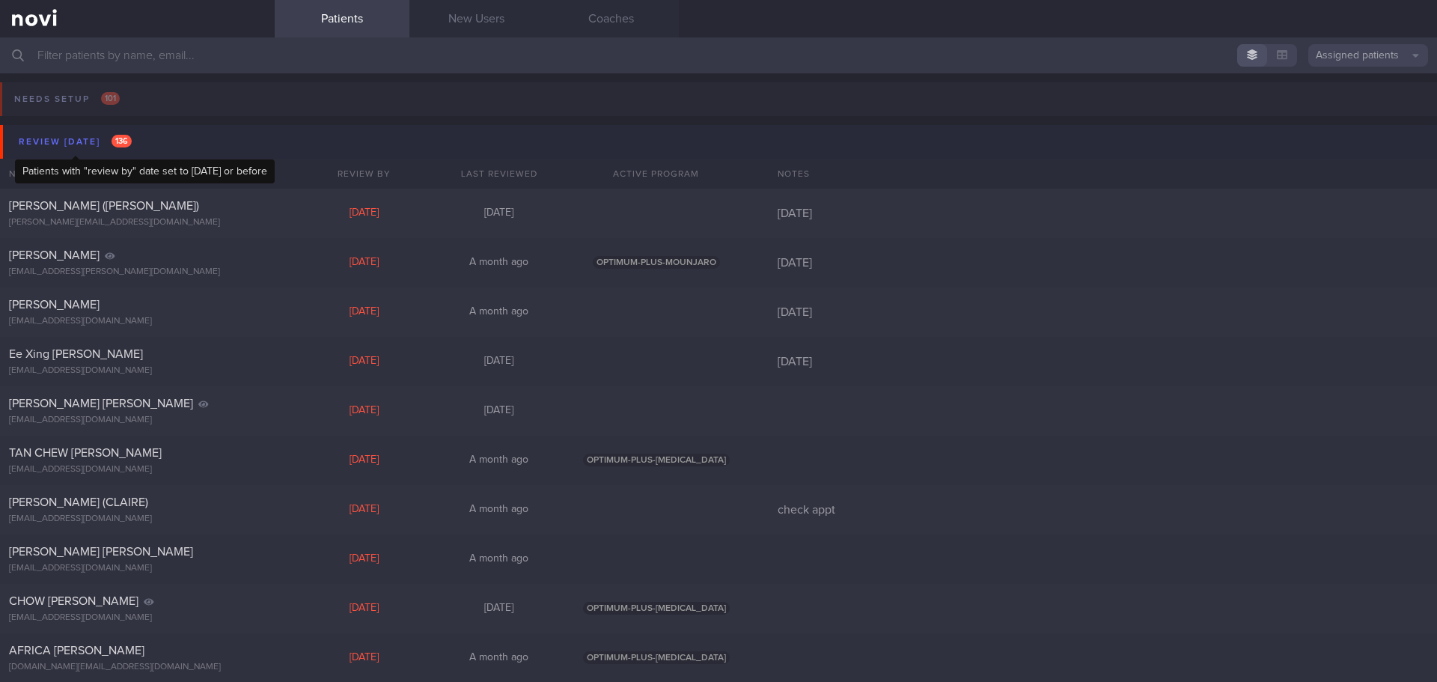
click at [76, 142] on div "Review [DATE] 136" at bounding box center [75, 142] width 121 height 20
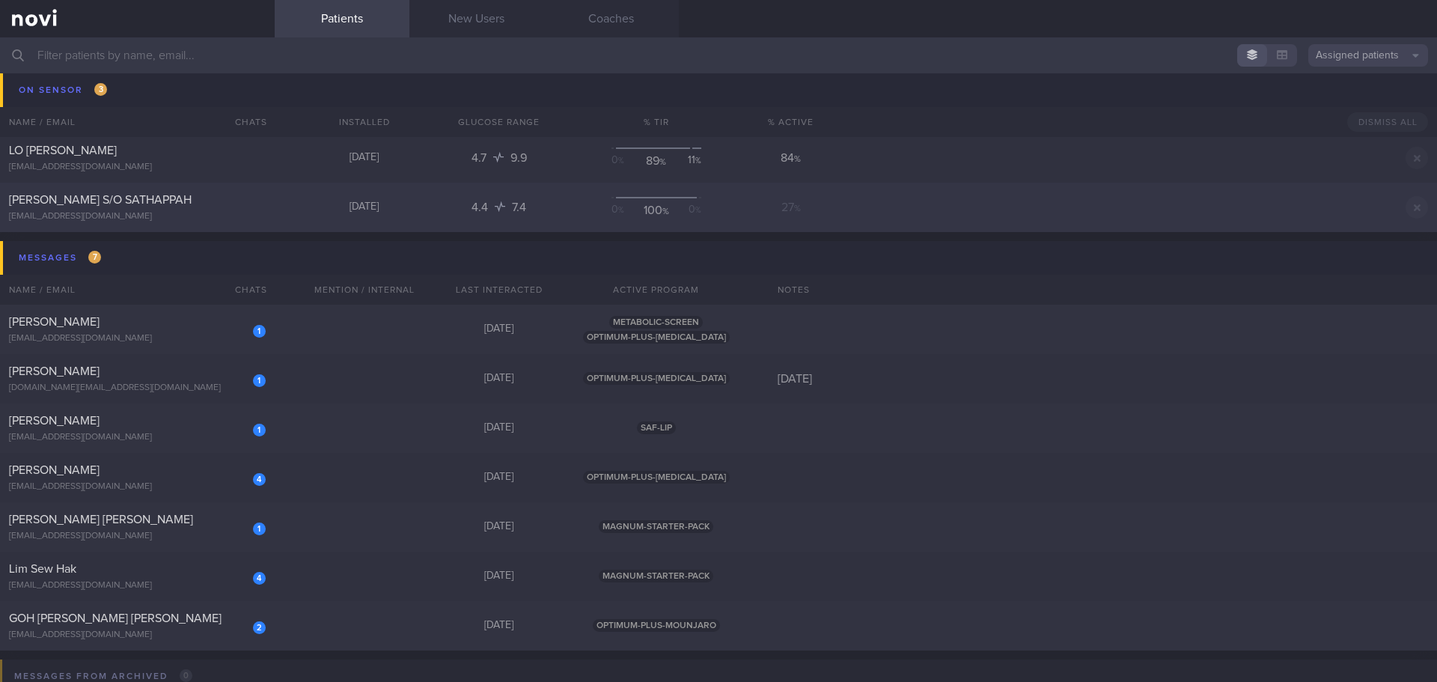
scroll to position [225, 0]
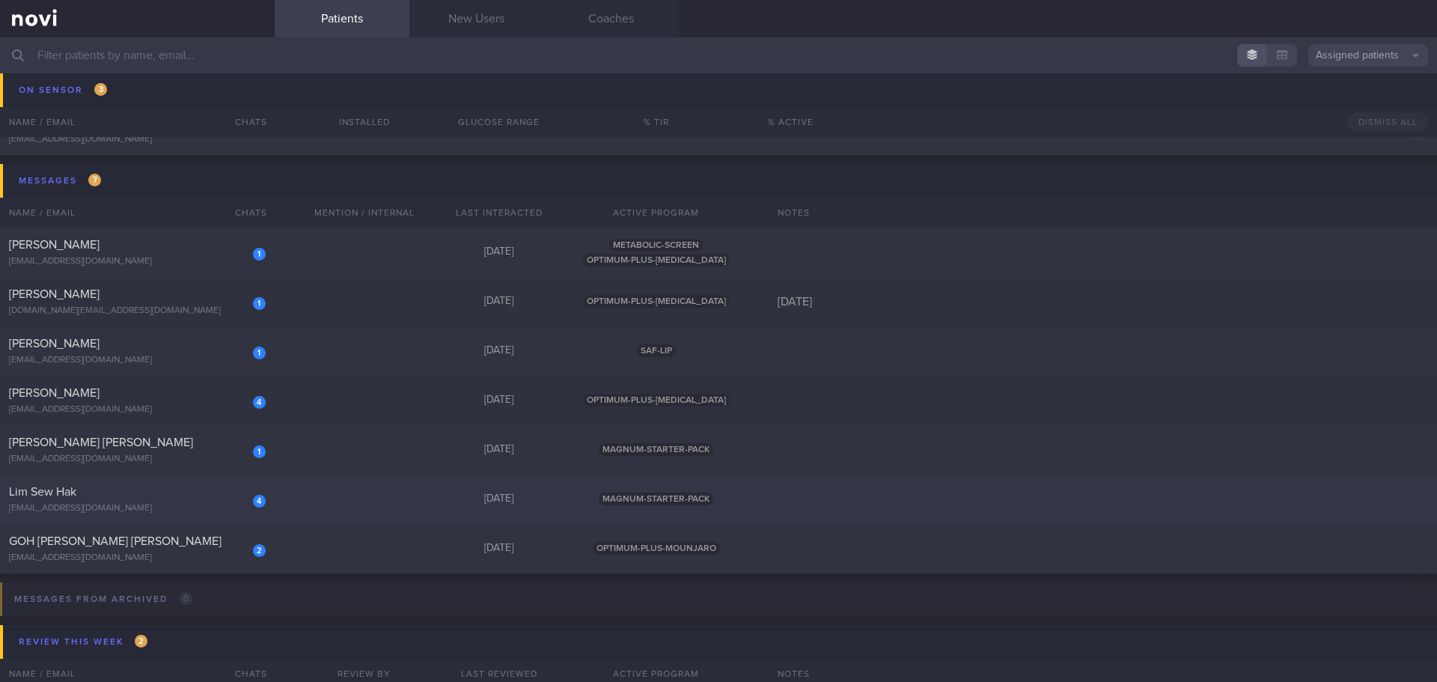
click at [97, 486] on div "Lim Sew Hak" at bounding box center [135, 491] width 253 height 15
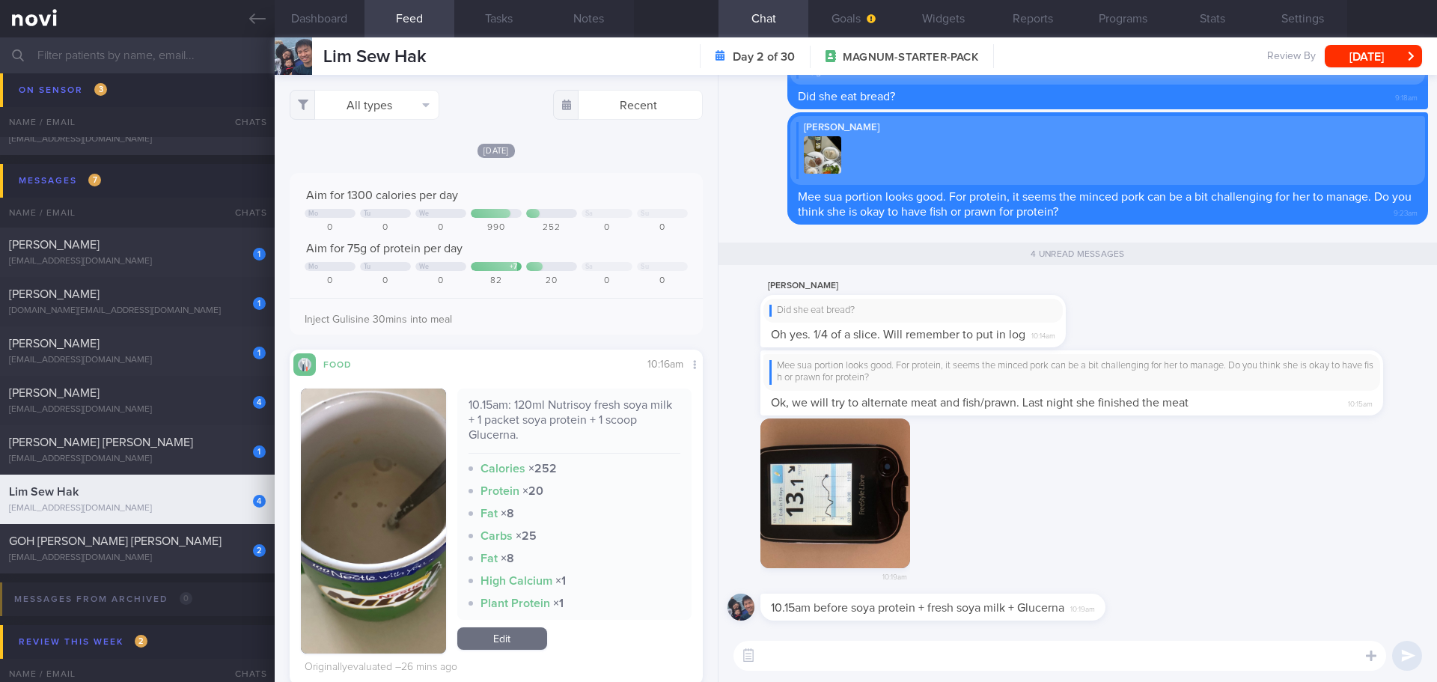
scroll to position [211, 389]
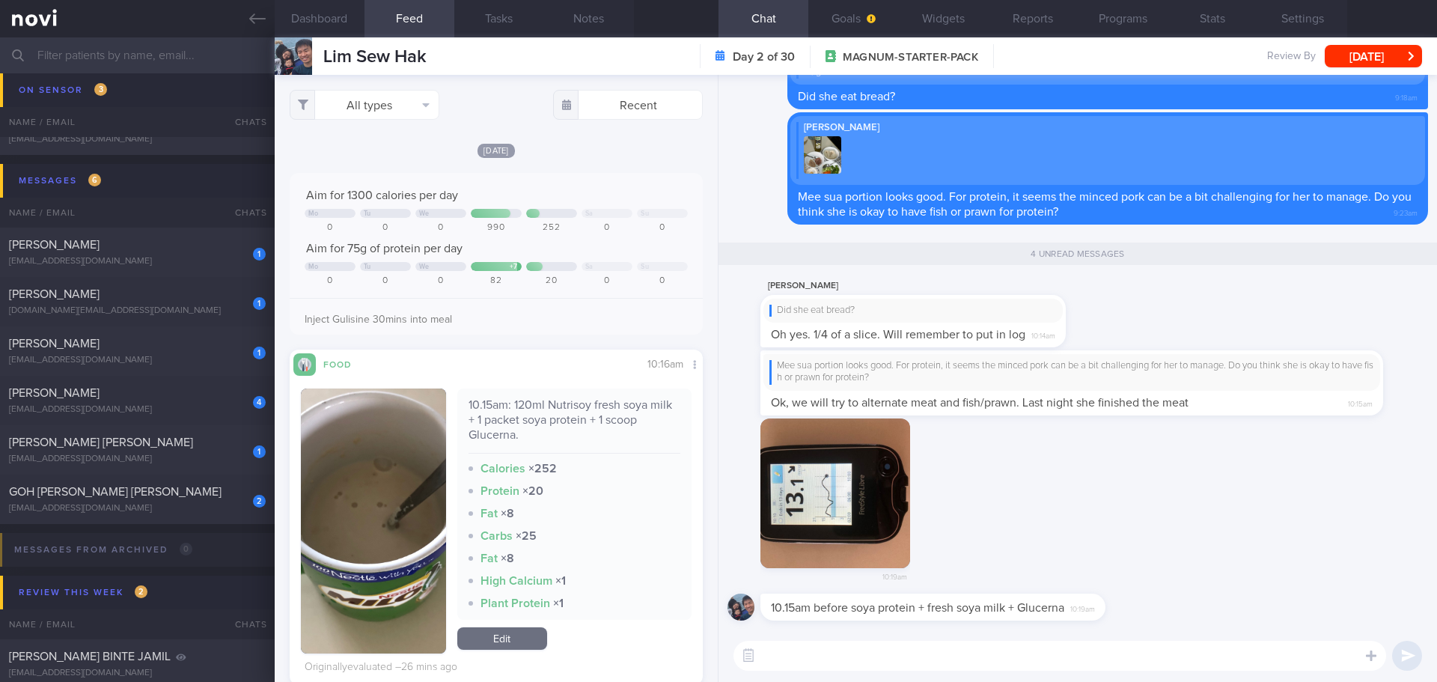
click at [1046, 456] on div "10:19am" at bounding box center [1078, 506] width 701 height 176
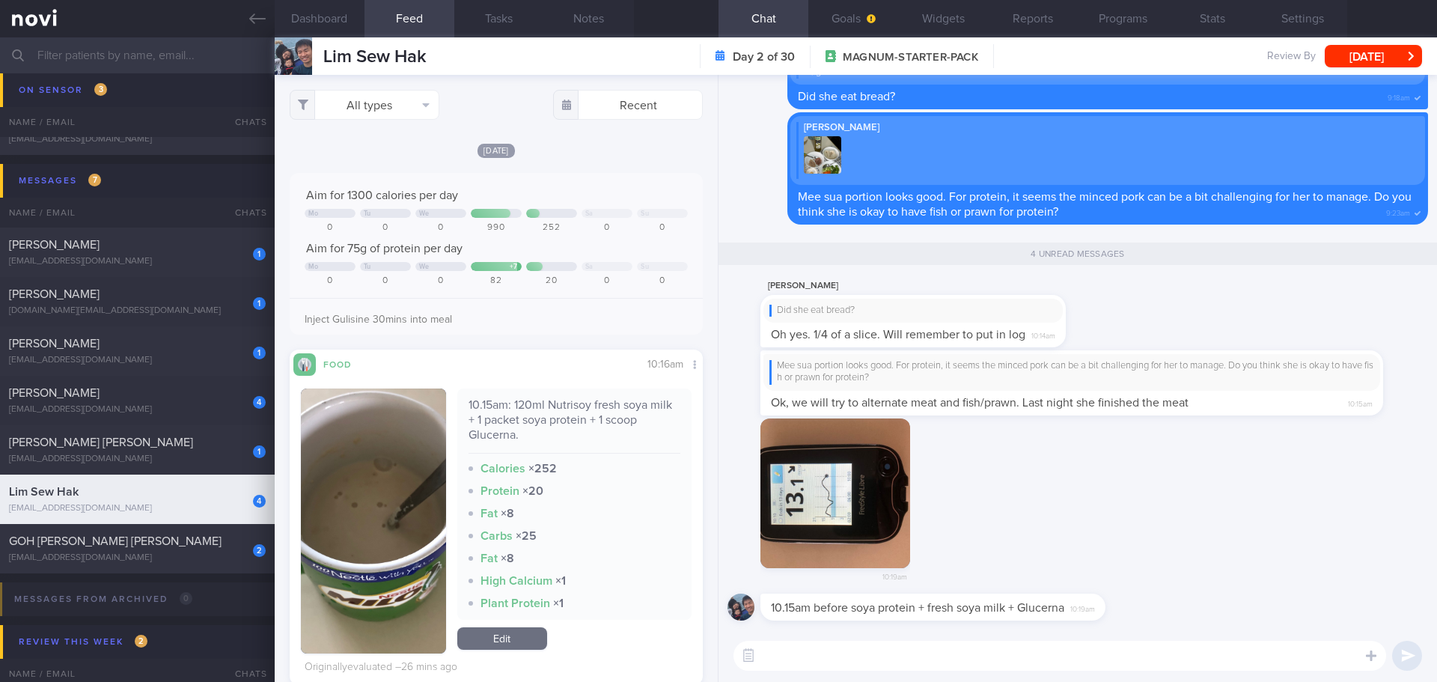
click at [1044, 477] on div "10:19am" at bounding box center [1078, 506] width 701 height 176
click at [1044, 512] on div "10:19am" at bounding box center [1078, 506] width 701 height 176
click at [1045, 512] on div "10:19am" at bounding box center [1078, 506] width 701 height 176
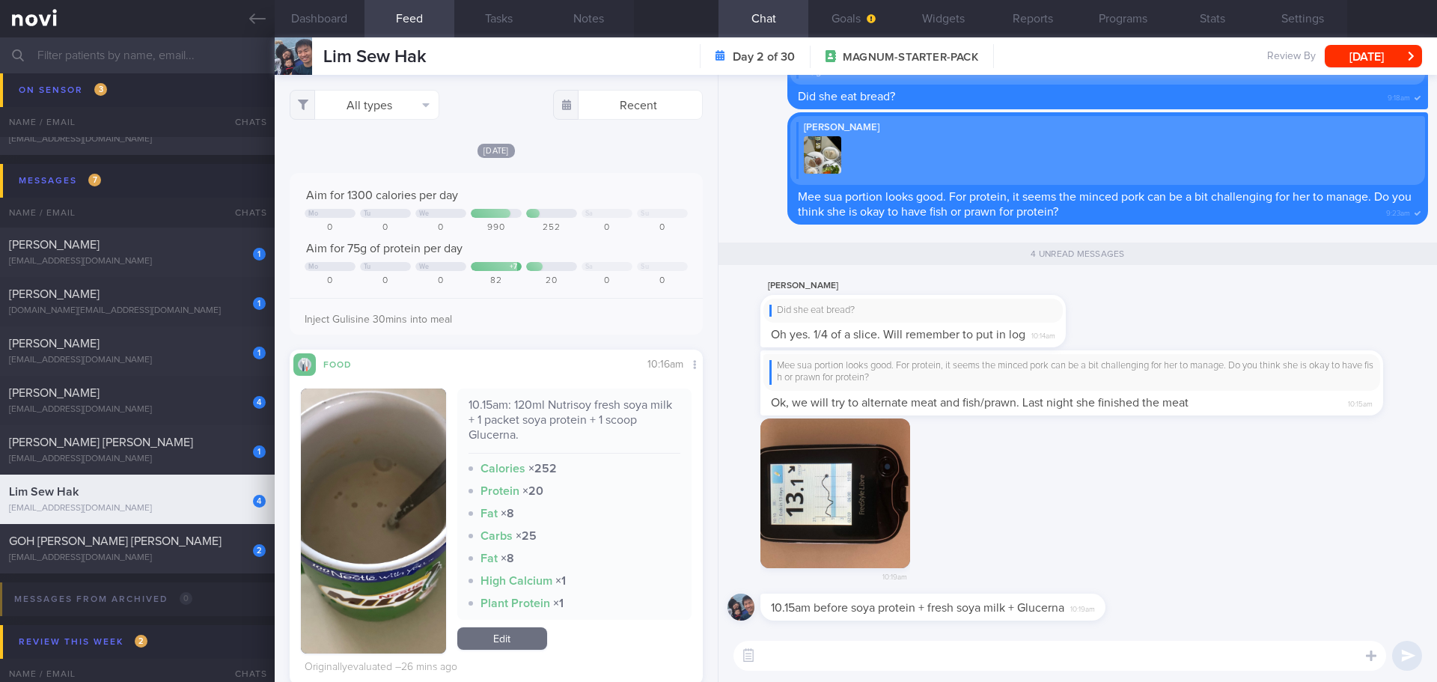
click at [1045, 512] on div "10:19am" at bounding box center [1078, 506] width 701 height 176
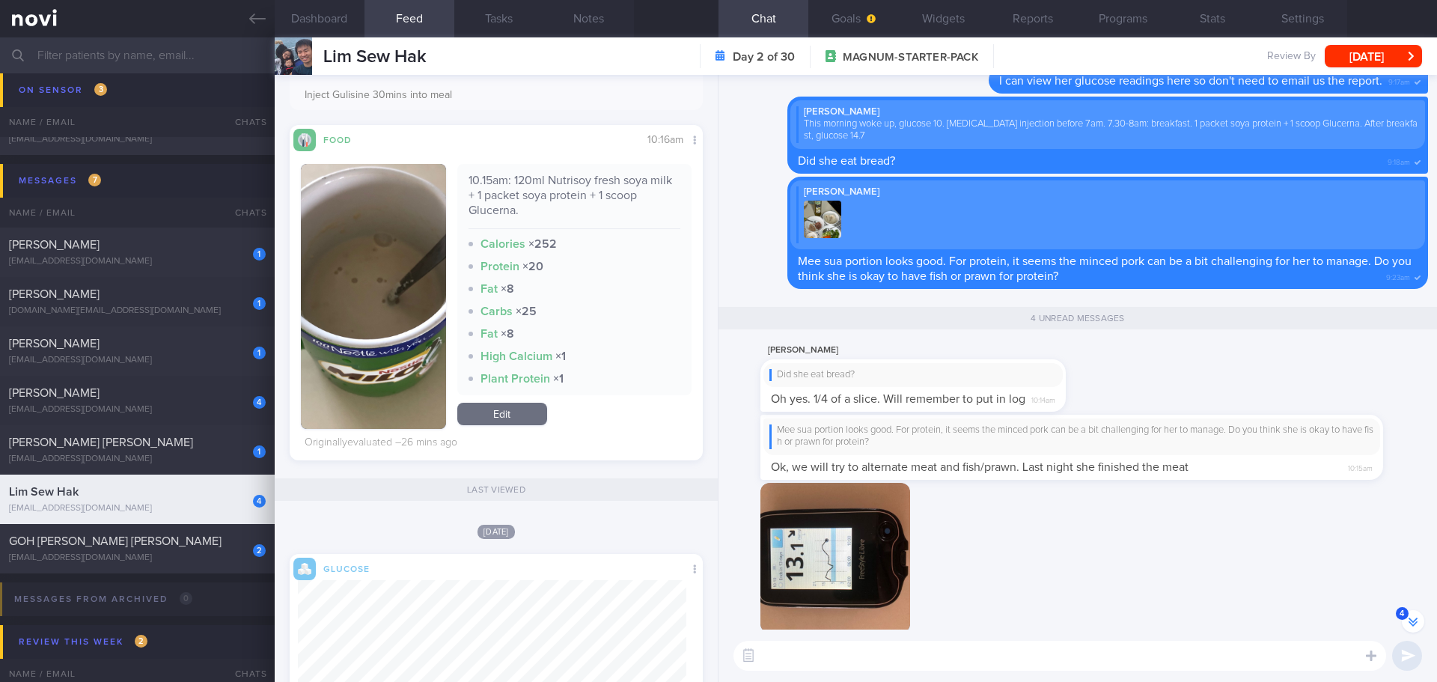
scroll to position [0, 0]
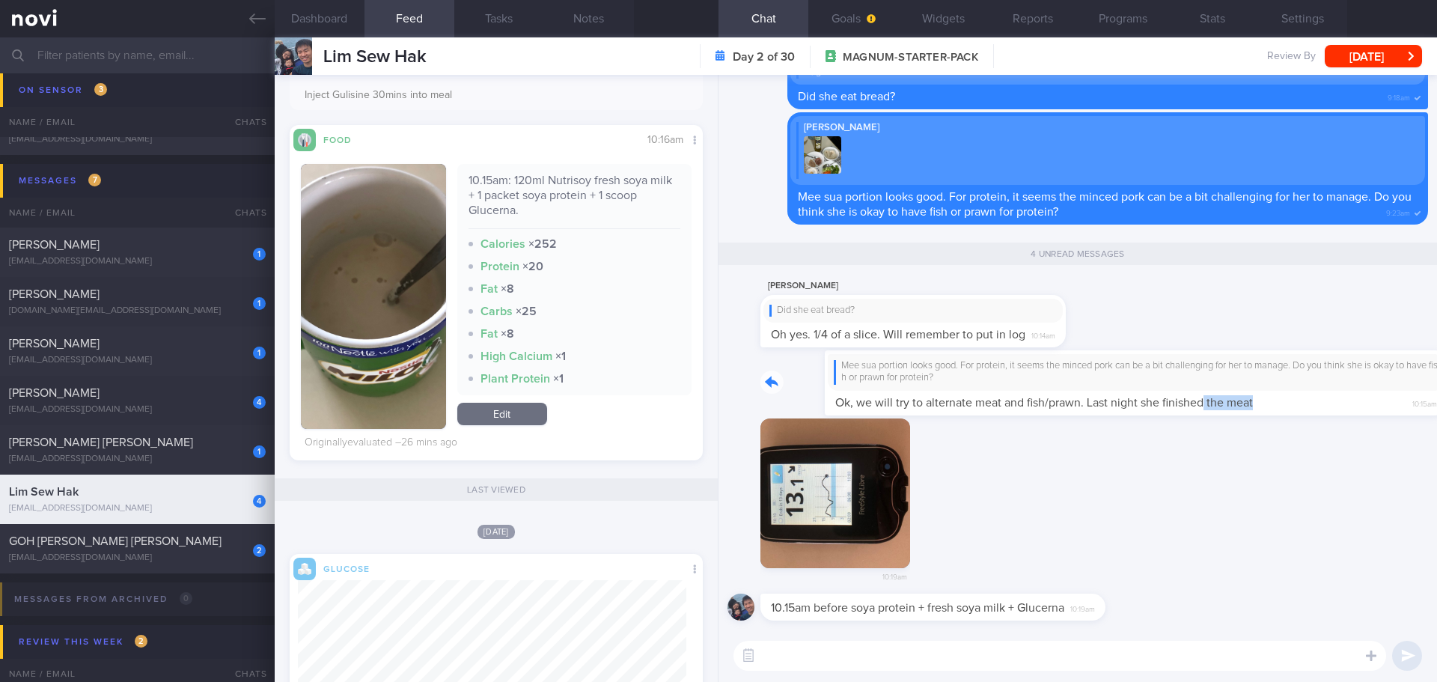
drag, startPoint x: 1138, startPoint y: 411, endPoint x: 1281, endPoint y: 413, distance: 142.2
click at [1281, 413] on div "Mee sua portion looks good. For protein, it seems the minced pork can be a bit …" at bounding box center [1094, 382] width 668 height 65
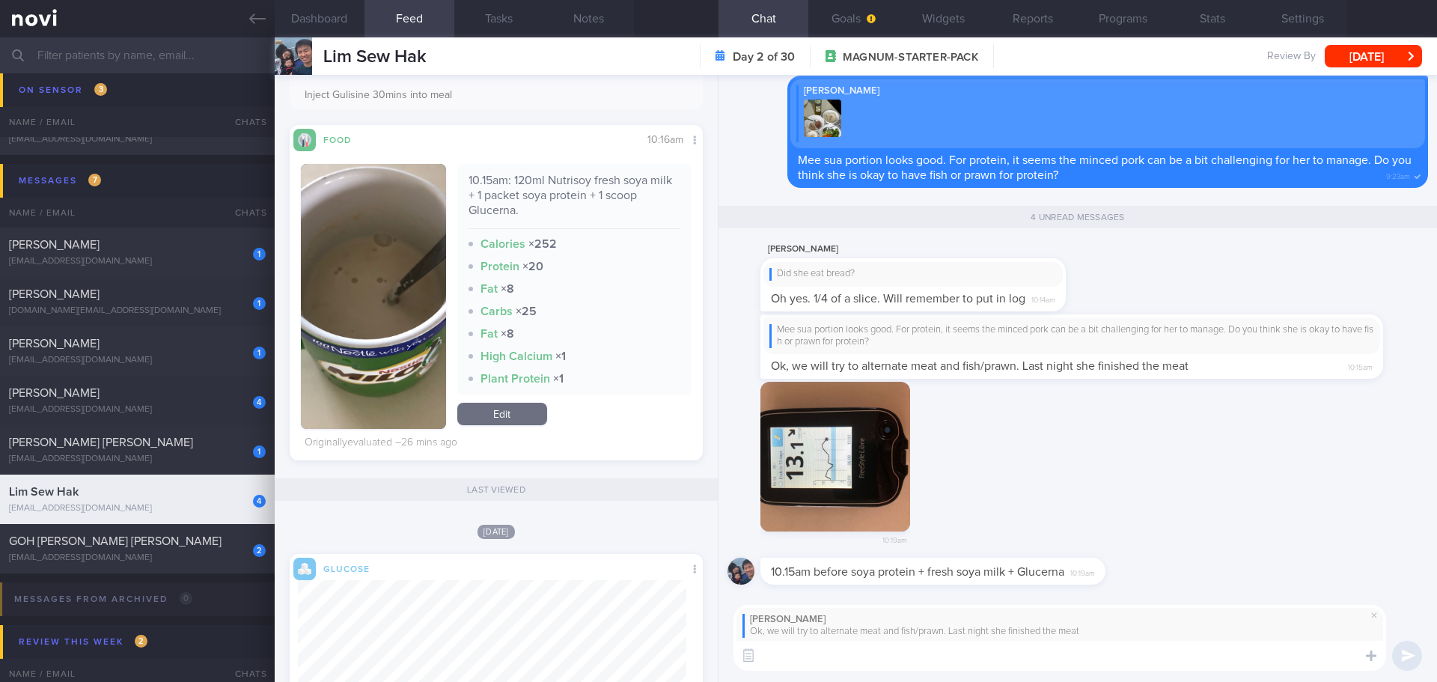
click at [915, 650] on textarea at bounding box center [1060, 656] width 653 height 30
type textarea "👍🏻"
click at [1409, 648] on button "submit" at bounding box center [1407, 656] width 30 height 30
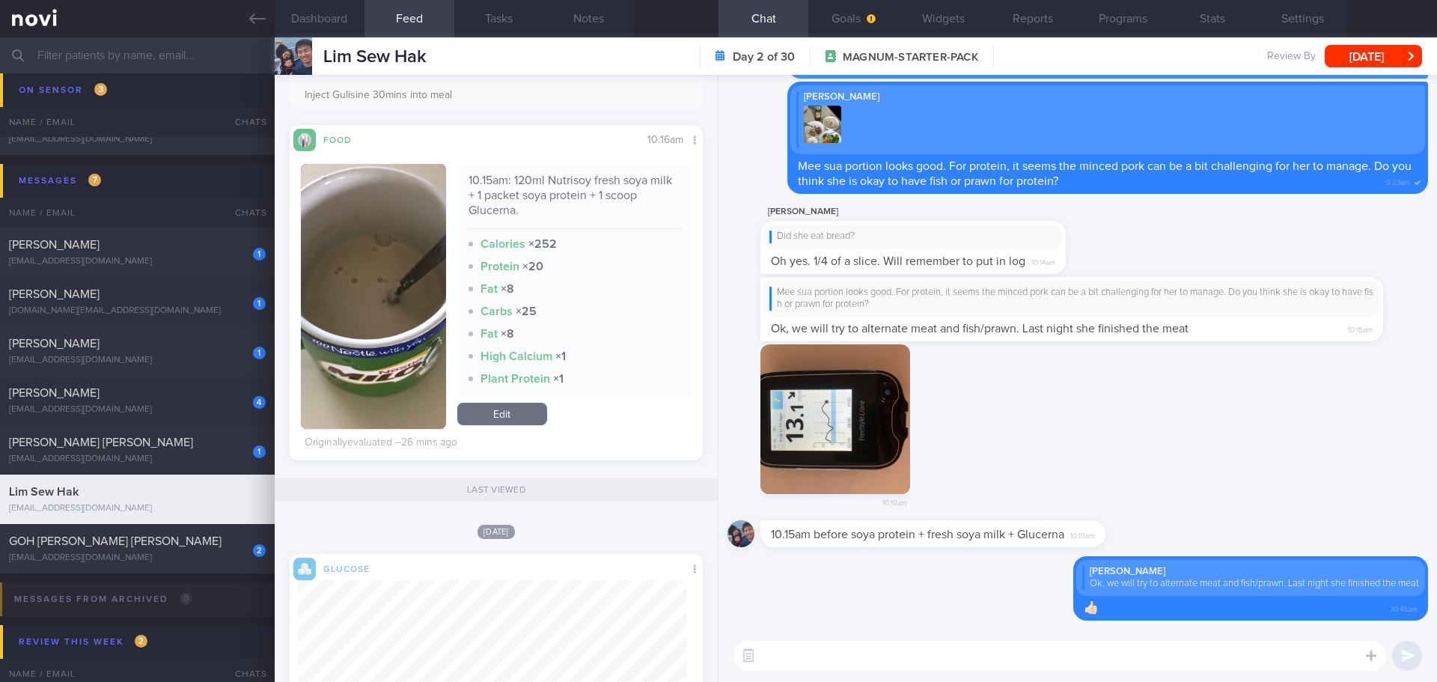
click at [1165, 666] on textarea at bounding box center [1060, 656] width 653 height 30
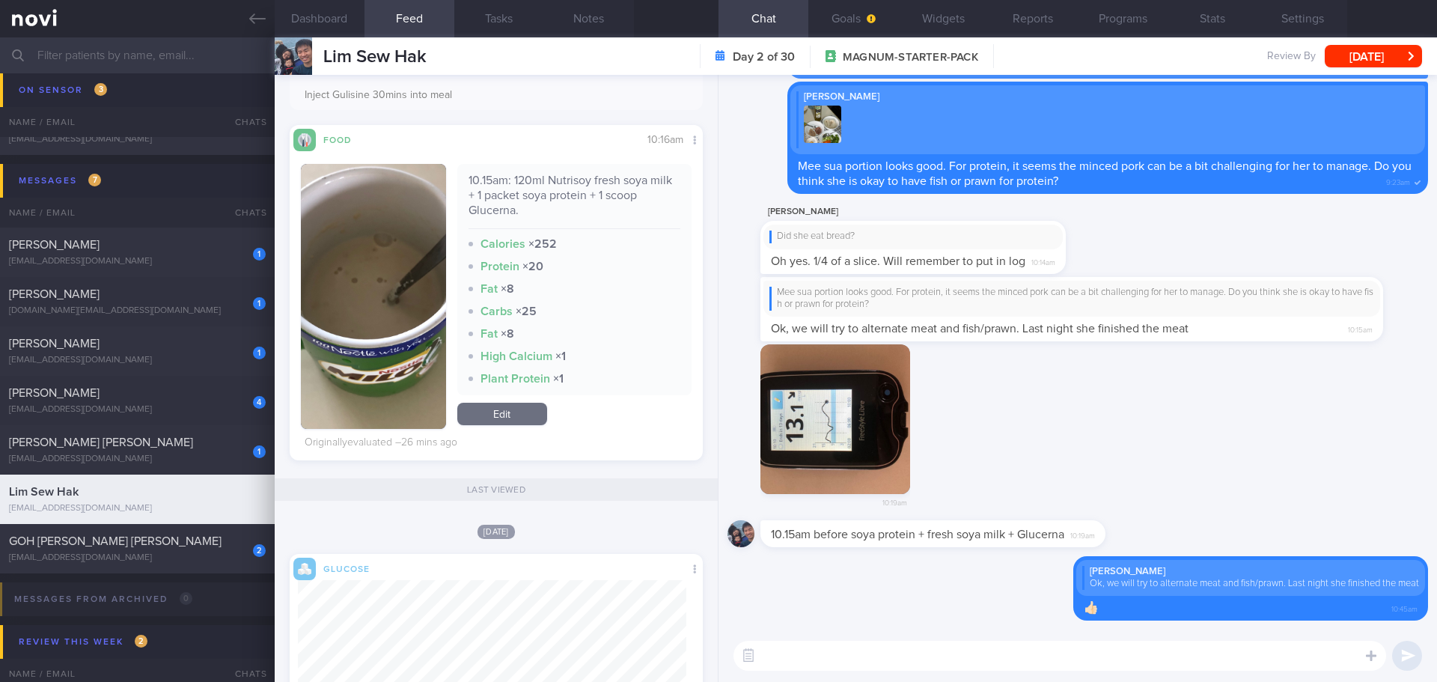
click at [1165, 666] on textarea at bounding box center [1060, 656] width 653 height 30
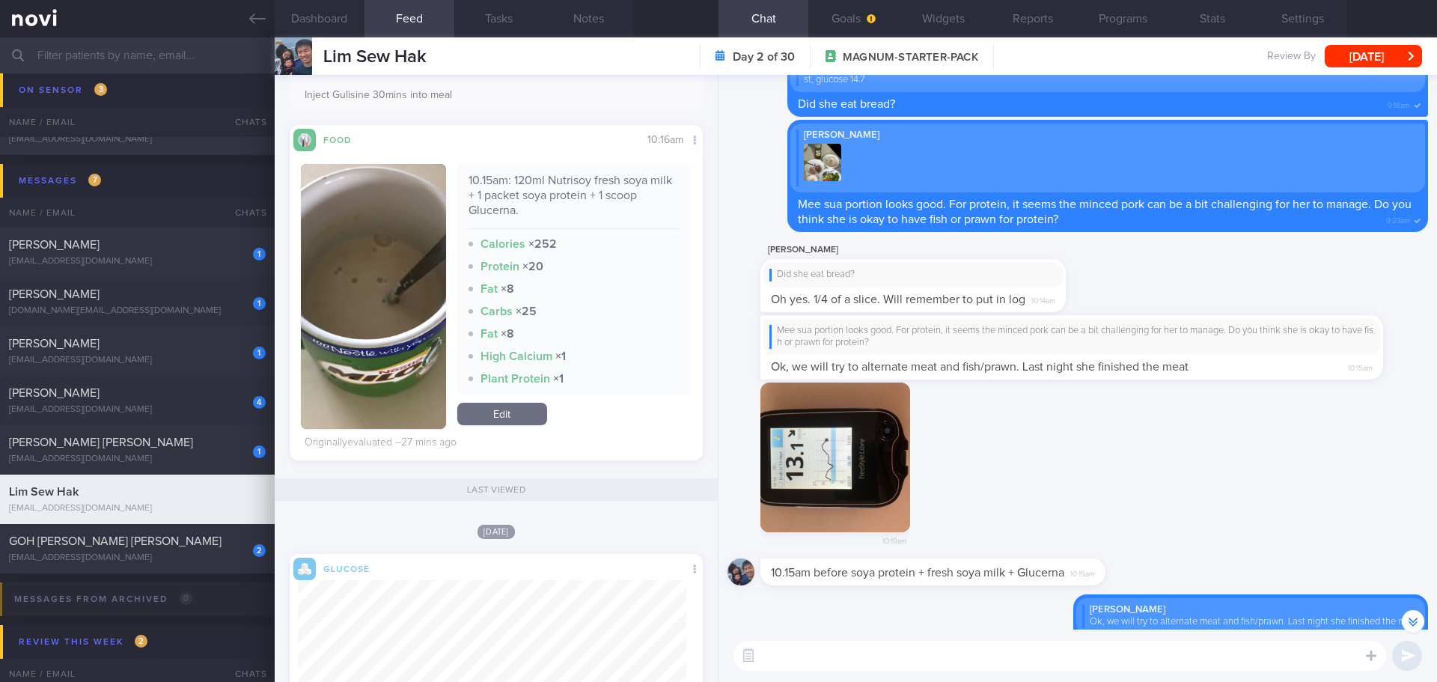
scroll to position [-2, 0]
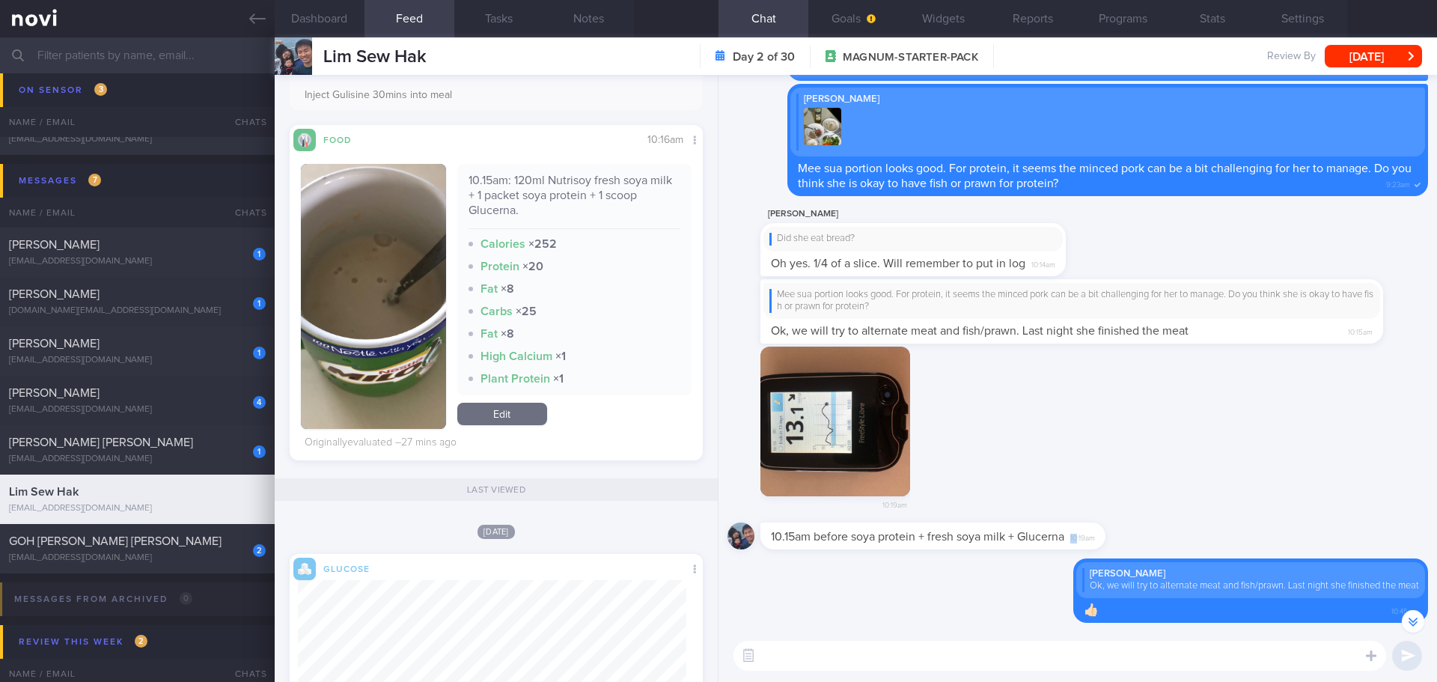
drag, startPoint x: 1079, startPoint y: 548, endPoint x: 1187, endPoint y: 556, distance: 108.8
click at [1187, 556] on div "10.15am before soya protein + fresh soya milk + Glucerna 10:19am" at bounding box center [1078, 540] width 701 height 36
click at [1258, 522] on div "10.15am before soya protein + fresh soya milk + Glucerna 10:19am" at bounding box center [1078, 540] width 701 height 36
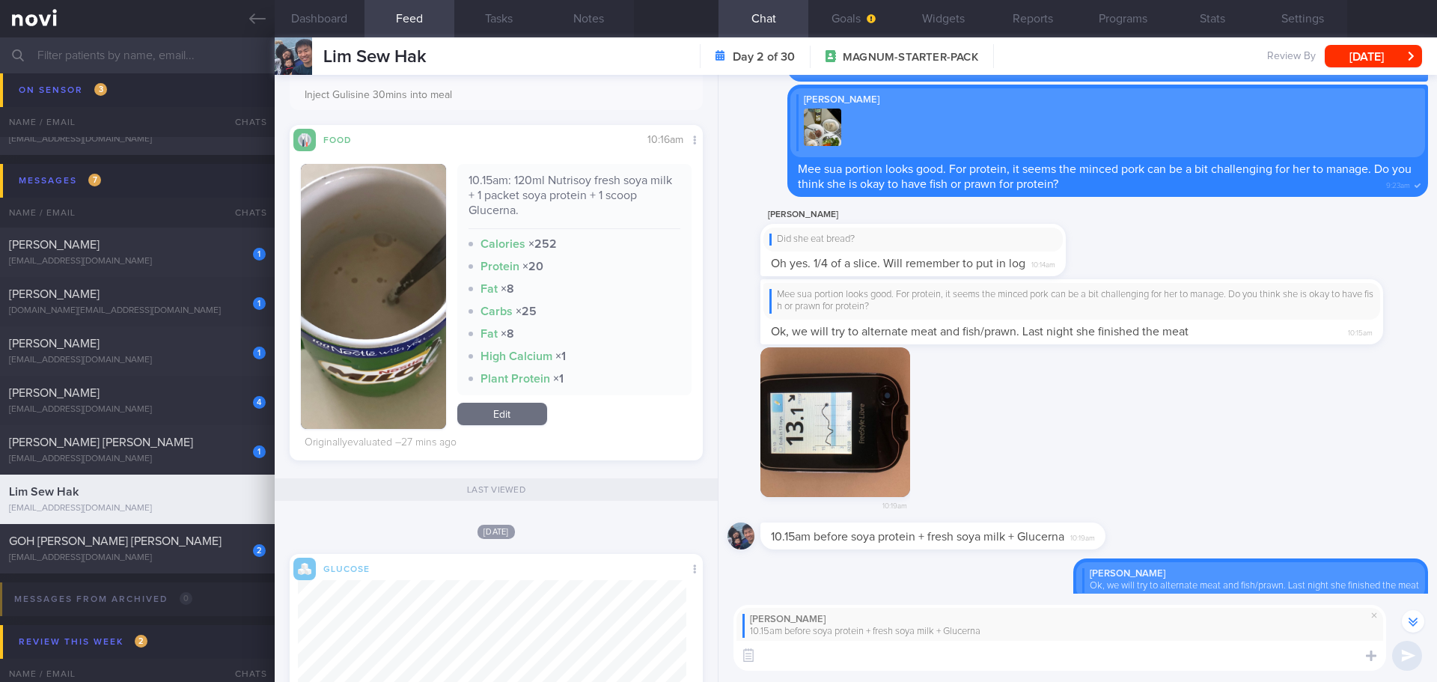
click at [1018, 654] on textarea at bounding box center [1060, 656] width 653 height 30
type textarea "M"
click at [1371, 614] on span at bounding box center [1374, 615] width 18 height 18
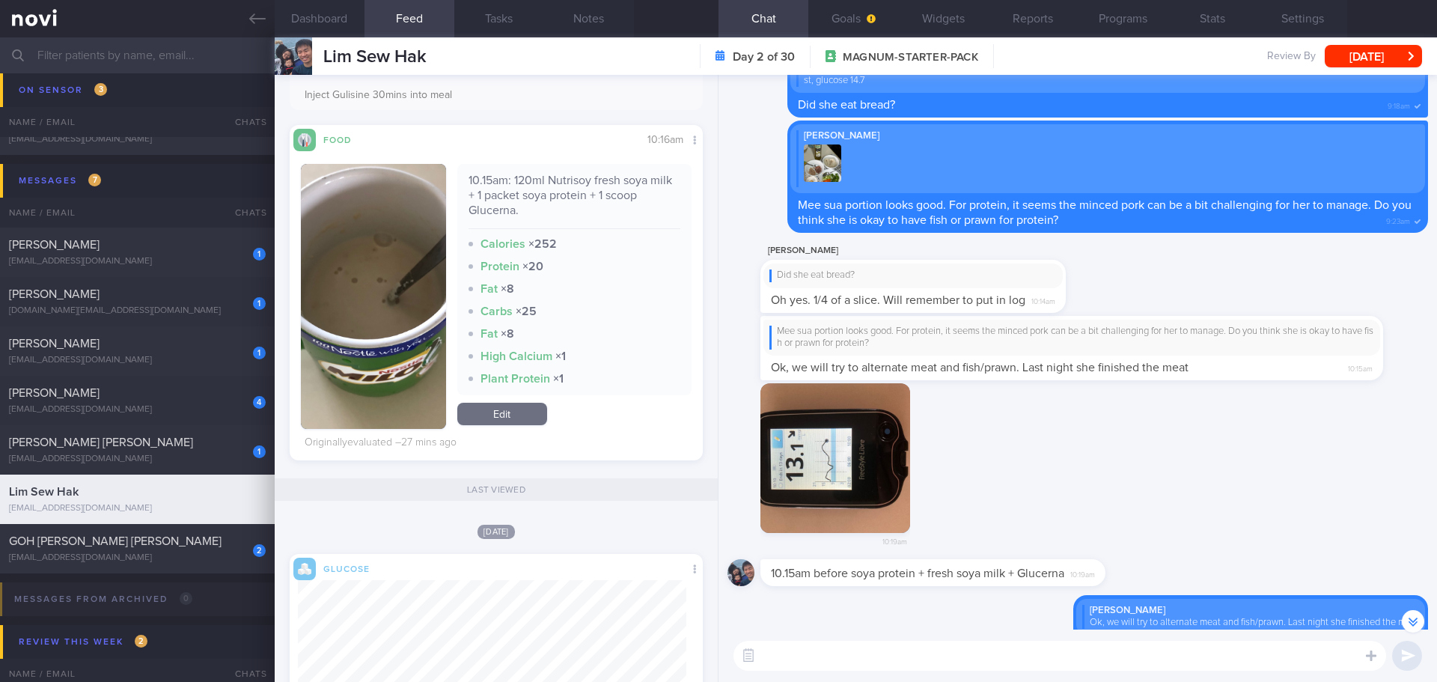
scroll to position [-2, 0]
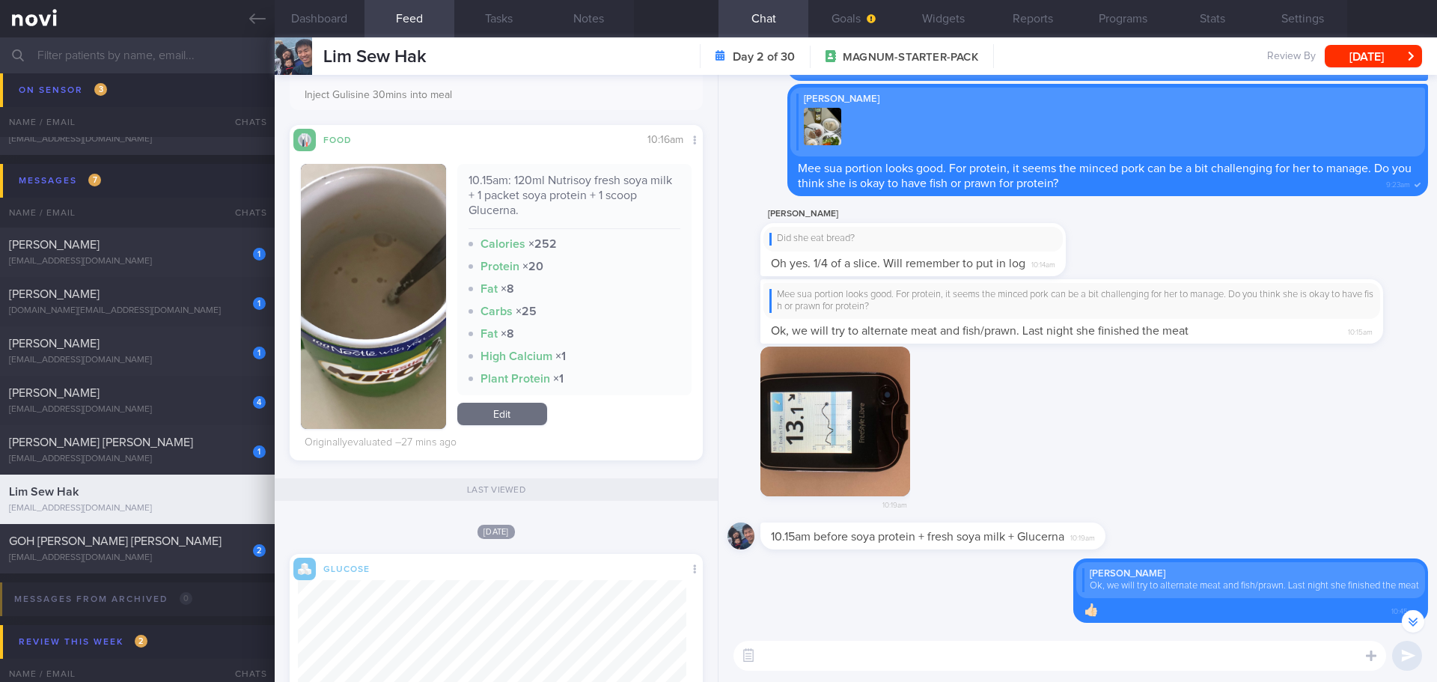
click at [1190, 501] on div "10:19am" at bounding box center [1078, 435] width 701 height 176
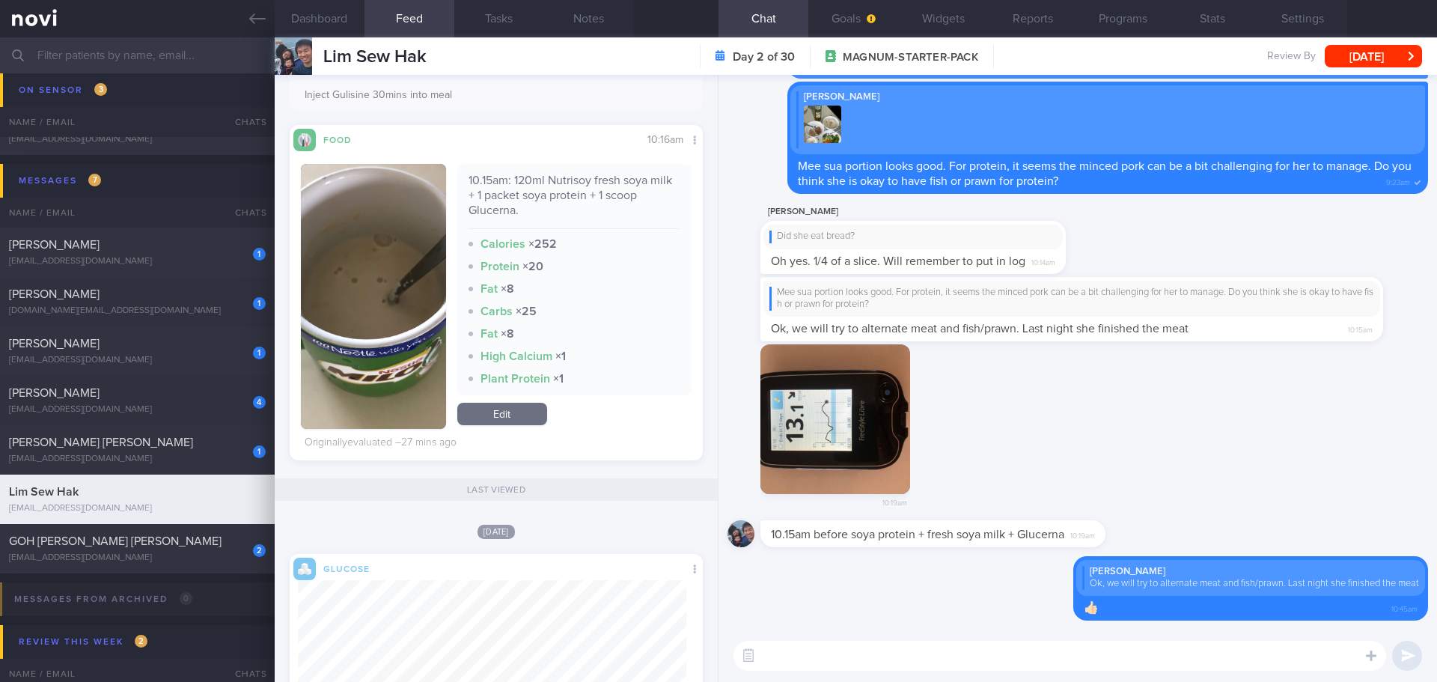
scroll to position [1, 0]
click at [1183, 525] on div "10.15am before soya protein + fresh soya milk + Glucerna 10:19am" at bounding box center [1078, 537] width 701 height 36
